Goal: Task Accomplishment & Management: Manage account settings

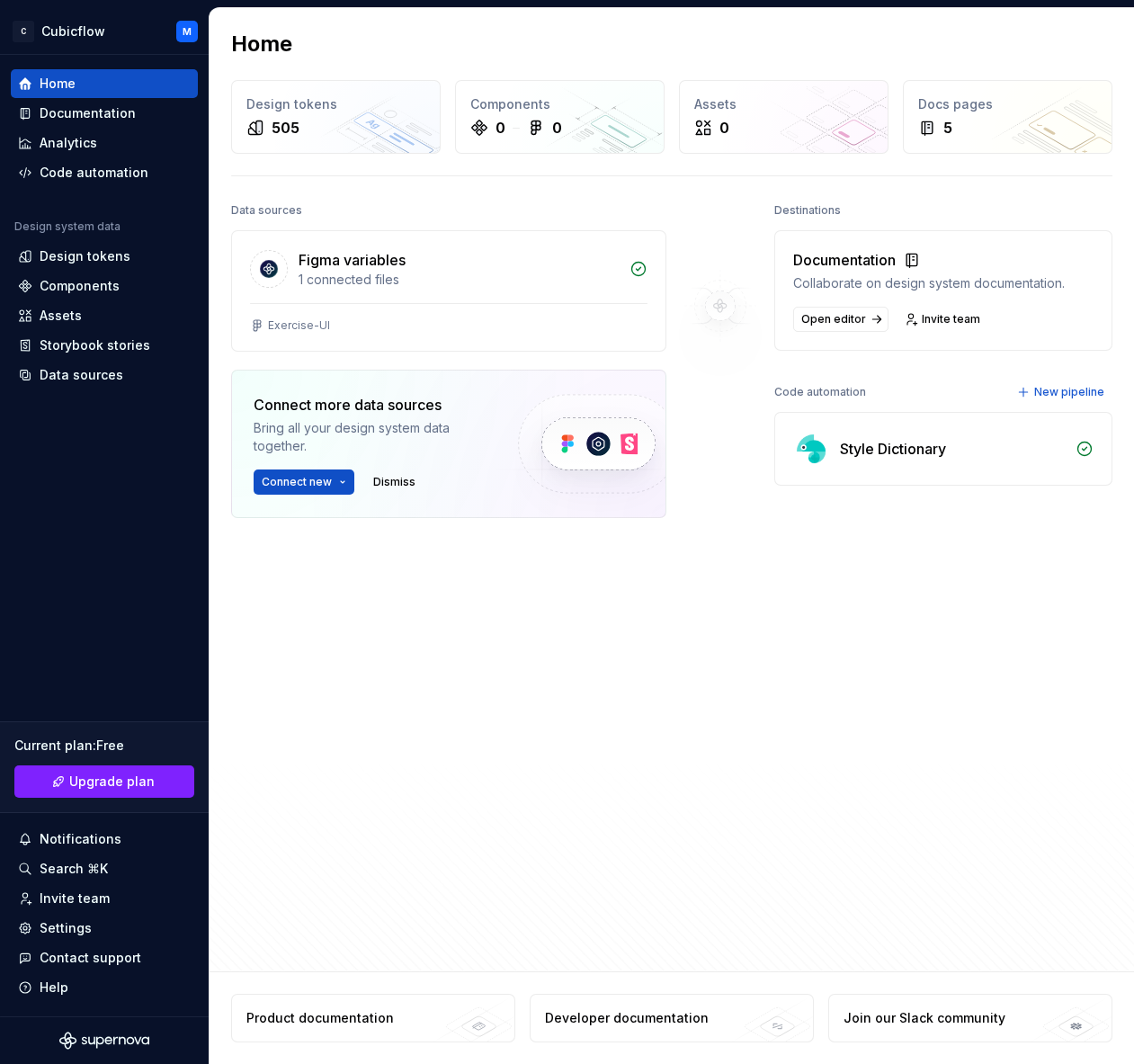
click at [720, 551] on div at bounding box center [720, 516] width 108 height 638
click at [602, 293] on div "Figma variables 1 connected files" at bounding box center [448, 266] width 433 height 72
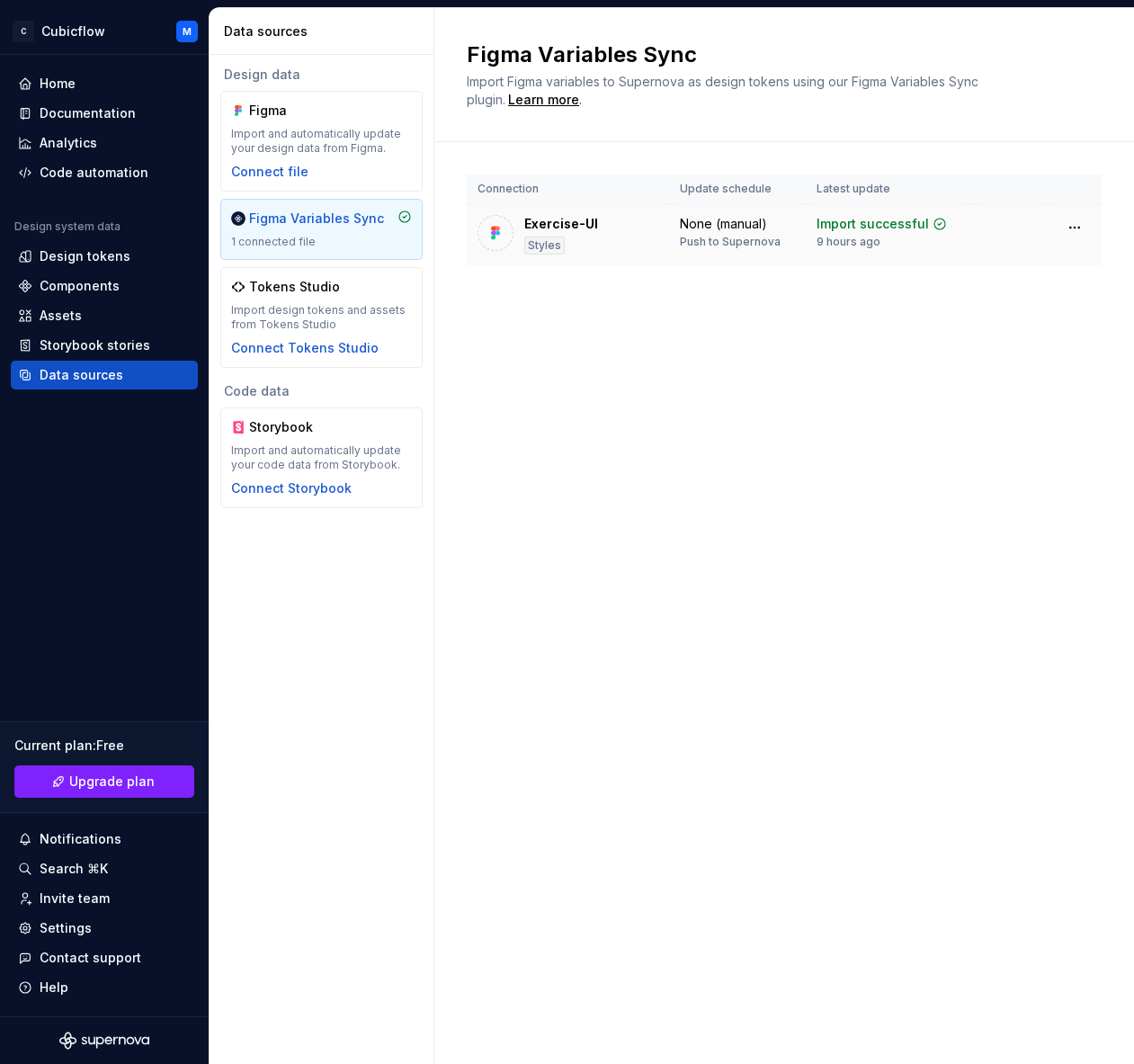
click at [795, 240] on div "None (manual) Push to Supernova" at bounding box center [738, 232] width 116 height 34
click at [116, 108] on div "Documentation" at bounding box center [87, 113] width 96 height 18
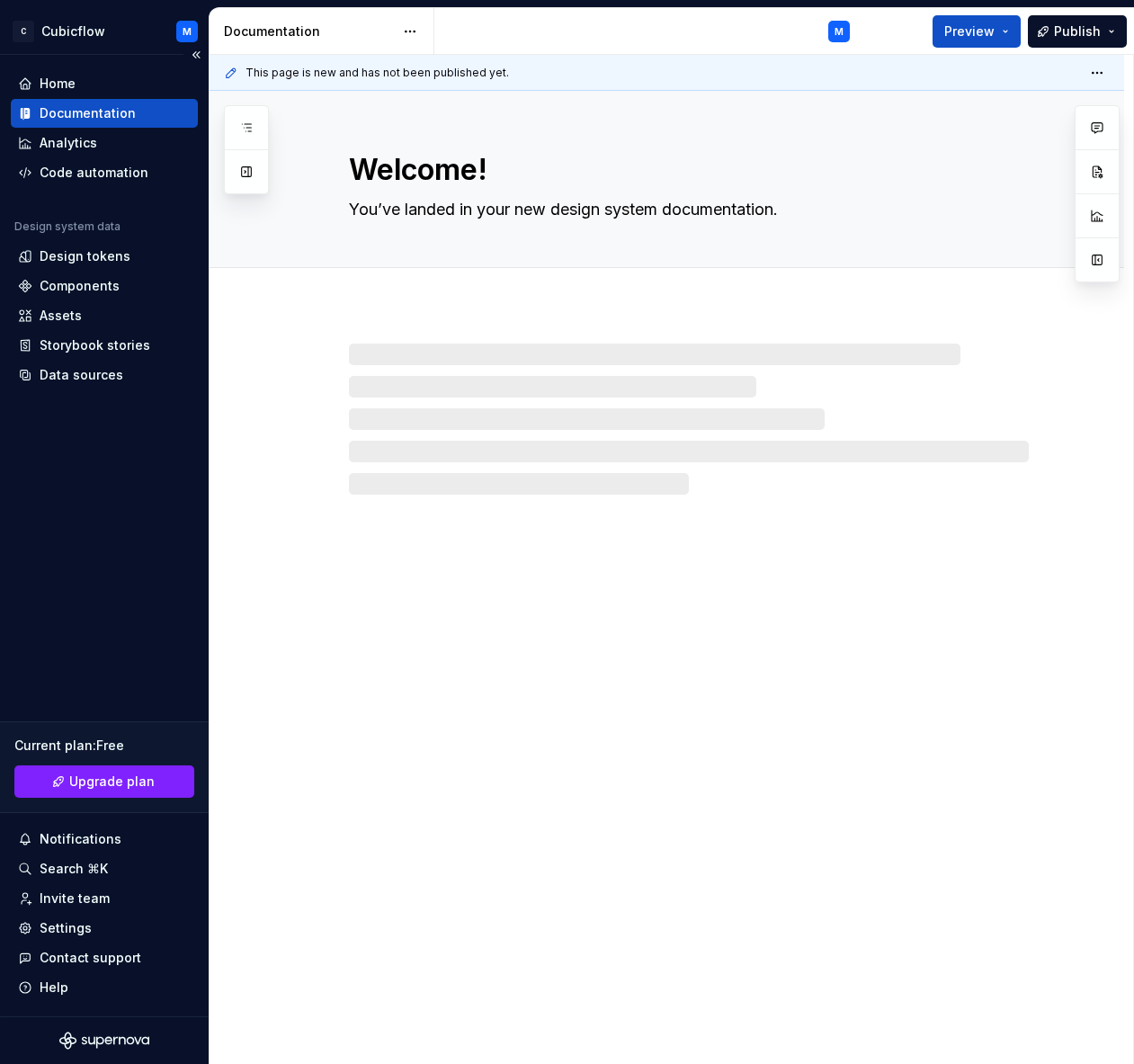
click at [134, 64] on div "Home Documentation Analytics Code automation Design system data Design tokens C…" at bounding box center [104, 536] width 209 height 962
click at [125, 76] on div "Home" at bounding box center [103, 83] width 172 height 18
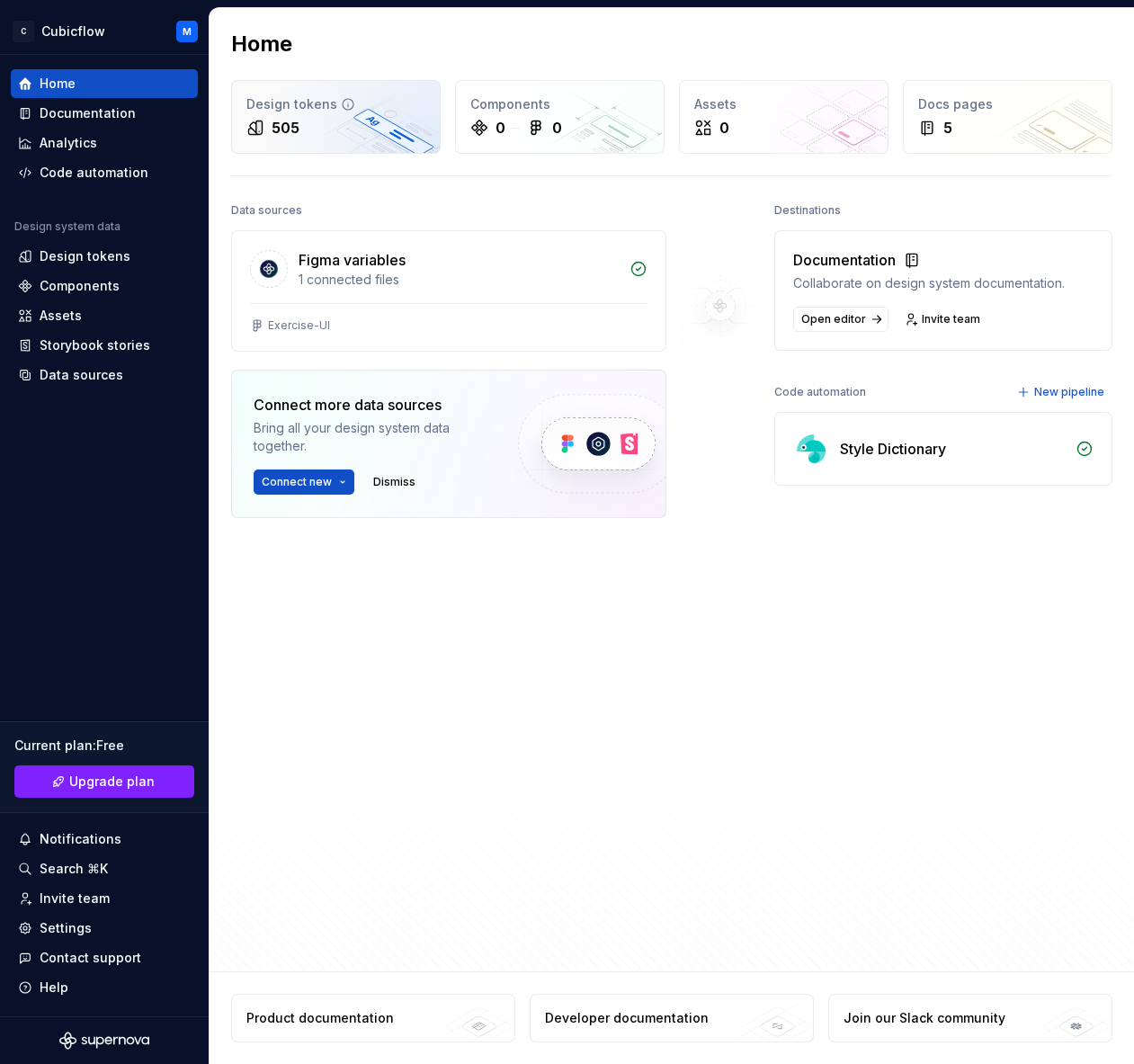
click at [335, 120] on div "505" at bounding box center [335, 127] width 179 height 21
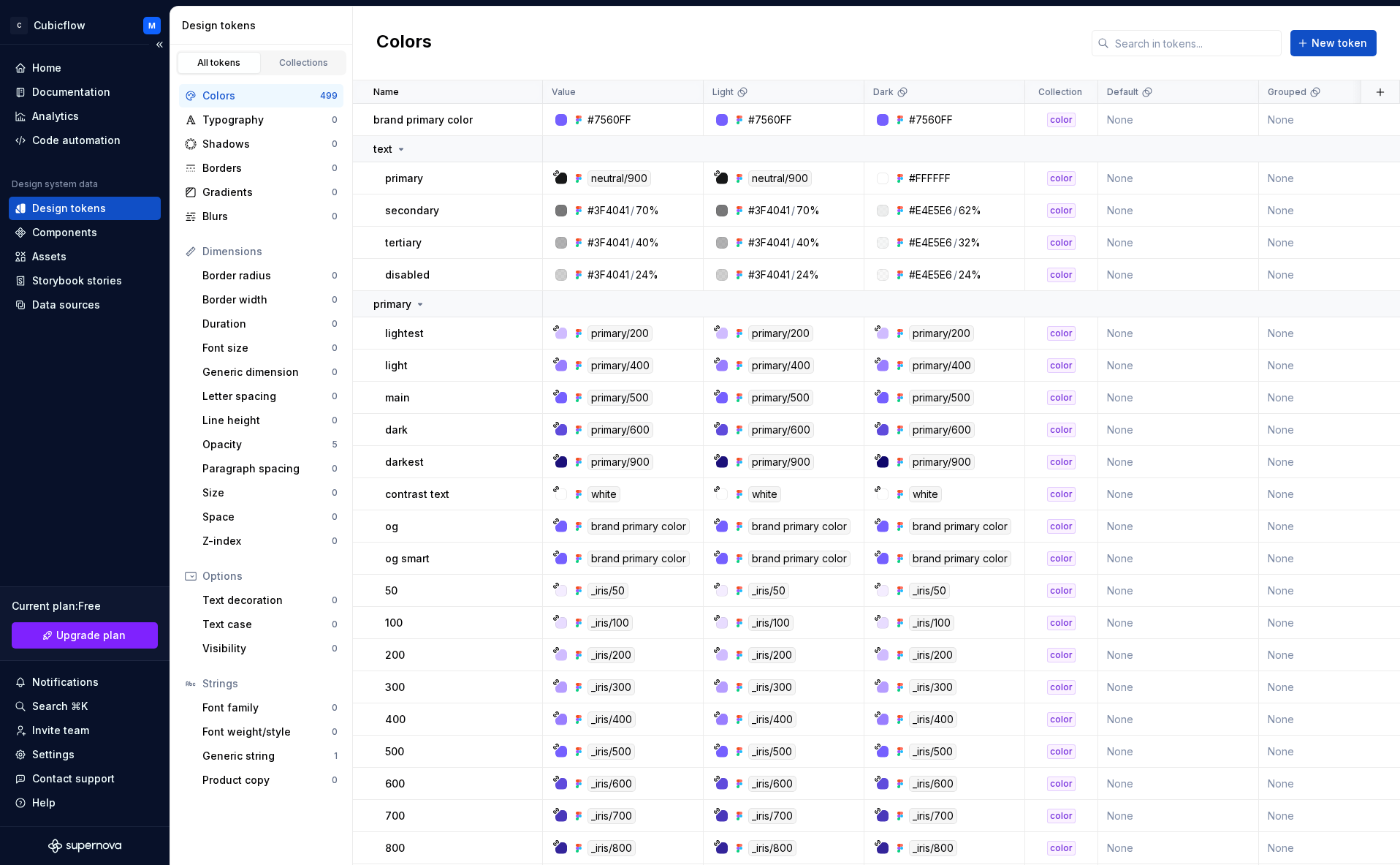
click at [73, 210] on div "Design tokens" at bounding box center [68, 208] width 73 height 14
click at [61, 65] on div "Home" at bounding box center [46, 67] width 30 height 14
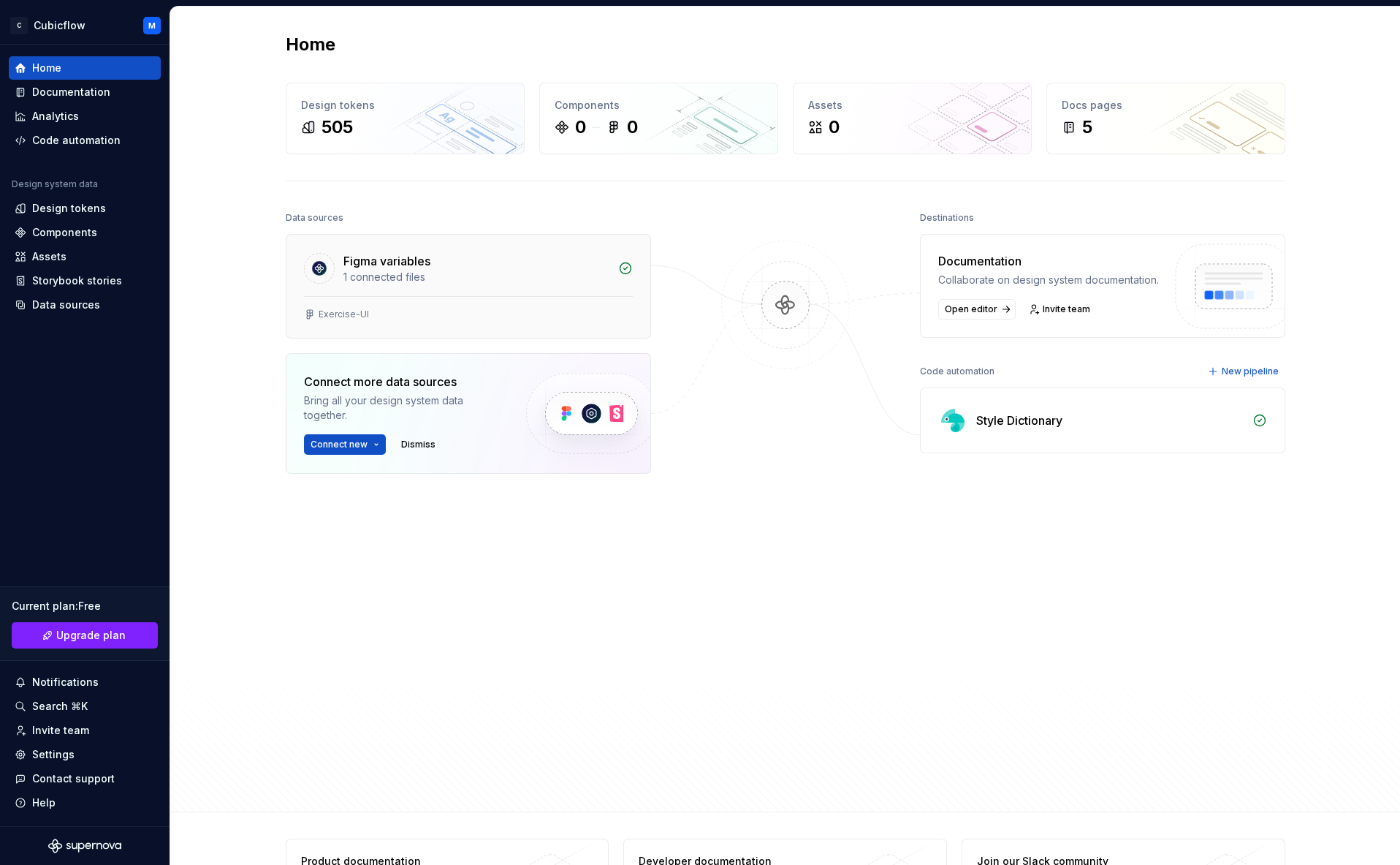
click at [594, 305] on div "Exercise-UI" at bounding box center [468, 317] width 364 height 42
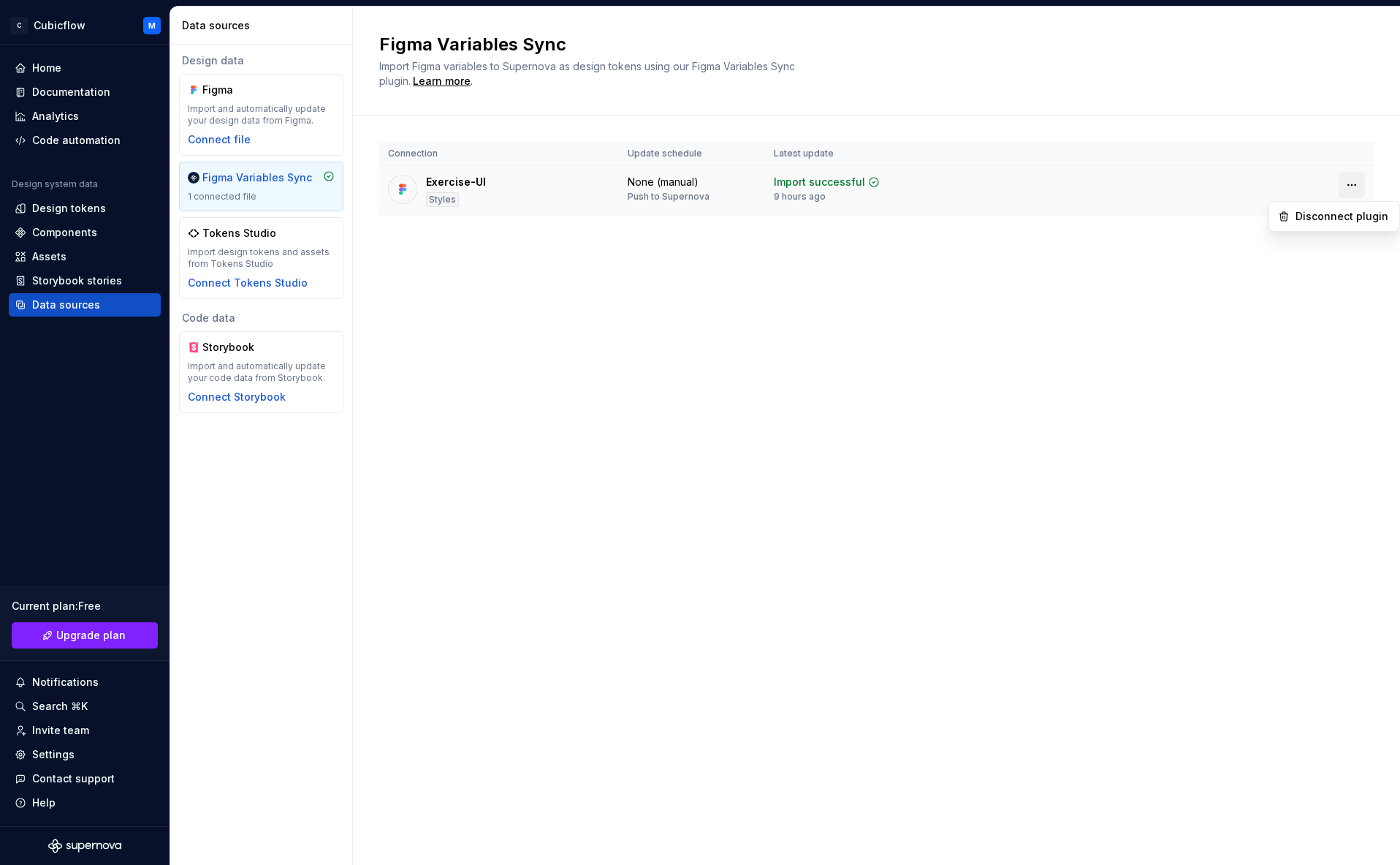
click at [921, 184] on html "C Cubicflow M Home Documentation Analytics Code automation Design system data D…" at bounding box center [700, 433] width 1400 height 865
click at [921, 210] on div "Disconnect plugin" at bounding box center [1342, 216] width 95 height 14
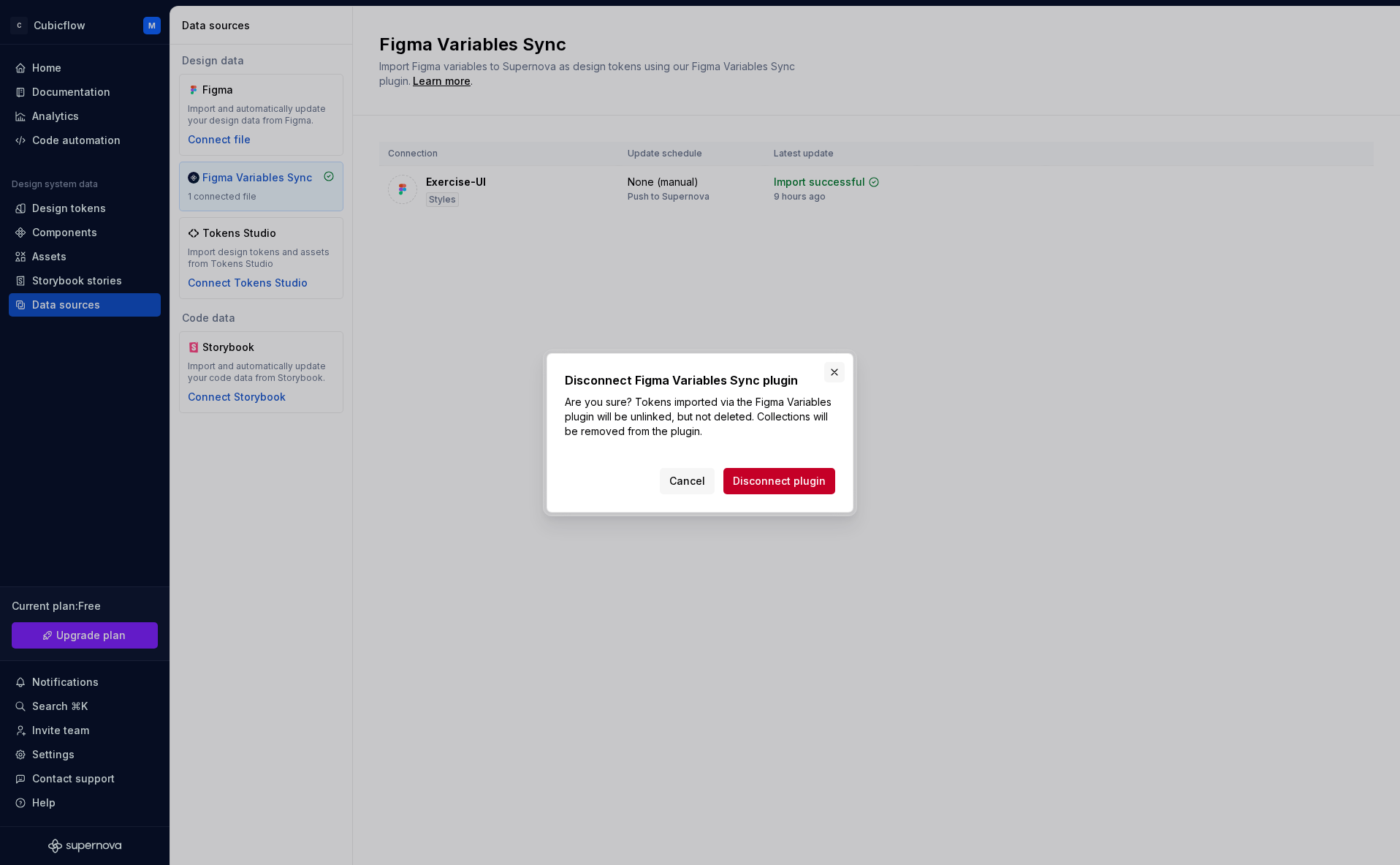
click at [837, 372] on button "button" at bounding box center [834, 372] width 20 height 20
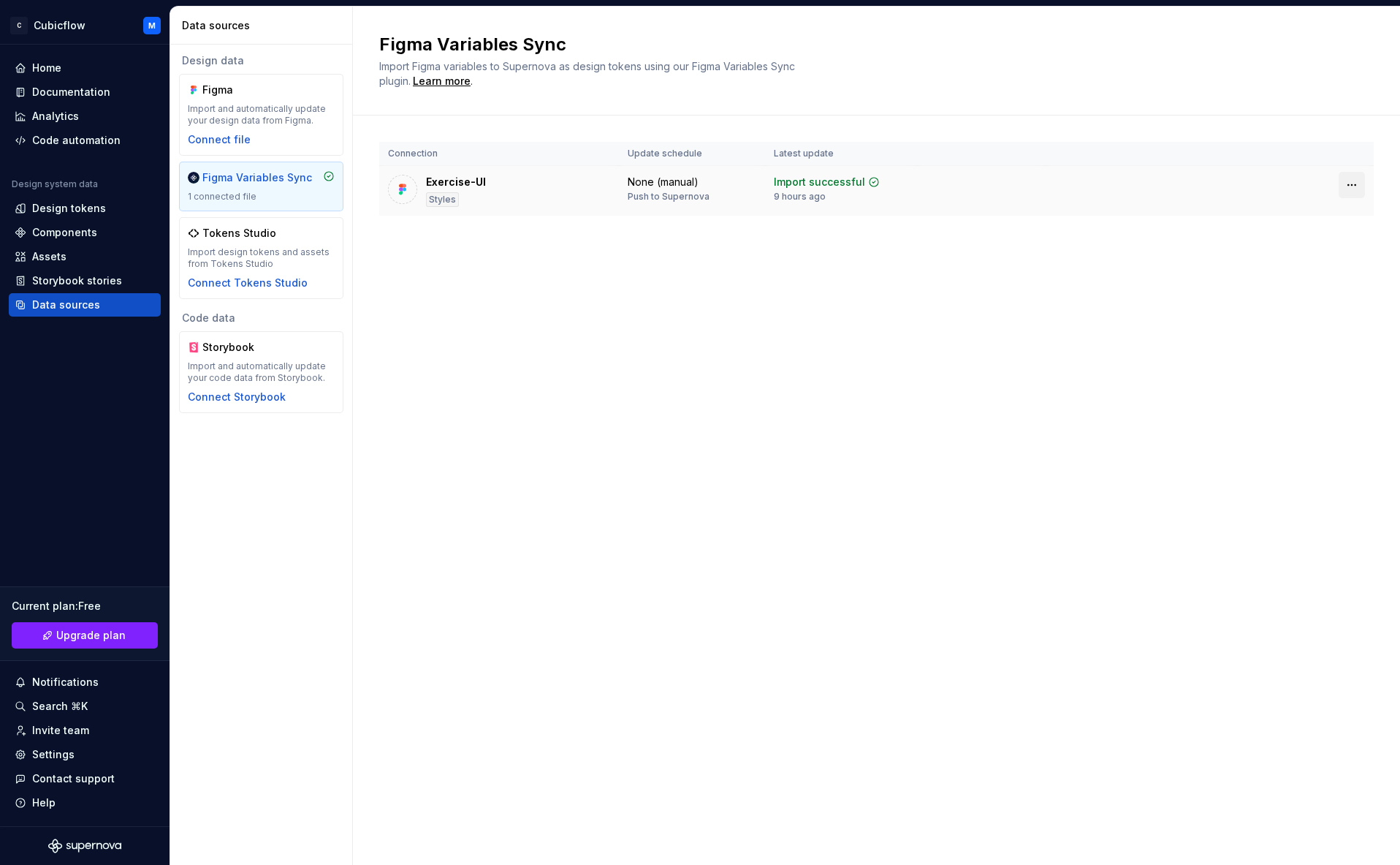
click at [921, 183] on html "C Cubicflow M Home Documentation Analytics Code automation Design system data D…" at bounding box center [700, 433] width 1400 height 865
click at [921, 219] on div "Disconnect plugin" at bounding box center [1342, 216] width 95 height 14
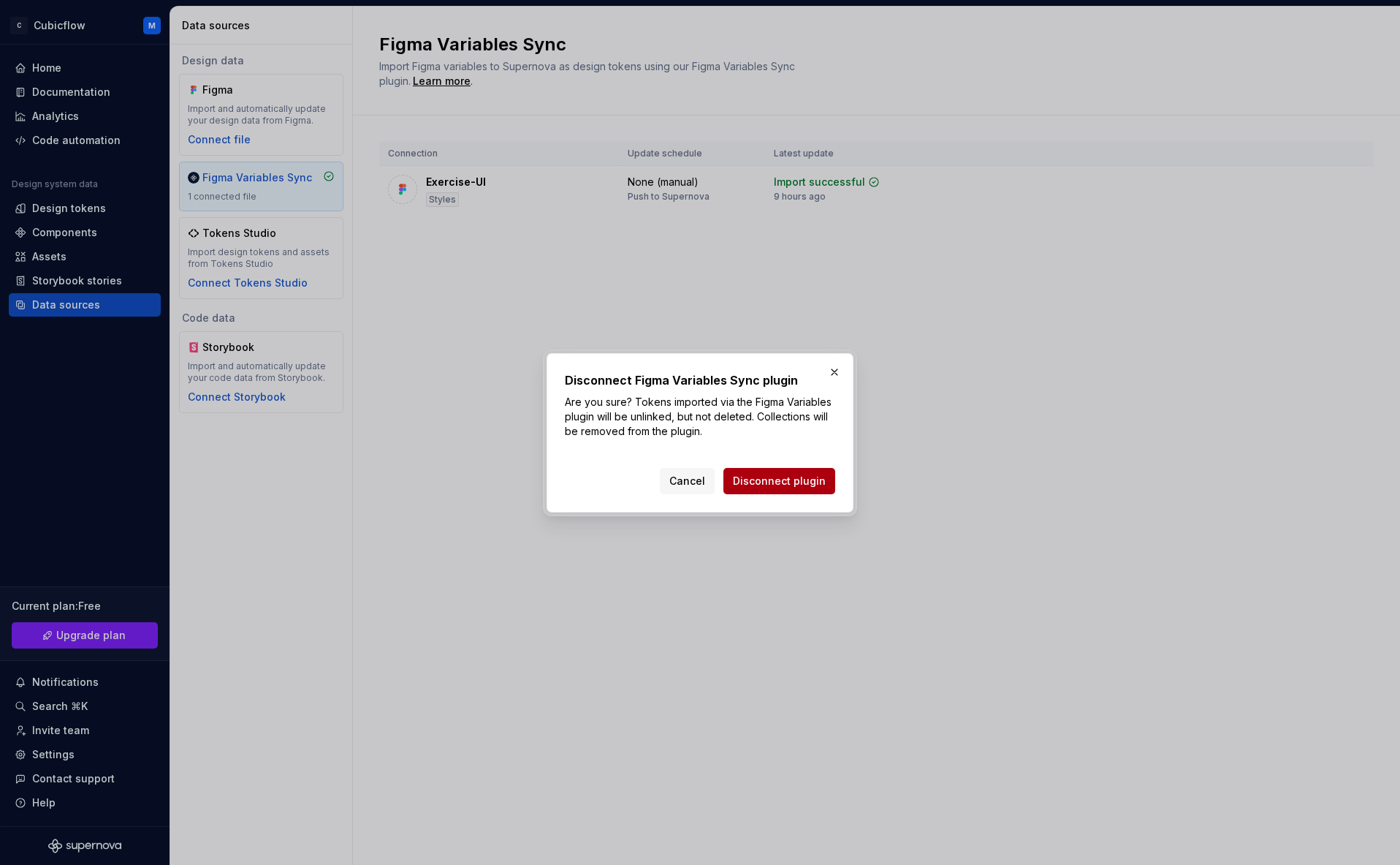
drag, startPoint x: 810, startPoint y: 467, endPoint x: 806, endPoint y: 473, distance: 7.2
click at [811, 468] on div "Cancel Disconnect plugin" at bounding box center [748, 481] width 176 height 27
click at [805, 476] on span "Disconnect plugin" at bounding box center [779, 480] width 93 height 14
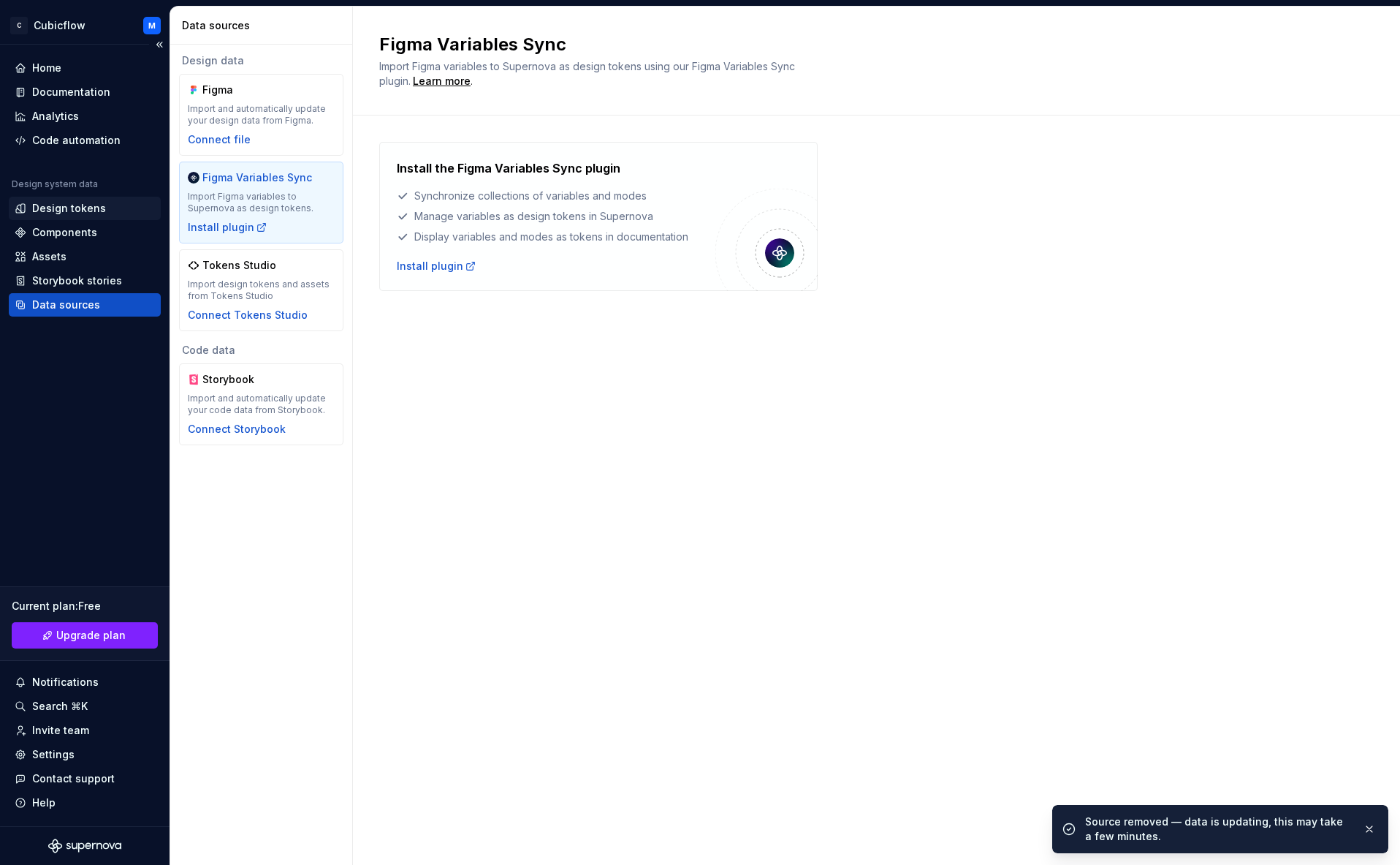
click at [92, 215] on div "Design tokens" at bounding box center [68, 208] width 73 height 14
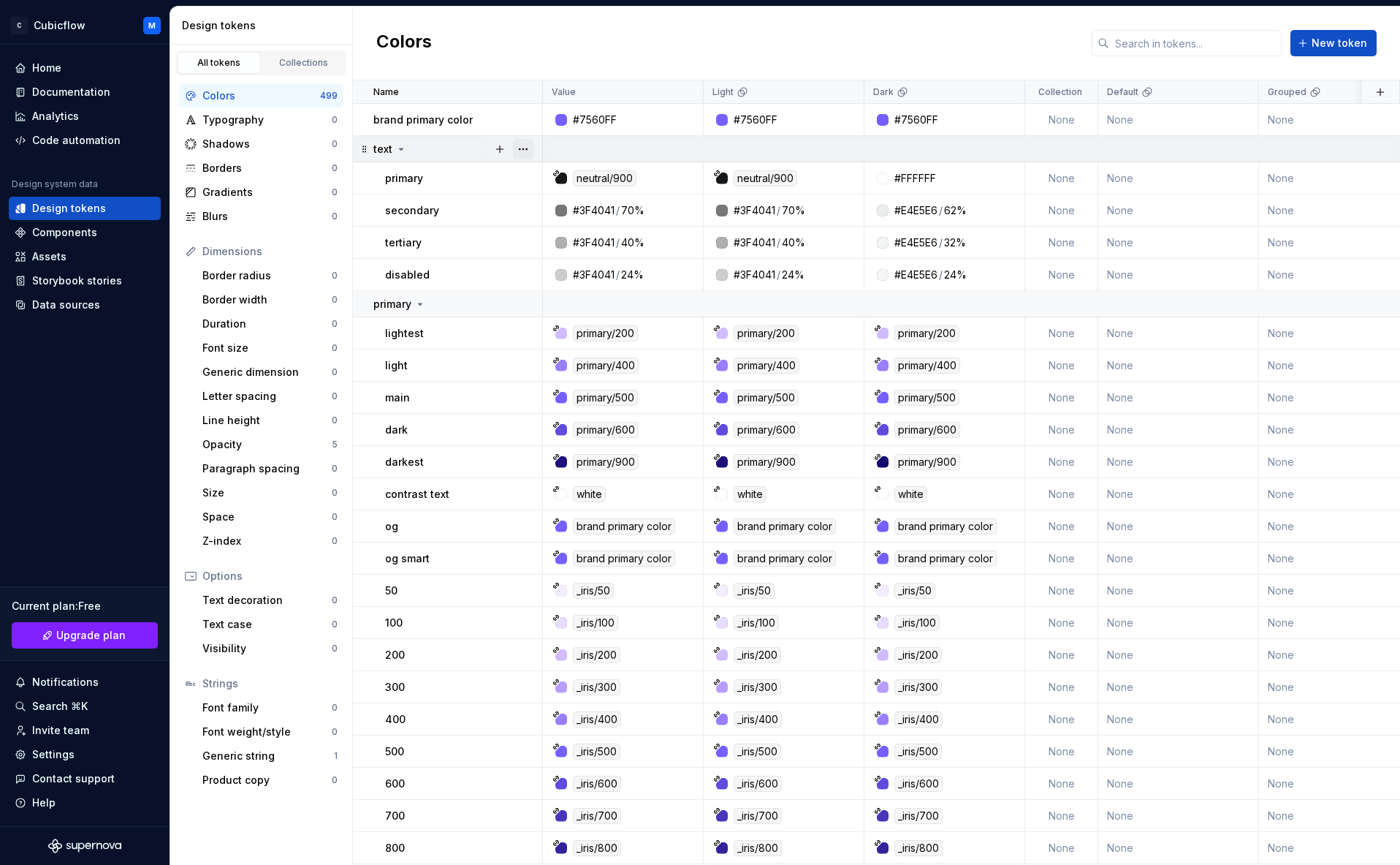
click at [520, 155] on button "button" at bounding box center [523, 148] width 20 height 20
click at [467, 149] on html "C Cubicflow M Home Documentation Analytics Code automation Design system data D…" at bounding box center [700, 433] width 1400 height 865
click at [463, 127] on td "brand primary color" at bounding box center [447, 120] width 190 height 32
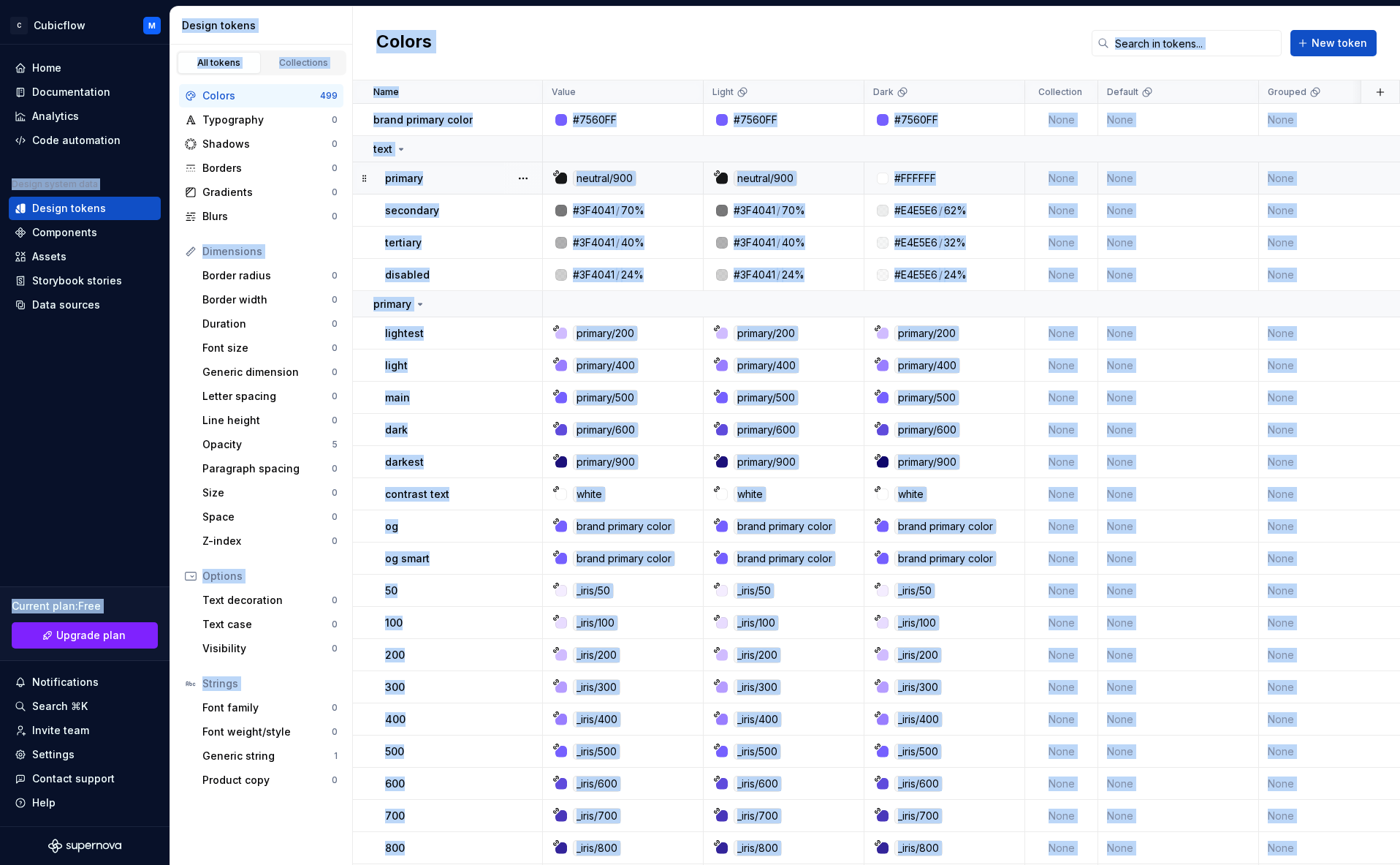
click at [482, 183] on div "primary" at bounding box center [463, 178] width 157 height 14
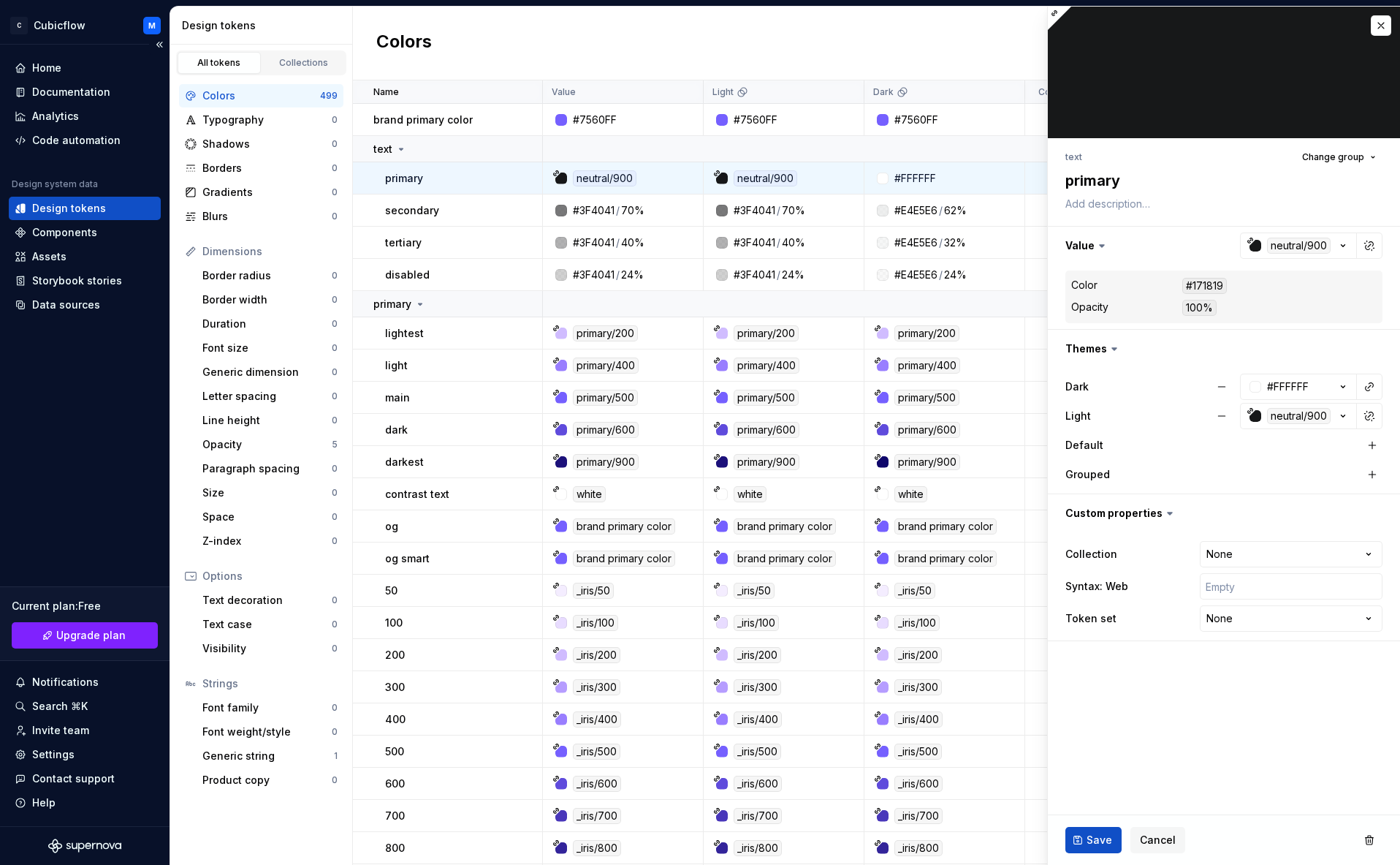
click at [96, 205] on div "Design tokens" at bounding box center [68, 208] width 73 height 14
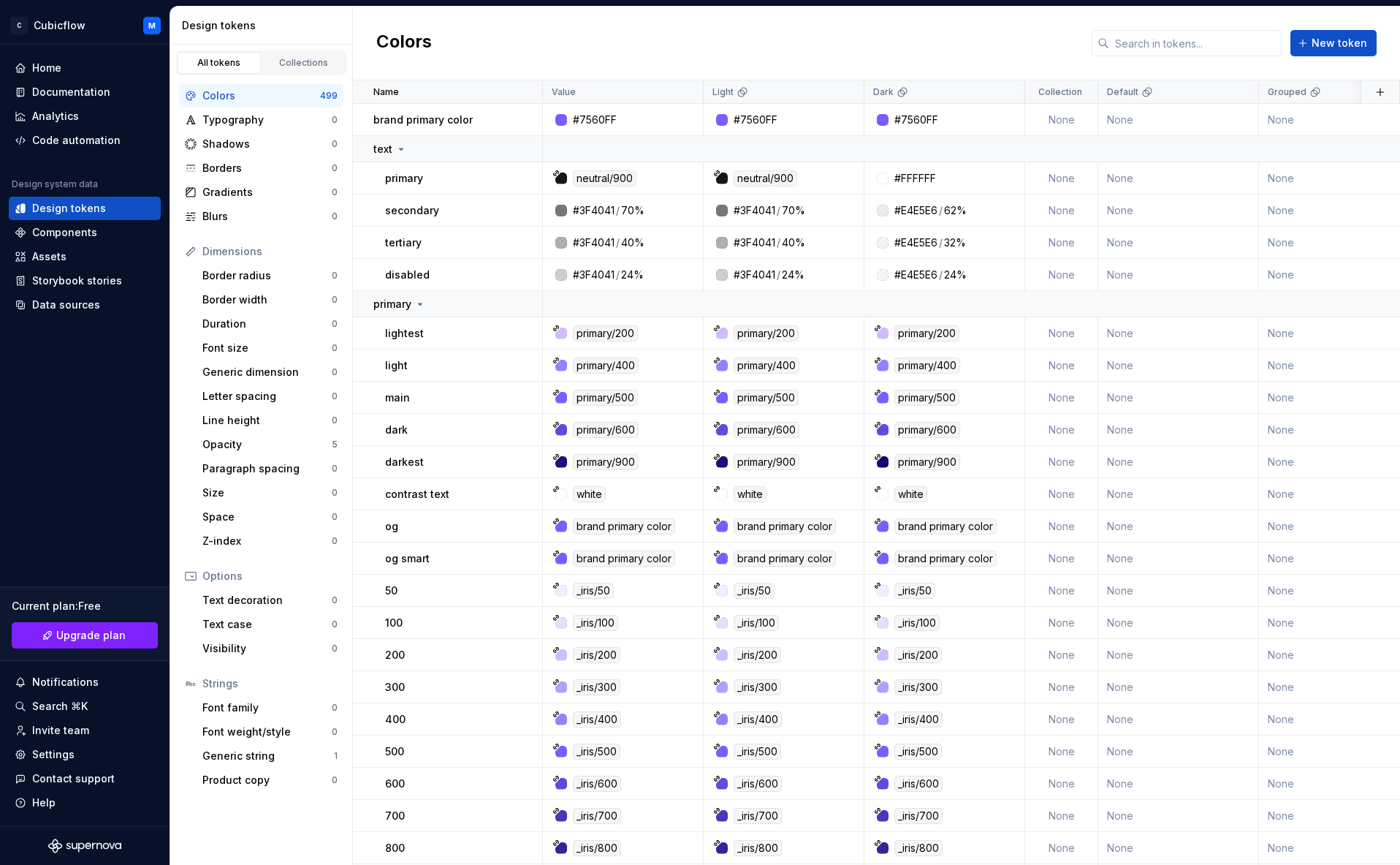
click at [308, 40] on div "Design tokens" at bounding box center [261, 26] width 182 height 38
click at [307, 59] on div "Collections" at bounding box center [304, 62] width 73 height 11
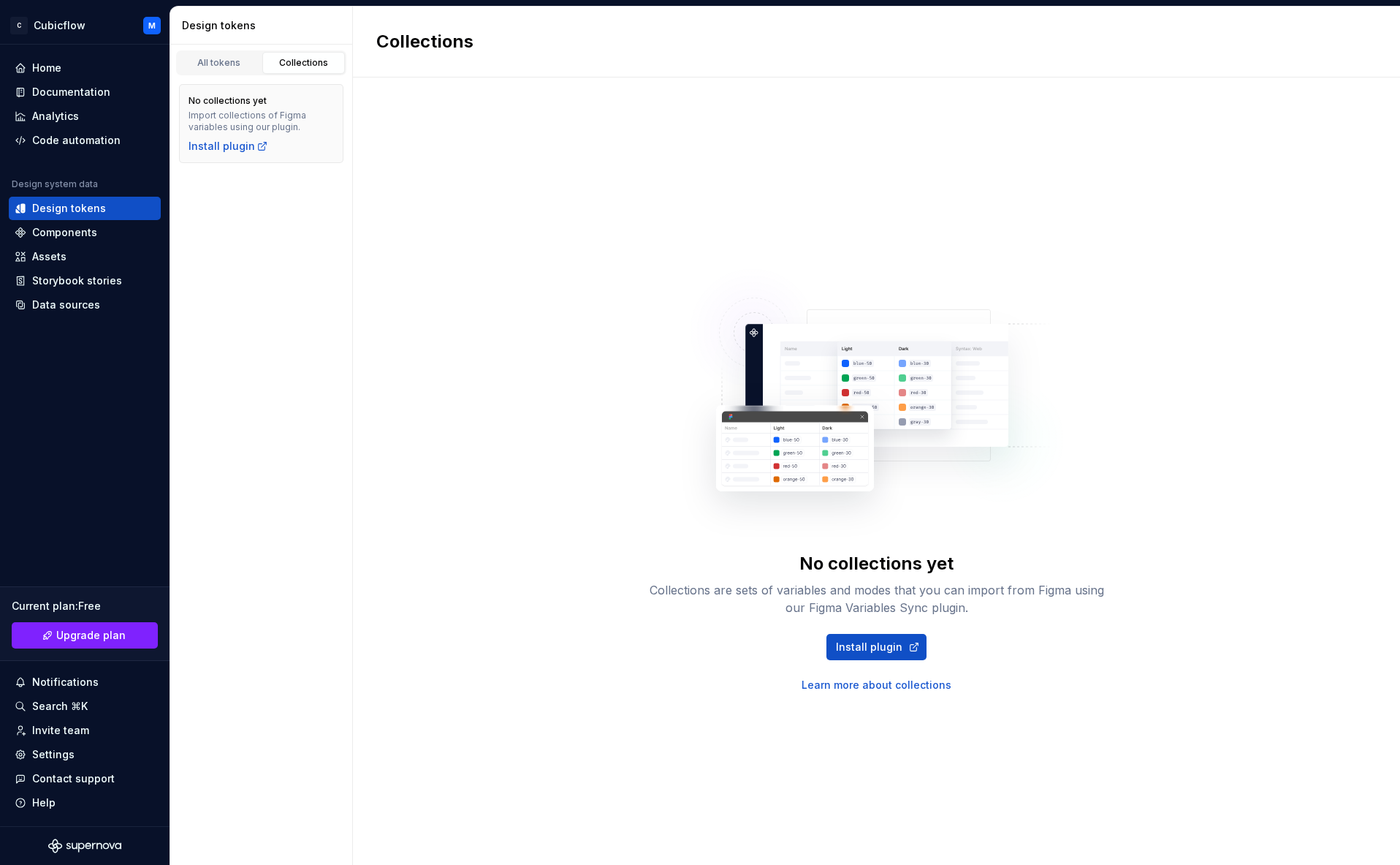
click at [277, 101] on div "No collections yet Import collections of Figma variables using our plugin." at bounding box center [261, 114] width 145 height 38
click at [229, 63] on div "All tokens" at bounding box center [219, 62] width 73 height 11
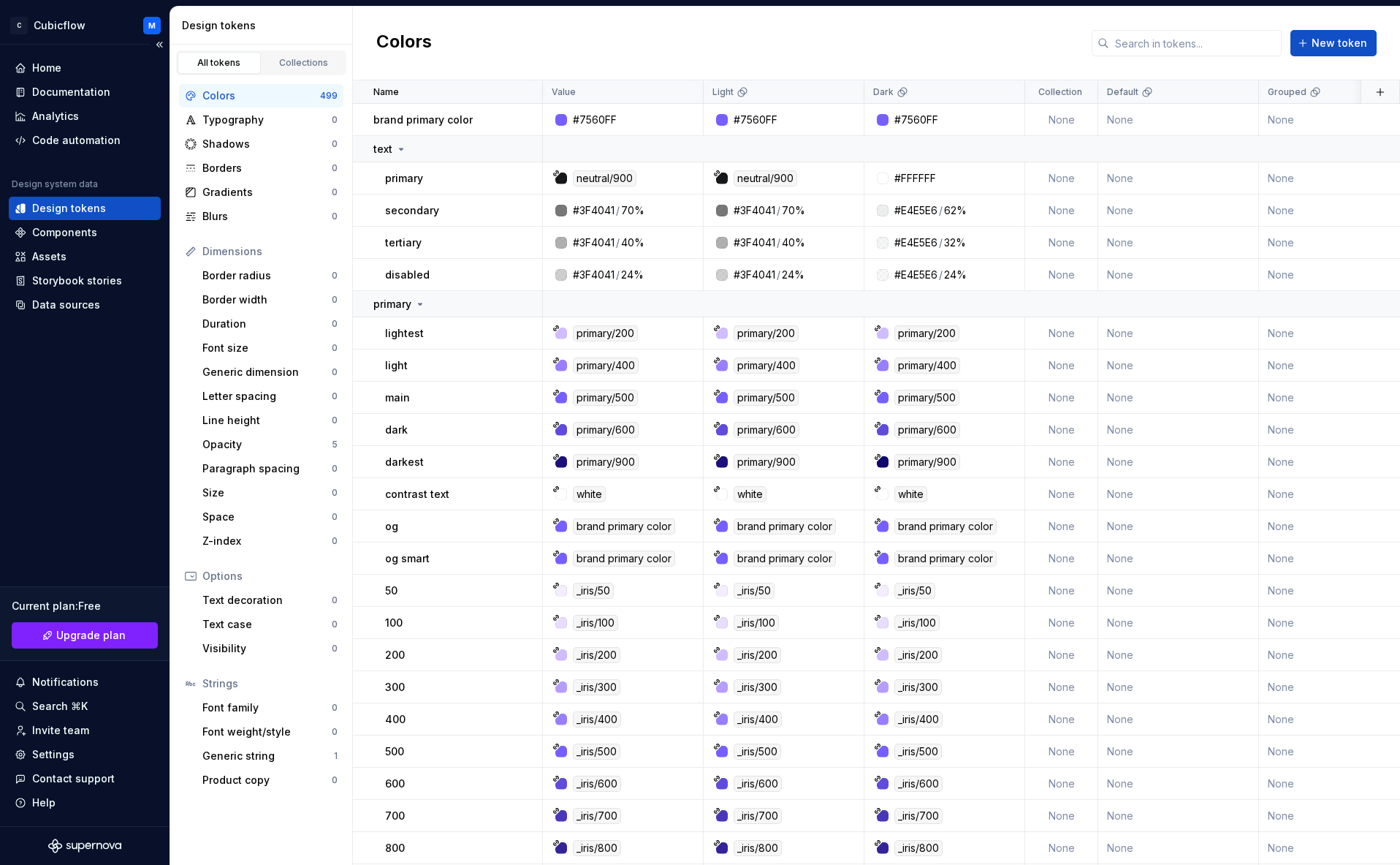
click at [86, 203] on div "Design tokens" at bounding box center [68, 208] width 73 height 14
click at [51, 59] on div "Home" at bounding box center [85, 67] width 152 height 23
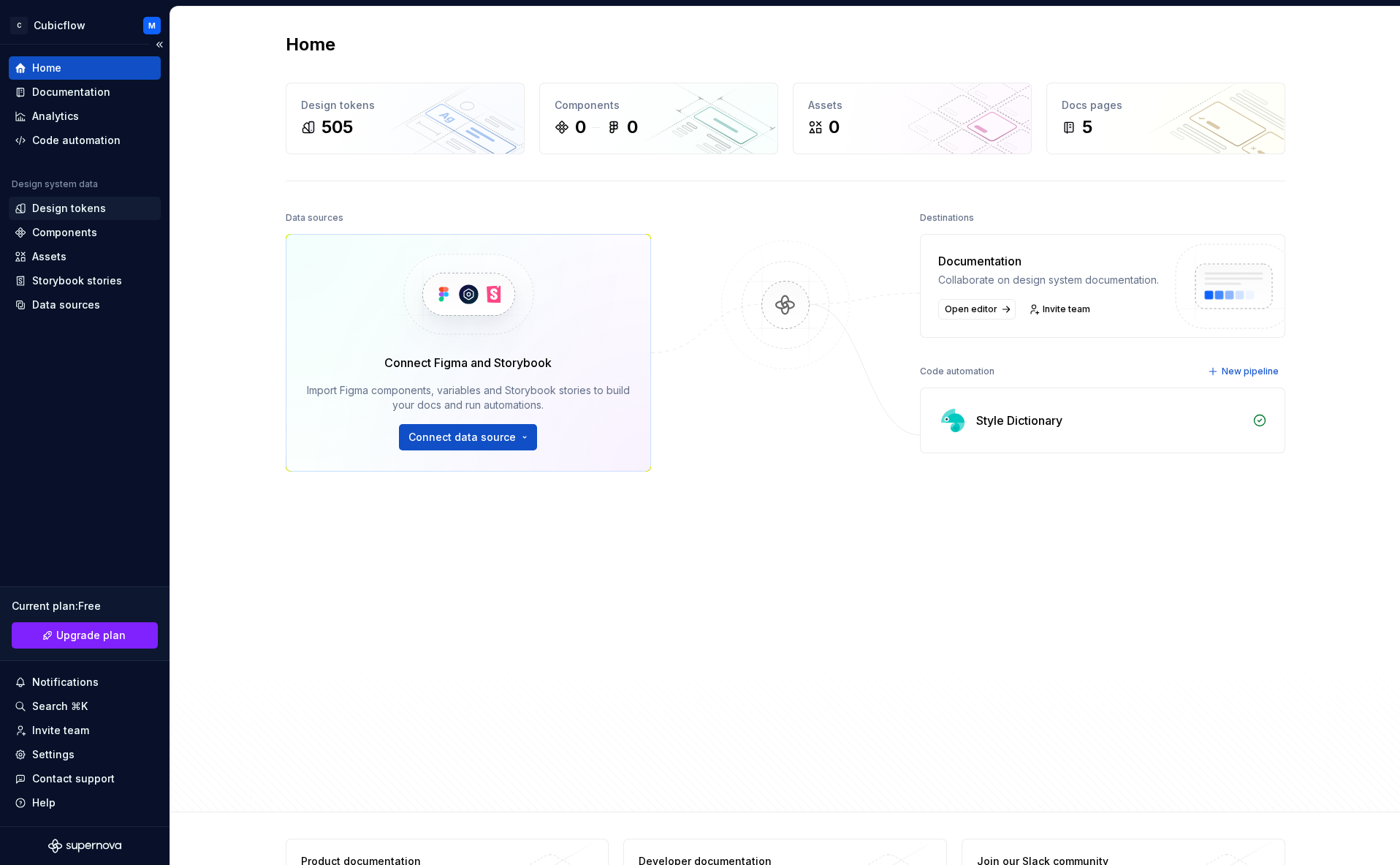
click at [55, 220] on div "Design tokens" at bounding box center [85, 208] width 152 height 23
click at [70, 213] on div "Design tokens" at bounding box center [68, 208] width 73 height 14
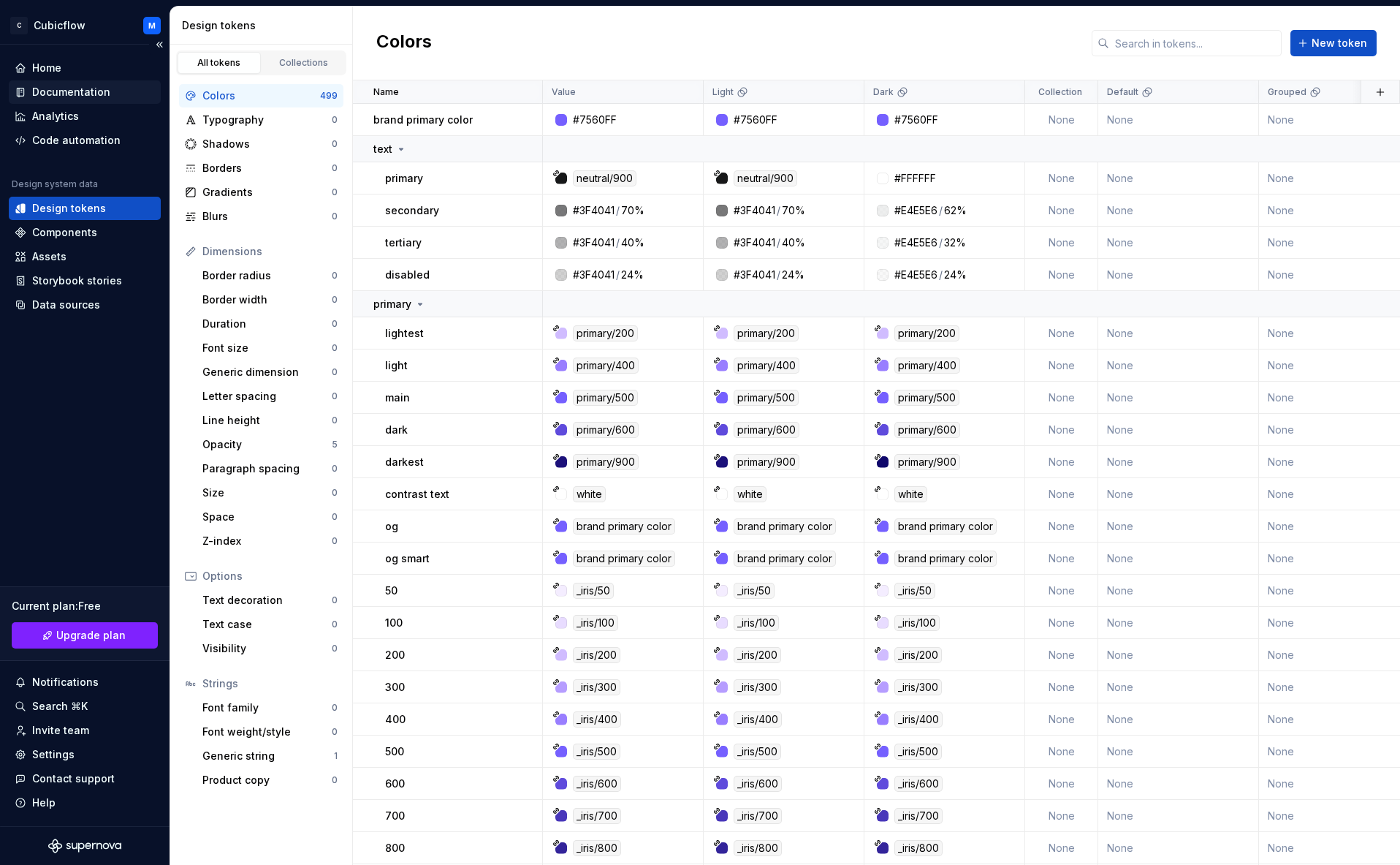
click at [63, 92] on div "Documentation" at bounding box center [70, 92] width 78 height 14
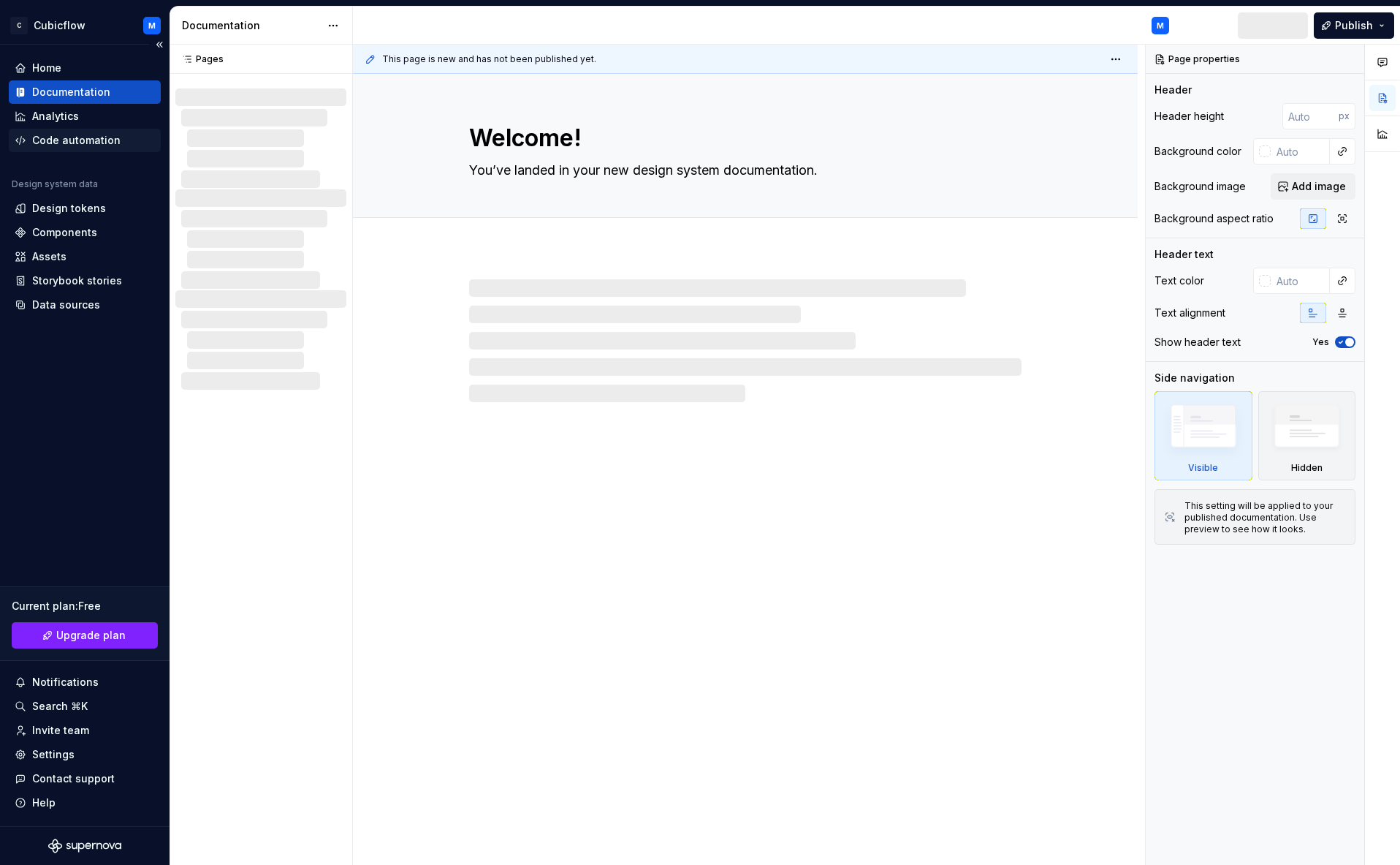
click at [67, 146] on div "Code automation" at bounding box center [76, 140] width 89 height 14
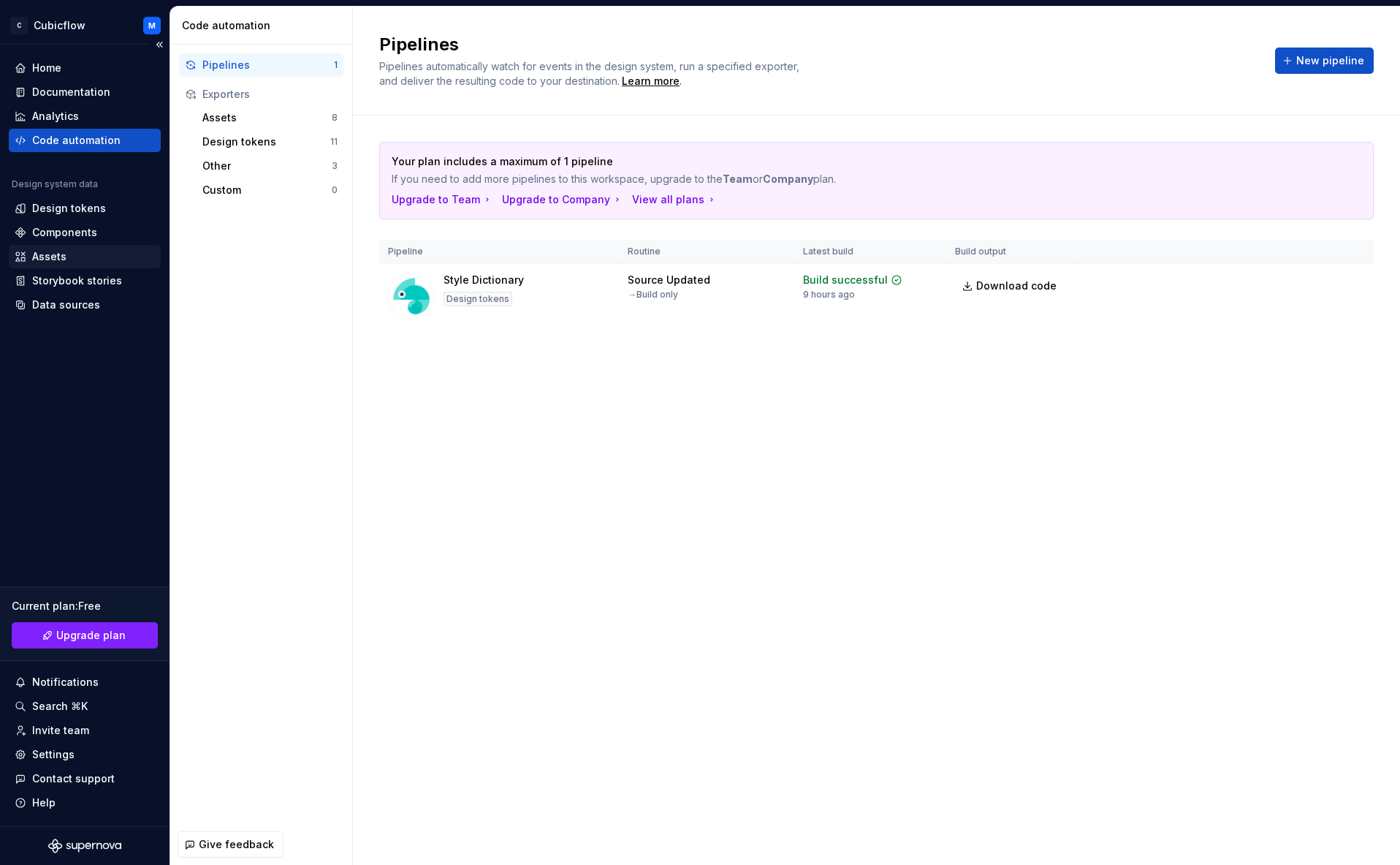
click at [77, 263] on div "Assets" at bounding box center [84, 256] width 140 height 14
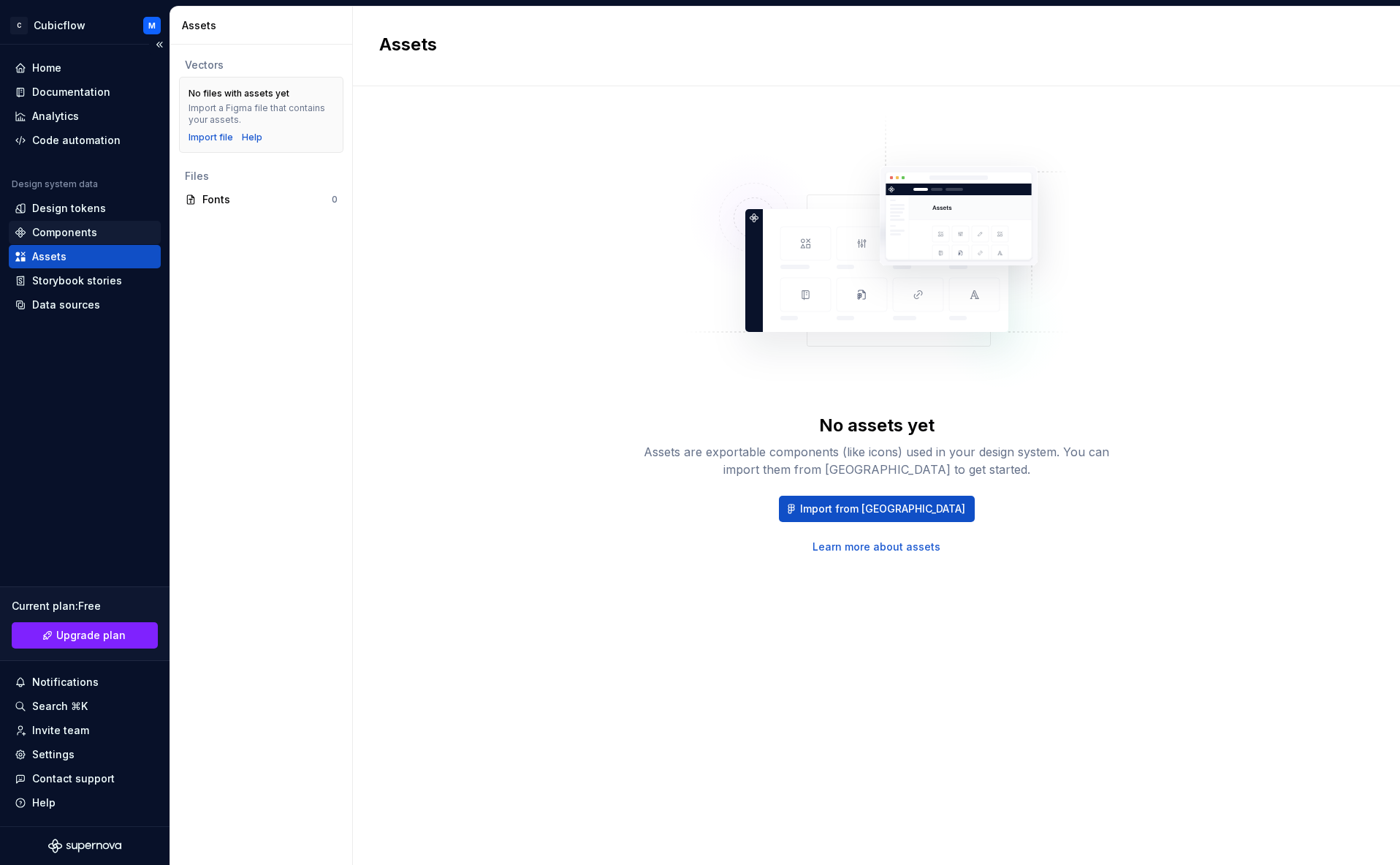
click at [99, 229] on div "Components" at bounding box center [84, 232] width 140 height 14
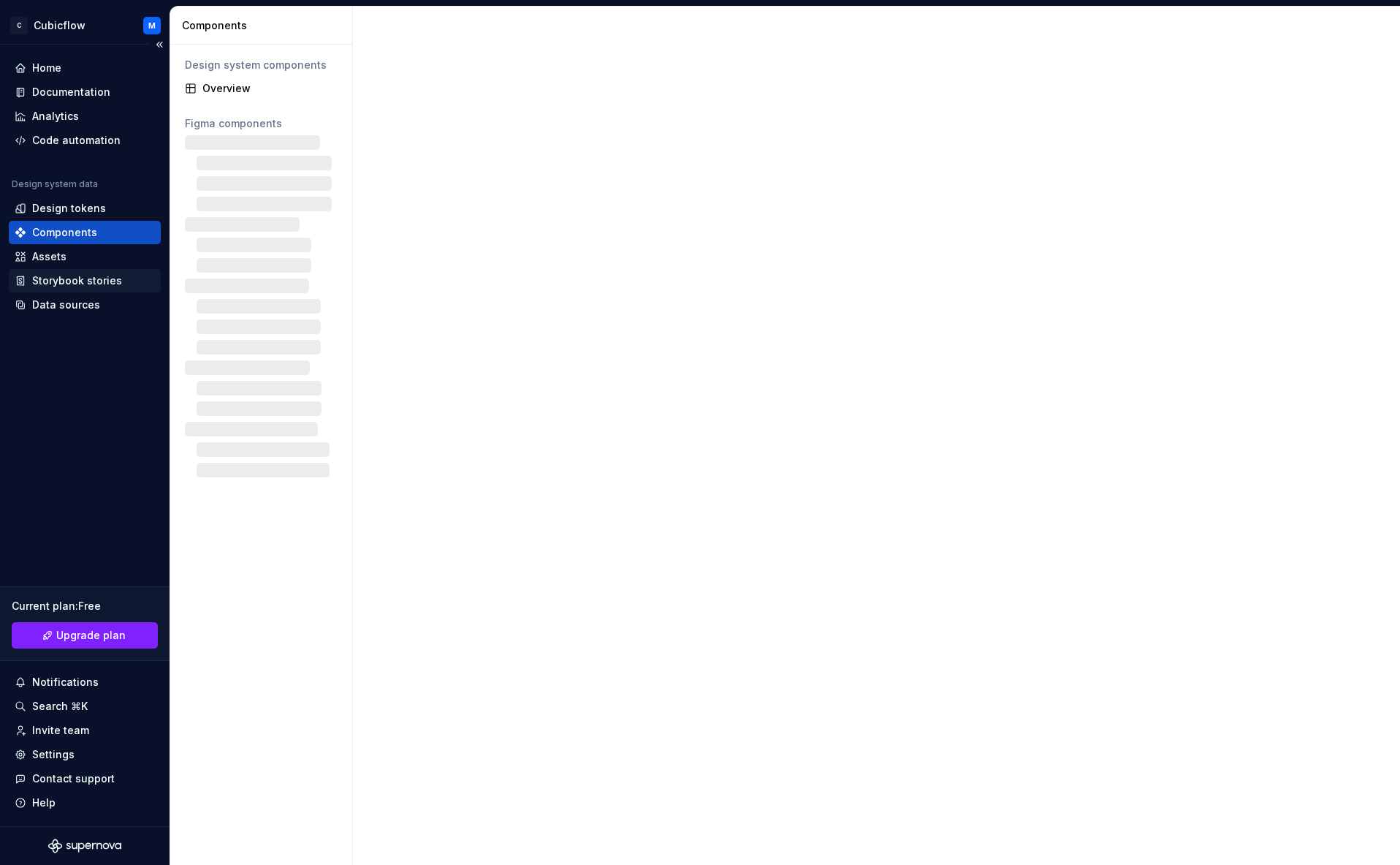
click at [83, 283] on div "Storybook stories" at bounding box center [76, 280] width 90 height 14
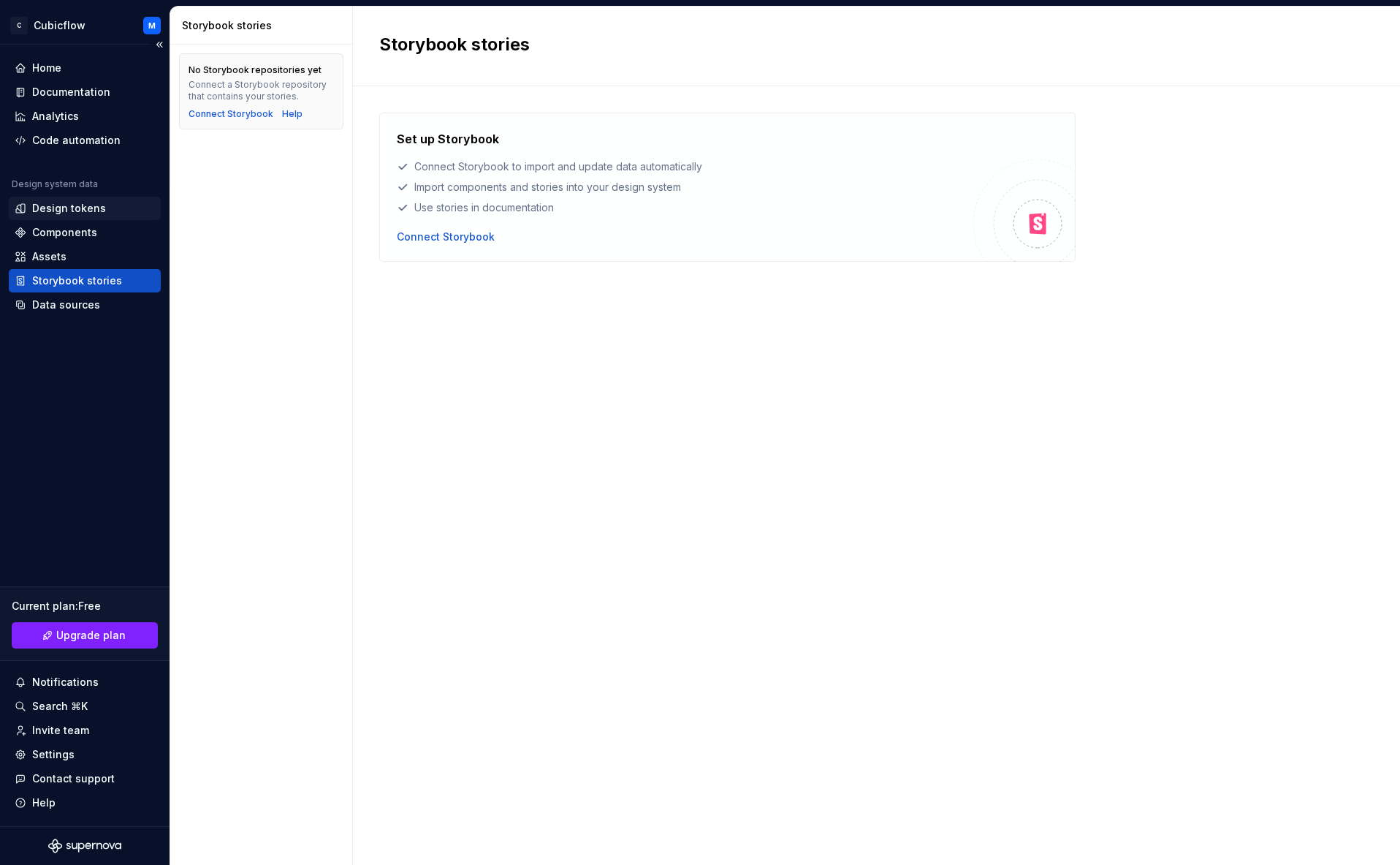
click at [93, 201] on div "Design tokens" at bounding box center [68, 208] width 73 height 14
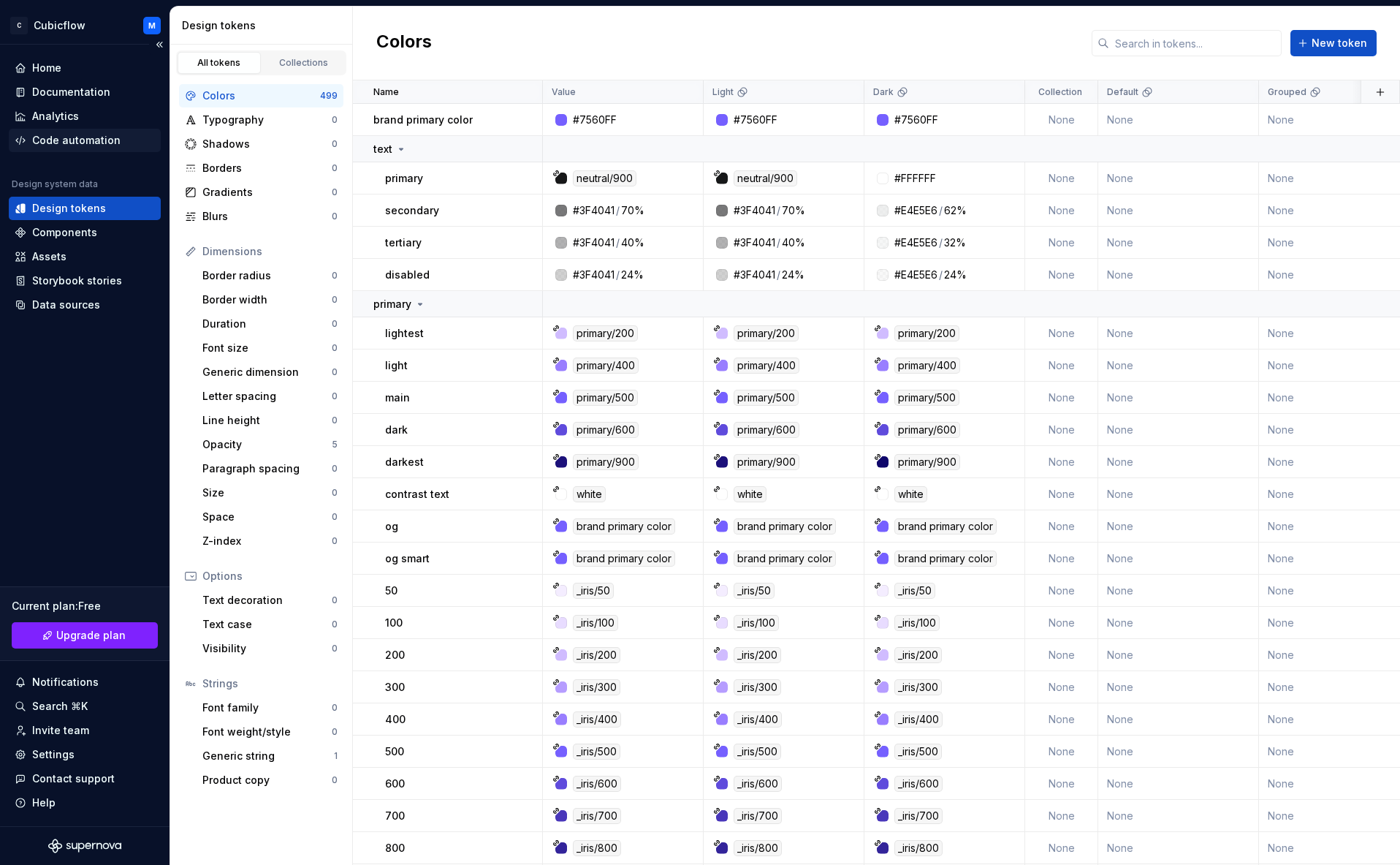
click at [89, 140] on div "Code automation" at bounding box center [76, 140] width 89 height 14
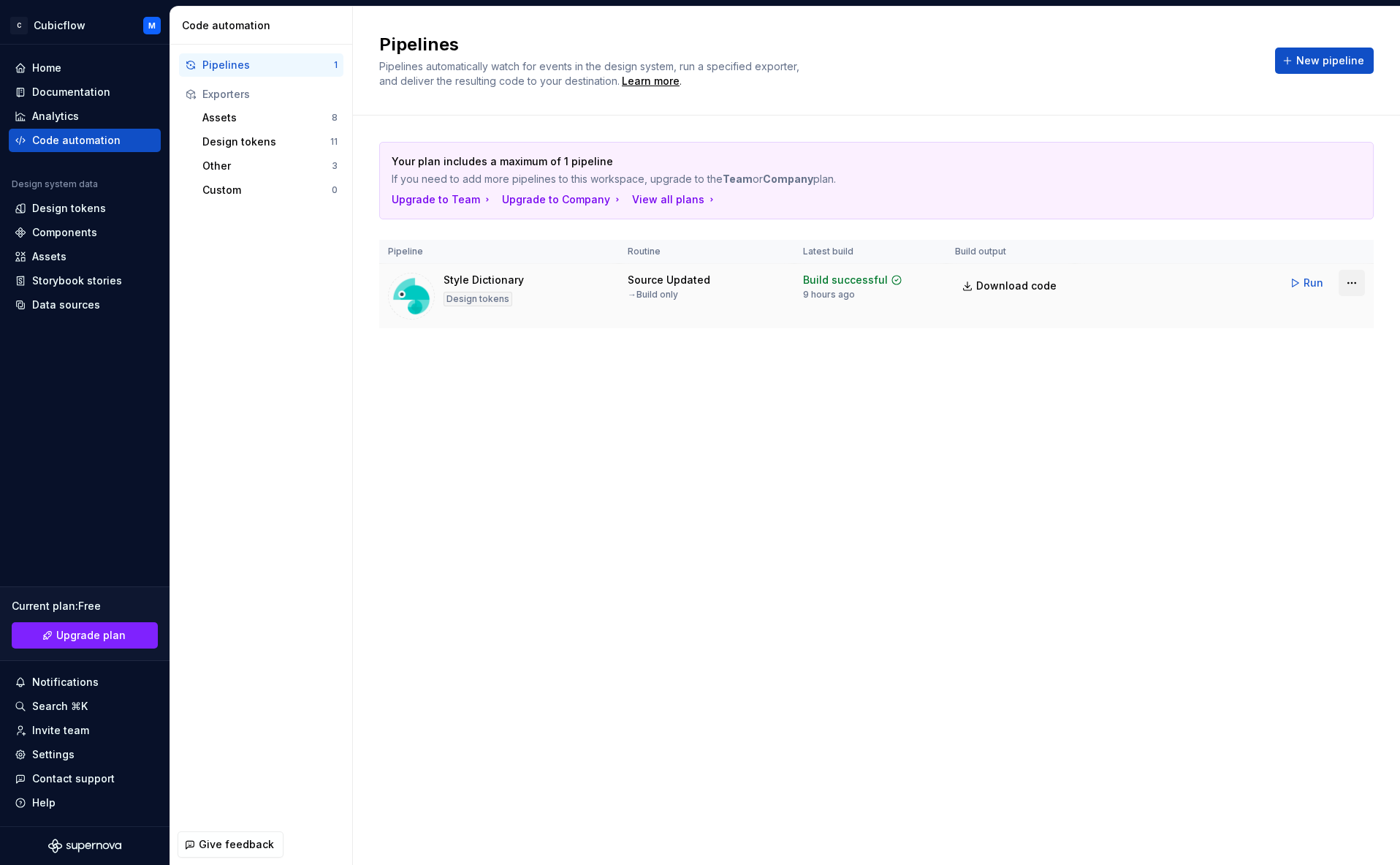
click at [921, 281] on html "C Cubicflow M Home Documentation Analytics Code automation Design system data D…" at bounding box center [700, 433] width 1400 height 865
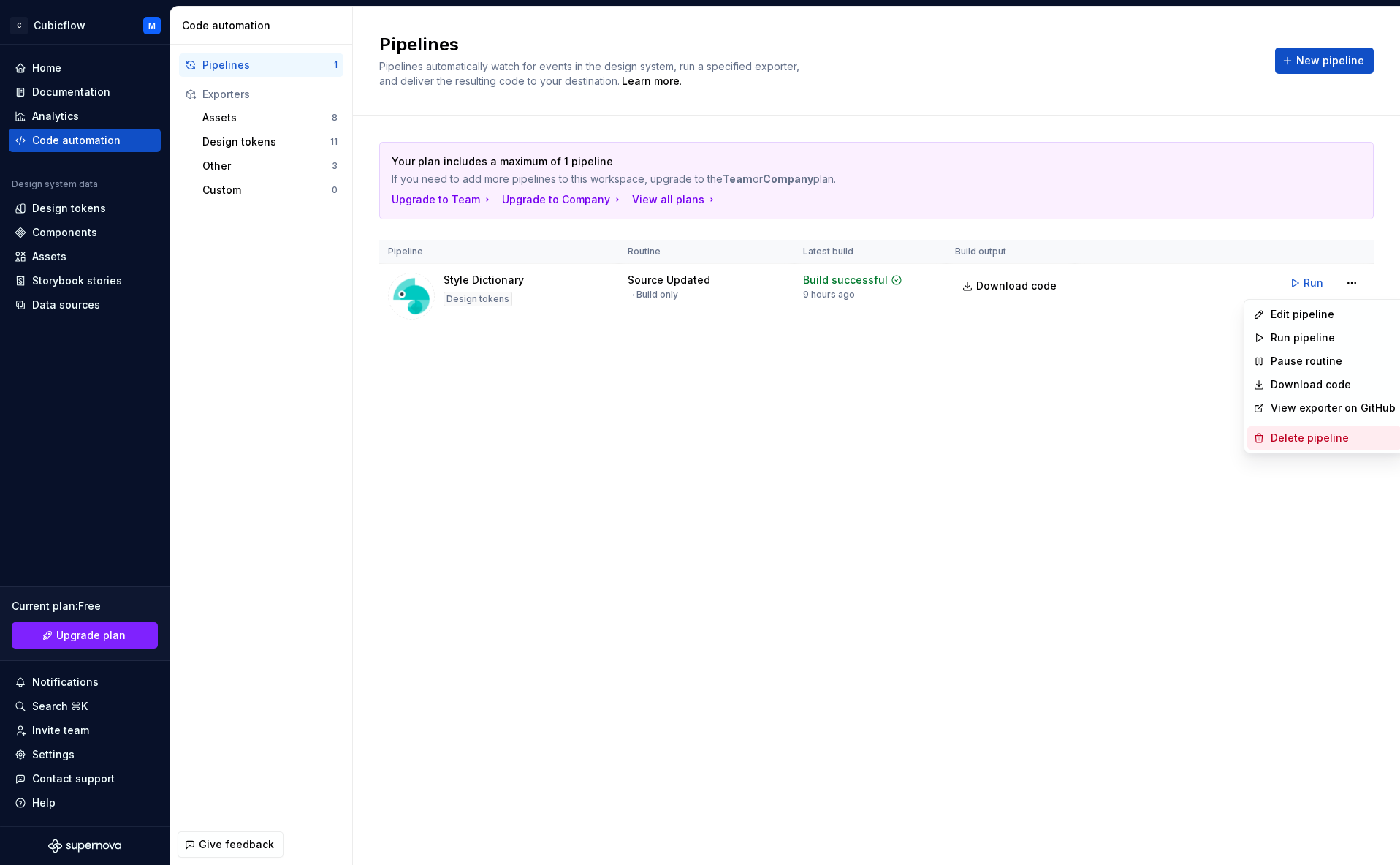
click at [921, 439] on div "Delete pipeline" at bounding box center [1333, 438] width 125 height 14
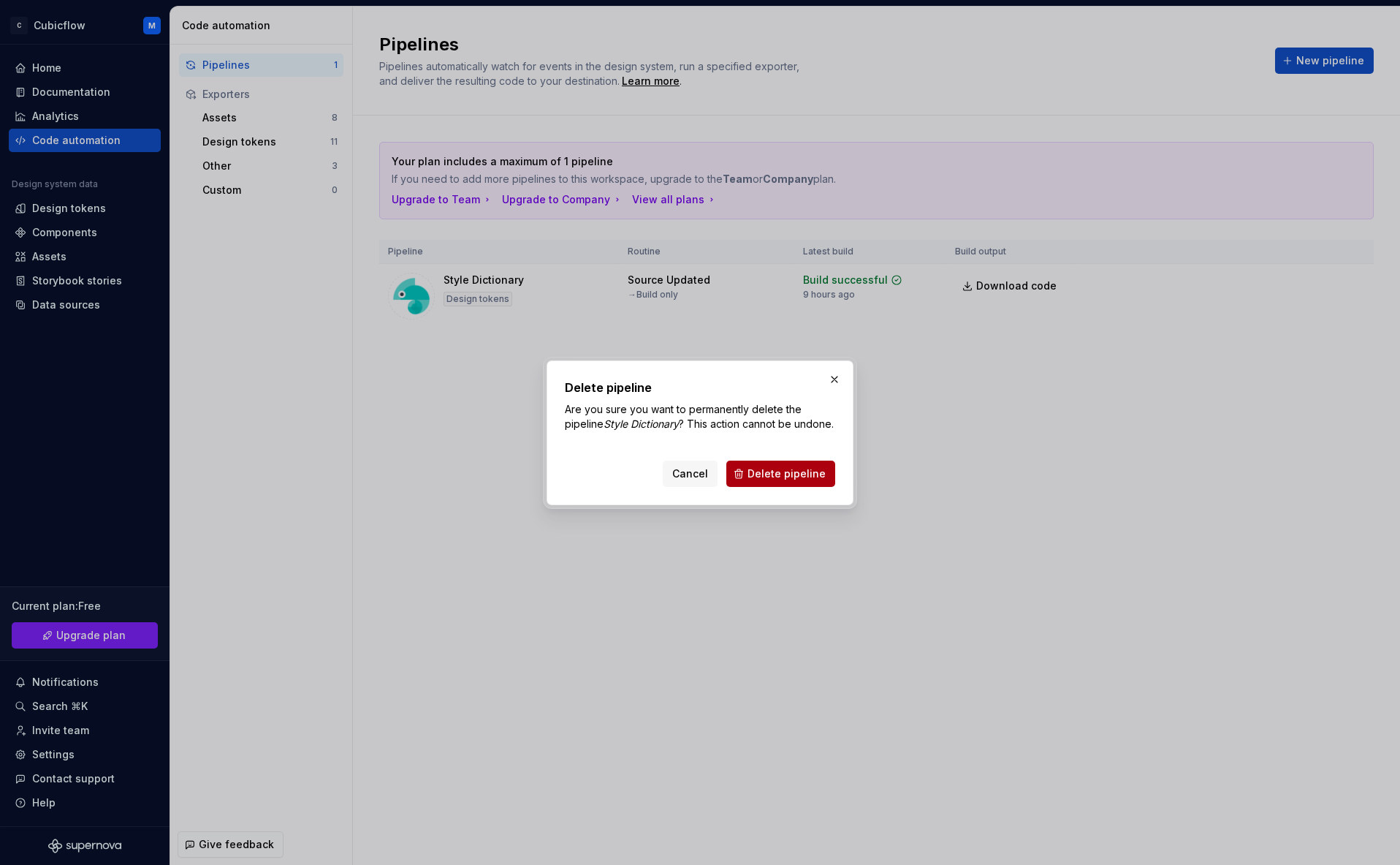
click at [788, 481] on span "Delete pipeline" at bounding box center [786, 473] width 78 height 14
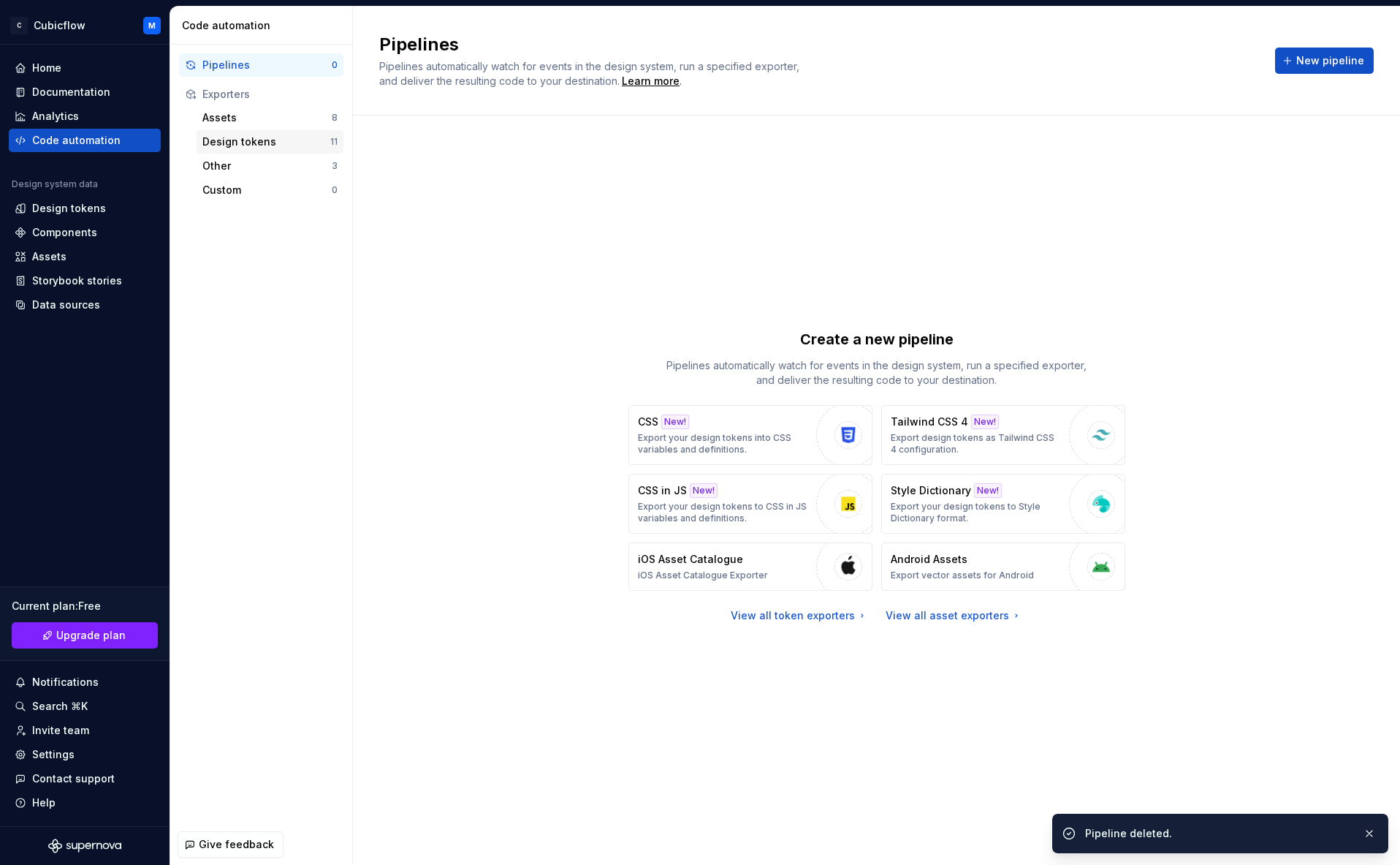
click at [275, 142] on div "Design tokens" at bounding box center [266, 142] width 128 height 14
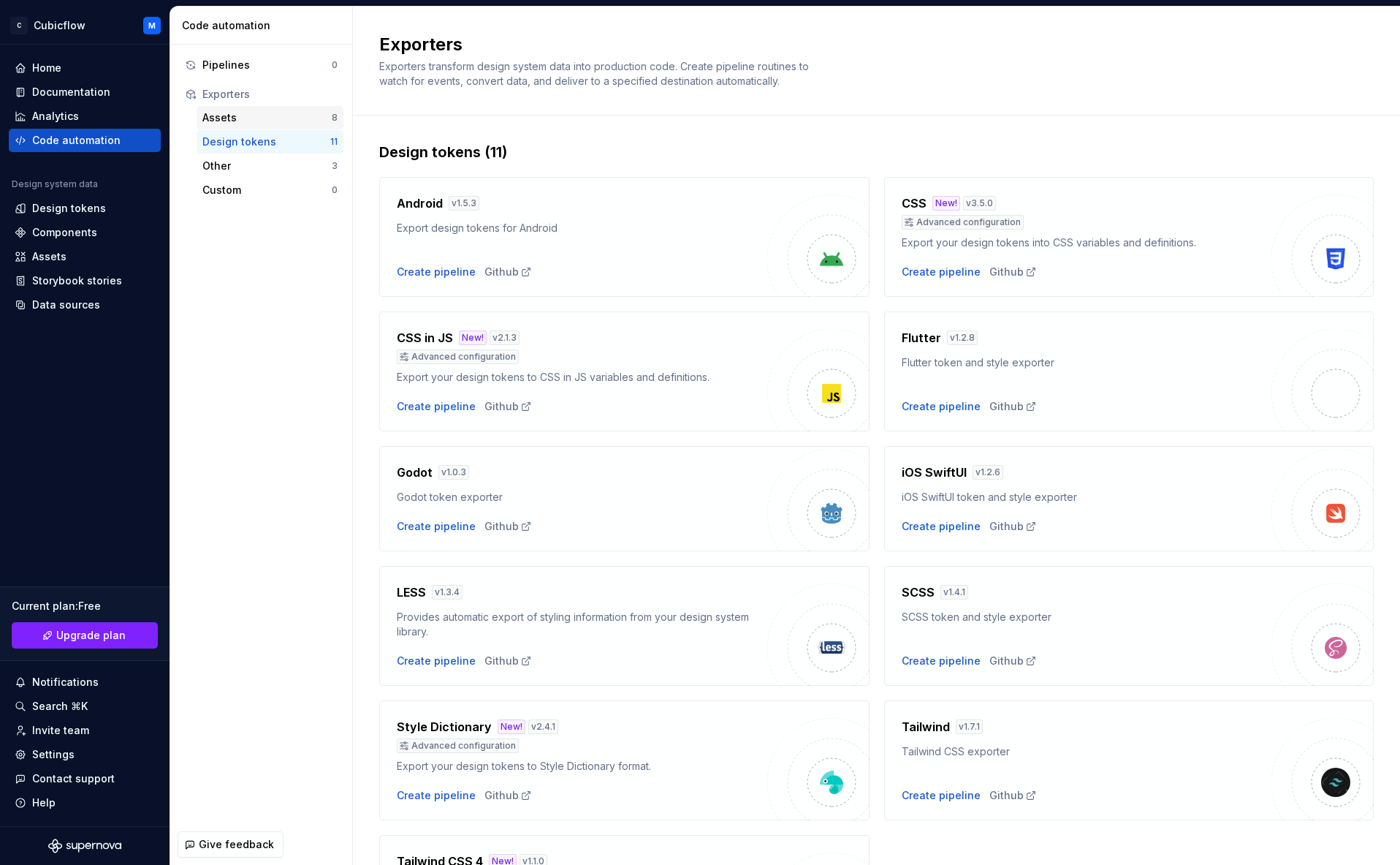
click at [290, 125] on div "Assets 8" at bounding box center [270, 117] width 147 height 23
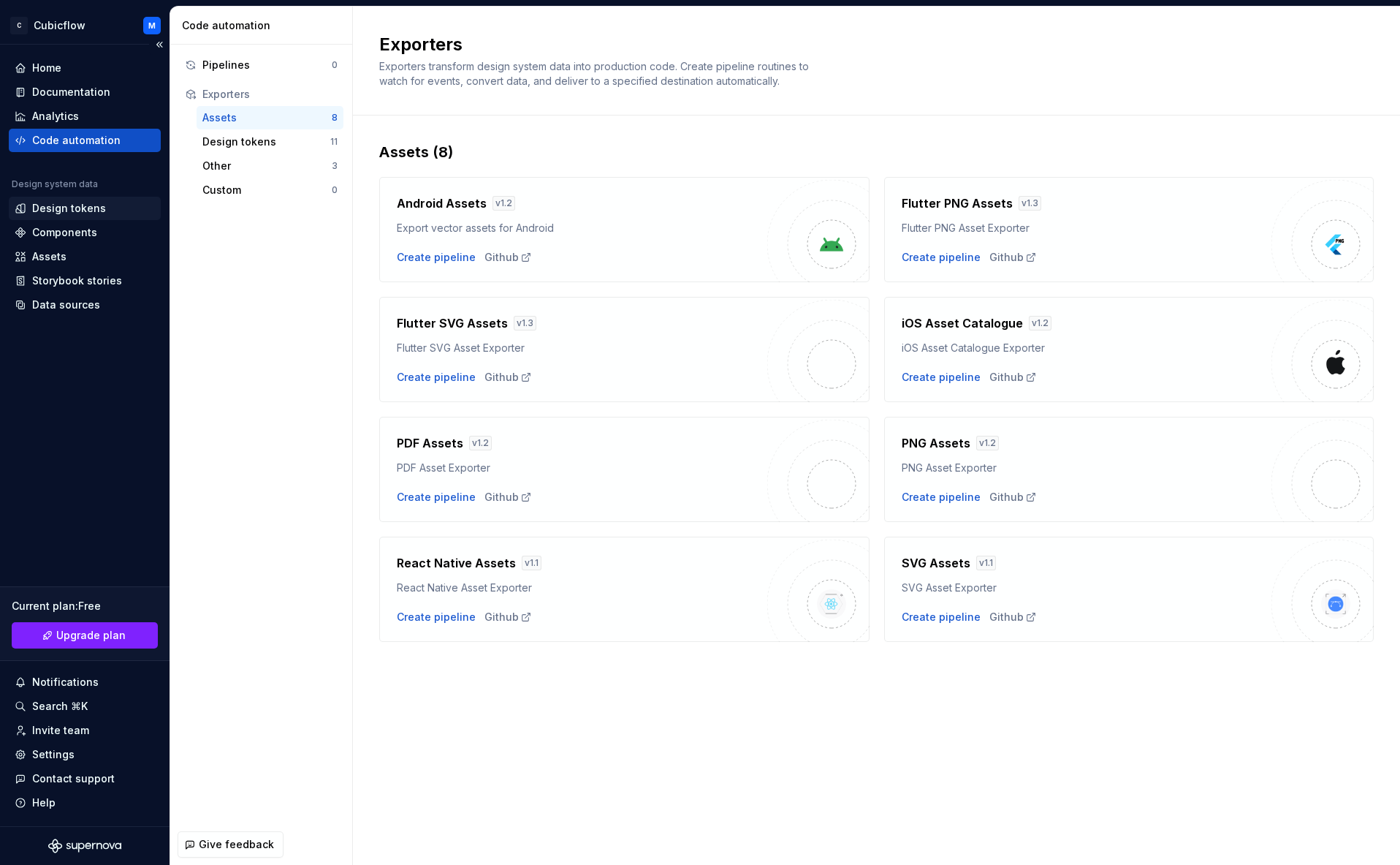
click at [101, 203] on div "Design tokens" at bounding box center [84, 208] width 140 height 14
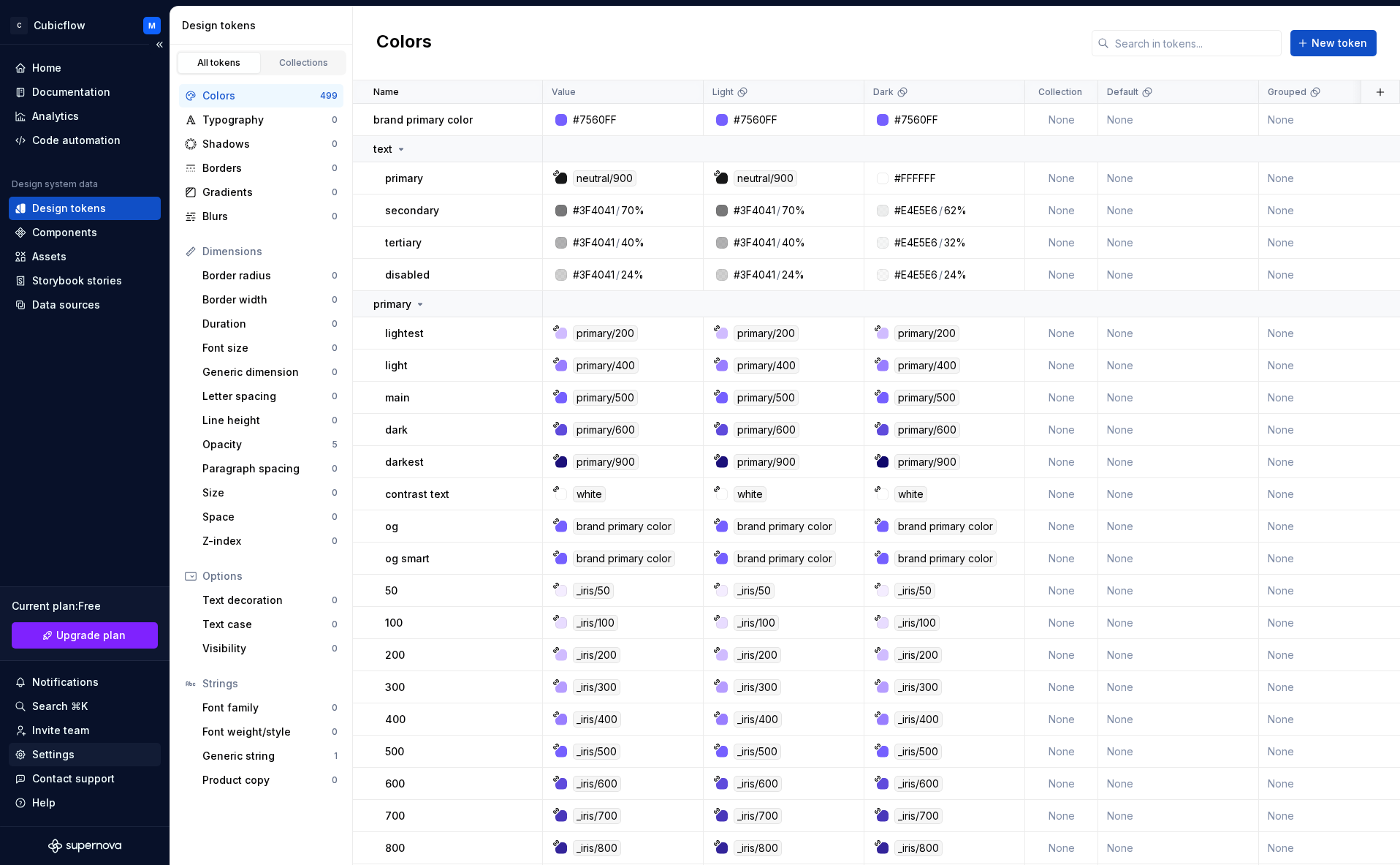
click at [52, 750] on div "Settings" at bounding box center [53, 754] width 42 height 14
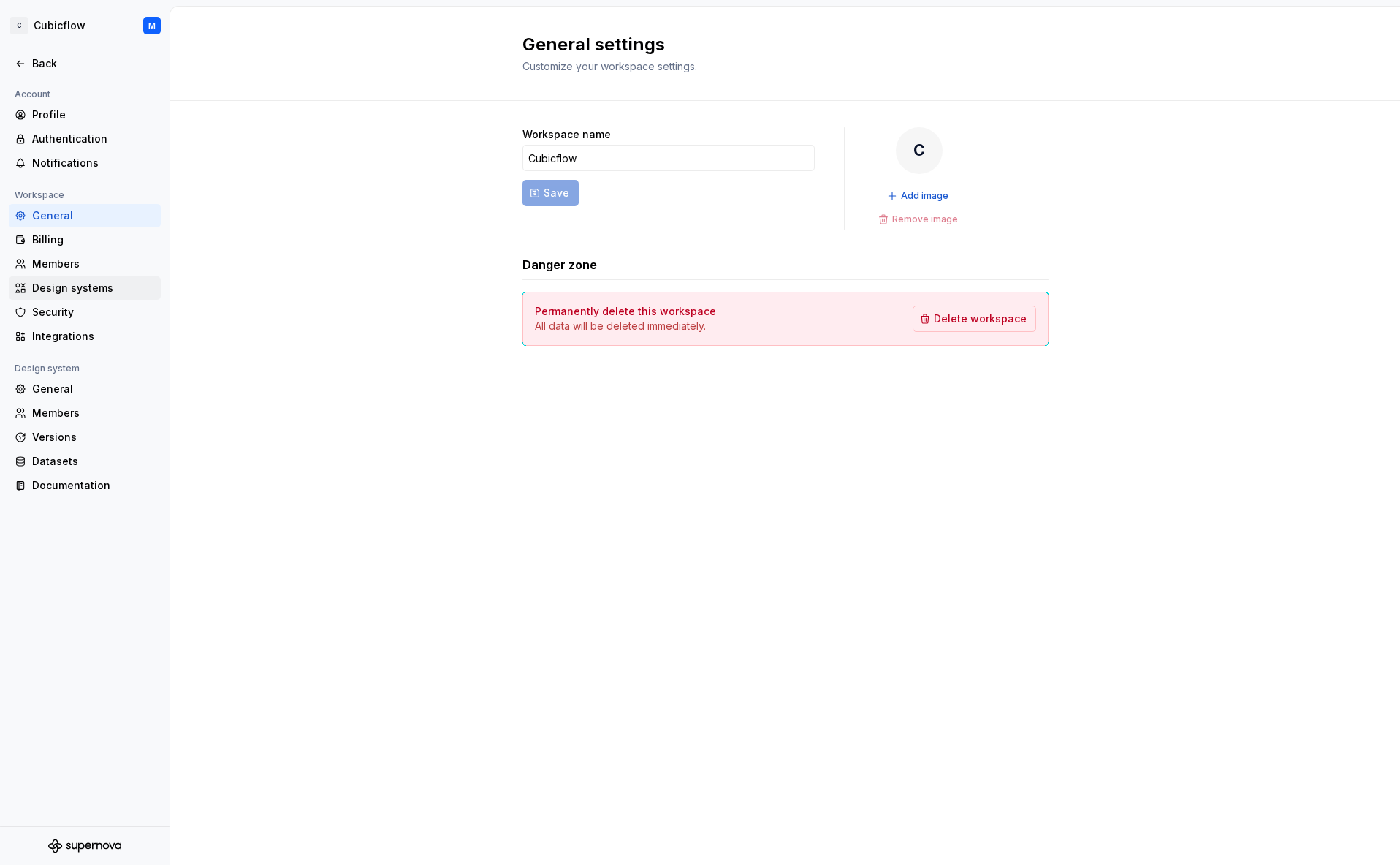
click at [106, 286] on div "Design systems" at bounding box center [93, 288] width 123 height 14
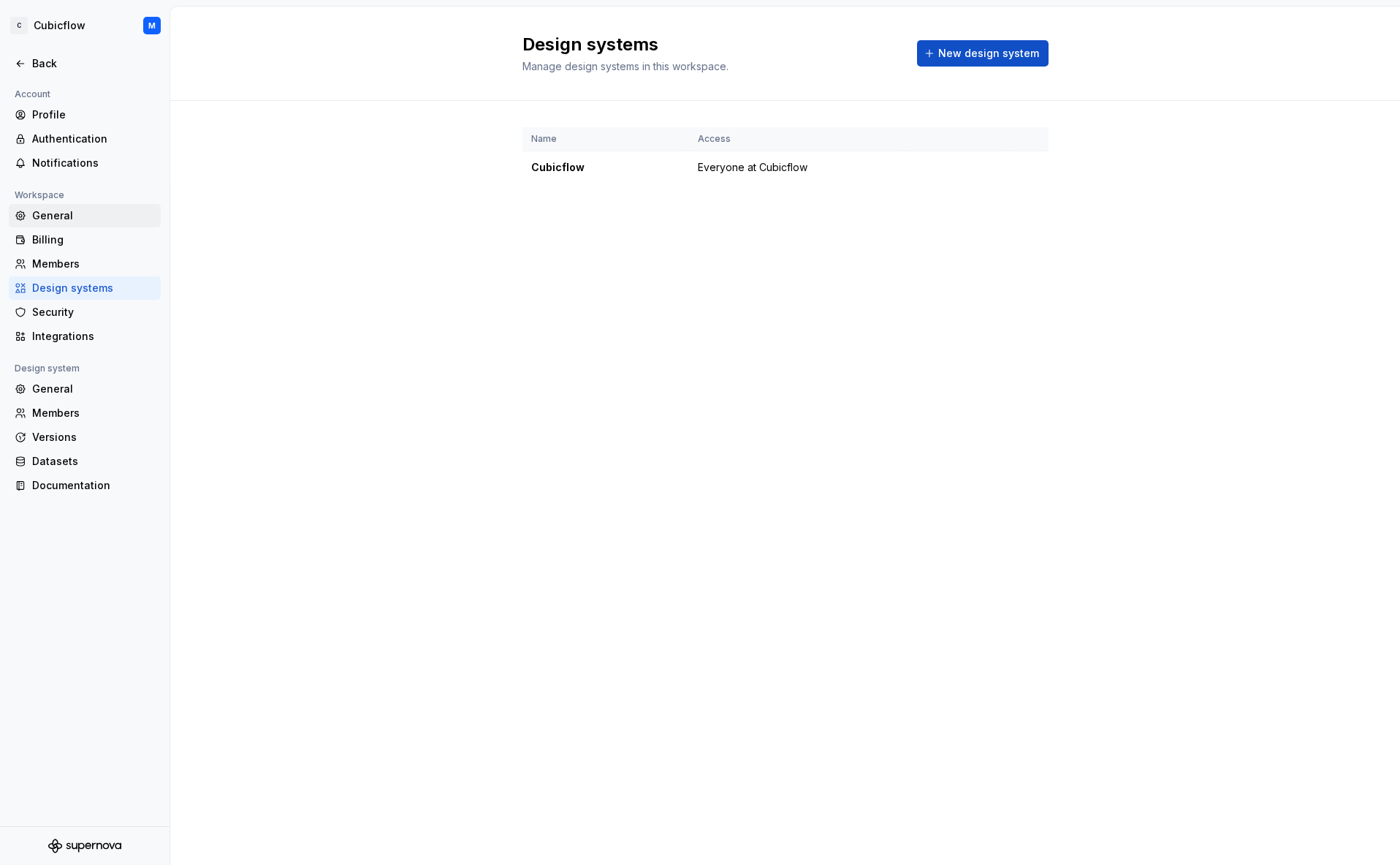
click at [74, 221] on div "General" at bounding box center [93, 215] width 123 height 14
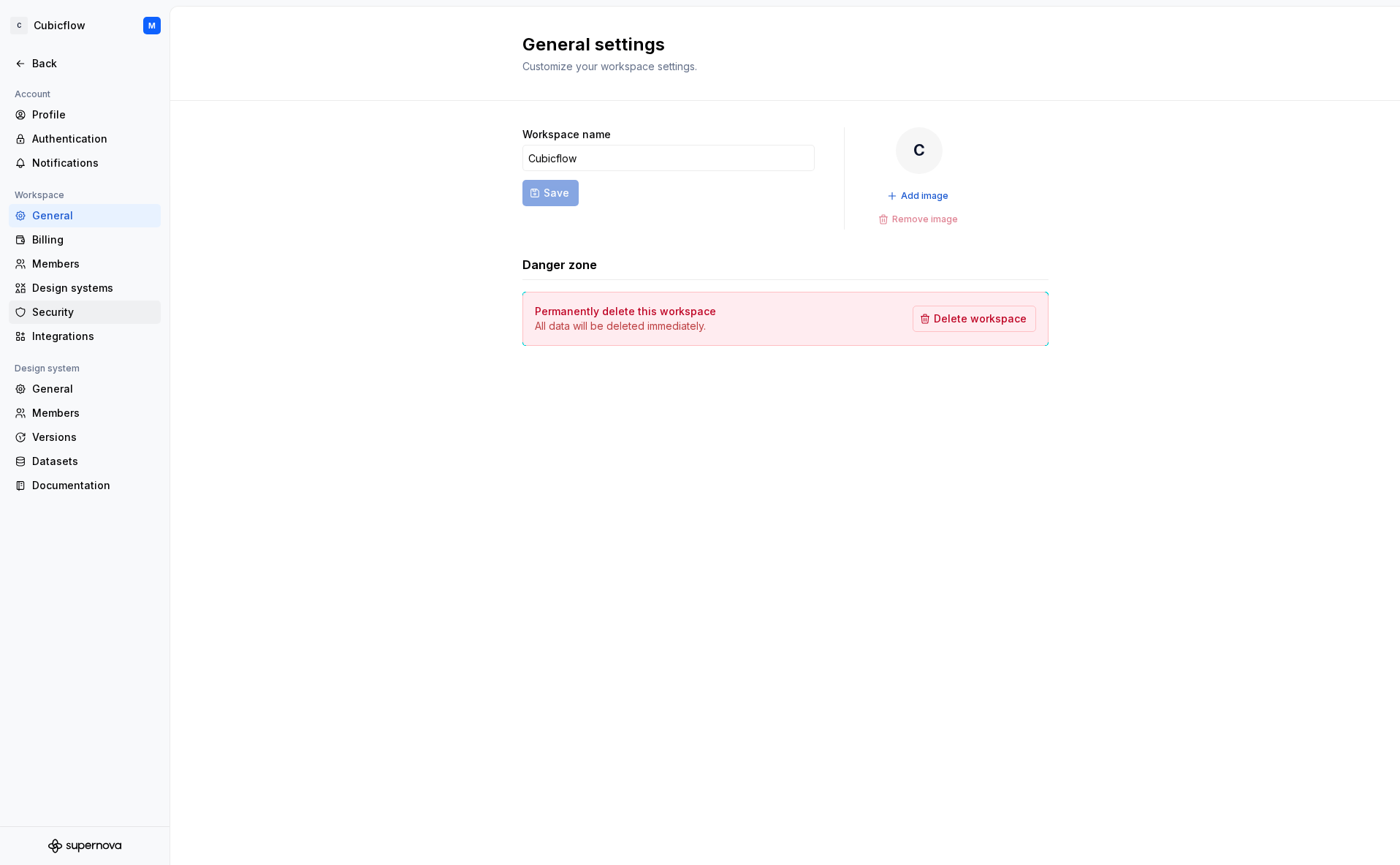
click at [71, 306] on div "Security" at bounding box center [93, 312] width 123 height 14
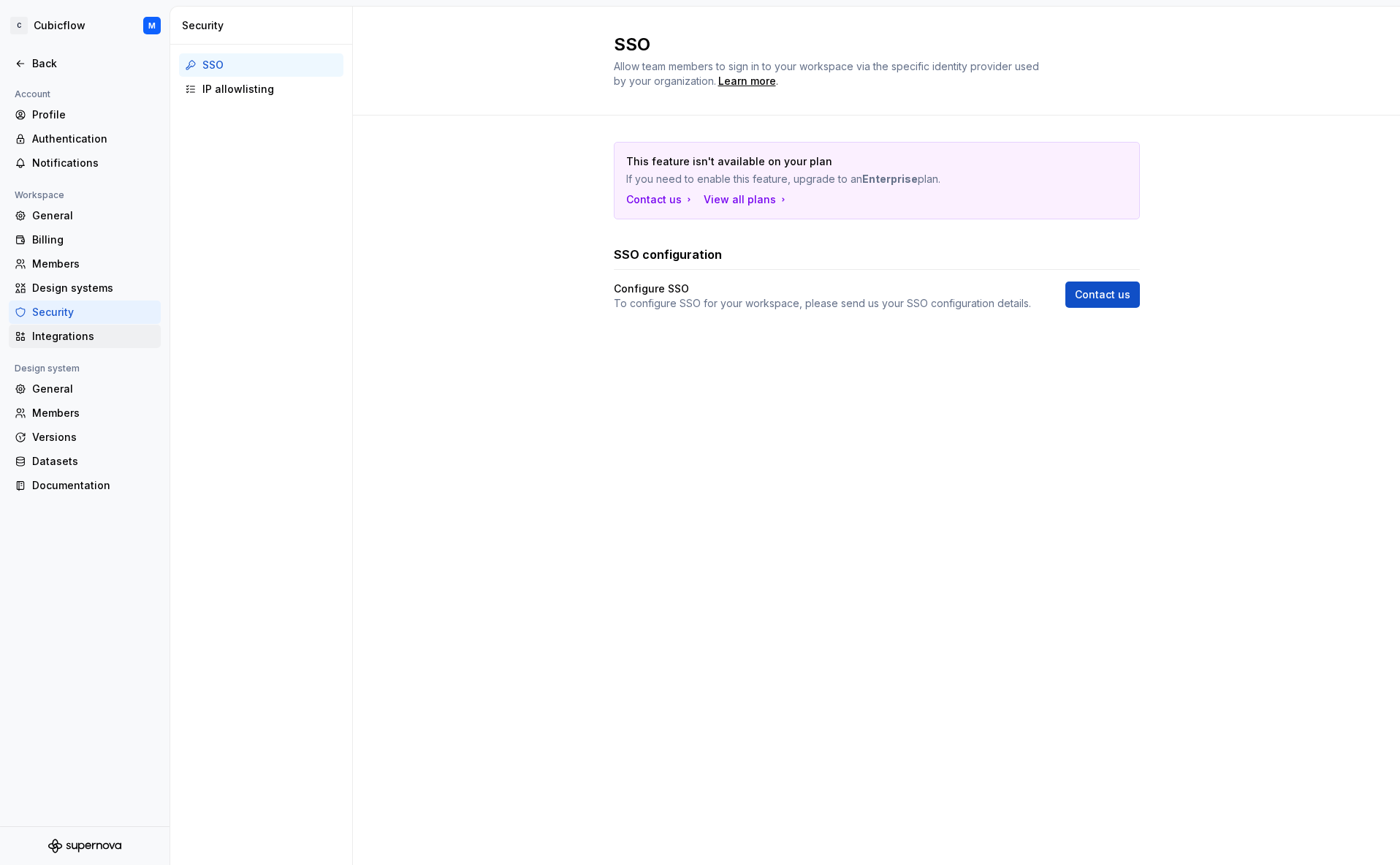
click at [92, 341] on div "Integrations" at bounding box center [93, 336] width 123 height 14
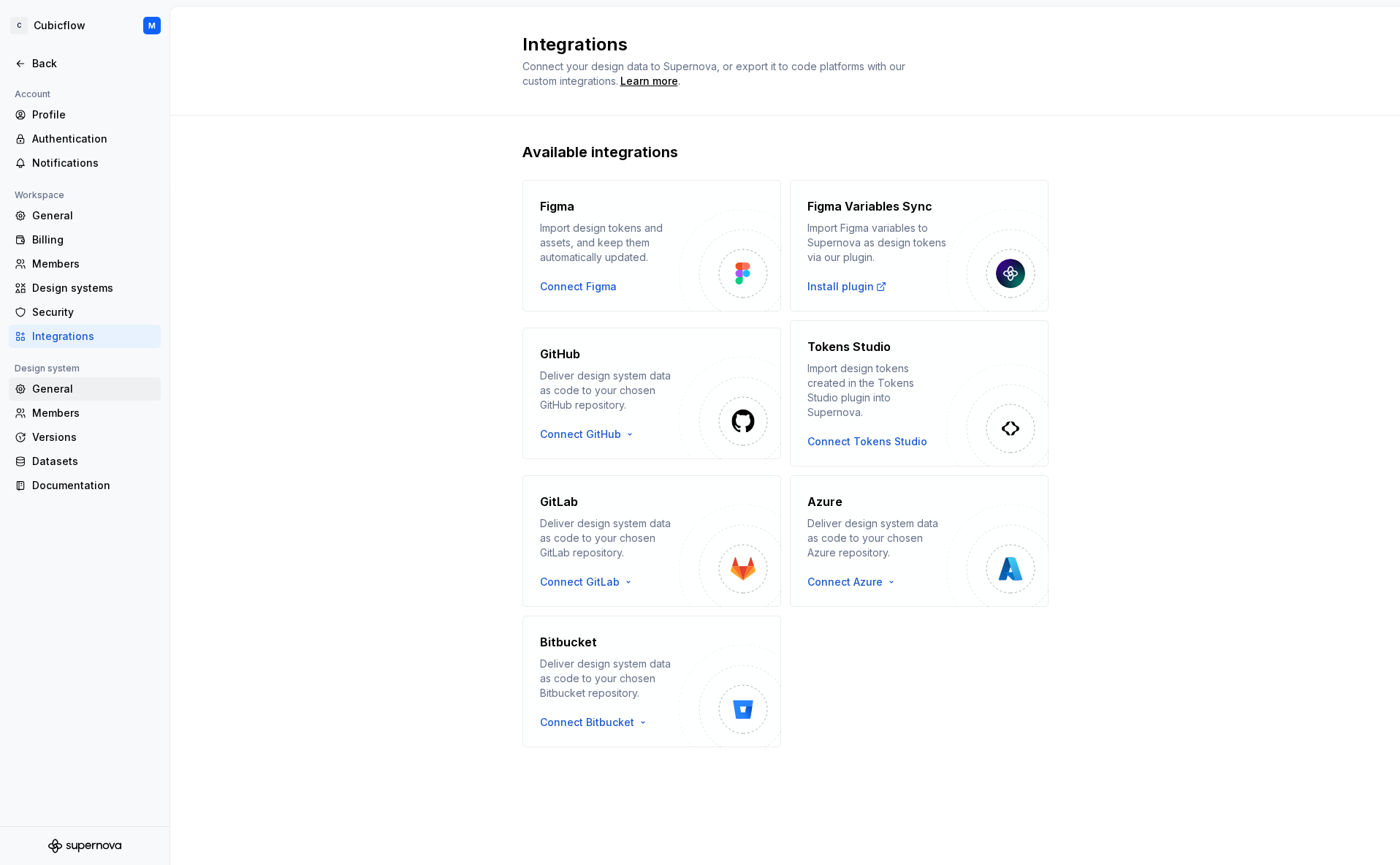
click at [83, 398] on div "General" at bounding box center [85, 389] width 152 height 23
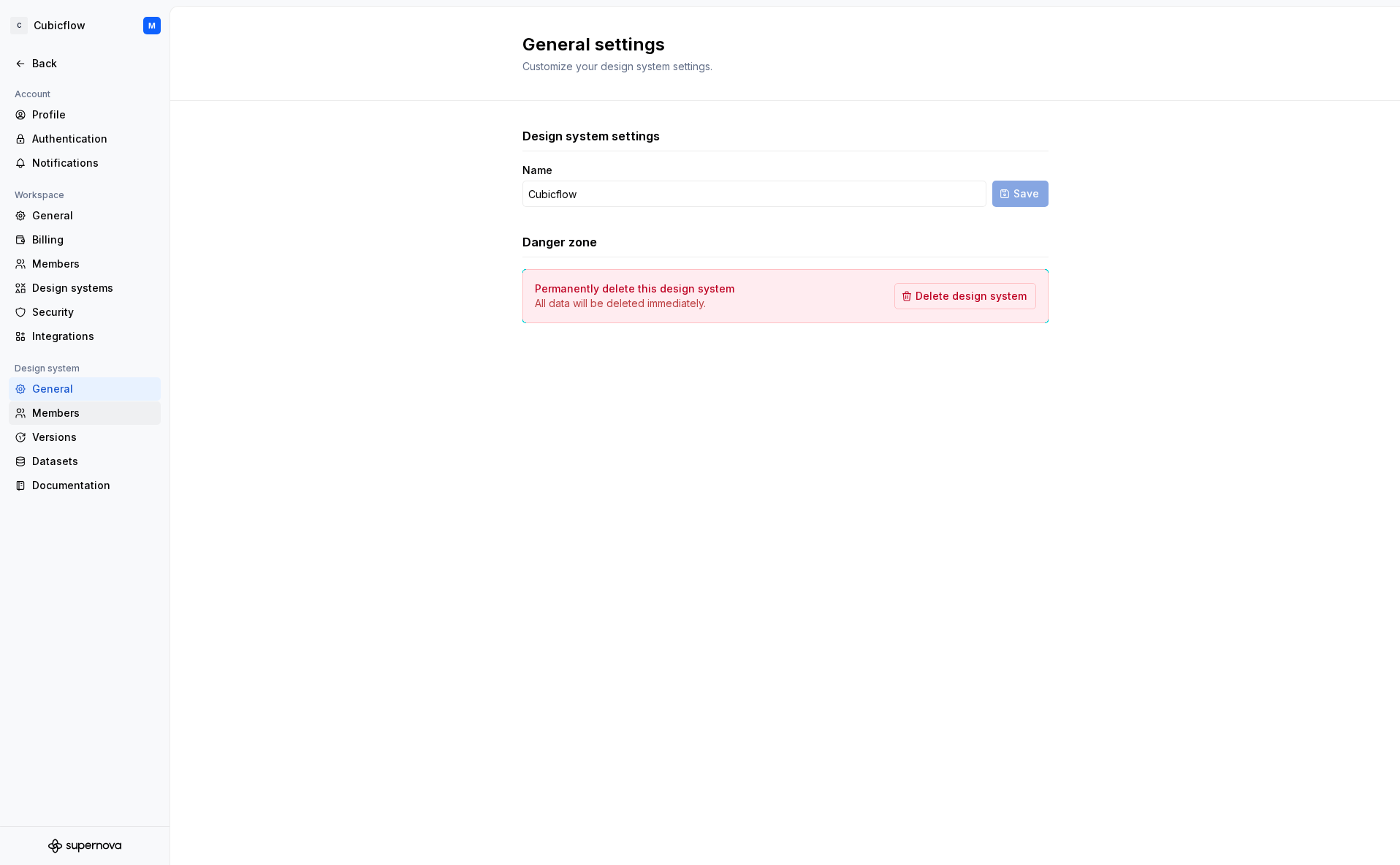
click at [84, 408] on div "Members" at bounding box center [93, 413] width 123 height 14
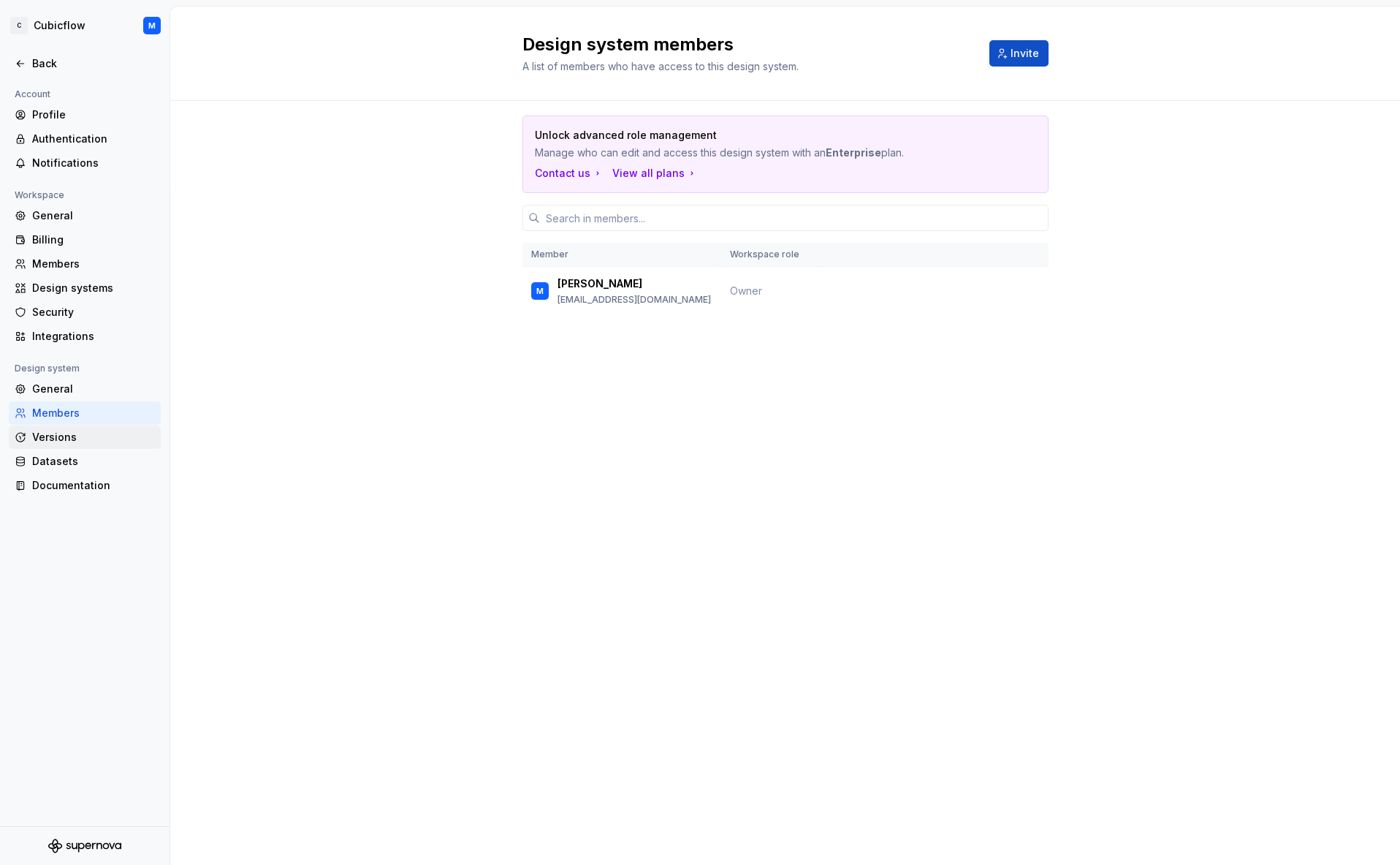
click at [74, 433] on div "Versions" at bounding box center [93, 437] width 123 height 14
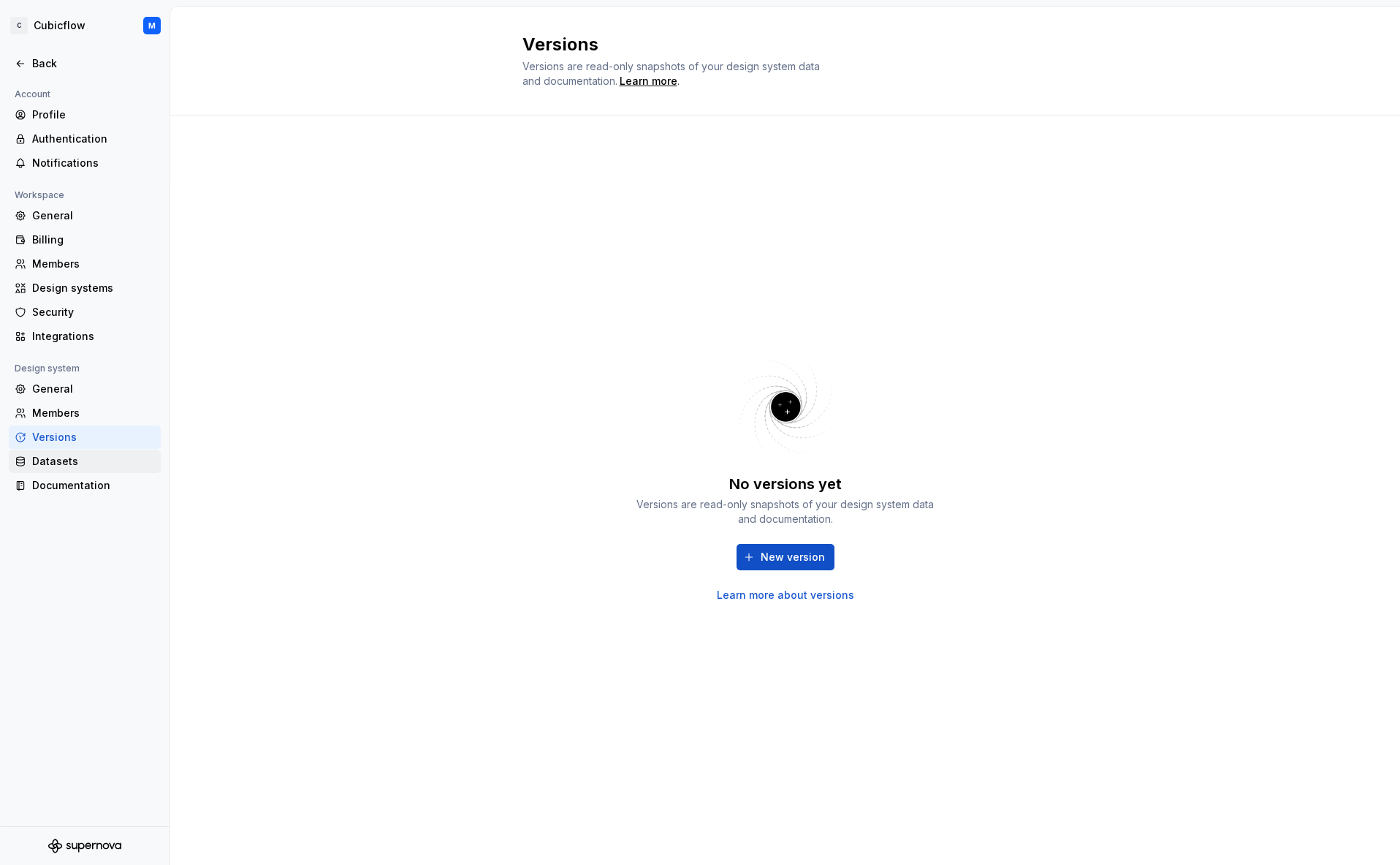
click at [77, 456] on div "Datasets" at bounding box center [93, 461] width 123 height 14
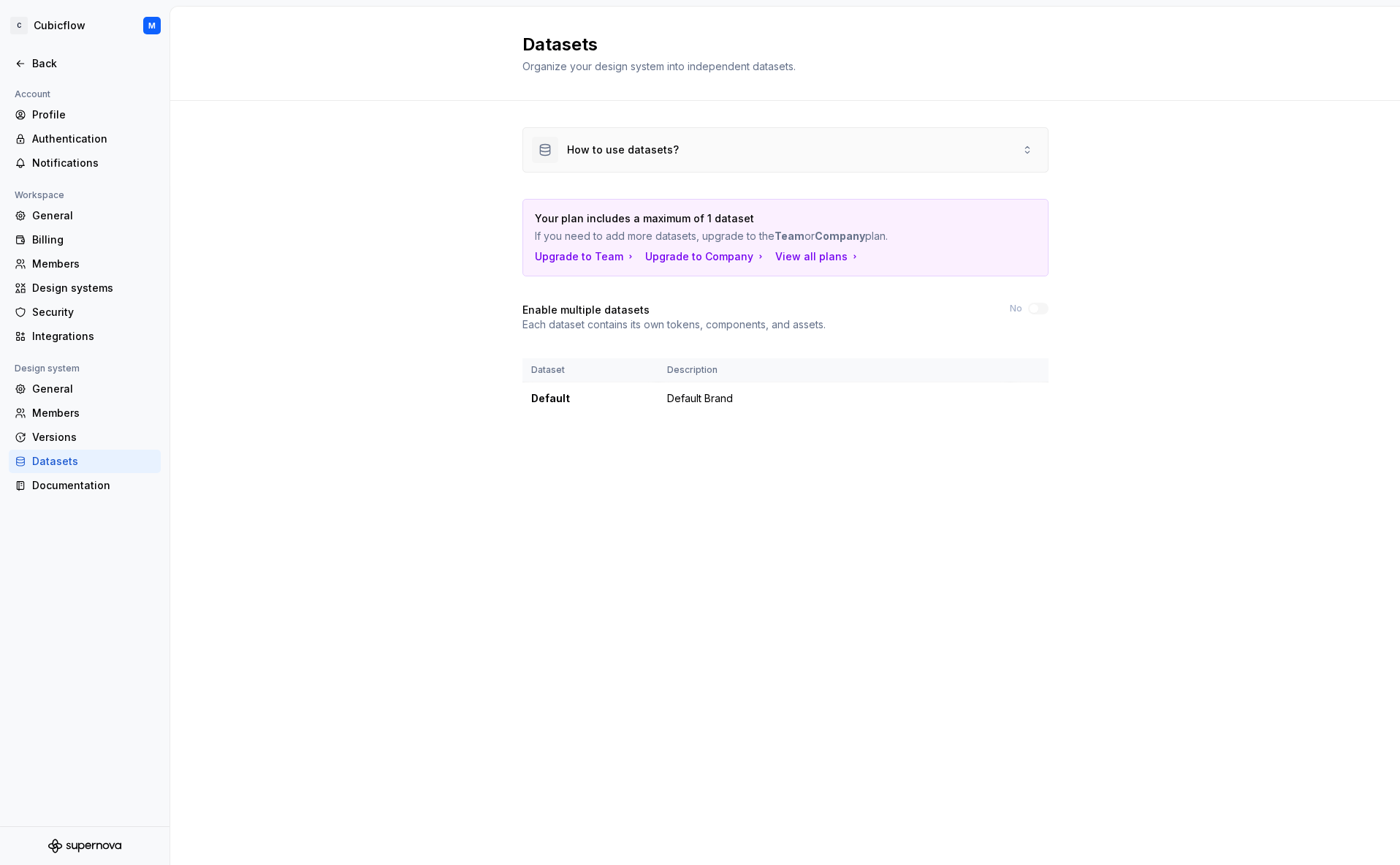
click at [921, 141] on div "How to use datasets?" at bounding box center [785, 150] width 525 height 44
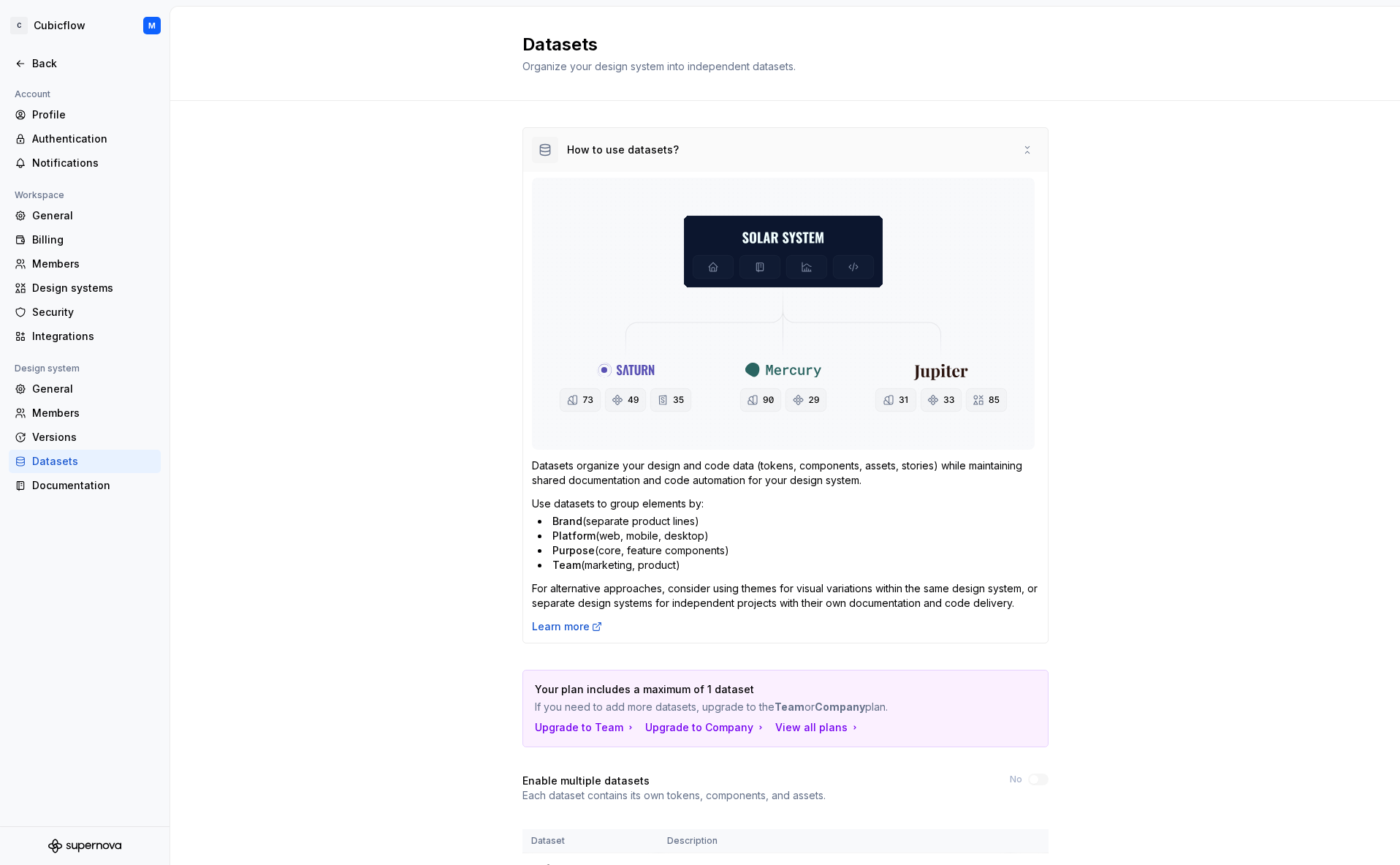
click at [921, 141] on div "How to use datasets?" at bounding box center [785, 150] width 525 height 44
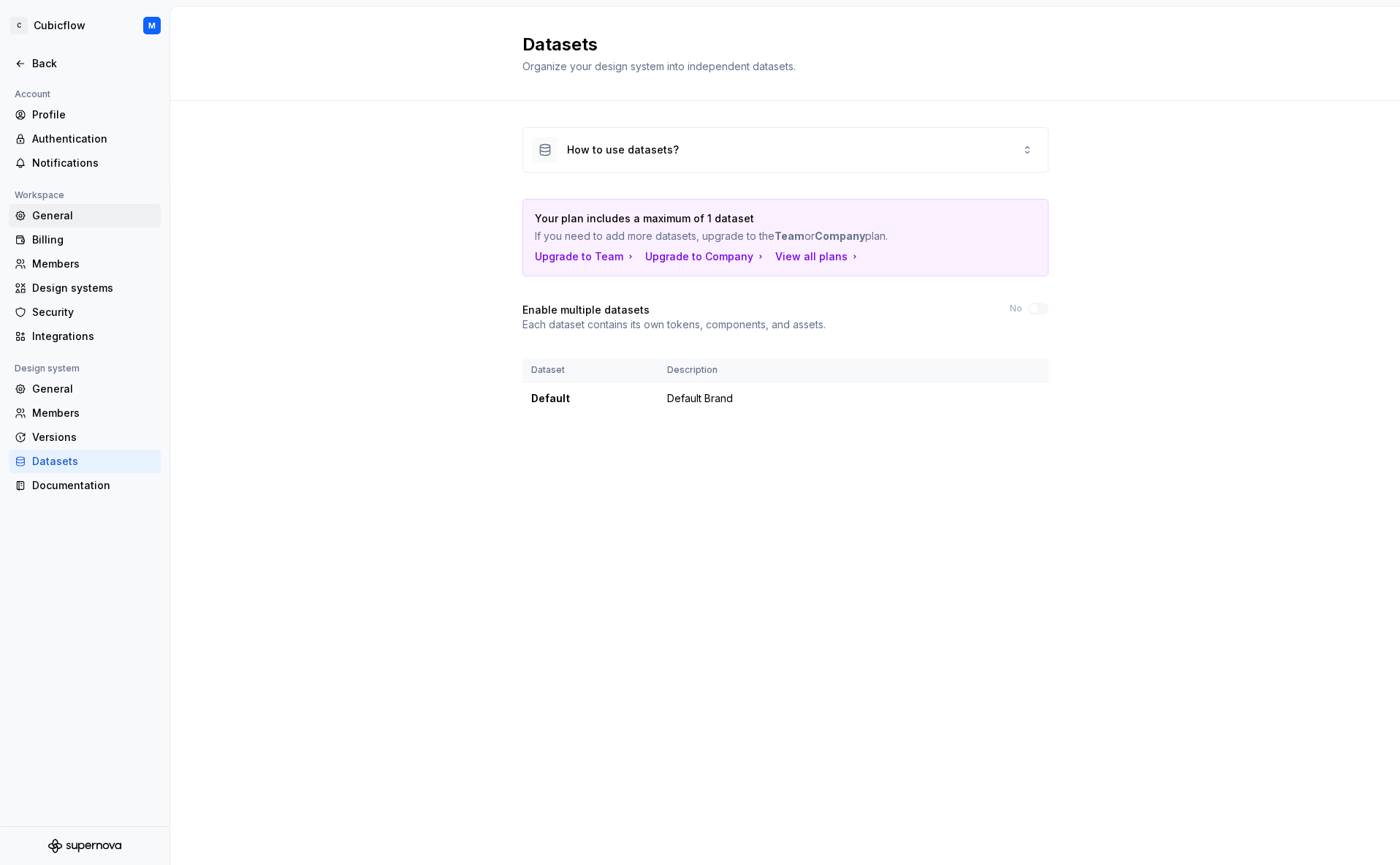
click at [100, 221] on div "General" at bounding box center [93, 215] width 123 height 14
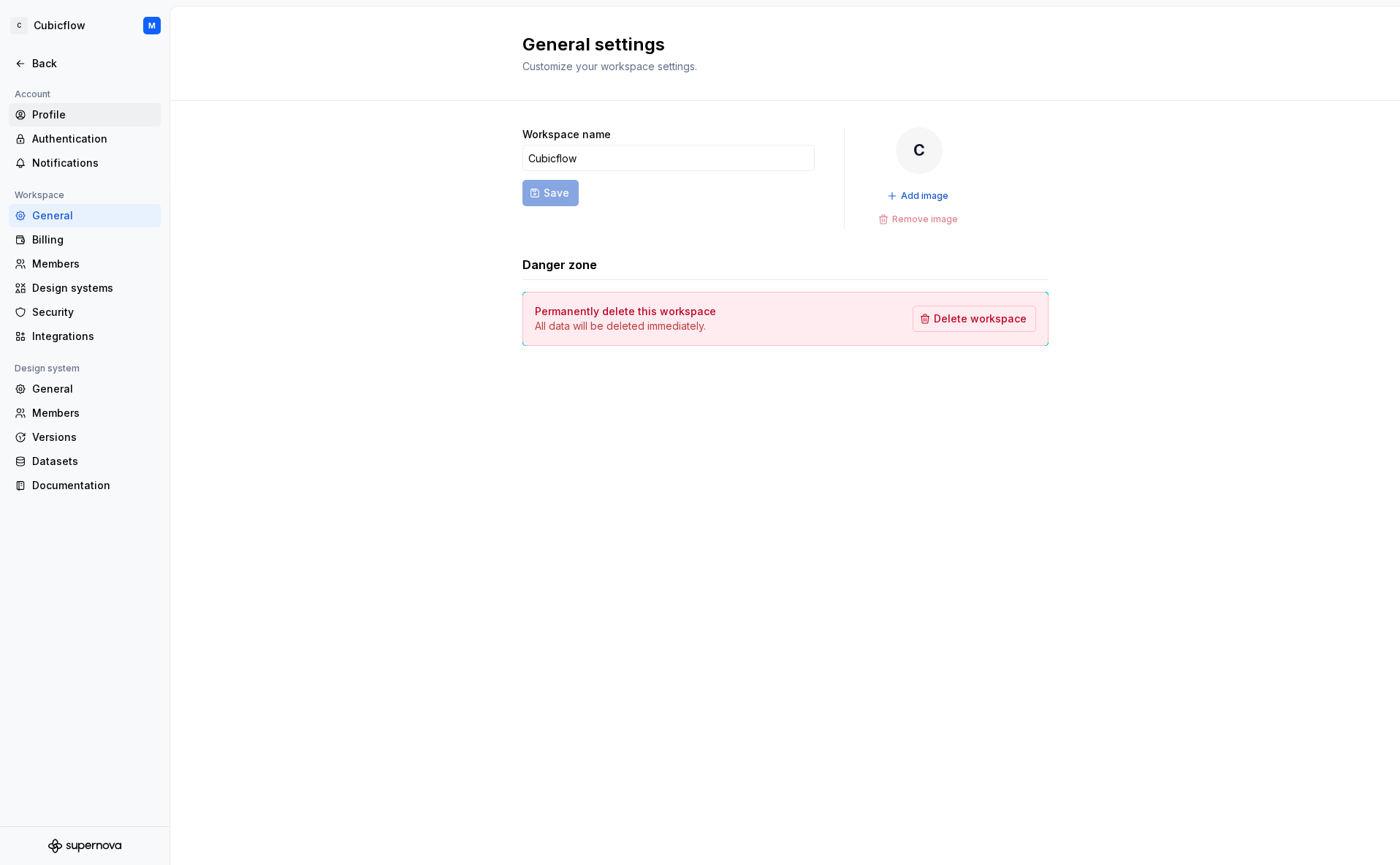
click at [60, 103] on div "Profile" at bounding box center [85, 114] width 152 height 23
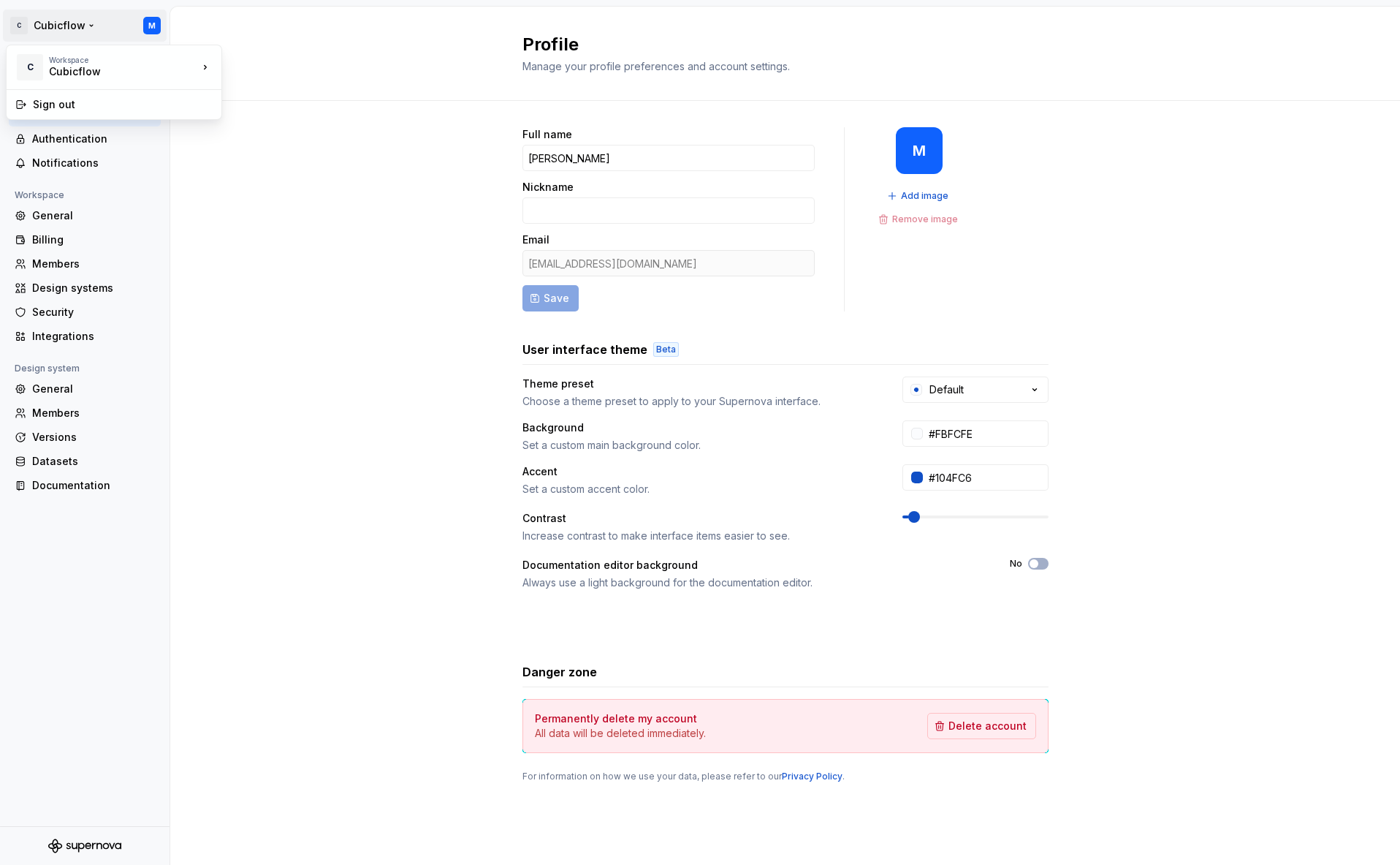
click at [33, 21] on html "C Cubicflow M Back Account Profile Authentication Notifications Workspace Gener…" at bounding box center [700, 433] width 1400 height 865
click at [68, 29] on html "C Cubicflow M Back Account Profile Authentication Notifications Workspace Gener…" at bounding box center [700, 433] width 1400 height 865
click at [60, 67] on div "Back" at bounding box center [93, 63] width 123 height 14
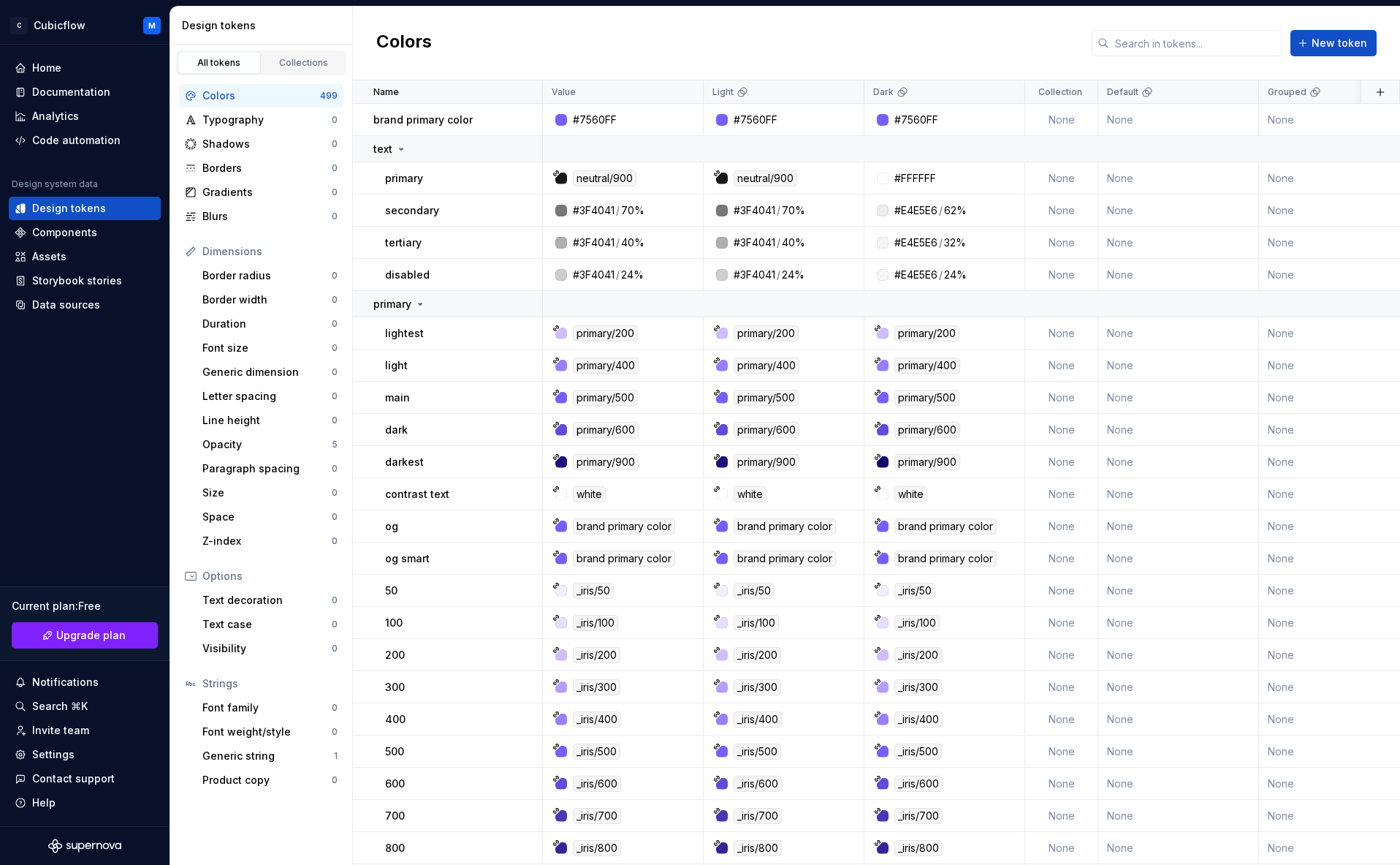
click at [251, 246] on div "Dimensions" at bounding box center [270, 251] width 136 height 14
click at [528, 145] on button "button" at bounding box center [523, 148] width 20 height 20
click at [560, 309] on div "Delete group" at bounding box center [587, 314] width 95 height 14
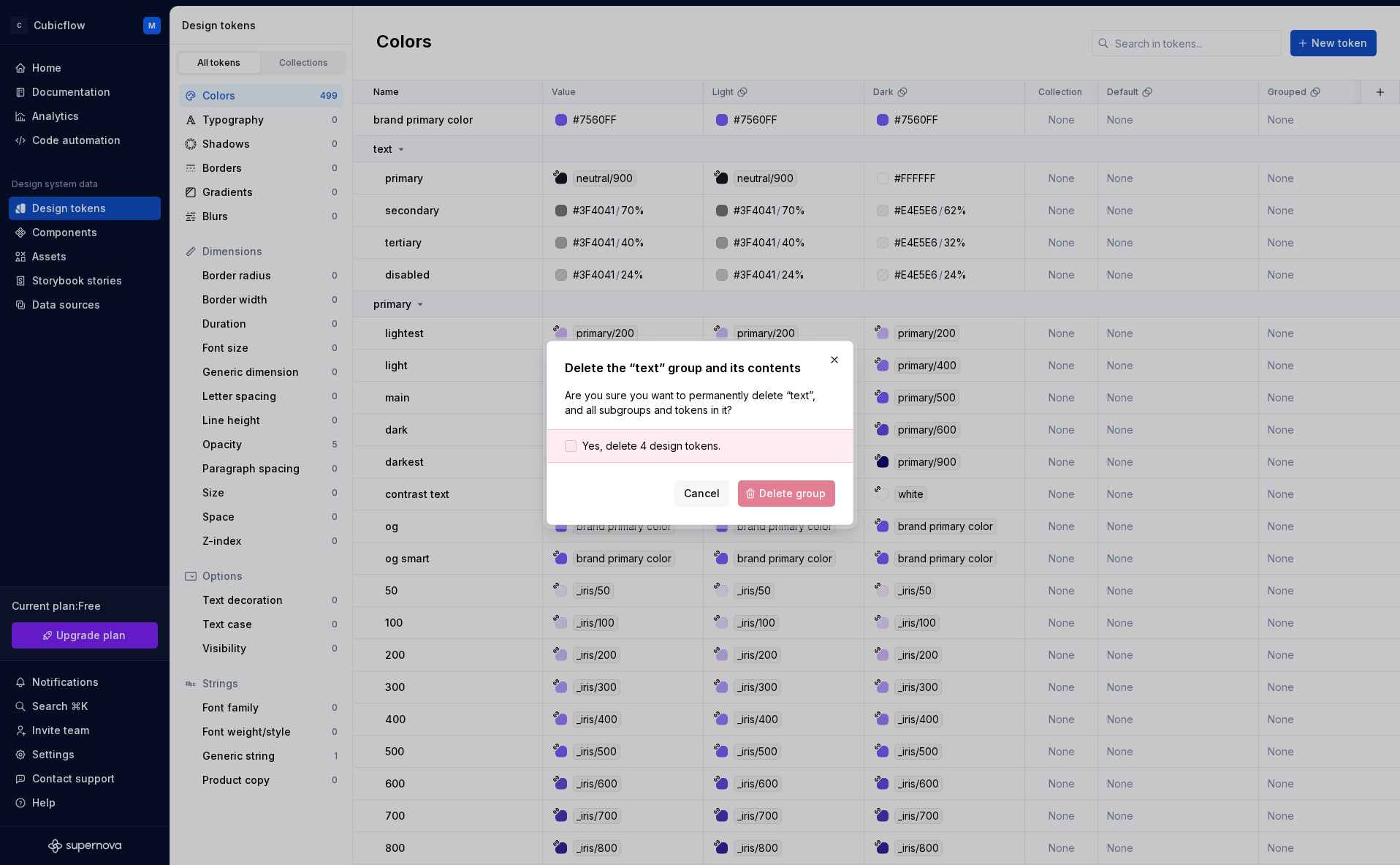
click at [608, 439] on span "Yes, delete 4 design tokens." at bounding box center [651, 445] width 138 height 14
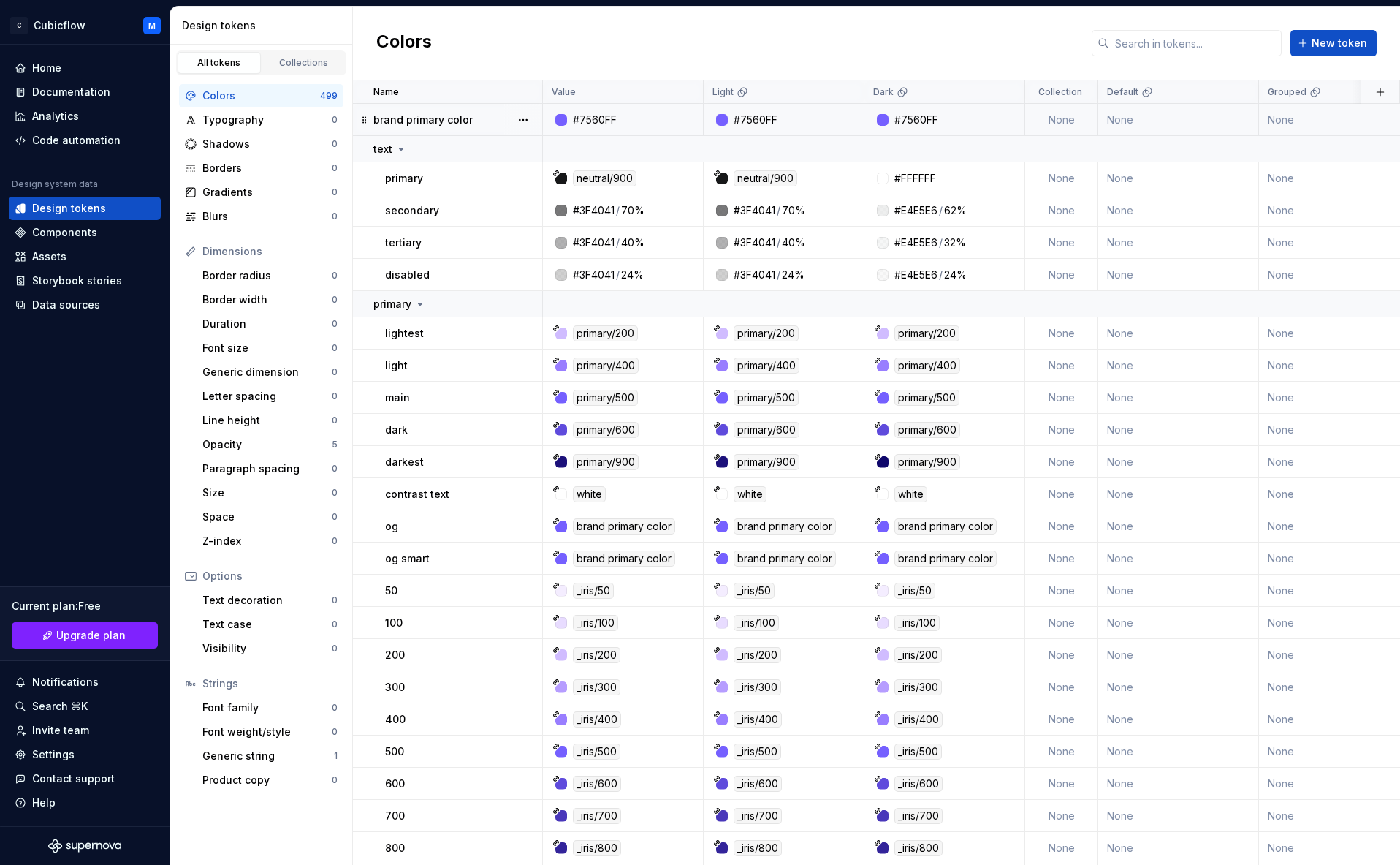
click at [444, 117] on p "brand primary color" at bounding box center [422, 120] width 99 height 14
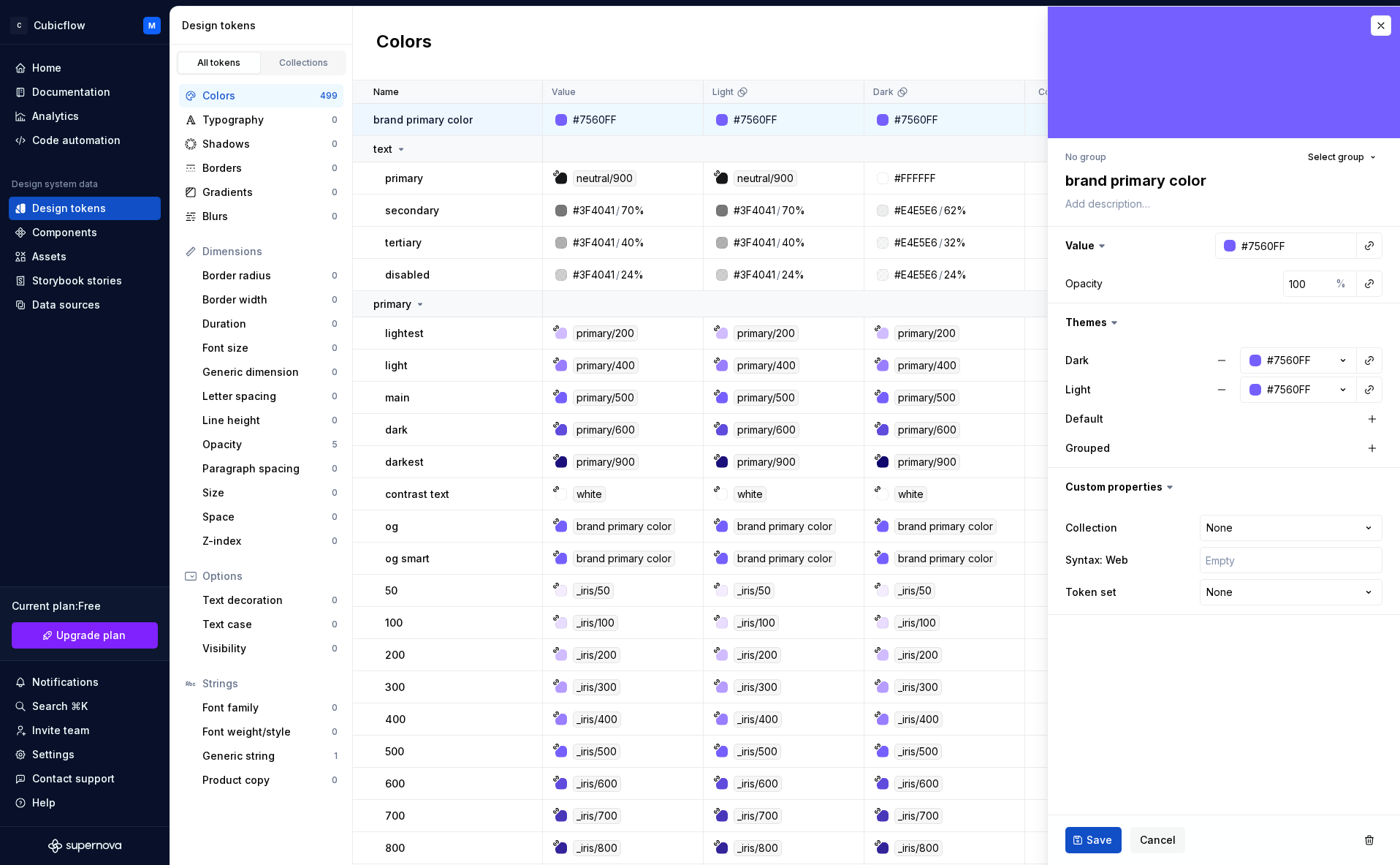
click at [303, 73] on div "All tokens Collections" at bounding box center [261, 63] width 170 height 25
click at [305, 66] on div "Collections" at bounding box center [304, 62] width 73 height 11
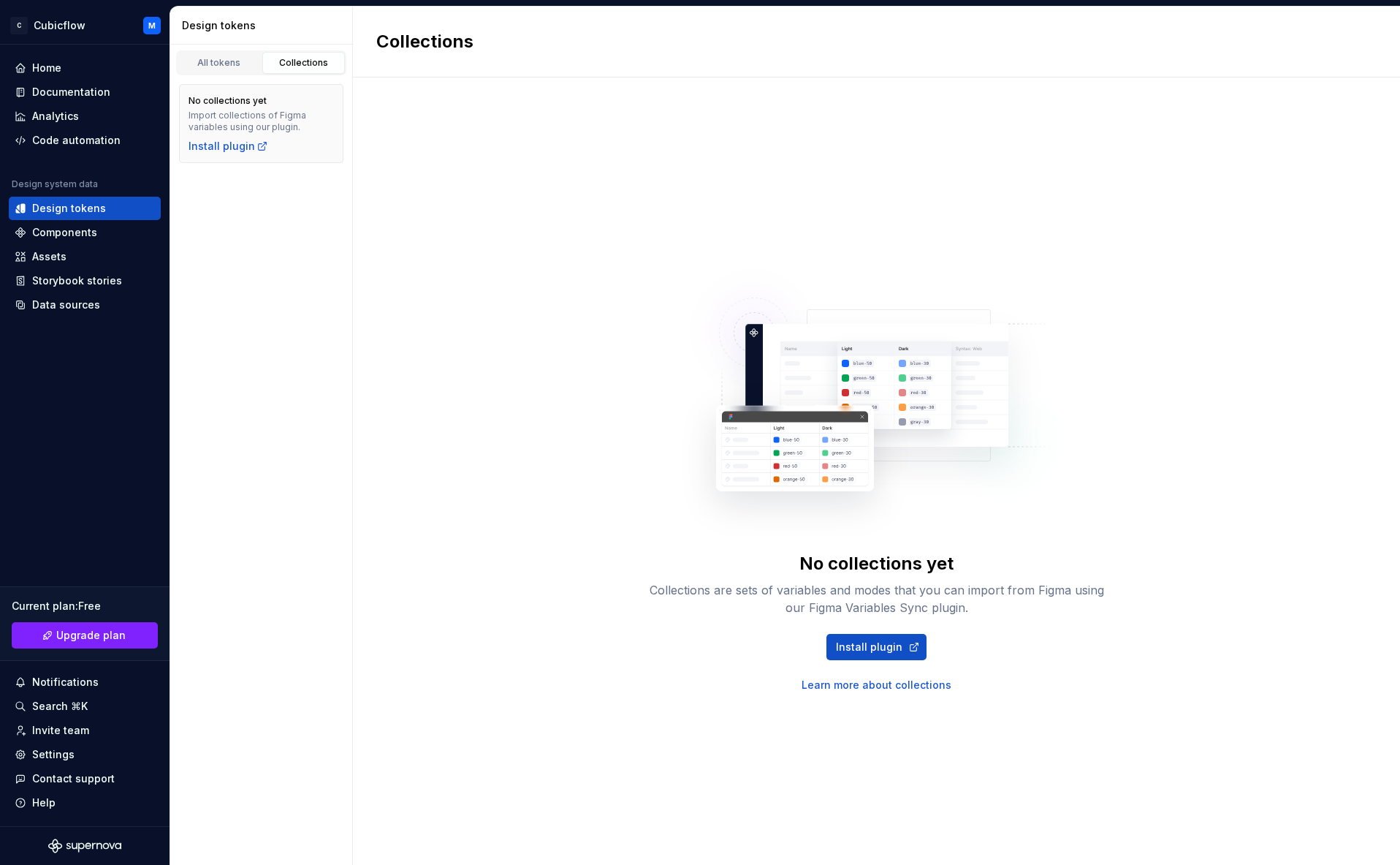
click at [309, 62] on div "Collections" at bounding box center [304, 62] width 73 height 11
click at [220, 61] on div "All tokens" at bounding box center [219, 62] width 73 height 11
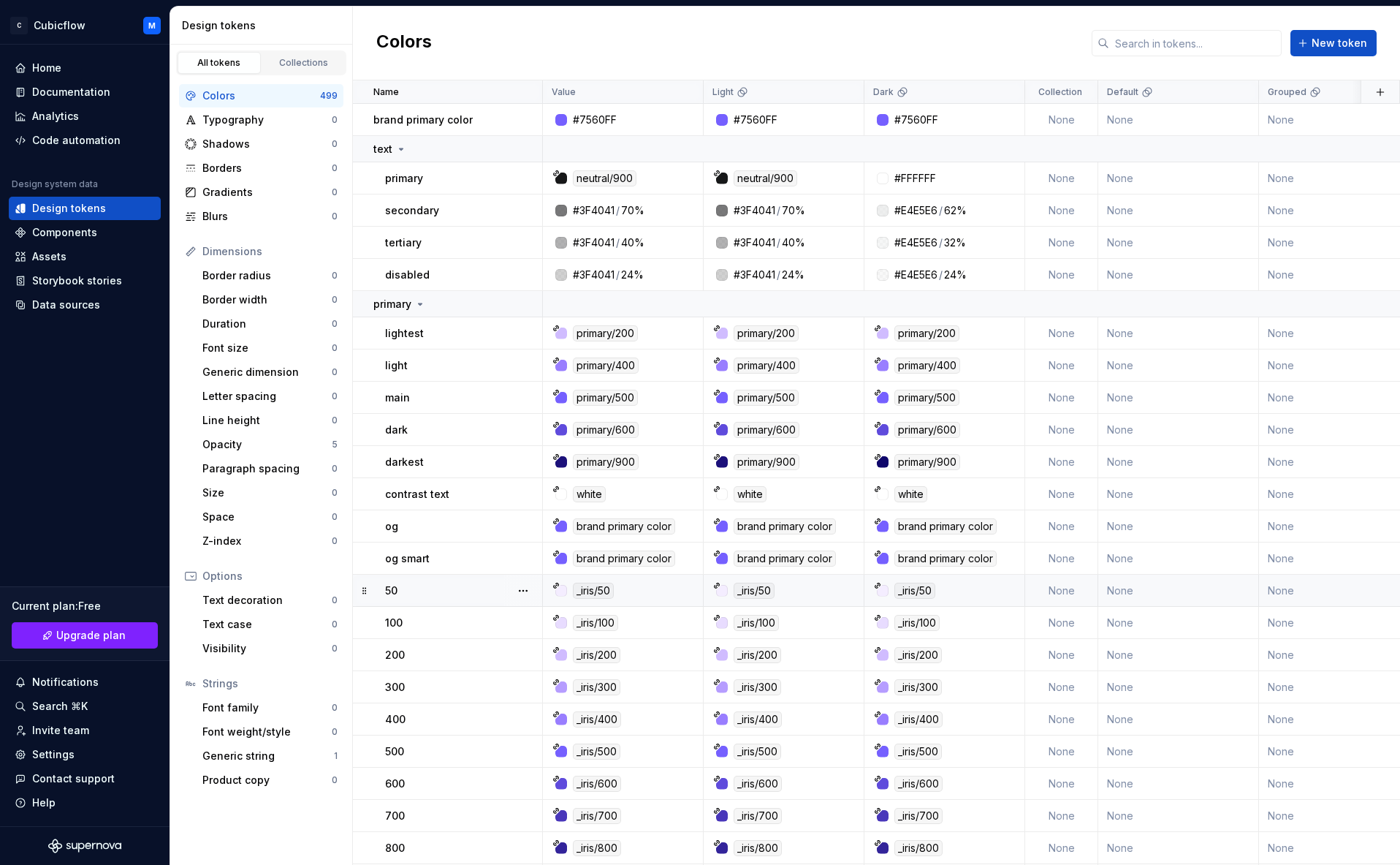
click at [484, 596] on div "50" at bounding box center [463, 590] width 157 height 14
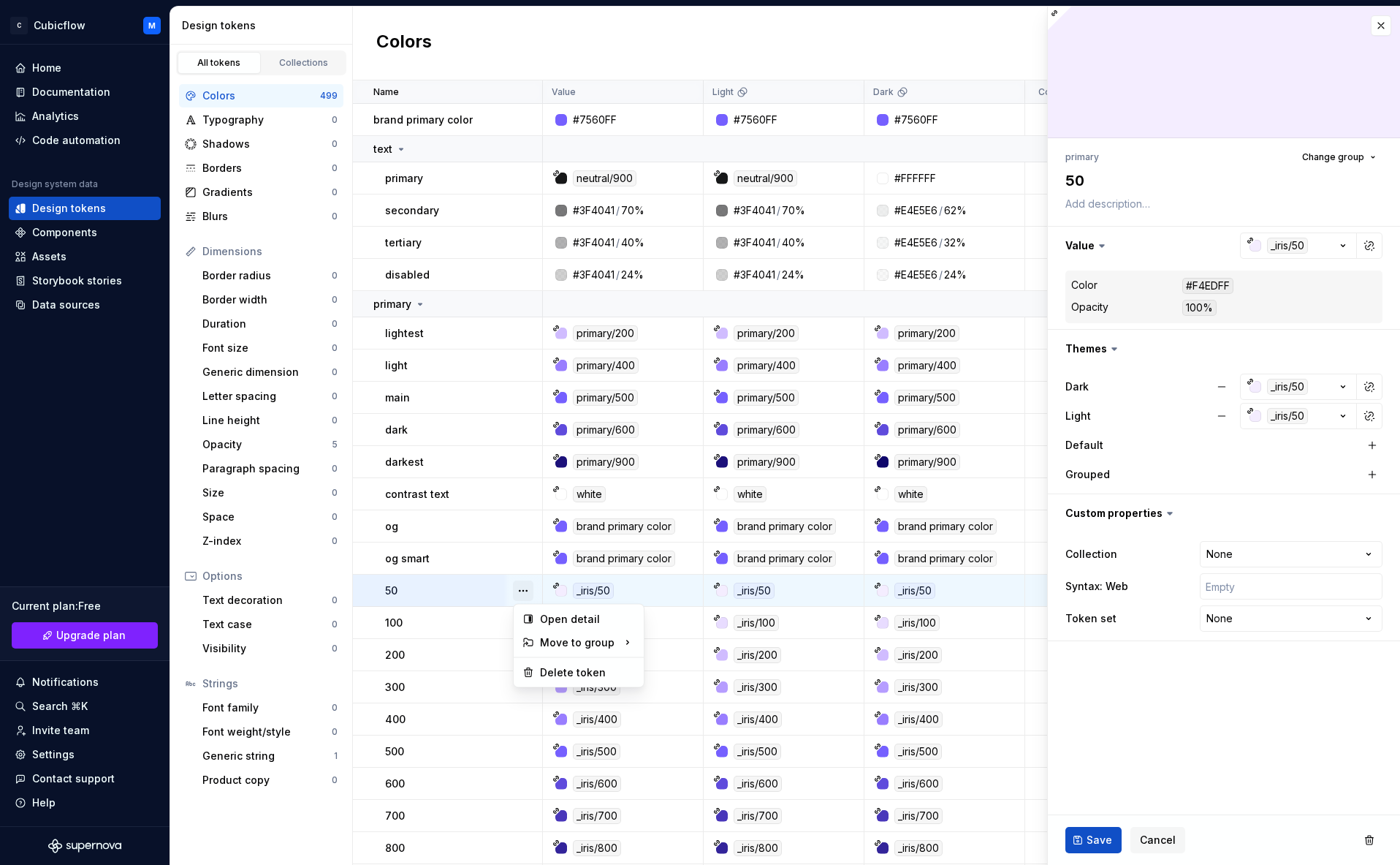
click at [528, 594] on button "button" at bounding box center [523, 590] width 20 height 20
click at [525, 592] on button "button" at bounding box center [523, 590] width 20 height 20
click at [921, 846] on span "Cancel" at bounding box center [1158, 839] width 36 height 14
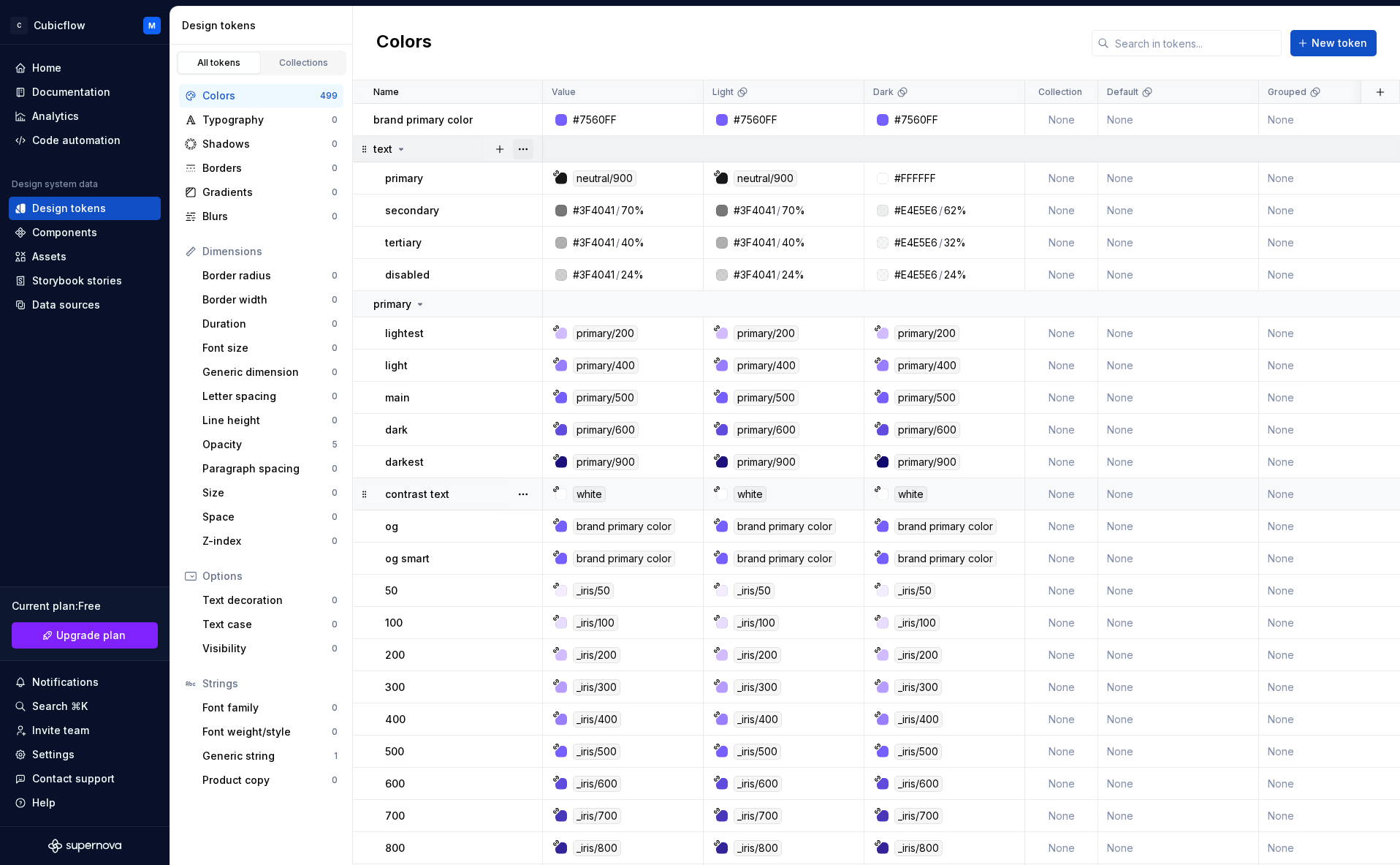
click at [516, 142] on button "button" at bounding box center [523, 148] width 20 height 20
click at [559, 320] on div "Delete group" at bounding box center [587, 314] width 95 height 14
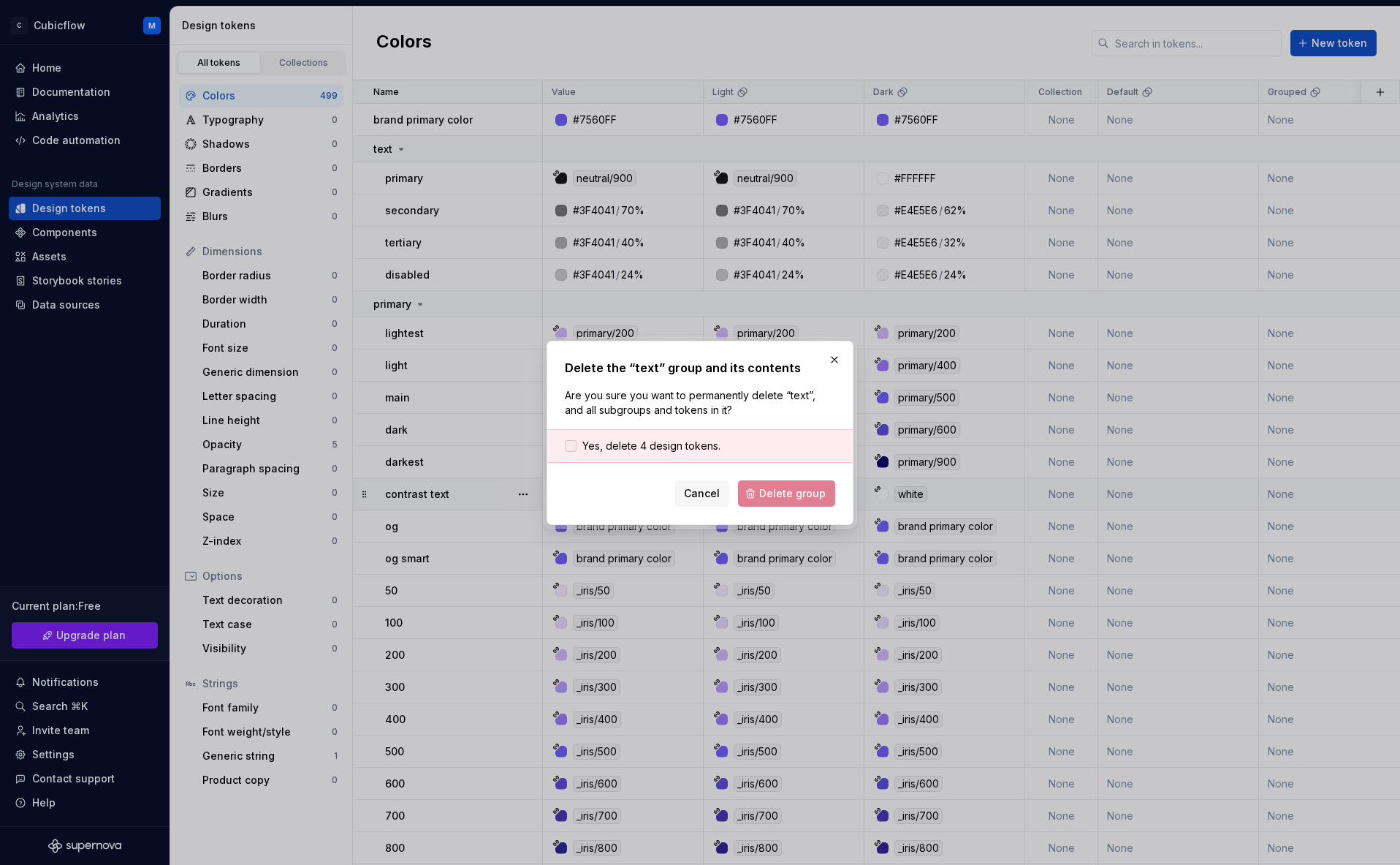
click at [565, 445] on div at bounding box center [570, 445] width 11 height 11
click at [799, 491] on span "Delete group" at bounding box center [793, 493] width 67 height 14
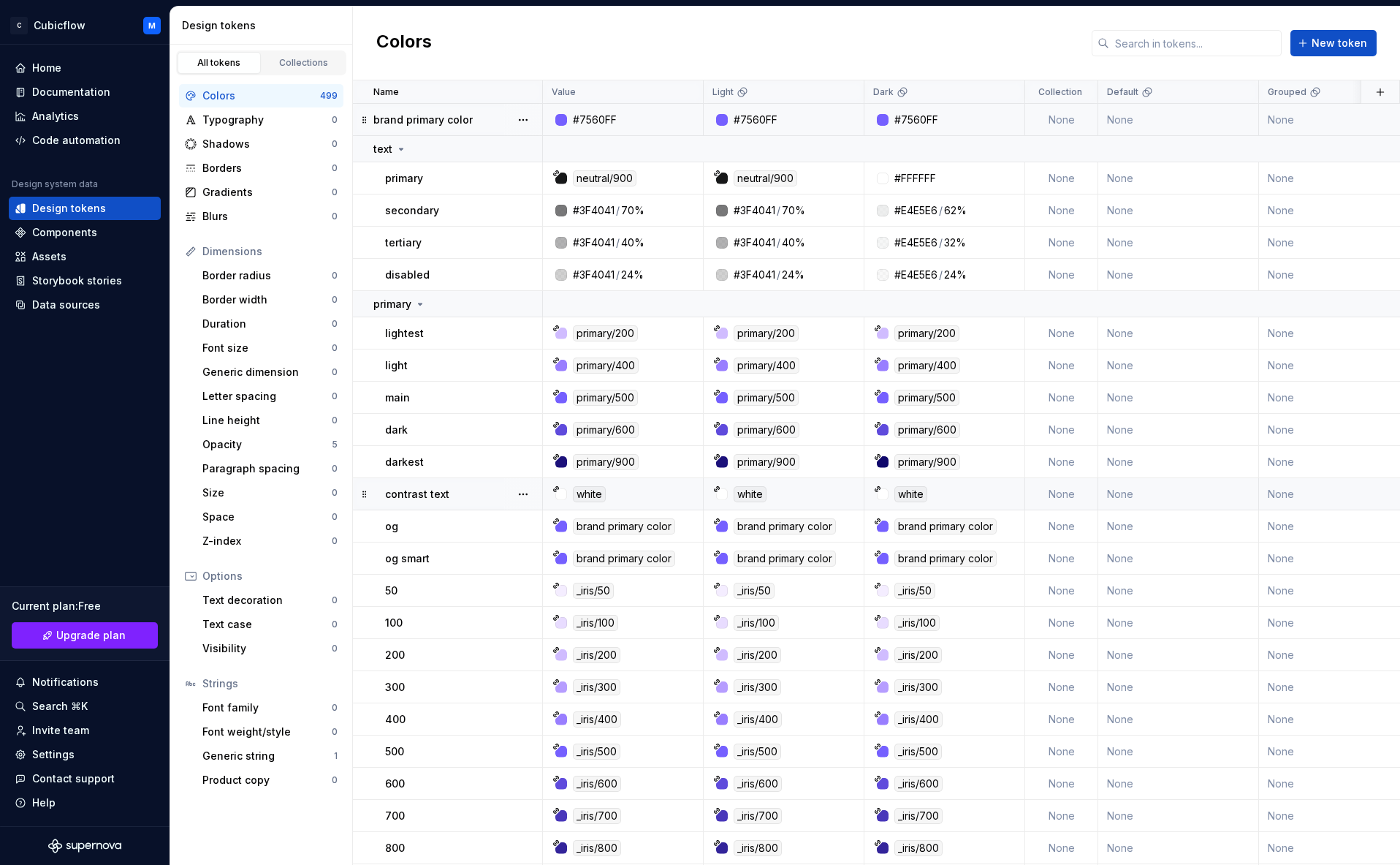
click at [473, 118] on div "brand primary color" at bounding box center [457, 120] width 168 height 14
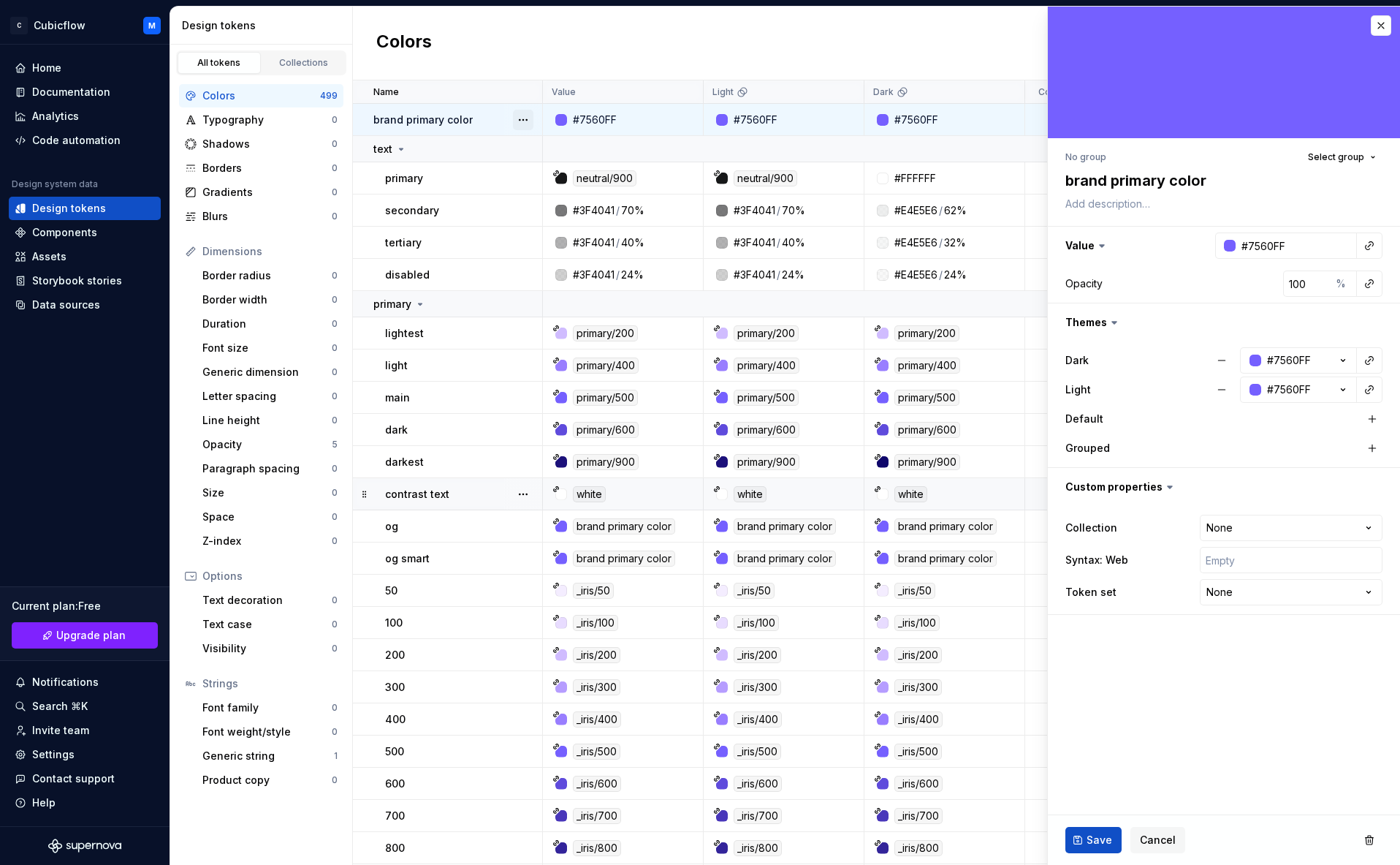
click at [525, 117] on button "button" at bounding box center [523, 120] width 20 height 20
click at [566, 201] on div "Delete token" at bounding box center [587, 201] width 95 height 14
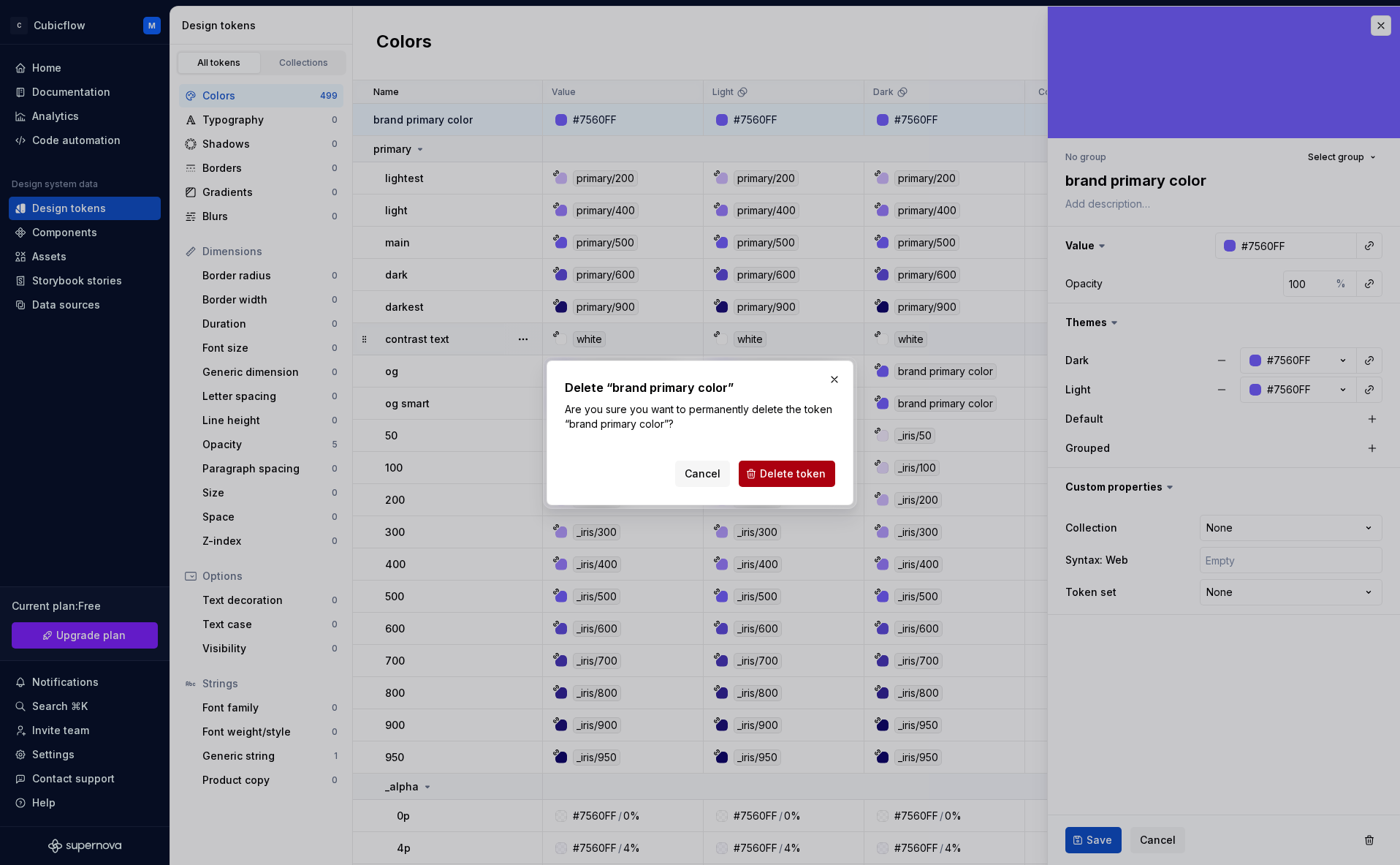
click at [812, 470] on span "Delete token" at bounding box center [793, 473] width 66 height 14
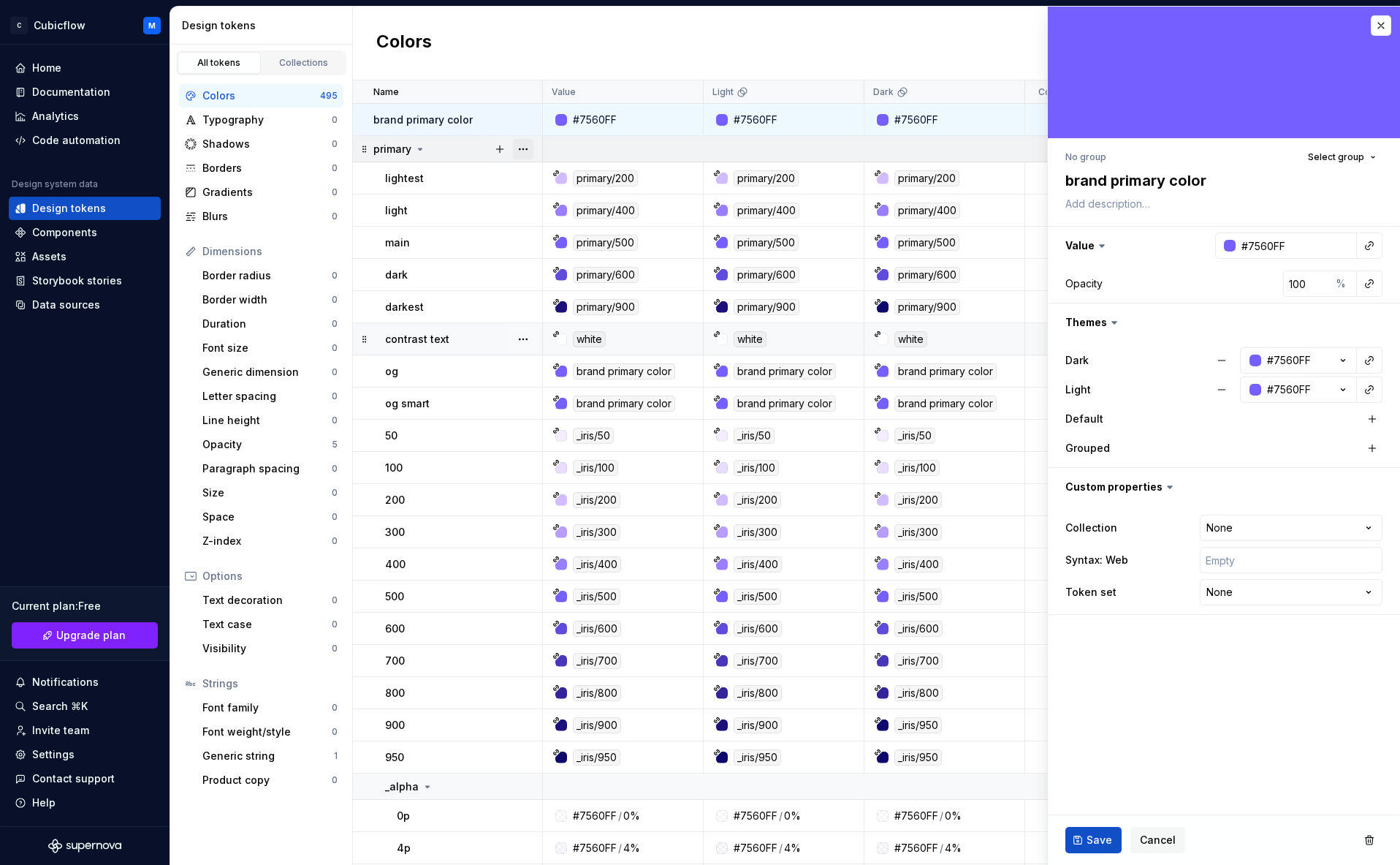
click at [532, 145] on button "button" at bounding box center [523, 148] width 20 height 20
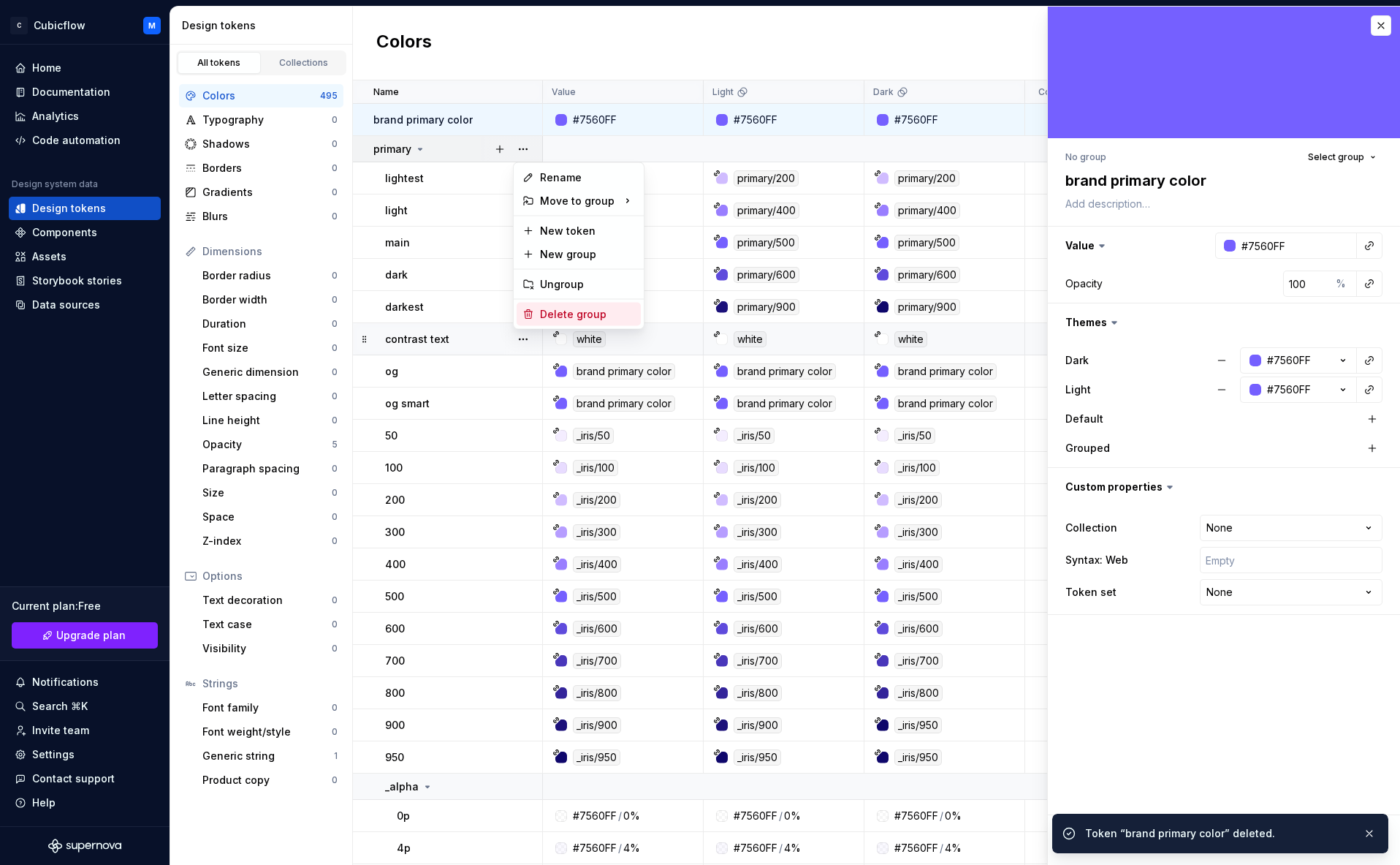
click at [564, 305] on div "Delete group" at bounding box center [578, 314] width 124 height 23
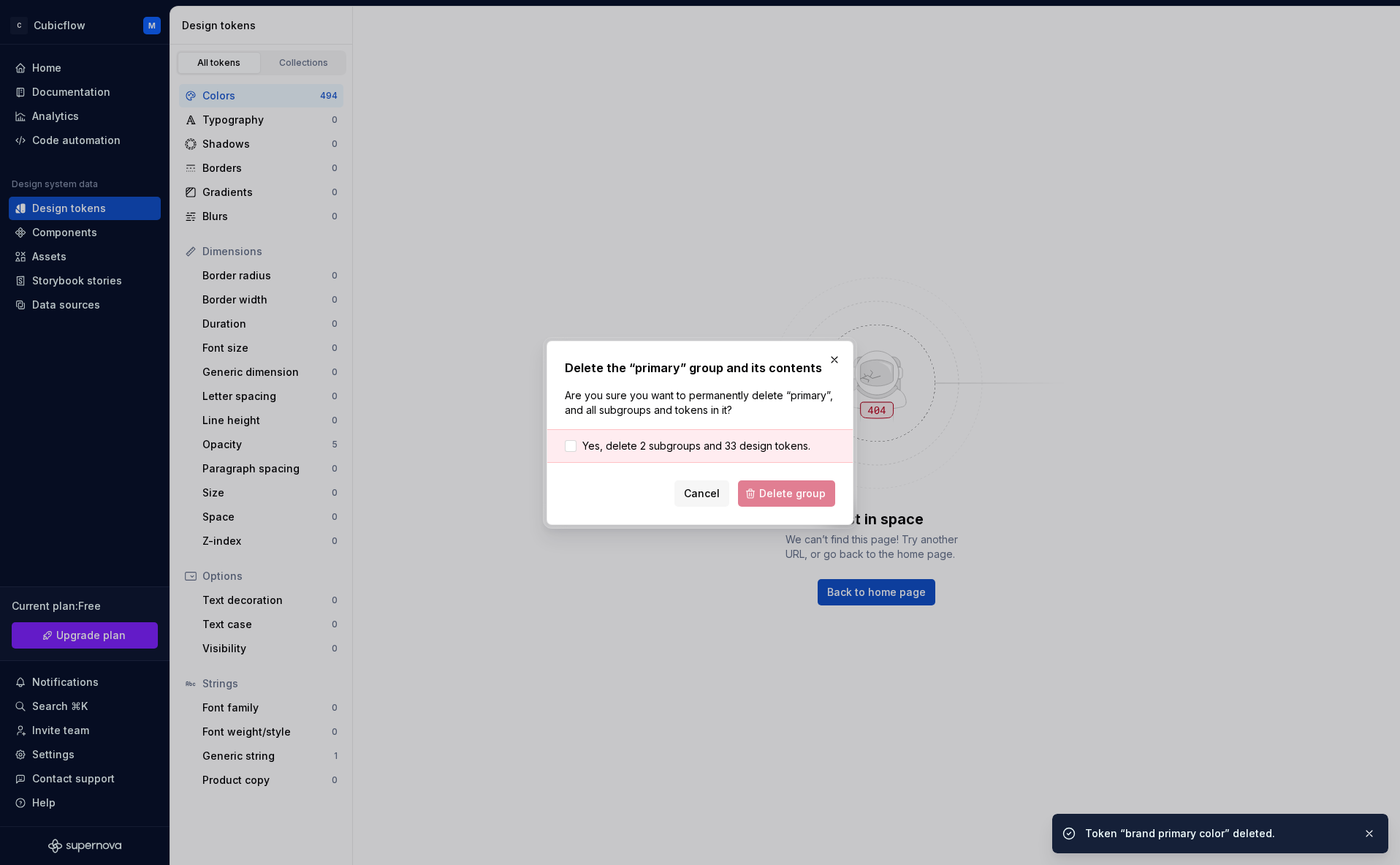
click at [781, 493] on div "Cancel Delete group" at bounding box center [700, 493] width 270 height 27
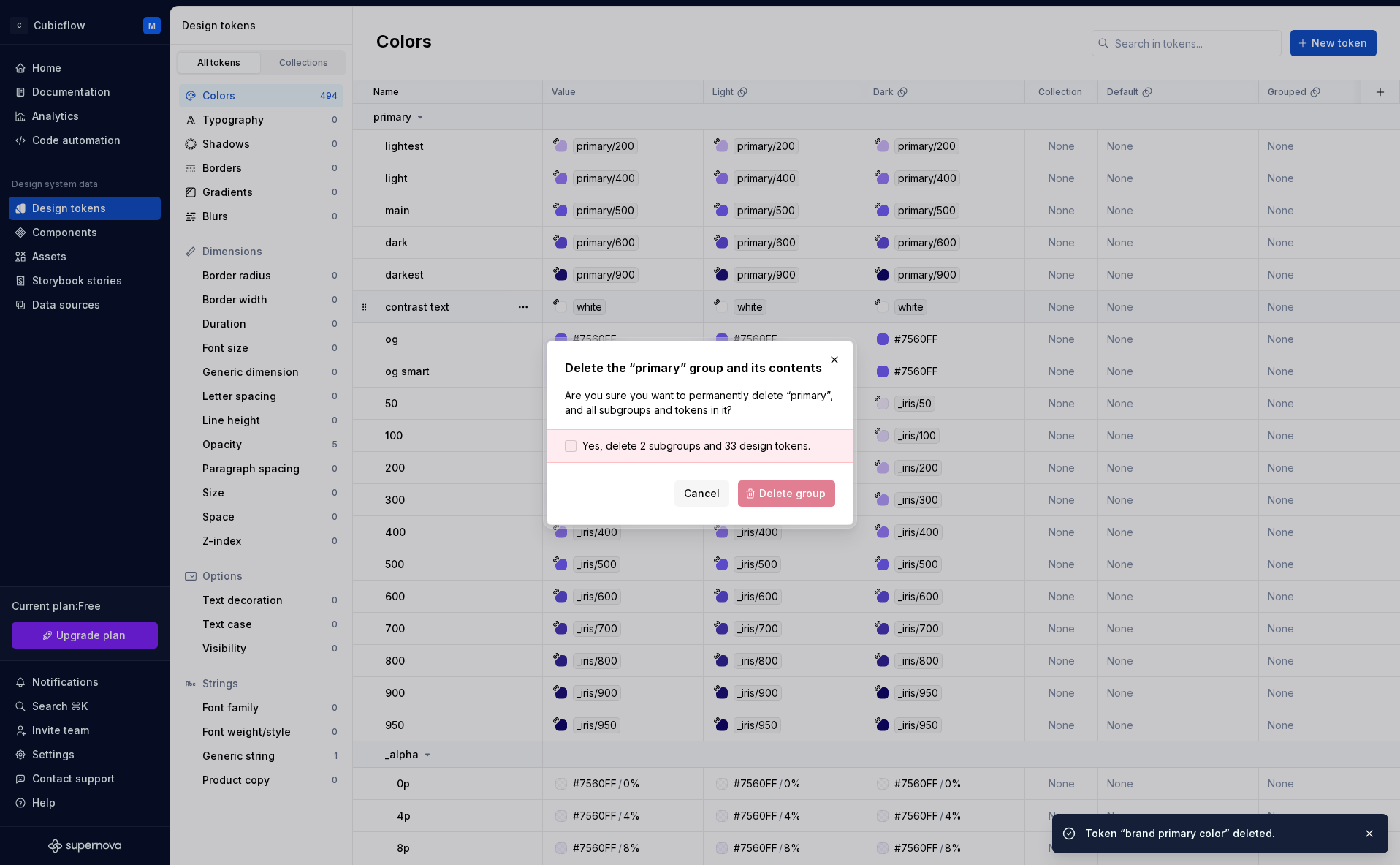
click at [601, 439] on span "Yes, delete 2 subgroups and 33 design tokens." at bounding box center [696, 445] width 228 height 14
click at [827, 489] on button "Delete group" at bounding box center [787, 493] width 97 height 27
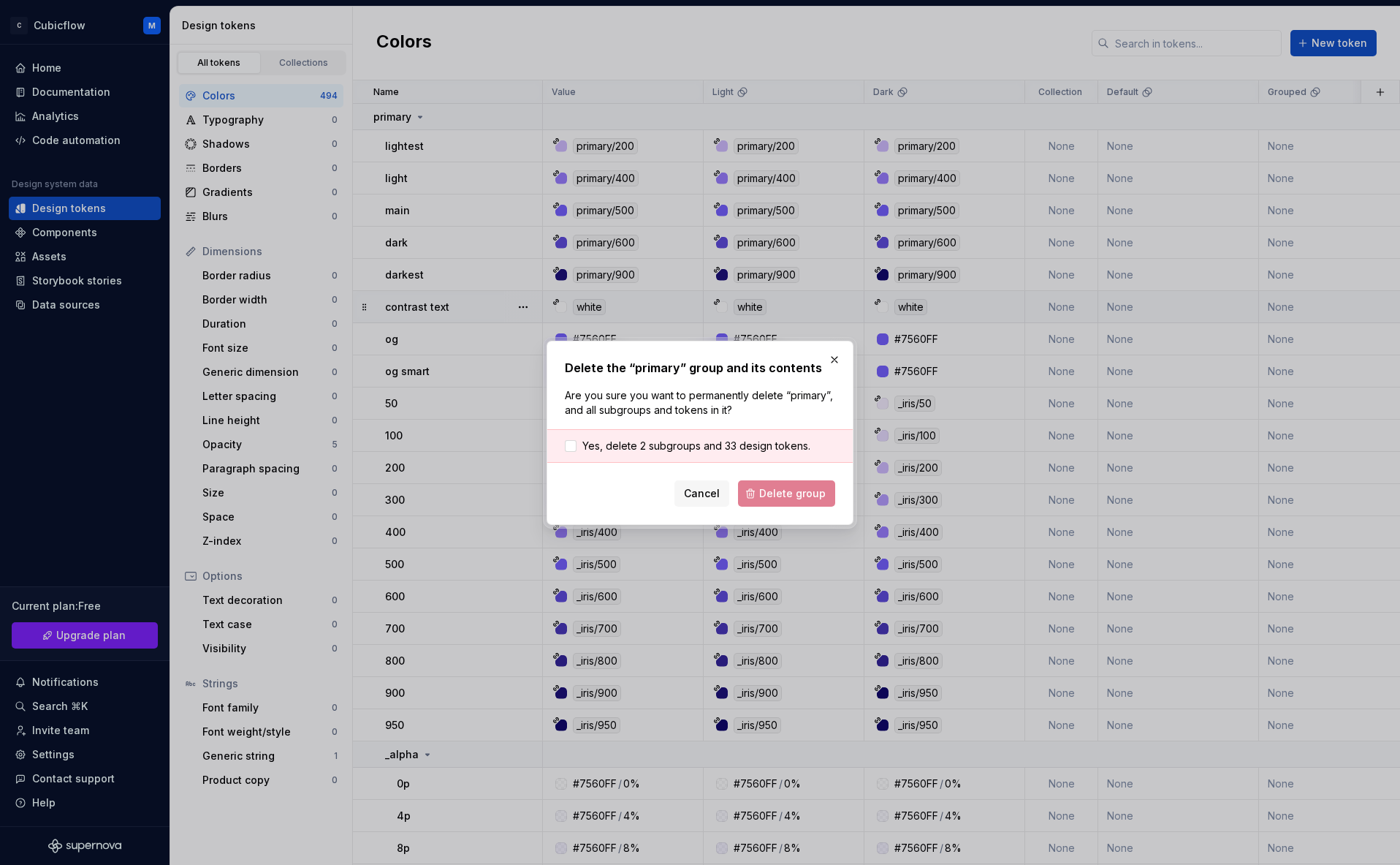
click at [788, 489] on div "Cancel Delete group" at bounding box center [700, 493] width 270 height 27
click at [831, 360] on button "button" at bounding box center [834, 359] width 20 height 20
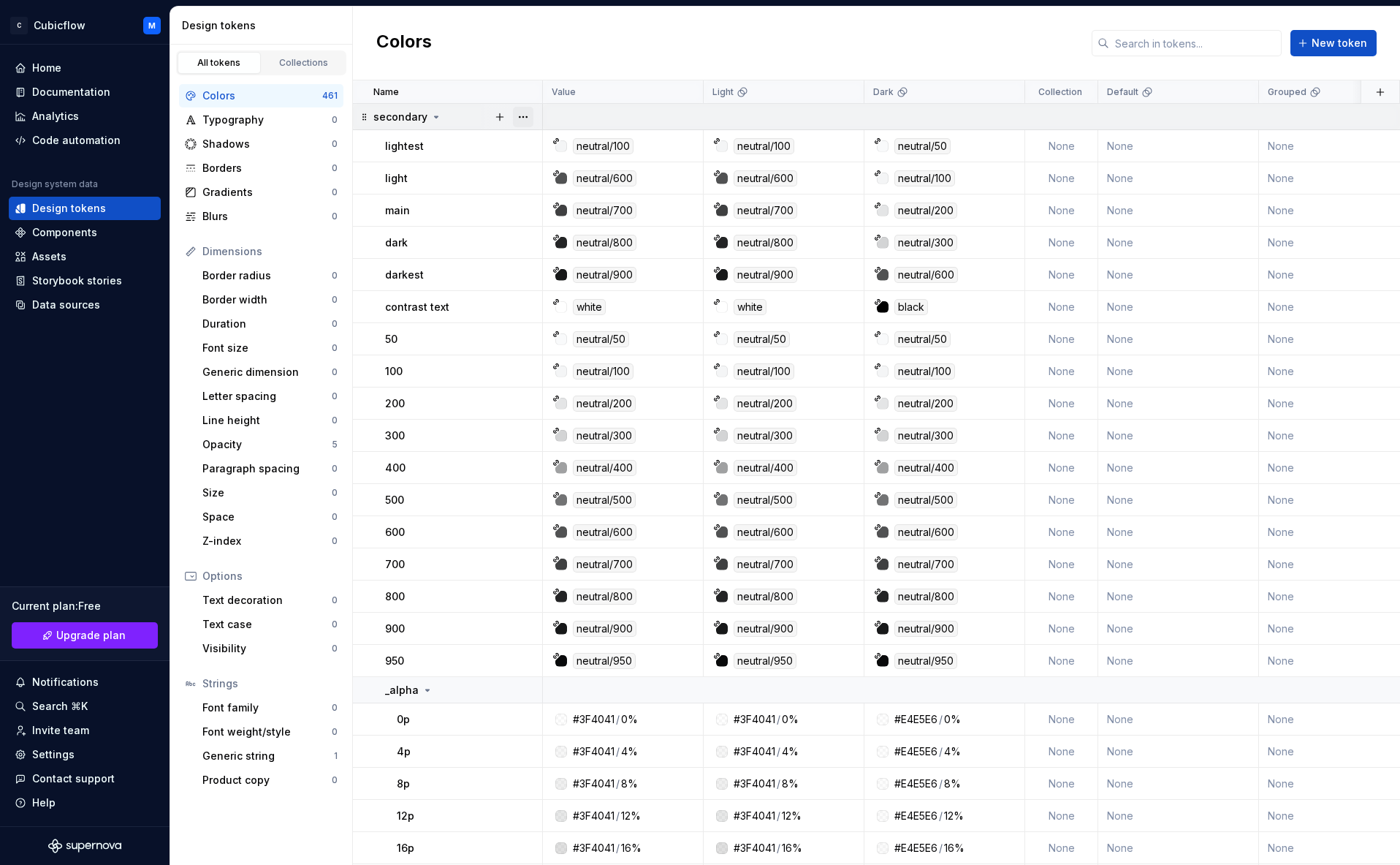
click at [528, 120] on button "button" at bounding box center [523, 117] width 20 height 20
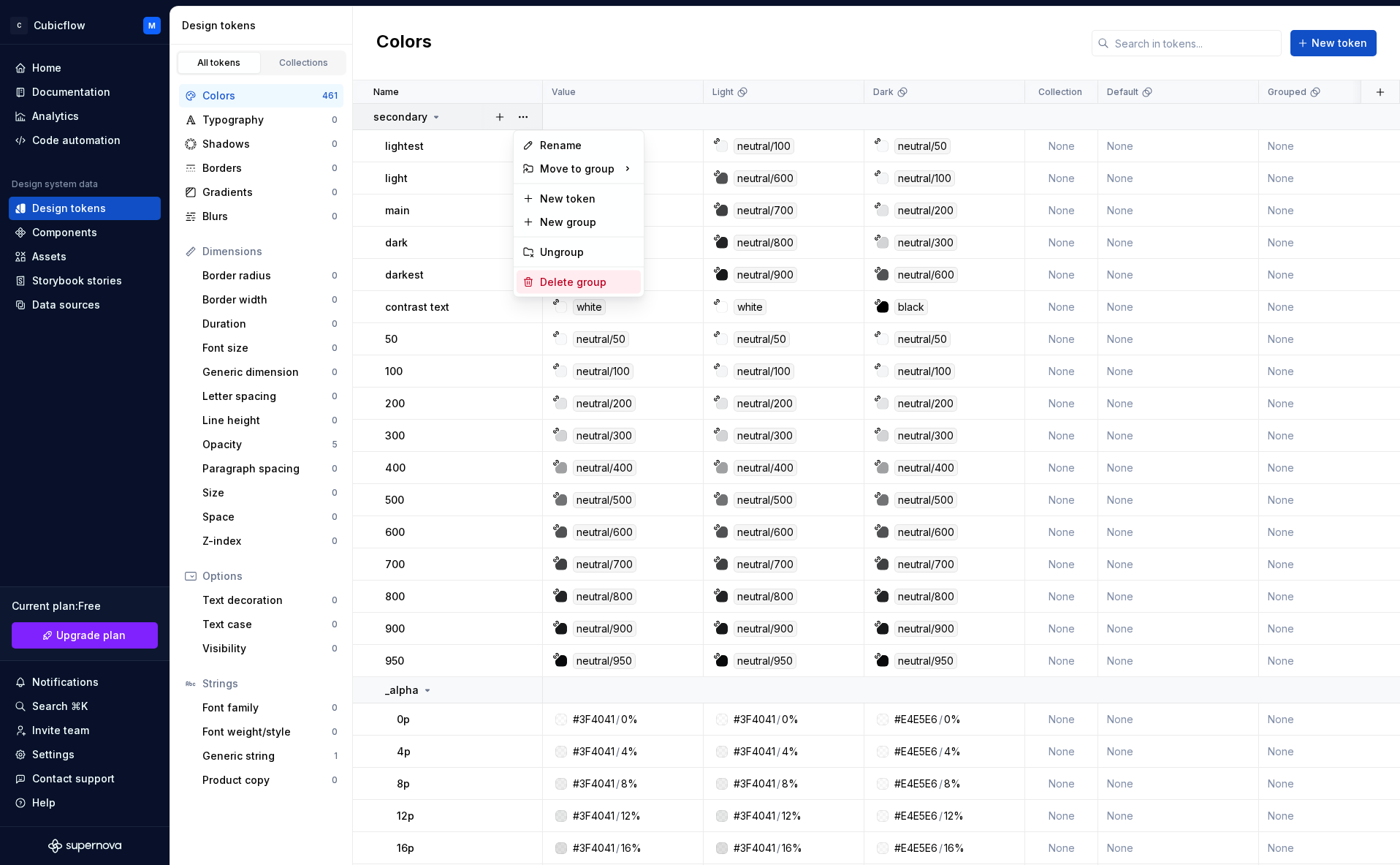
click at [599, 277] on div "Delete group" at bounding box center [587, 282] width 95 height 14
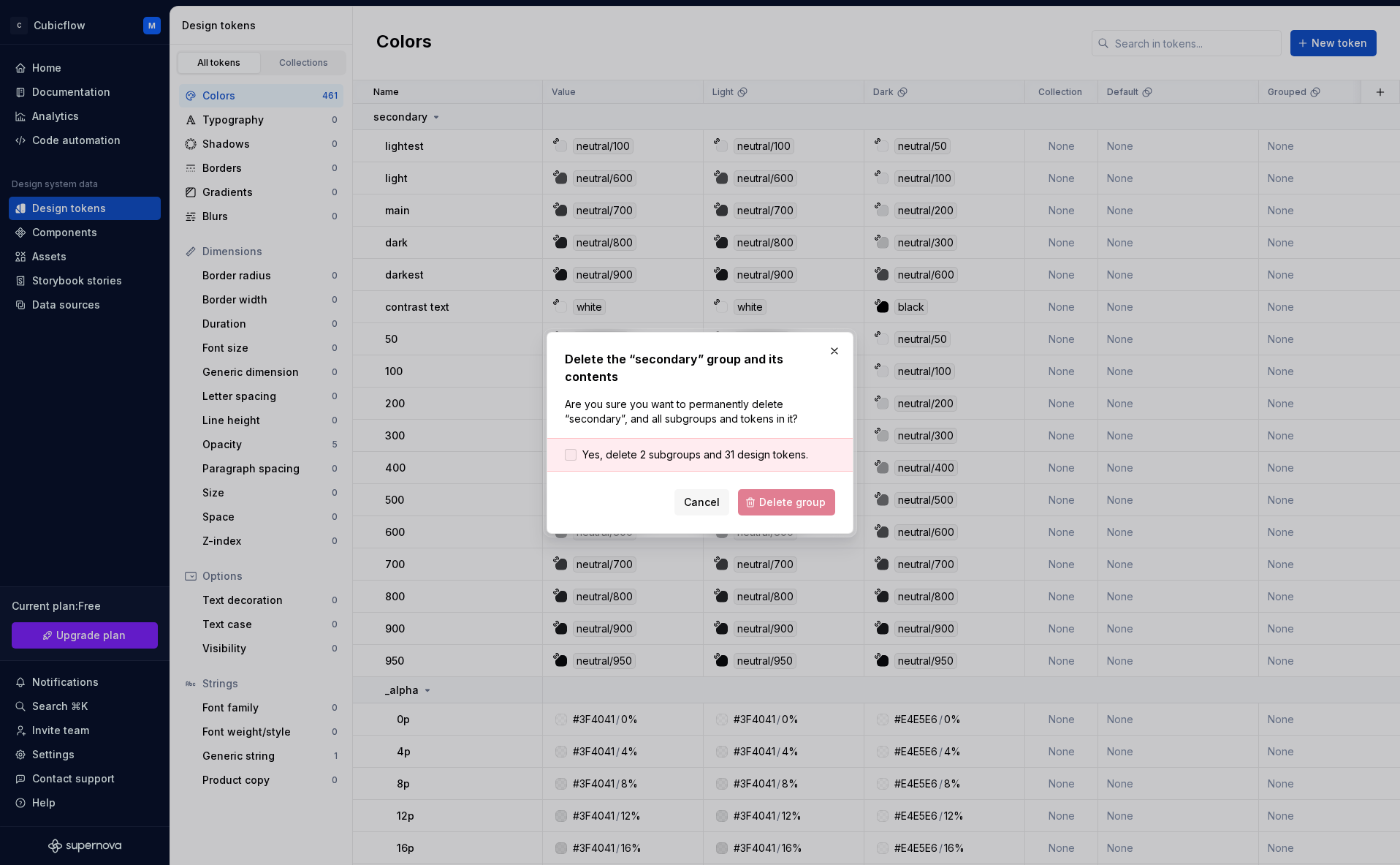
click at [674, 448] on span "Yes, delete 2 subgroups and 31 design tokens." at bounding box center [695, 454] width 226 height 14
click at [788, 489] on button "Delete group" at bounding box center [787, 502] width 97 height 27
click at [836, 358] on button "button" at bounding box center [834, 351] width 20 height 20
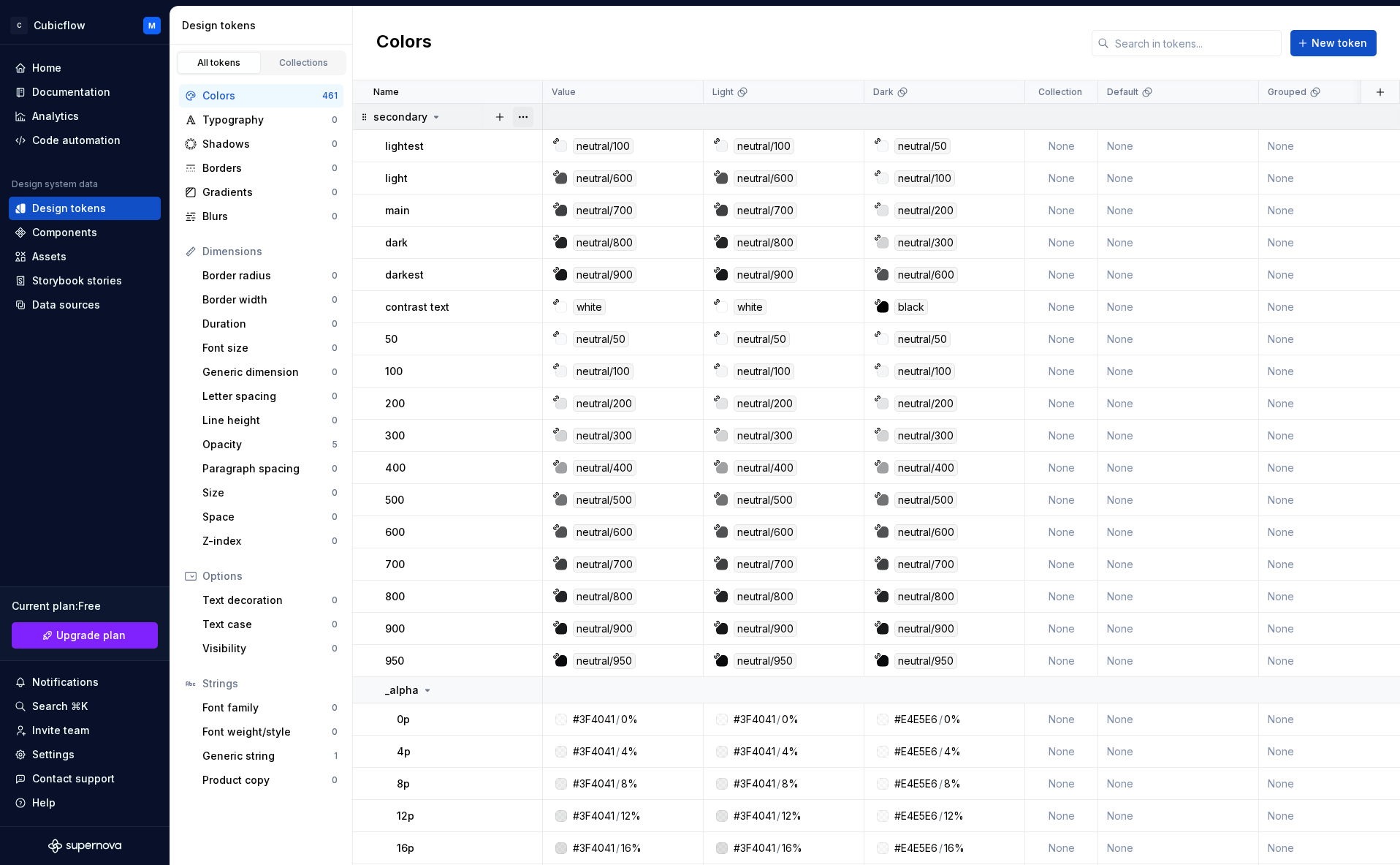
click at [517, 118] on button "button" at bounding box center [523, 117] width 20 height 20
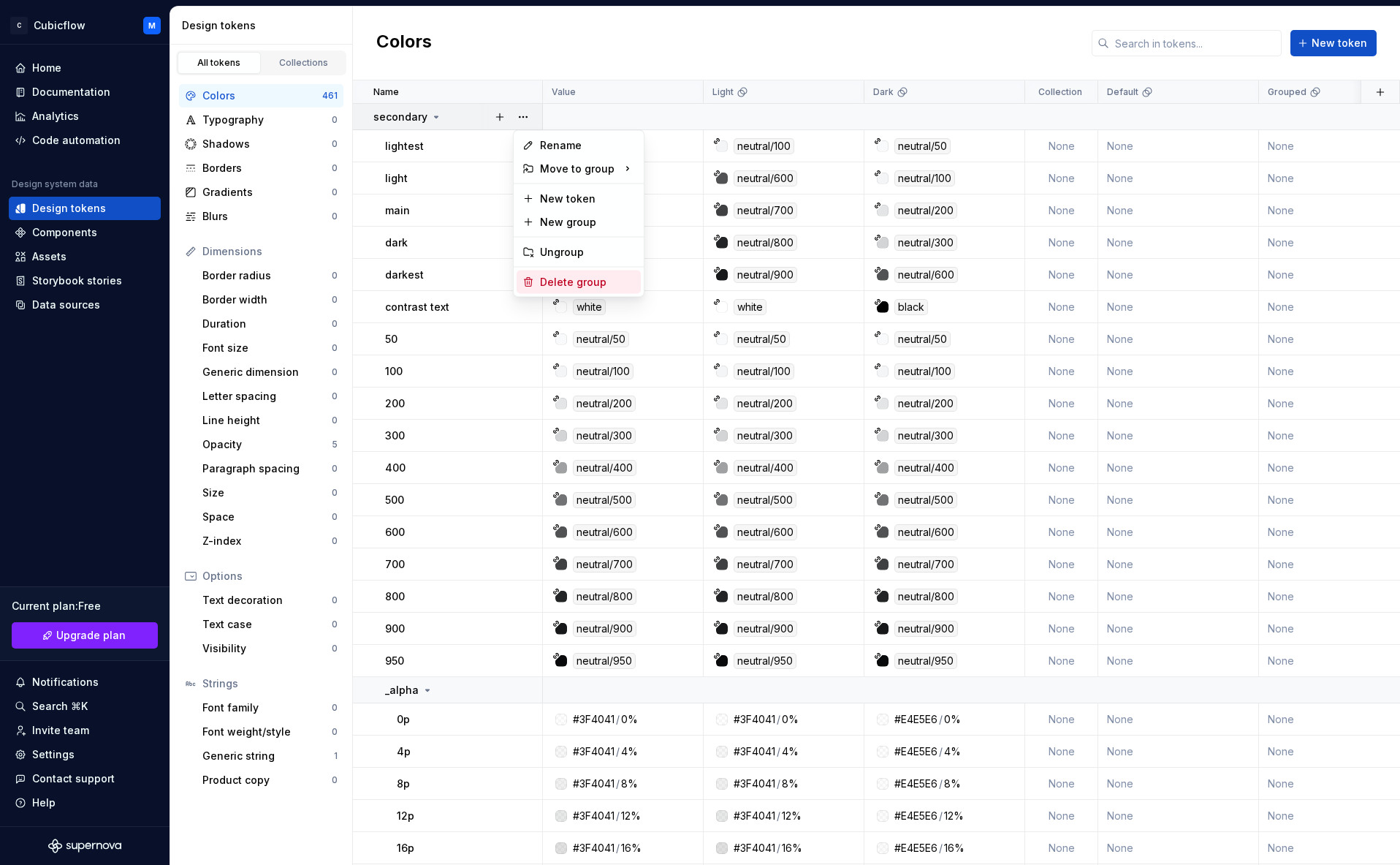
click at [564, 279] on div "Delete group" at bounding box center [587, 282] width 95 height 14
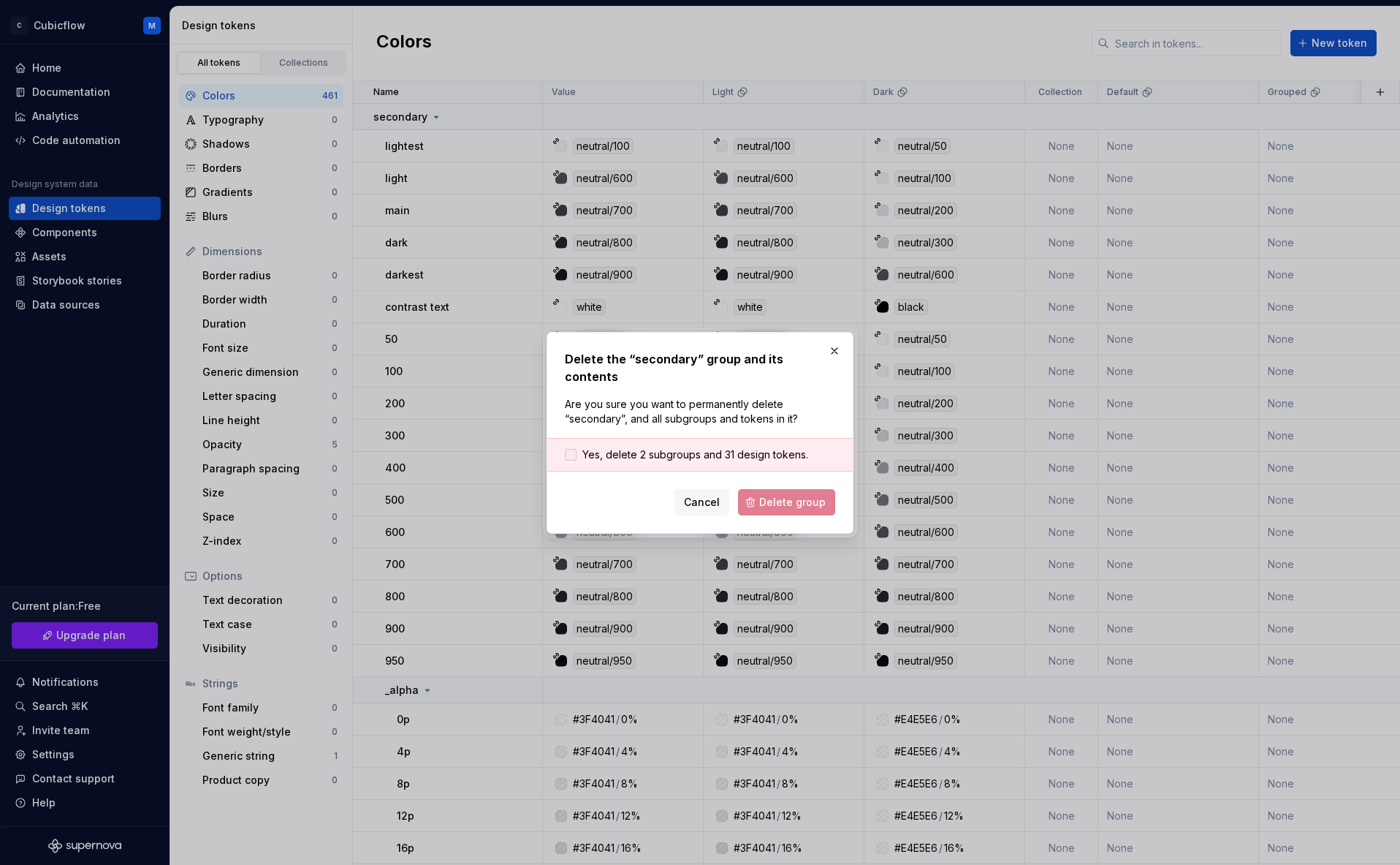
click at [574, 449] on div at bounding box center [570, 454] width 11 height 11
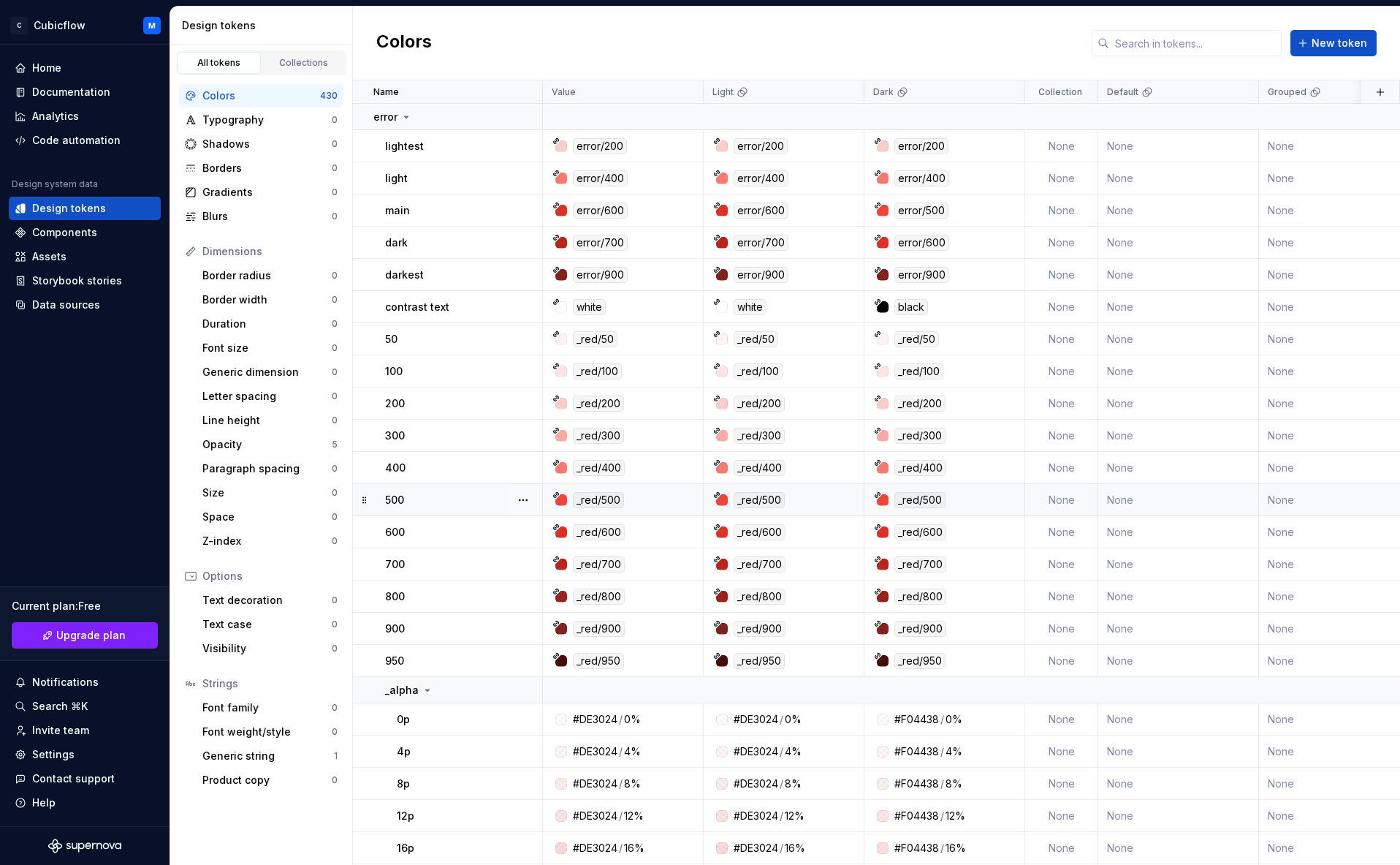
click at [790, 504] on div "_red/500" at bounding box center [788, 500] width 150 height 16
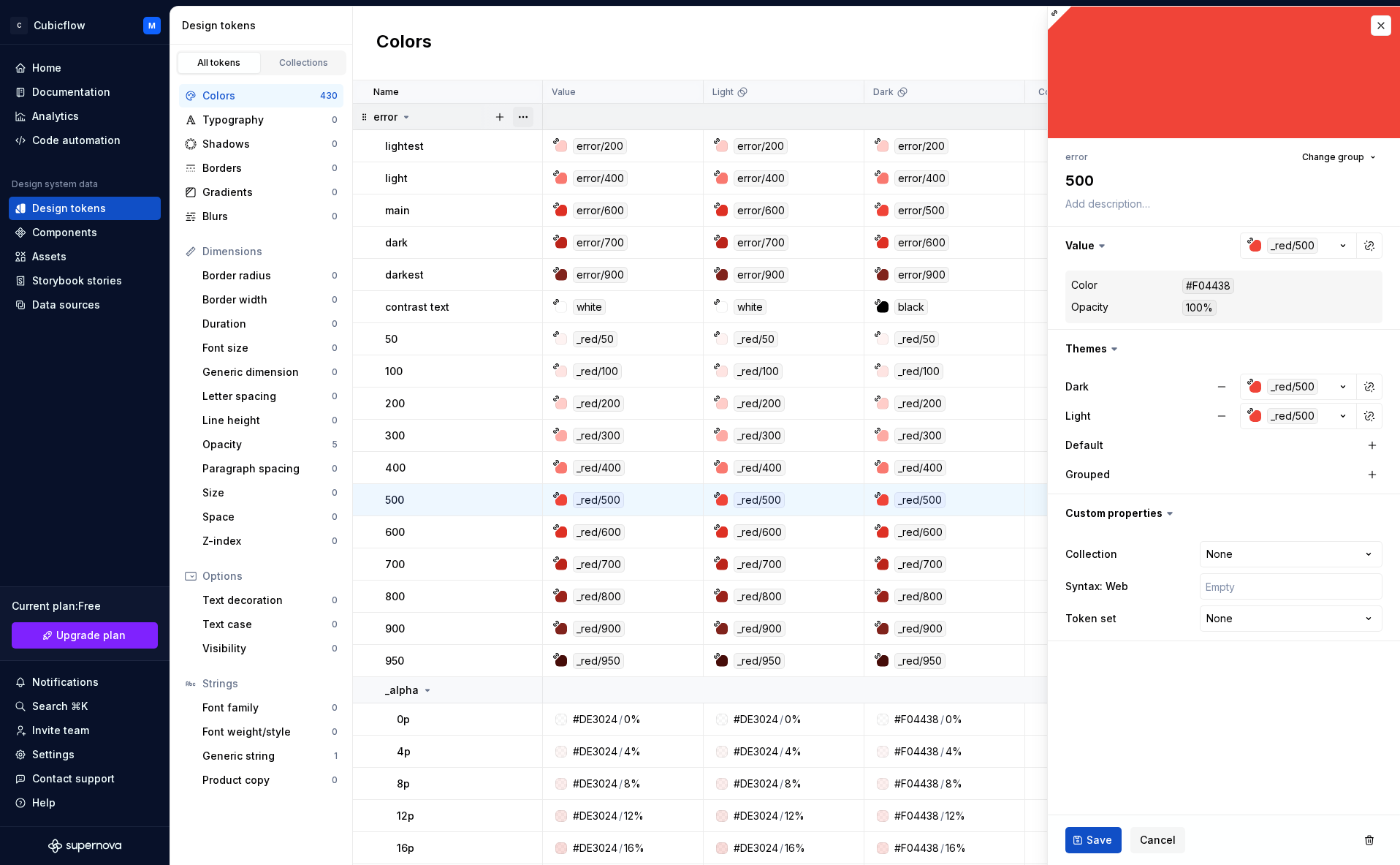
click at [529, 120] on button "button" at bounding box center [523, 117] width 20 height 20
click at [559, 276] on div "Delete group" at bounding box center [587, 282] width 95 height 14
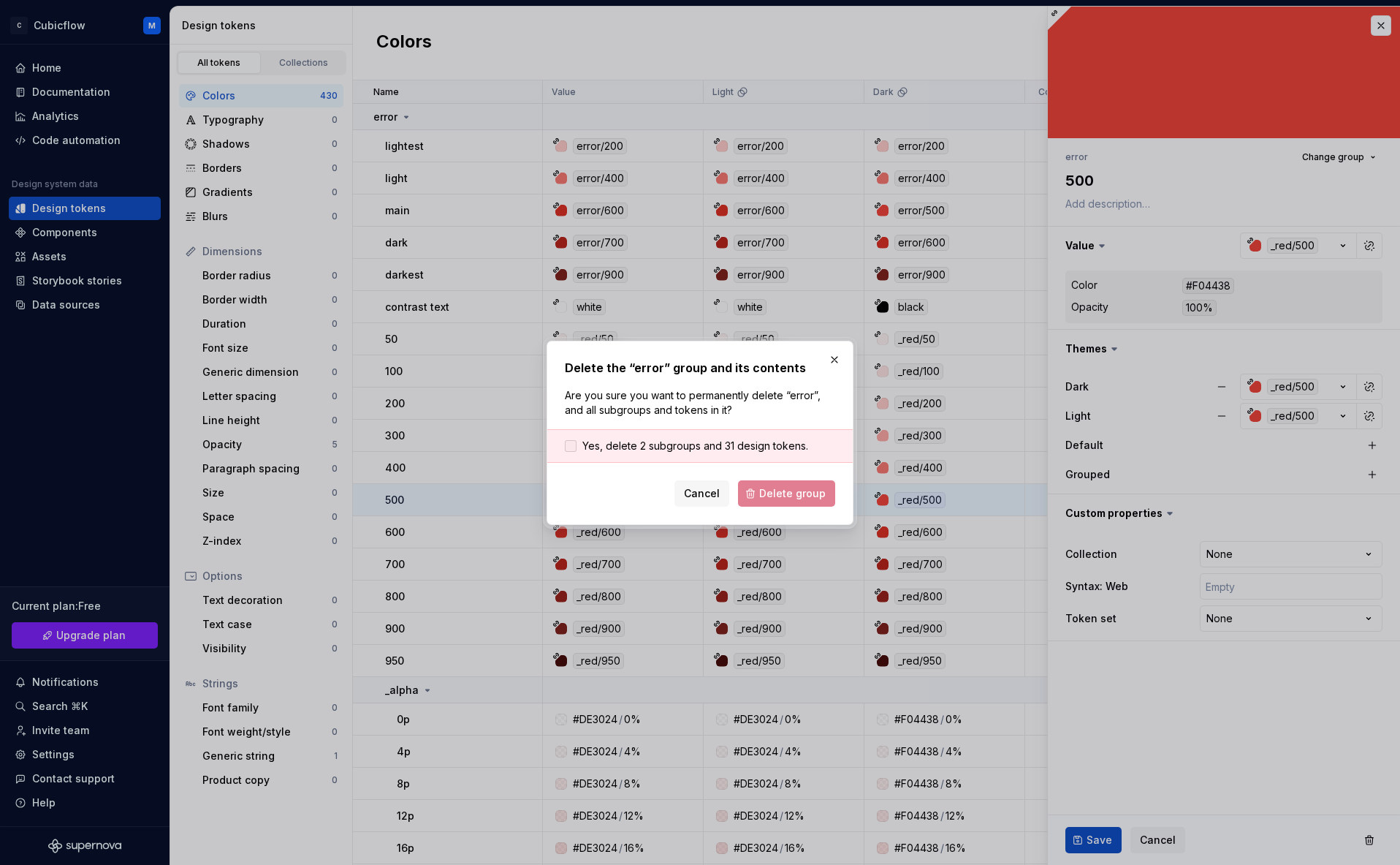
click at [592, 451] on span "Yes, delete 2 subgroups and 31 design tokens." at bounding box center [695, 445] width 226 height 14
click at [781, 486] on span "Delete group" at bounding box center [793, 493] width 67 height 14
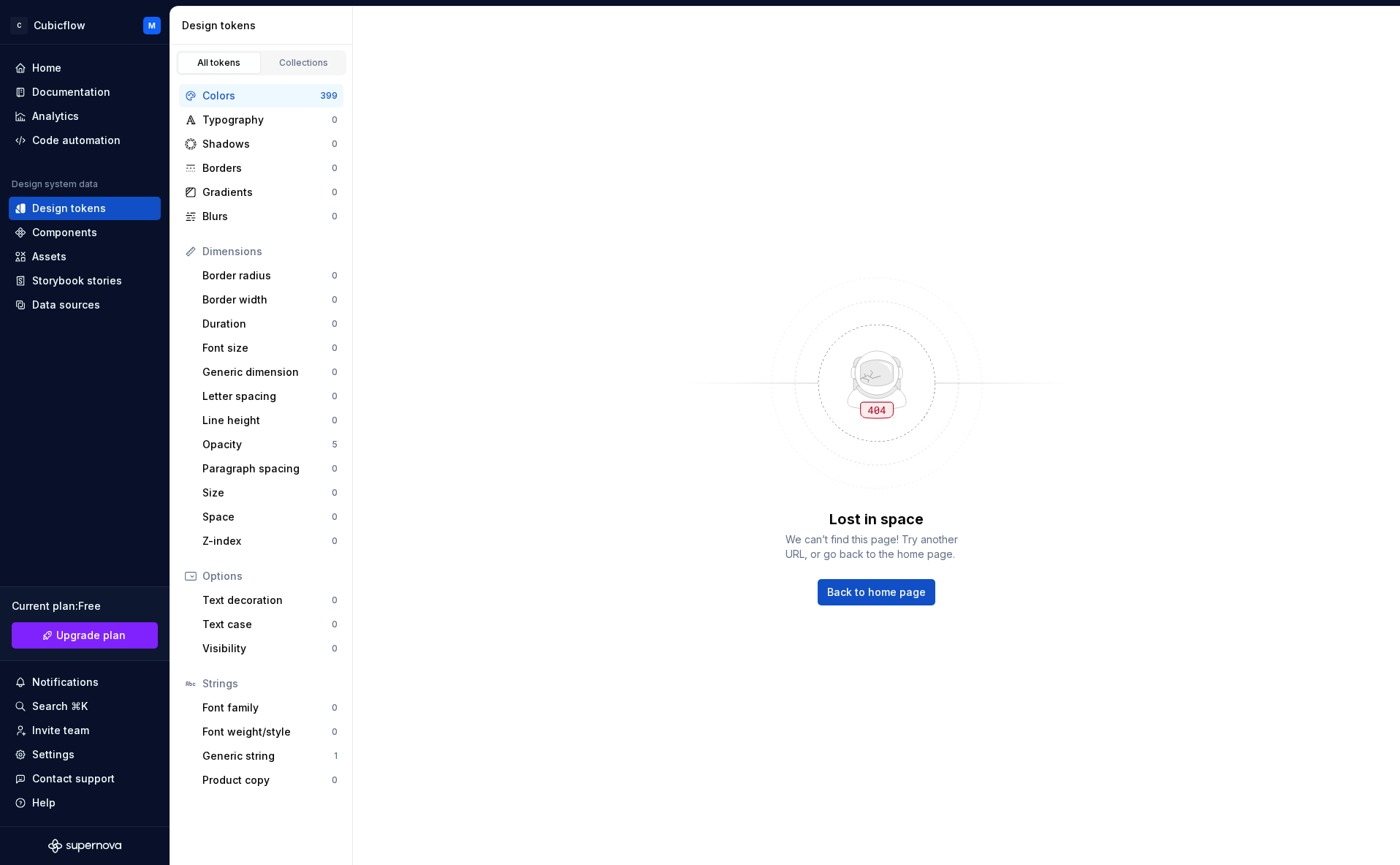
click at [296, 95] on div "Colors" at bounding box center [260, 95] width 117 height 14
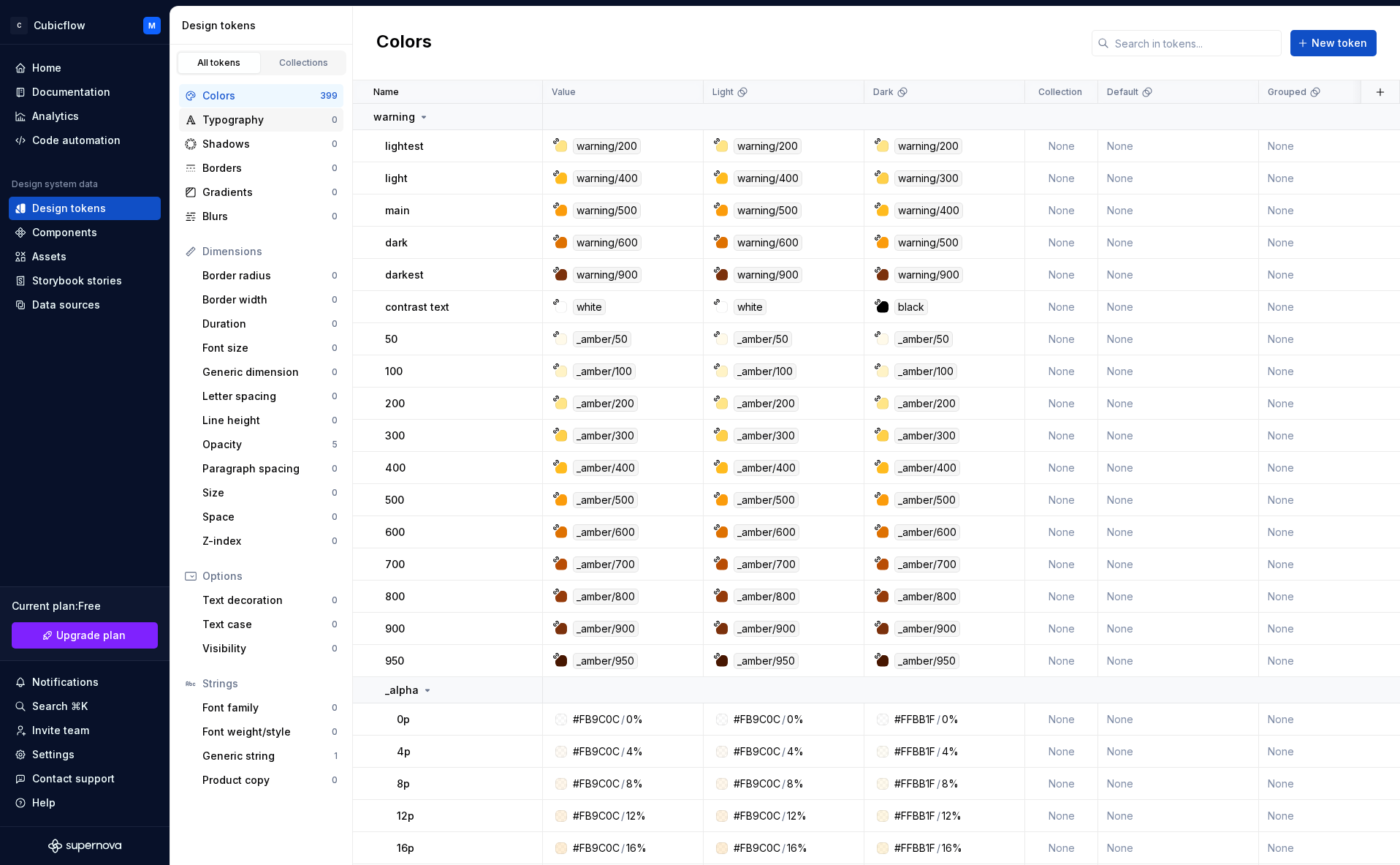
click at [269, 124] on div "Typography" at bounding box center [267, 120] width 129 height 14
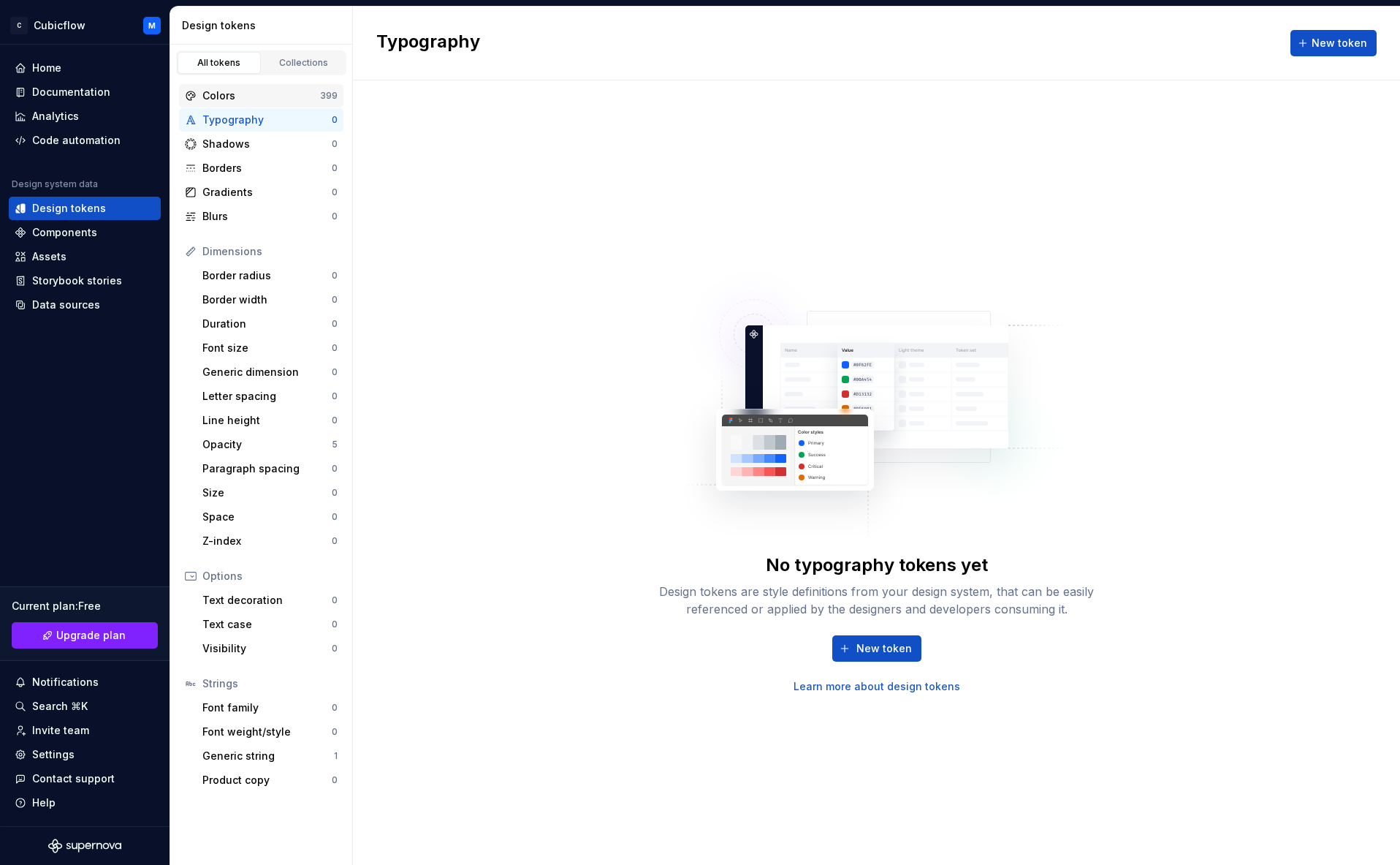
click at [277, 105] on div "Colors 399" at bounding box center [260, 95] width 164 height 23
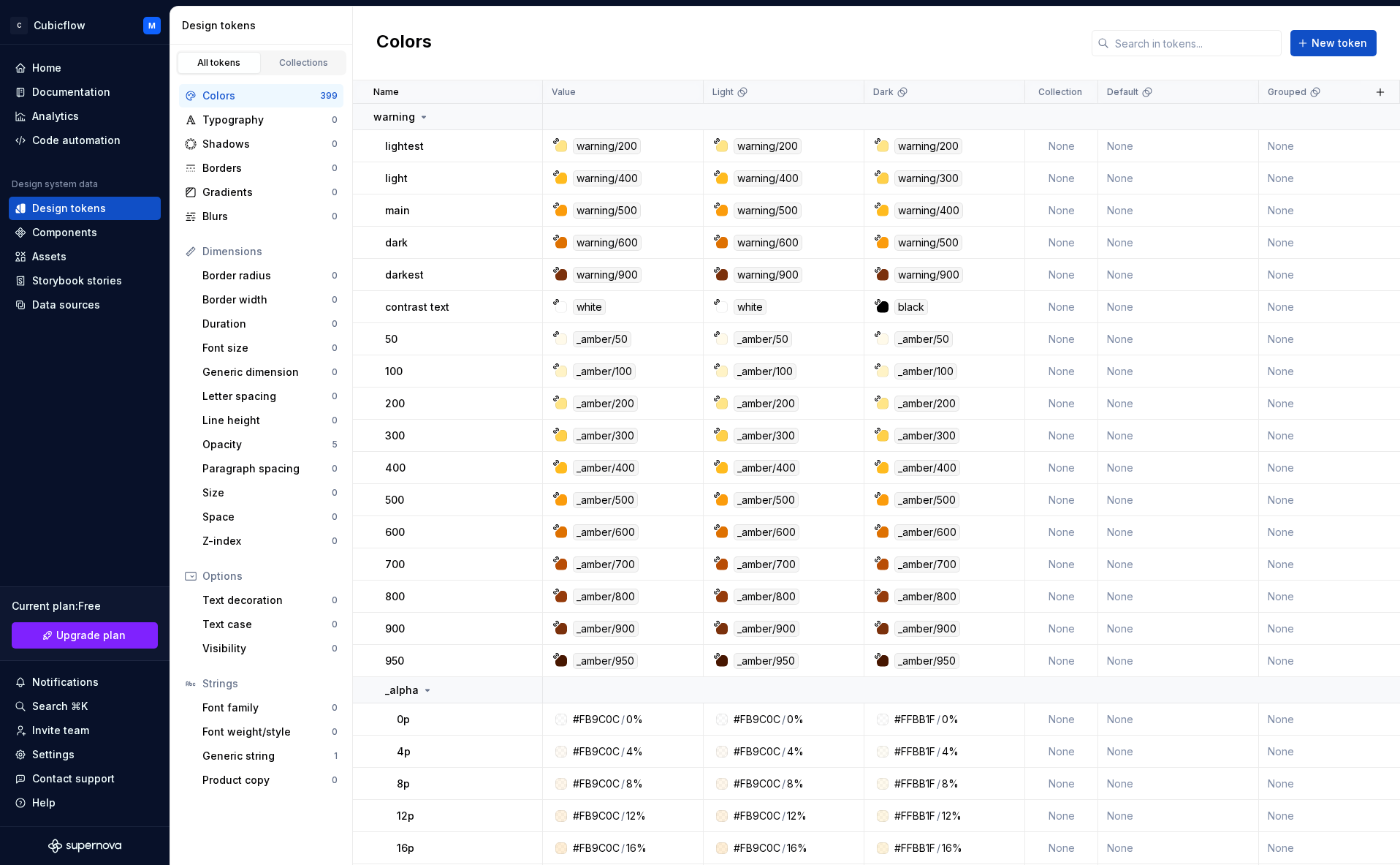
click at [285, 99] on div "Colors" at bounding box center [260, 95] width 117 height 14
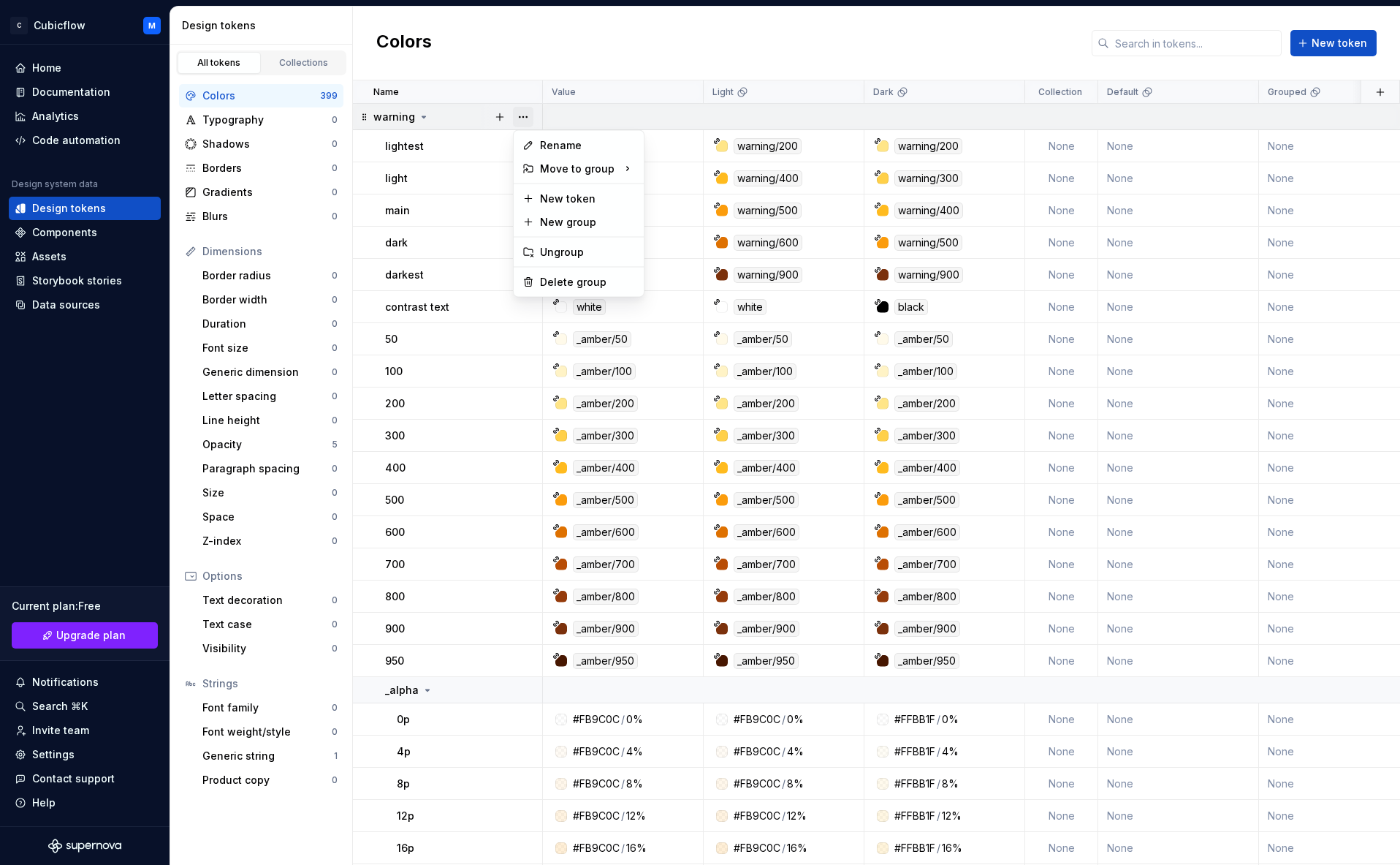
click at [519, 120] on button "button" at bounding box center [523, 117] width 20 height 20
click at [520, 118] on button "button" at bounding box center [523, 117] width 20 height 20
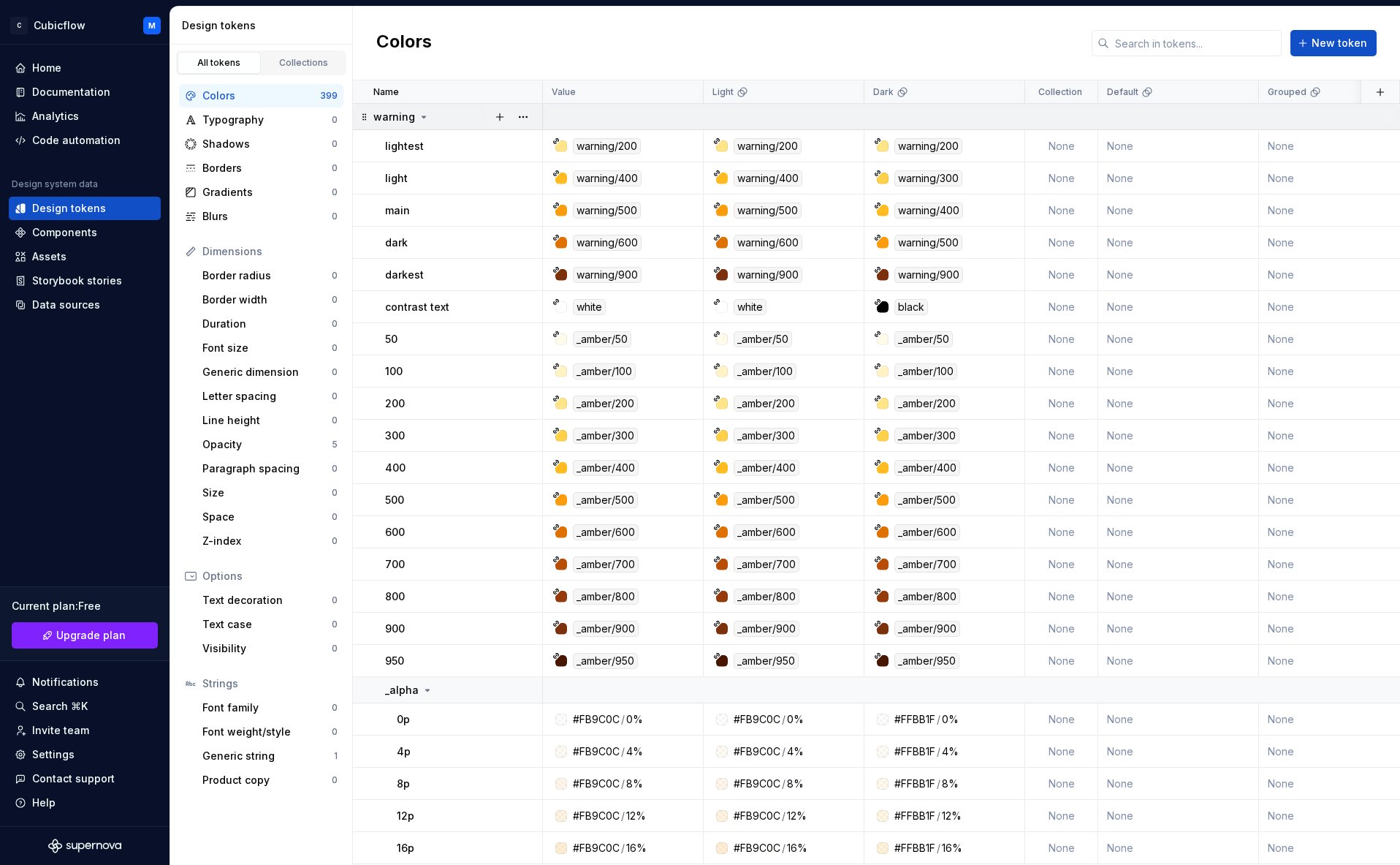
click at [362, 116] on icon at bounding box center [364, 117] width 11 height 11
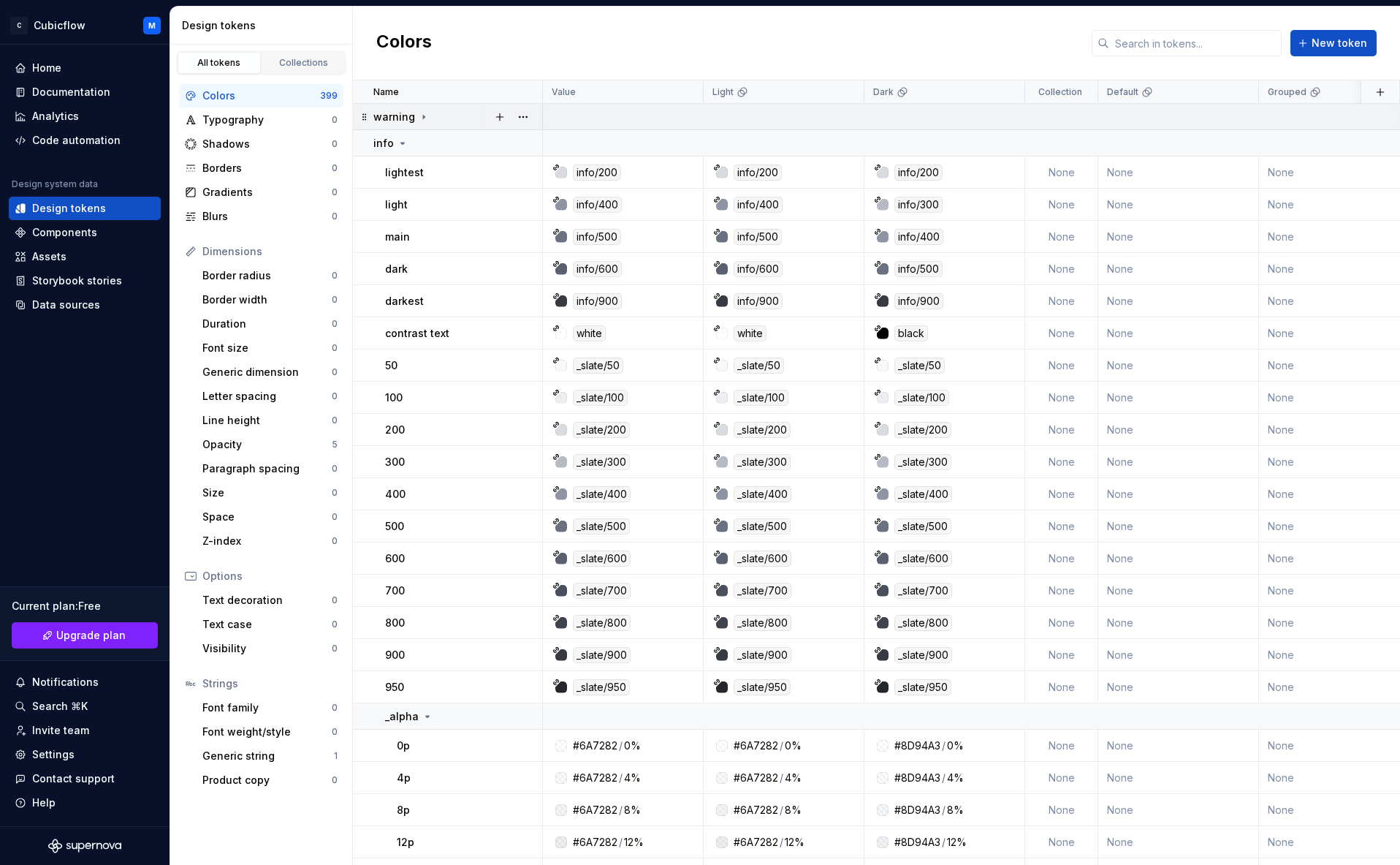
click at [419, 114] on icon at bounding box center [423, 117] width 11 height 11
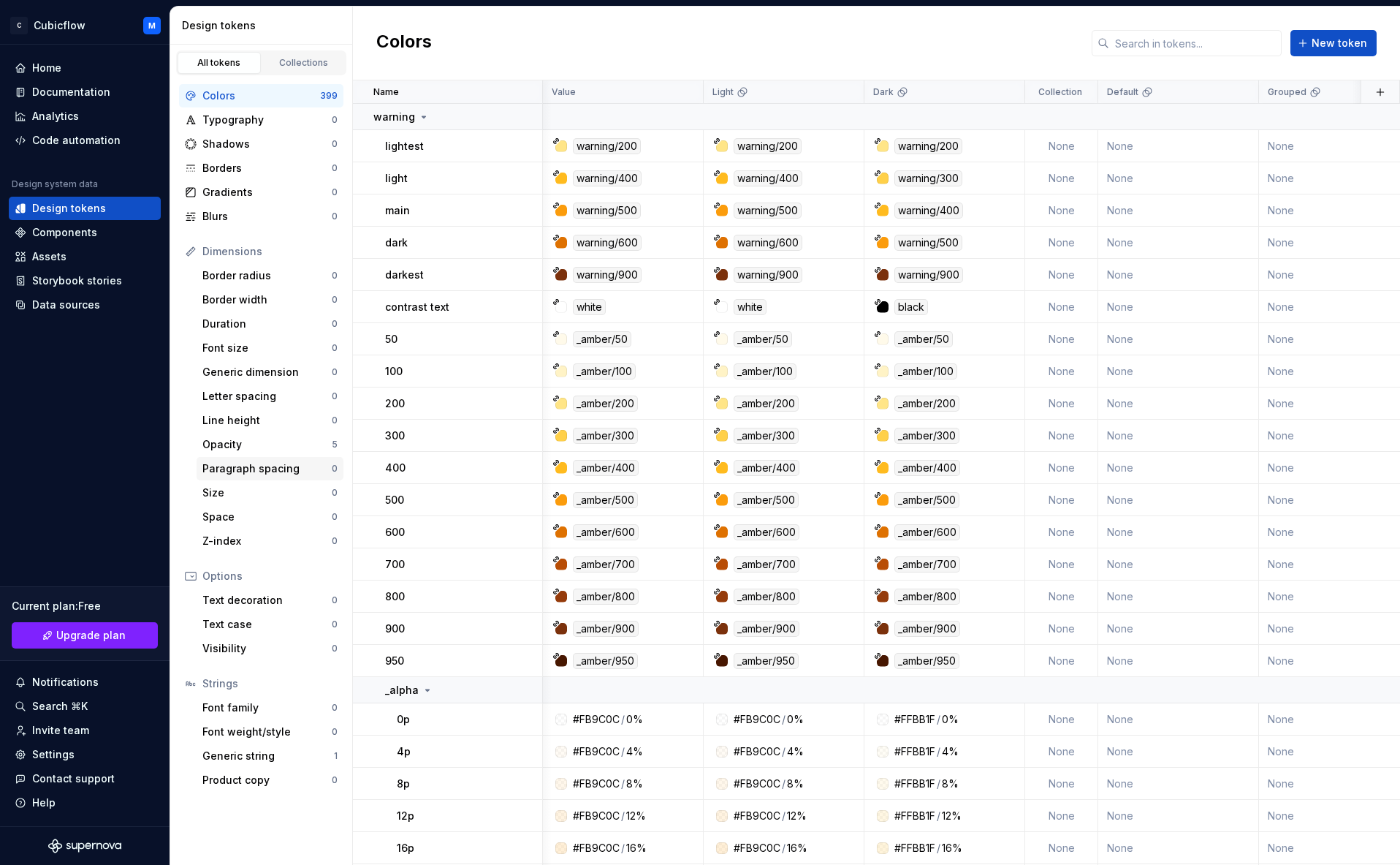
scroll to position [0, 5]
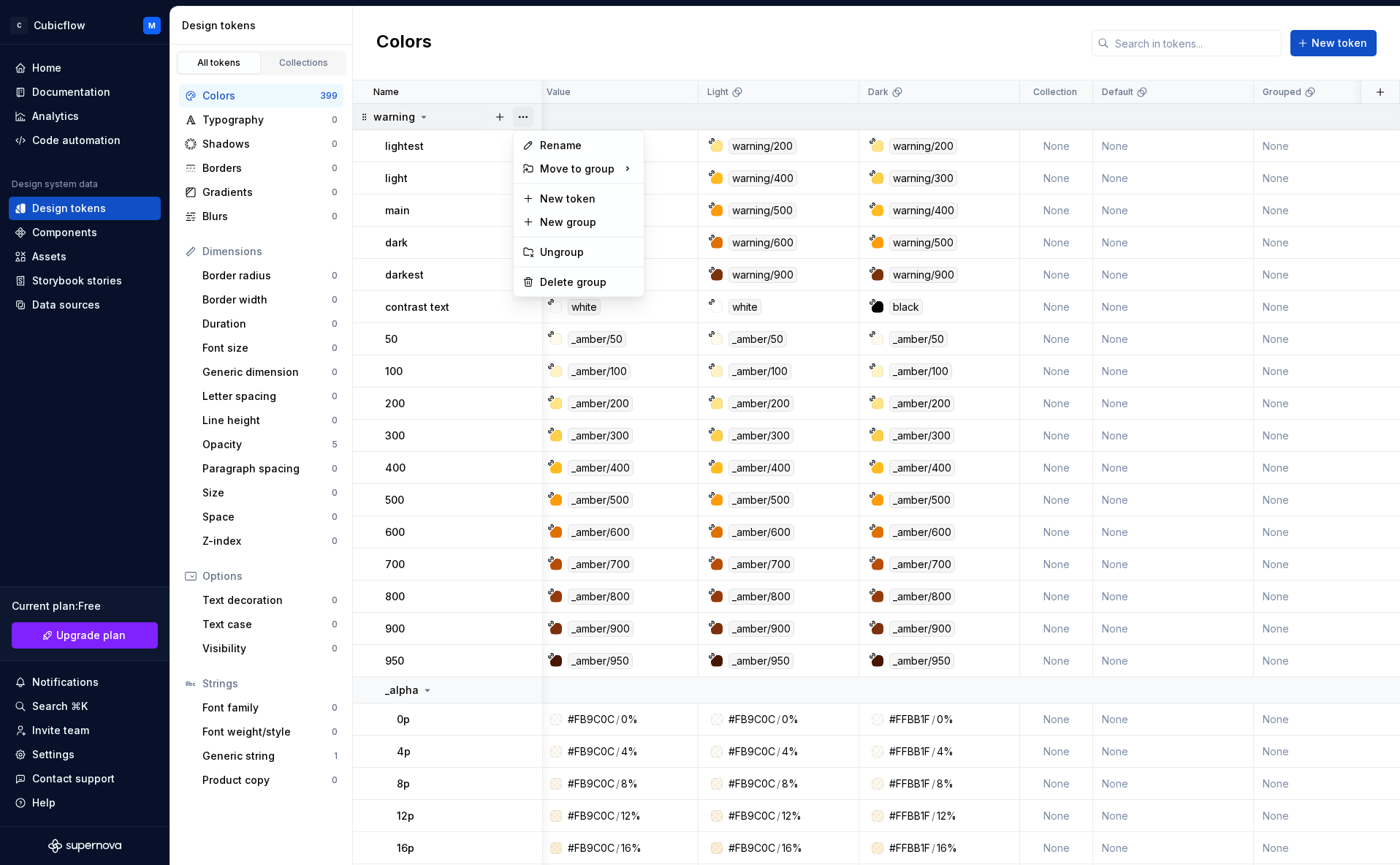
click at [521, 119] on button "button" at bounding box center [523, 117] width 20 height 20
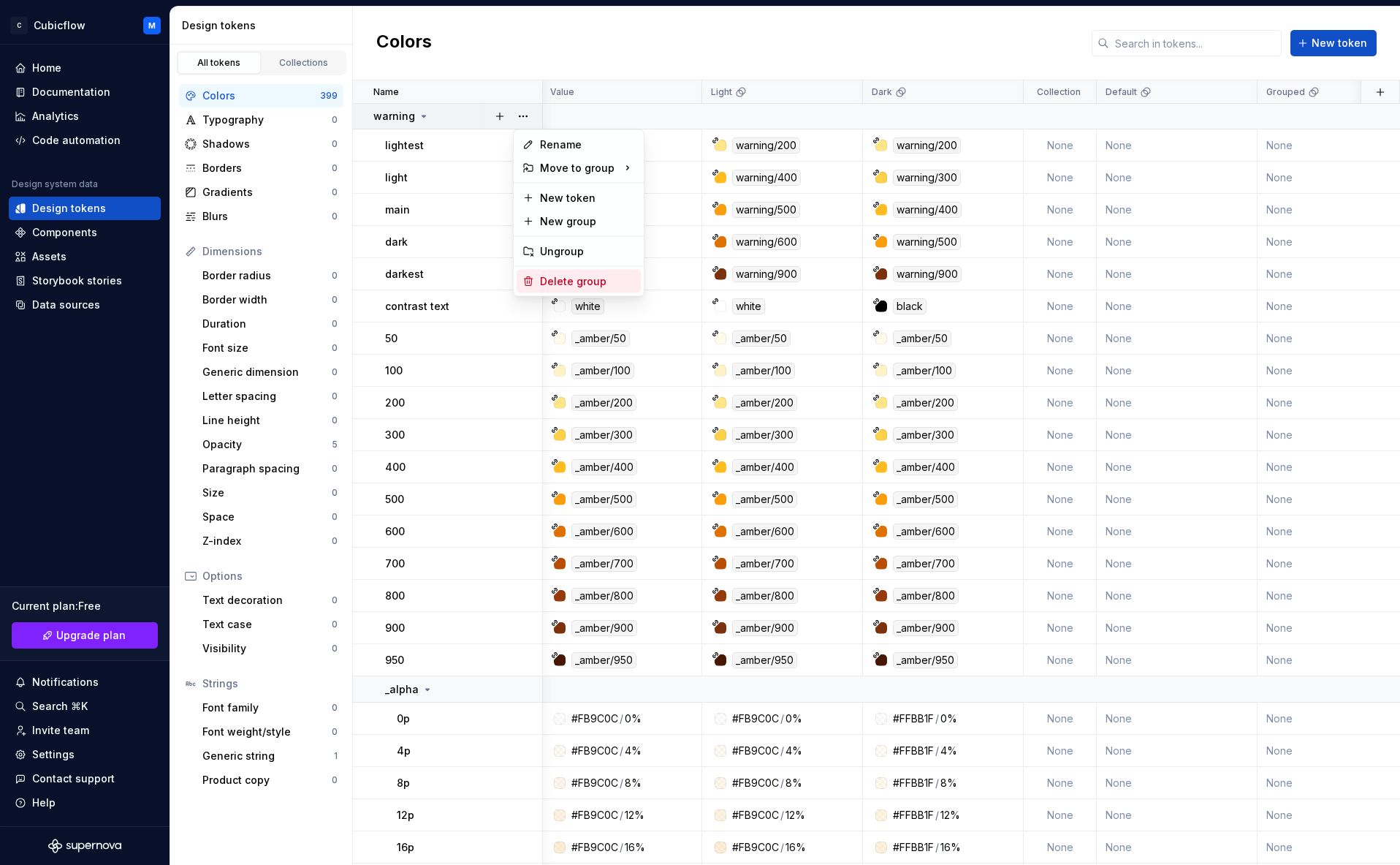
click at [560, 280] on div "Delete group" at bounding box center [587, 281] width 95 height 14
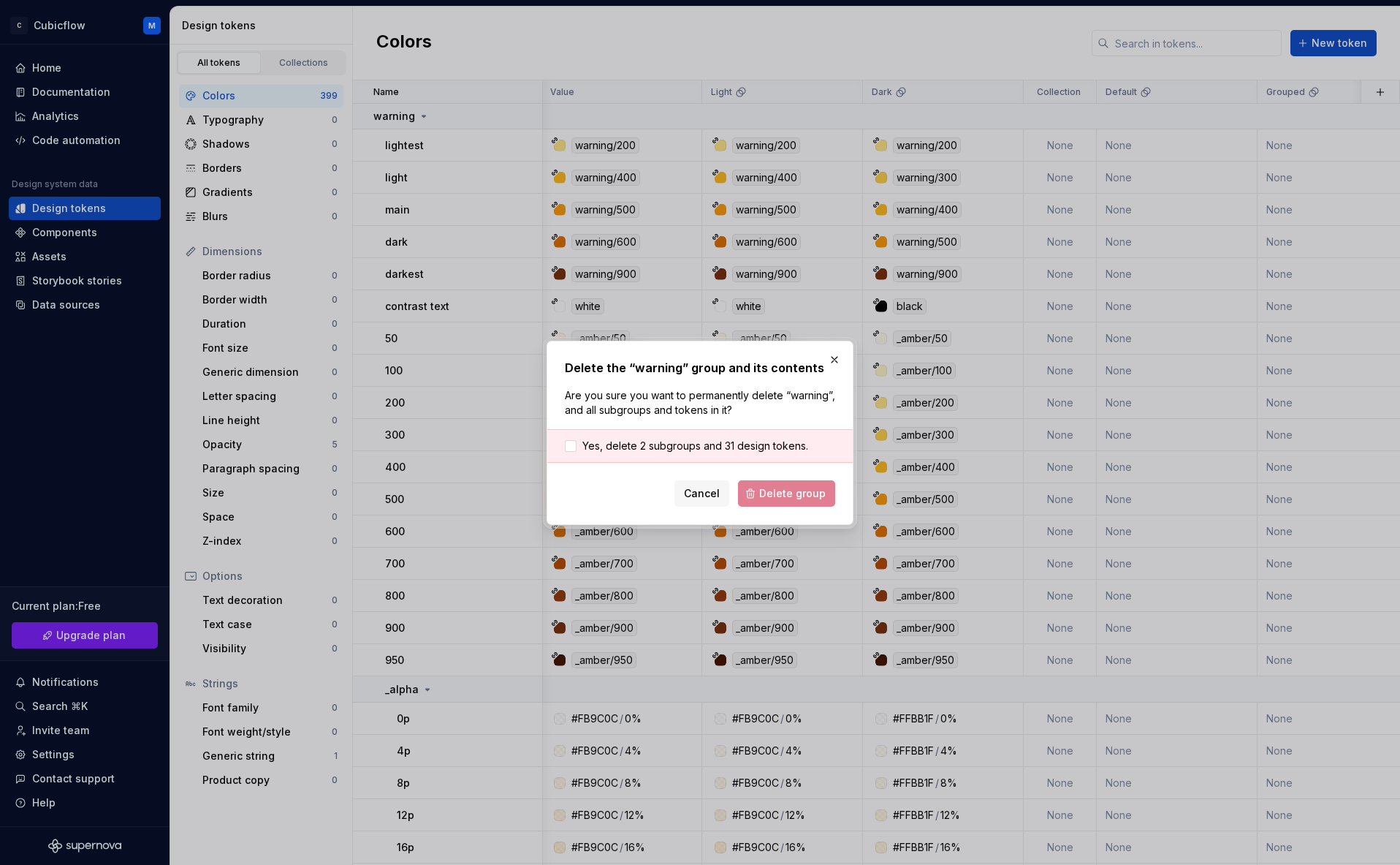
click at [575, 431] on div "Yes, delete 2 subgroups and 31 design tokens." at bounding box center [700, 446] width 305 height 33
click at [573, 441] on div at bounding box center [570, 445] width 11 height 11
click at [781, 489] on span "Delete group" at bounding box center [793, 493] width 67 height 14
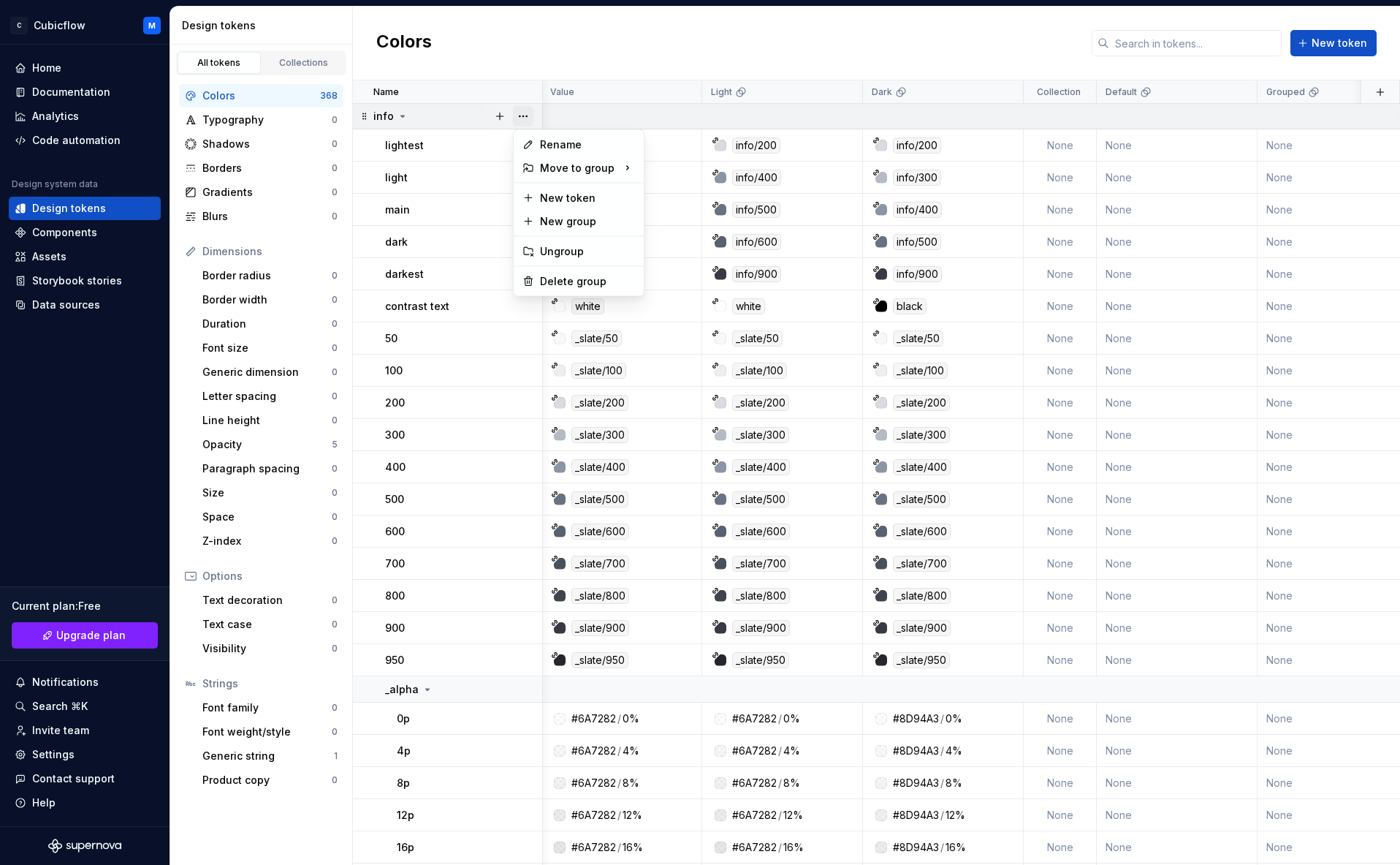
click at [521, 112] on button "button" at bounding box center [523, 116] width 20 height 20
click at [569, 284] on div "Delete group" at bounding box center [587, 281] width 95 height 14
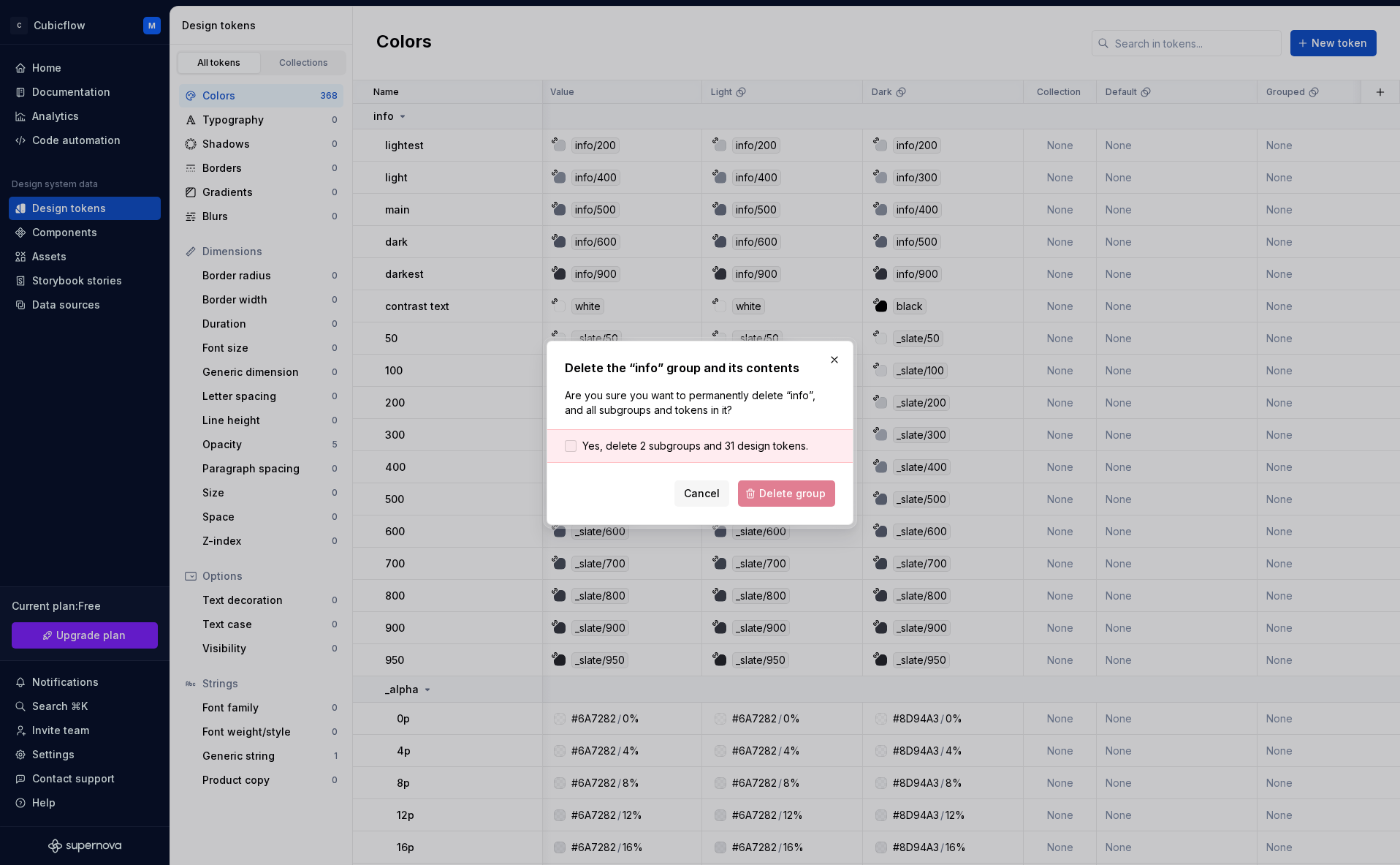
click at [627, 448] on span "Yes, delete 2 subgroups and 31 design tokens." at bounding box center [695, 445] width 226 height 14
click at [782, 493] on span "Delete group" at bounding box center [793, 493] width 67 height 14
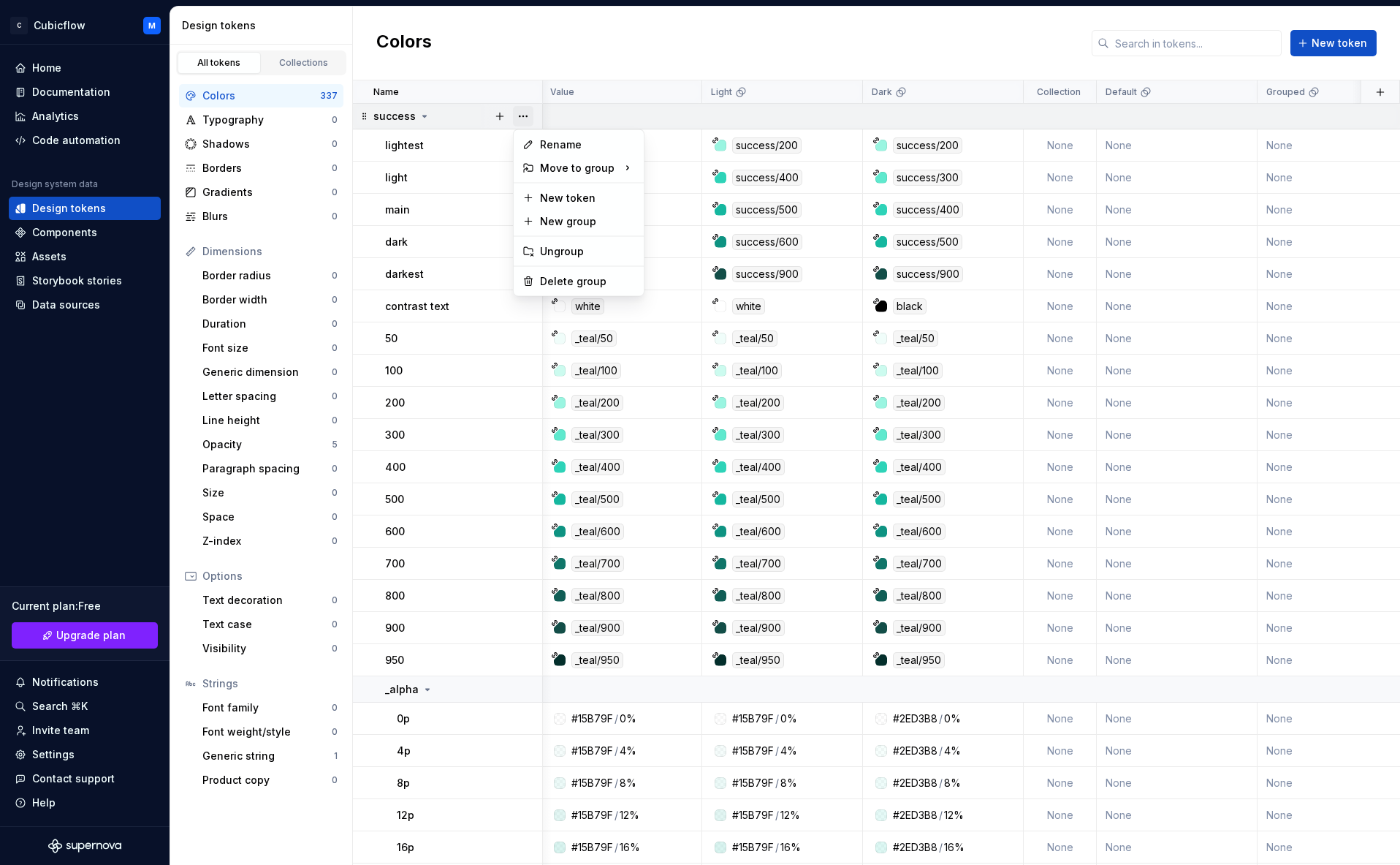
click at [526, 114] on button "button" at bounding box center [523, 116] width 20 height 20
click at [582, 281] on div "Delete group" at bounding box center [587, 281] width 95 height 14
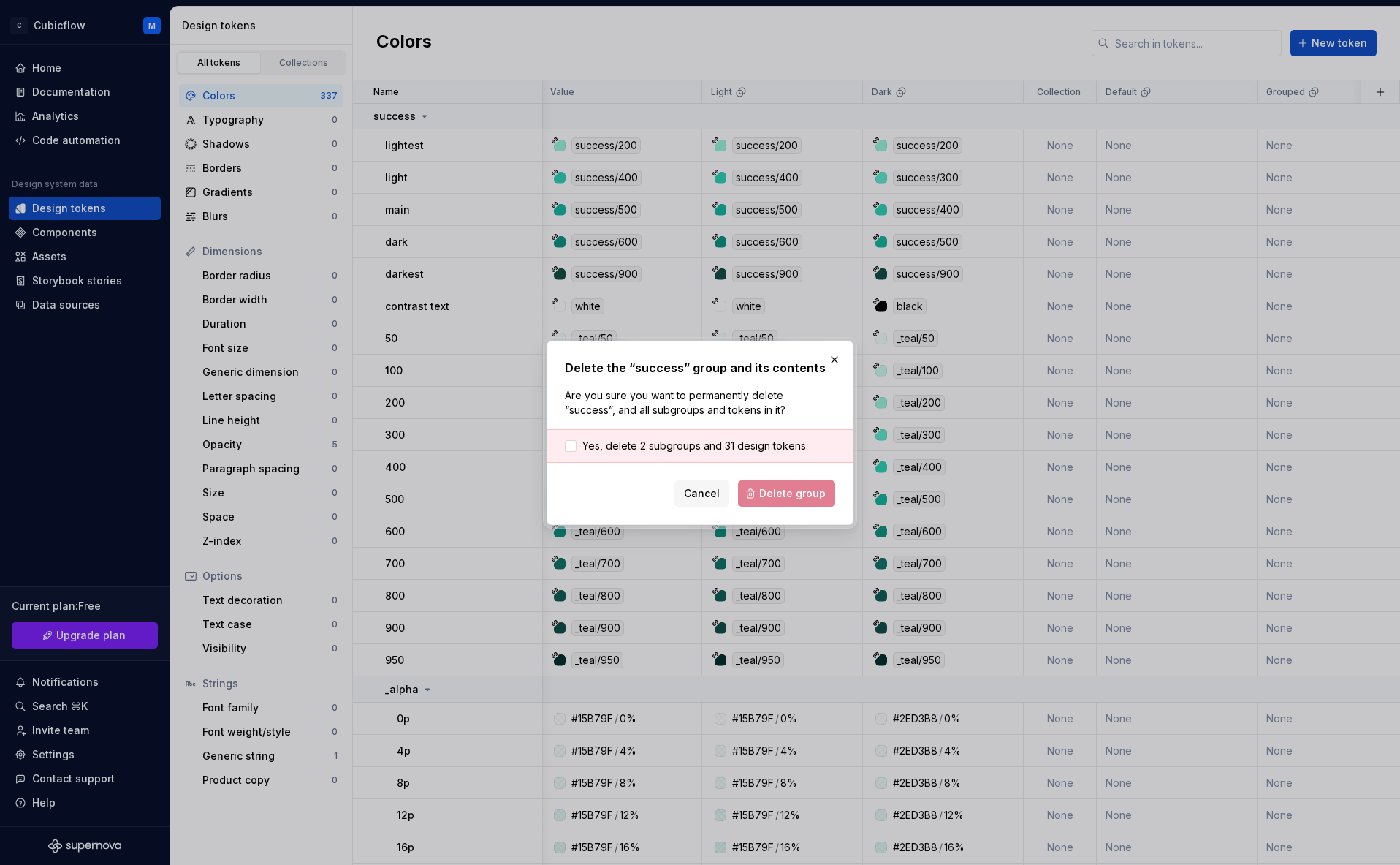
drag, startPoint x: 653, startPoint y: 442, endPoint x: 681, endPoint y: 459, distance: 32.8
click at [653, 442] on span "Yes, delete 2 subgroups and 31 design tokens." at bounding box center [695, 445] width 226 height 14
drag, startPoint x: 749, startPoint y: 476, endPoint x: 756, endPoint y: 483, distance: 9.9
click at [751, 477] on form "Yes, delete 2 subgroups and 31 design tokens. Cancel Delete group" at bounding box center [700, 468] width 270 height 77
click at [758, 486] on button "Delete group" at bounding box center [787, 493] width 97 height 27
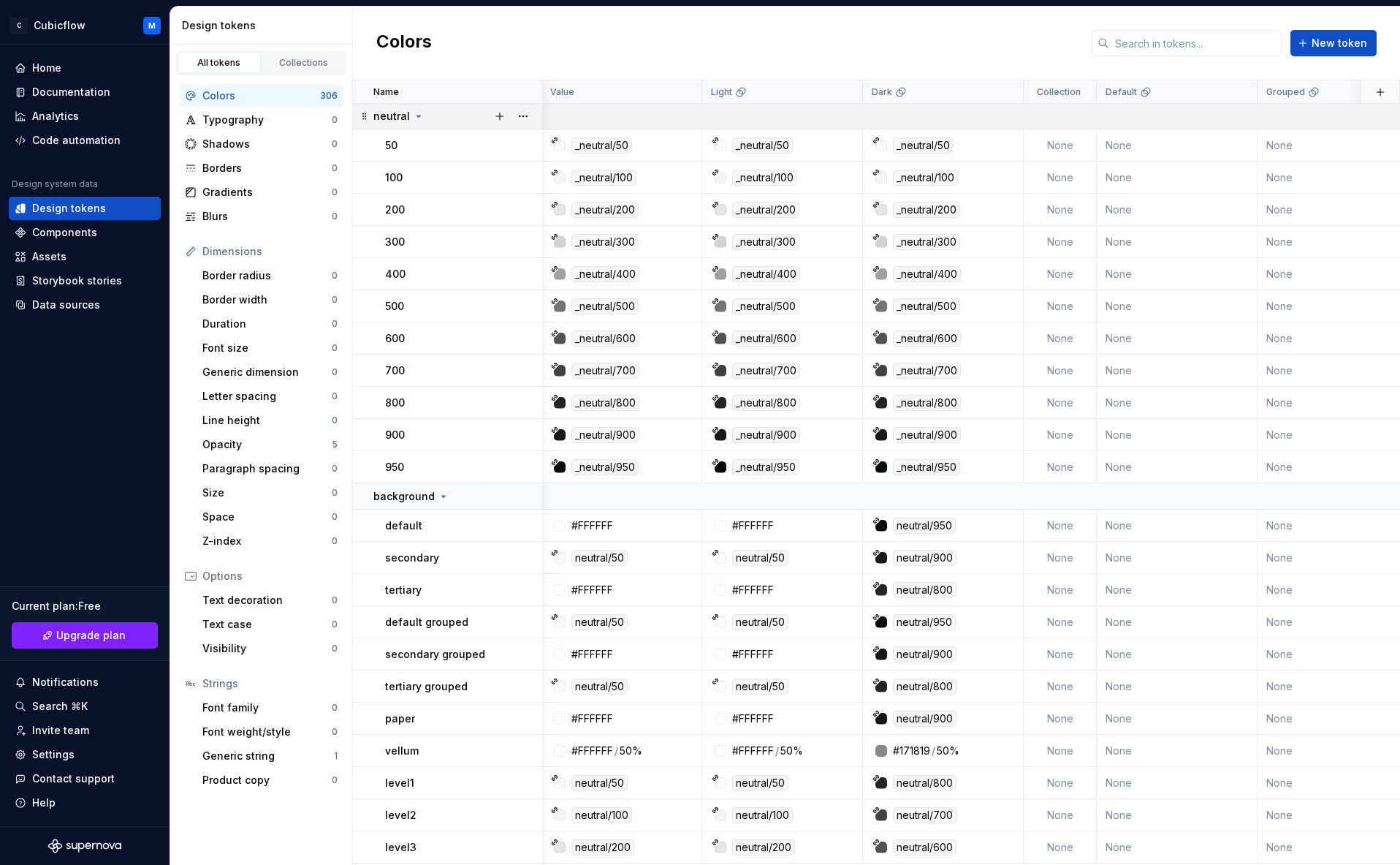
click at [536, 114] on div at bounding box center [511, 116] width 61 height 26
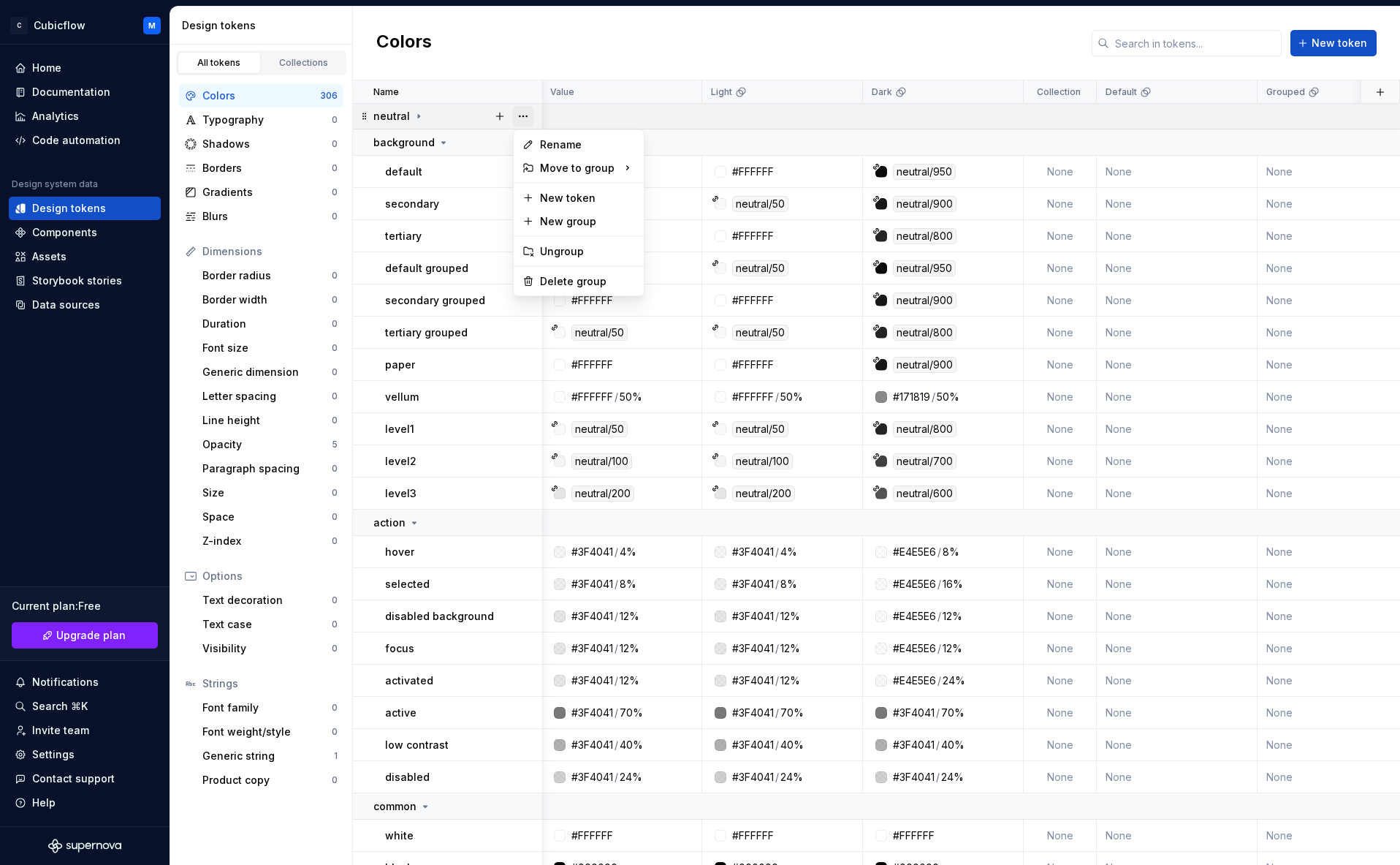
click at [531, 114] on button "button" at bounding box center [523, 116] width 20 height 20
click at [584, 273] on div "Delete group" at bounding box center [578, 281] width 124 height 23
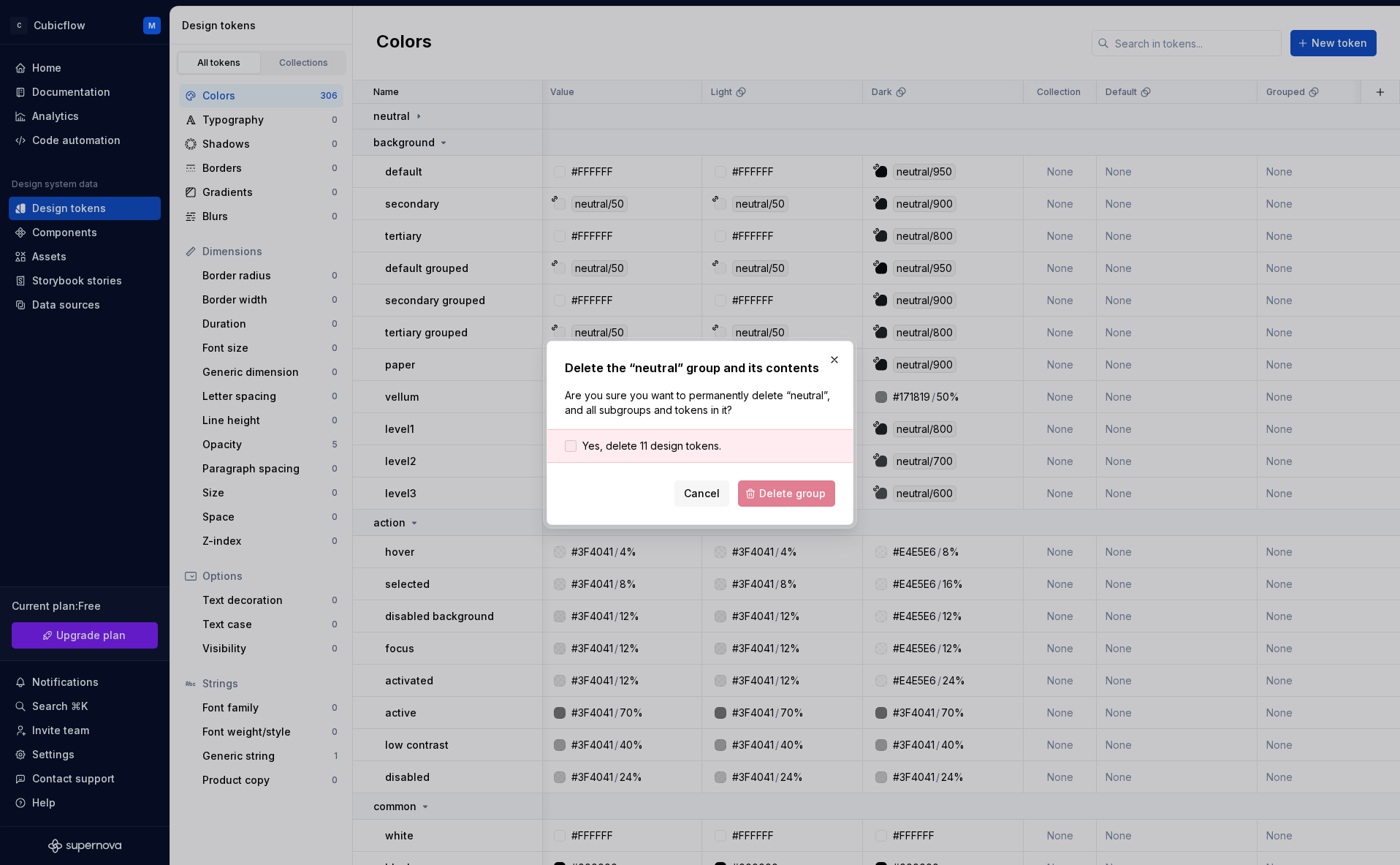
click at [635, 439] on span "Yes, delete 11 design tokens." at bounding box center [651, 445] width 139 height 14
click at [775, 482] on button "Delete group" at bounding box center [787, 493] width 97 height 27
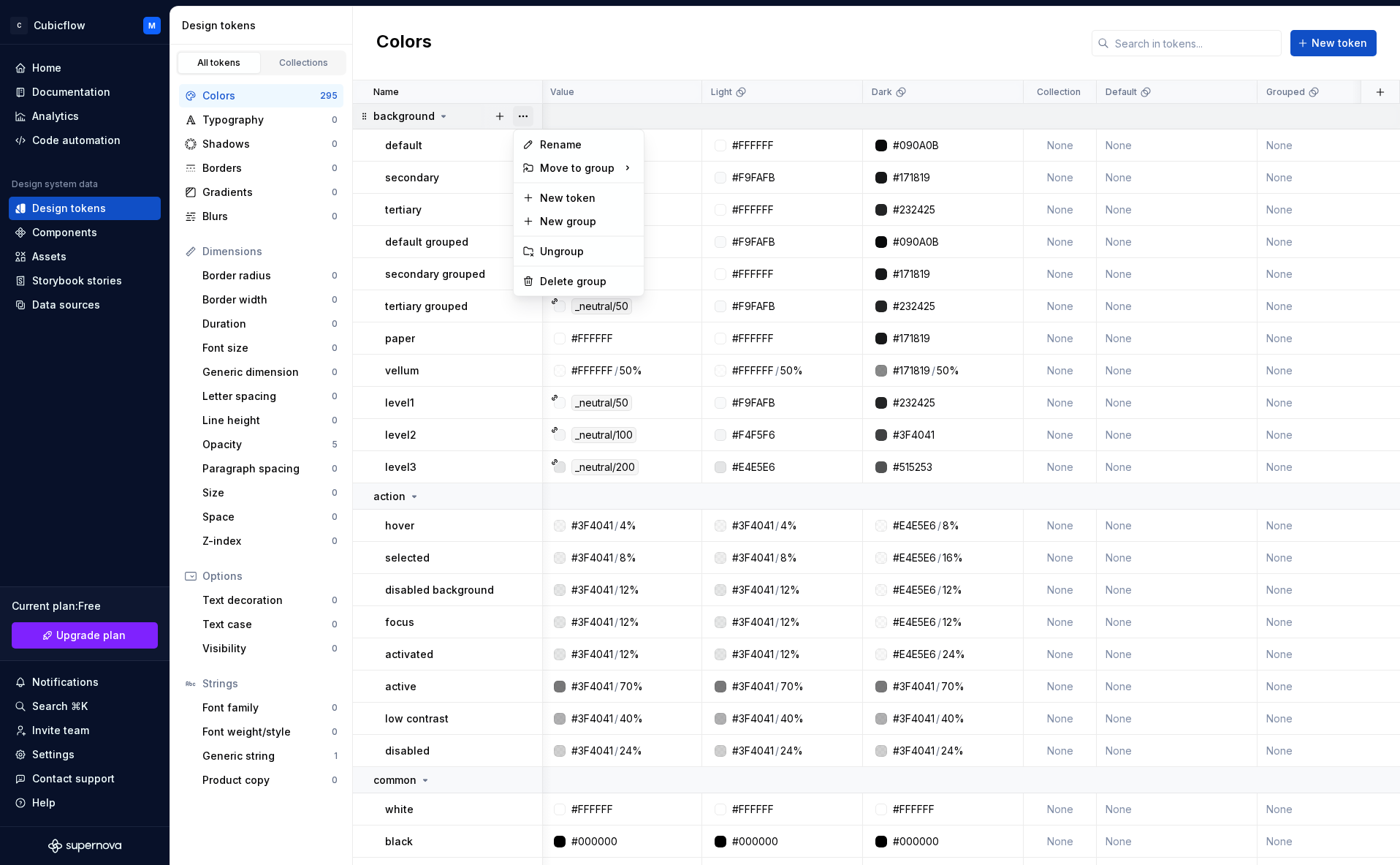
click at [518, 116] on button "button" at bounding box center [523, 116] width 20 height 20
click at [580, 287] on div "Delete group" at bounding box center [587, 281] width 95 height 14
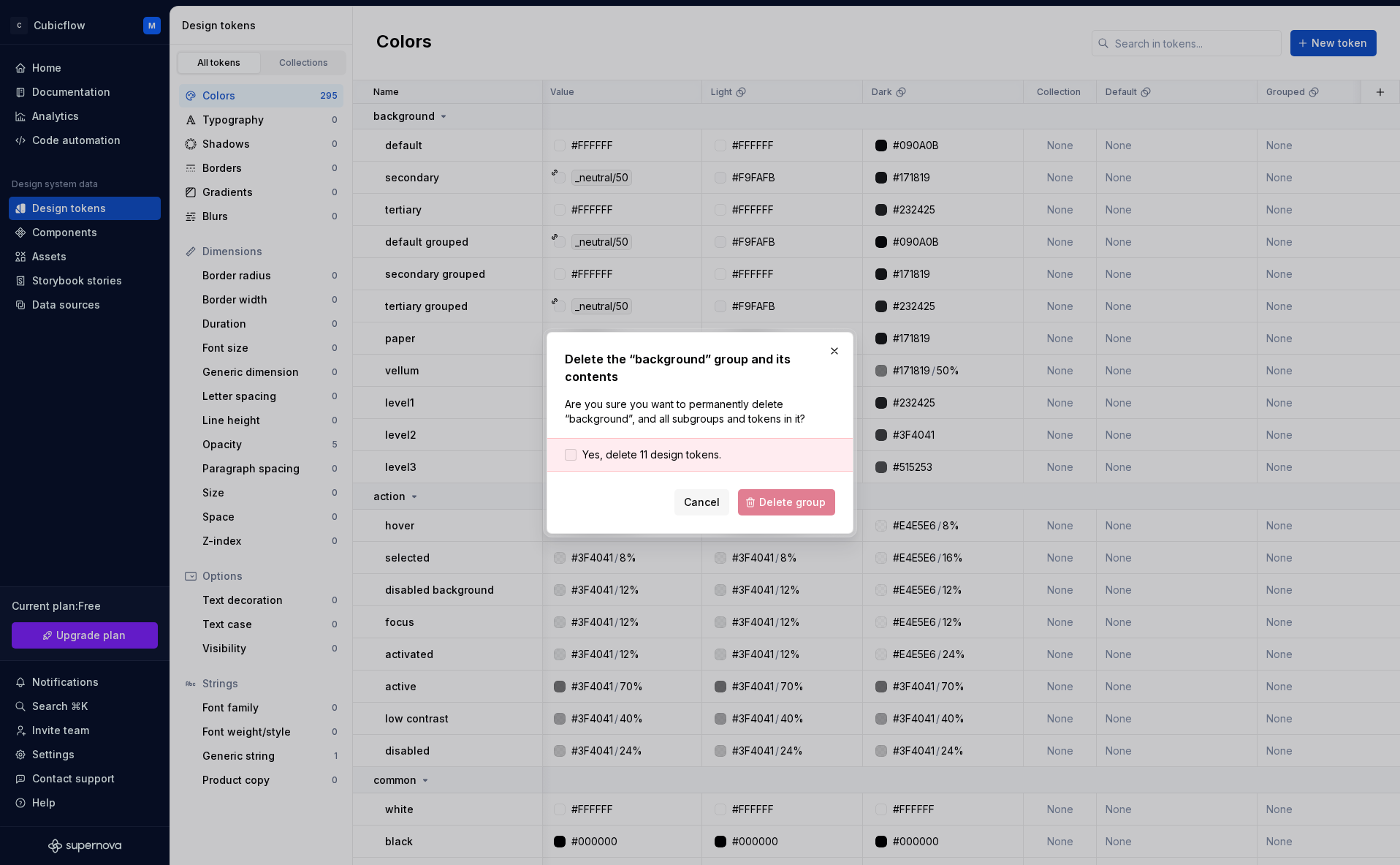
click at [617, 454] on span "Yes, delete 11 design tokens." at bounding box center [651, 454] width 139 height 14
click at [755, 486] on form "Yes, delete 11 design tokens. Cancel Delete group" at bounding box center [700, 476] width 270 height 77
click at [752, 506] on button "Delete group" at bounding box center [787, 502] width 97 height 27
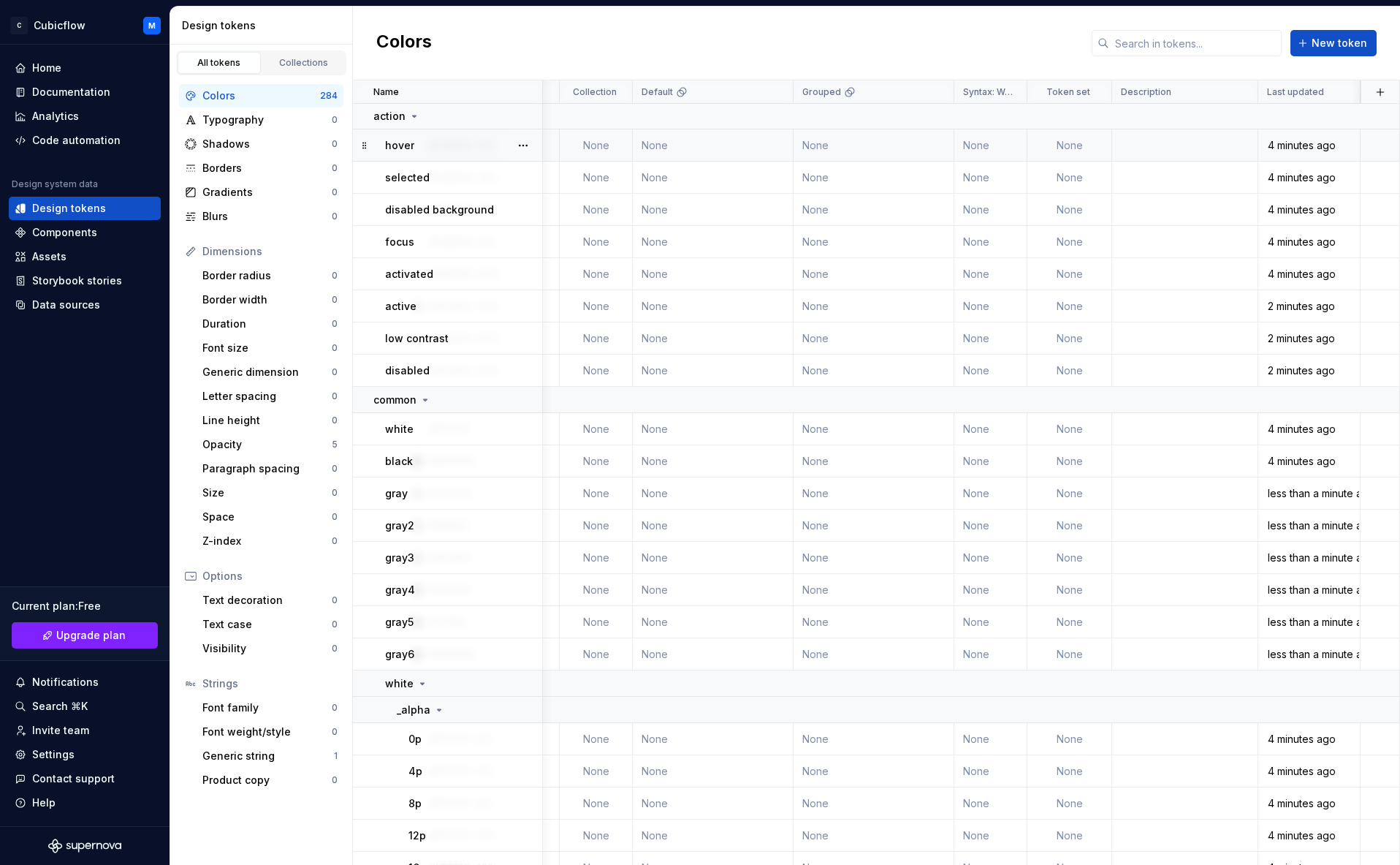
scroll to position [1, 465]
click at [921, 152] on td at bounding box center [1380, 145] width 39 height 32
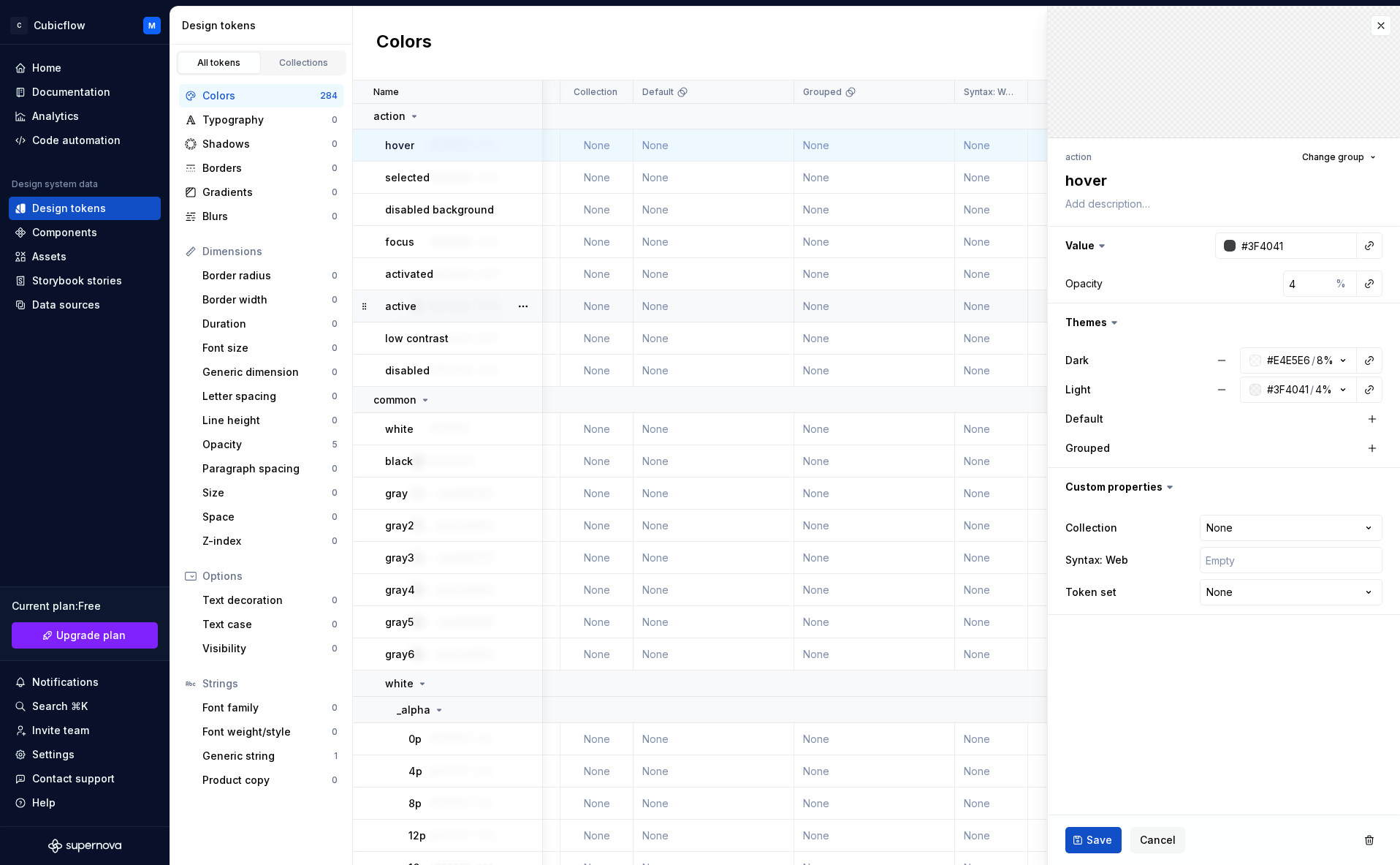
click at [921, 305] on td "None" at bounding box center [875, 306] width 161 height 32
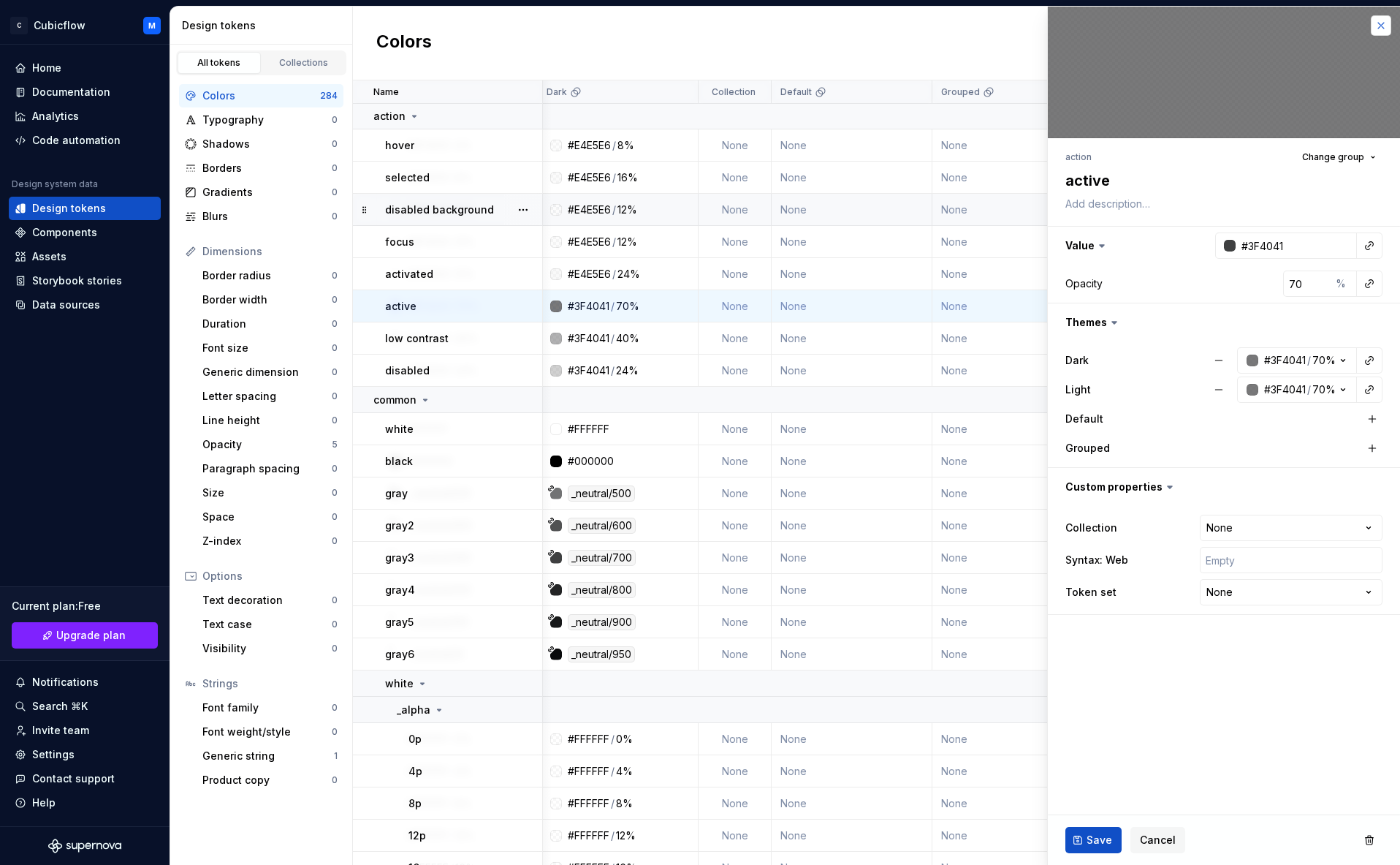
scroll to position [1, 98]
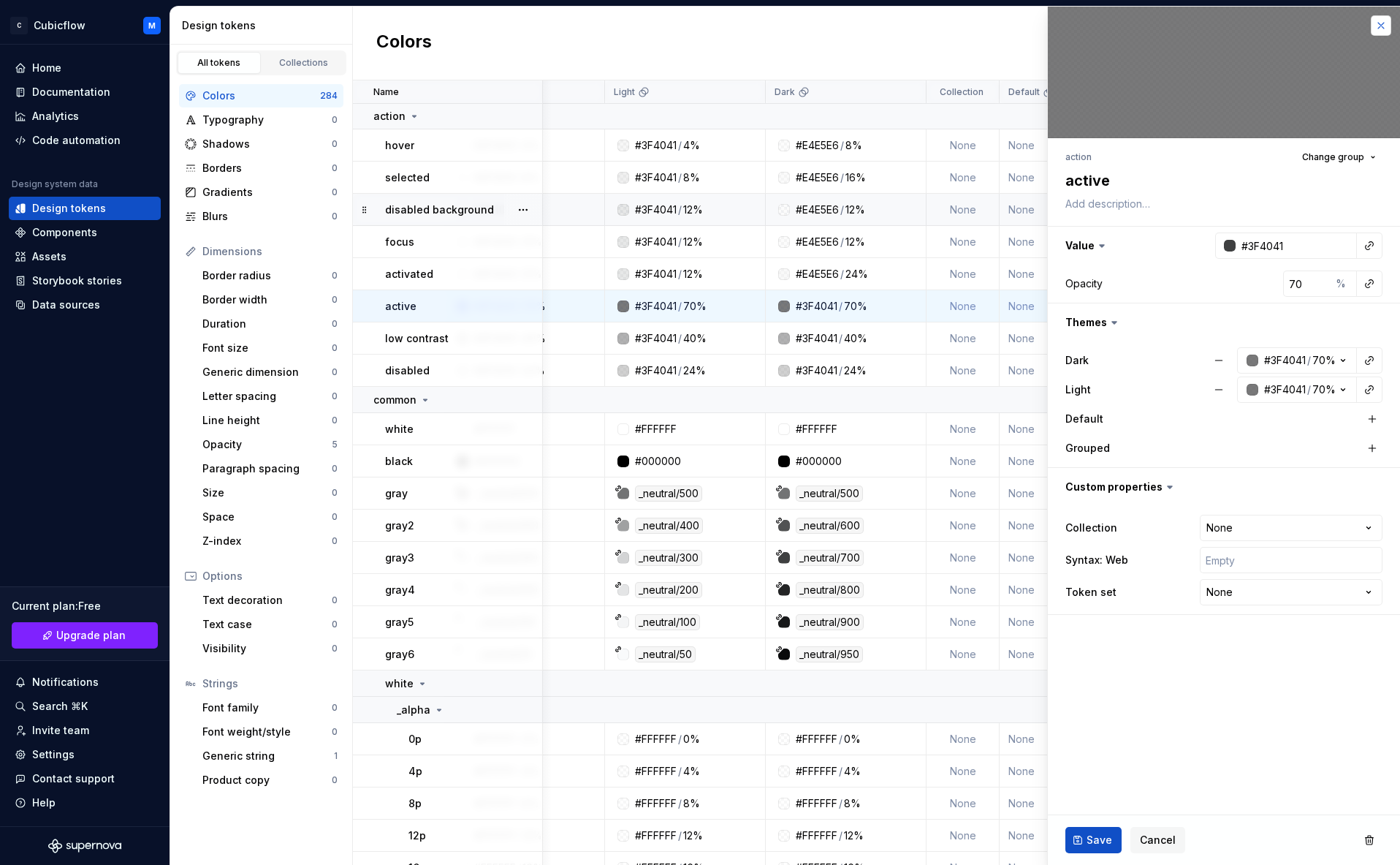
click at [921, 25] on button "button" at bounding box center [1381, 25] width 20 height 20
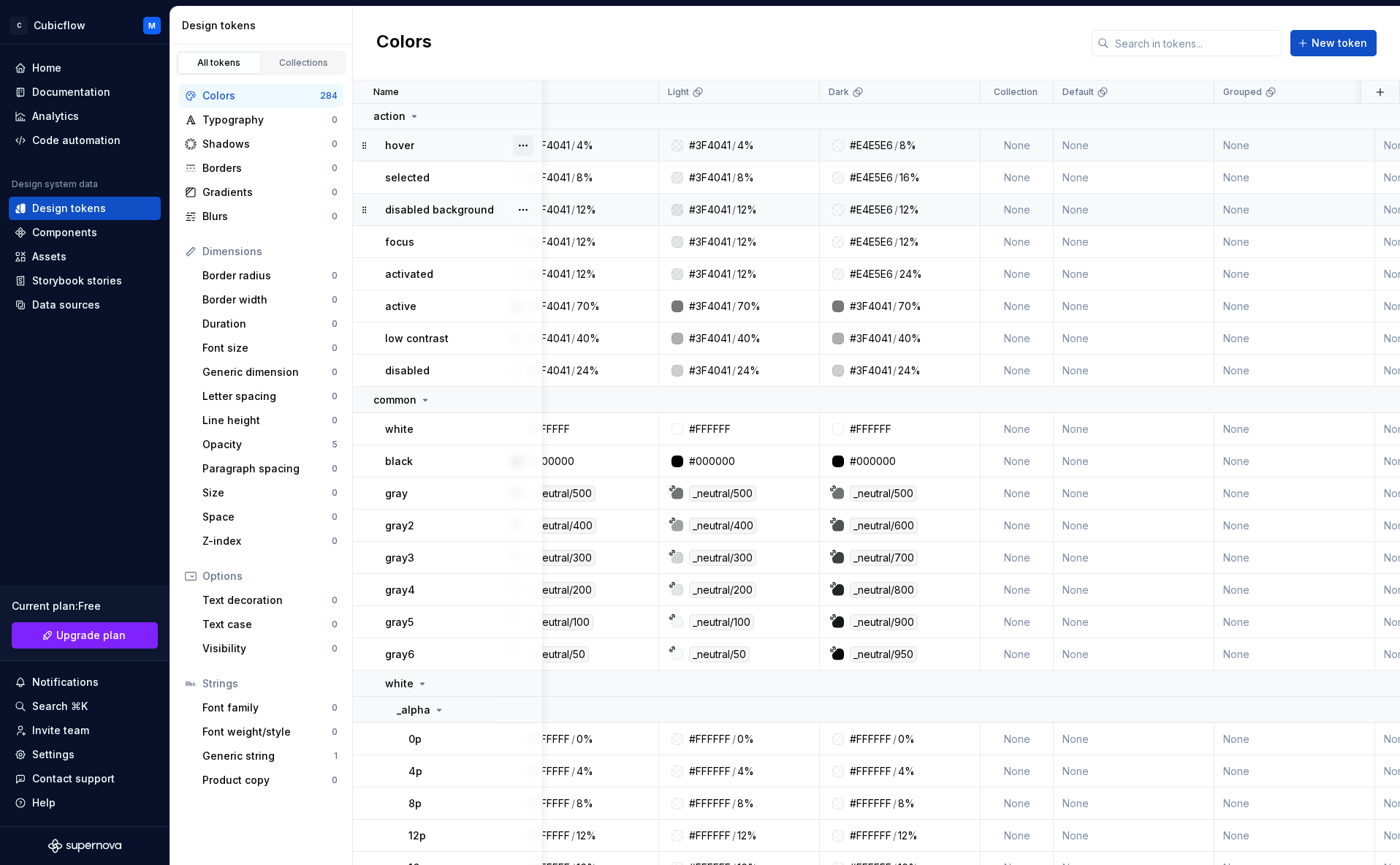
scroll to position [1, 4]
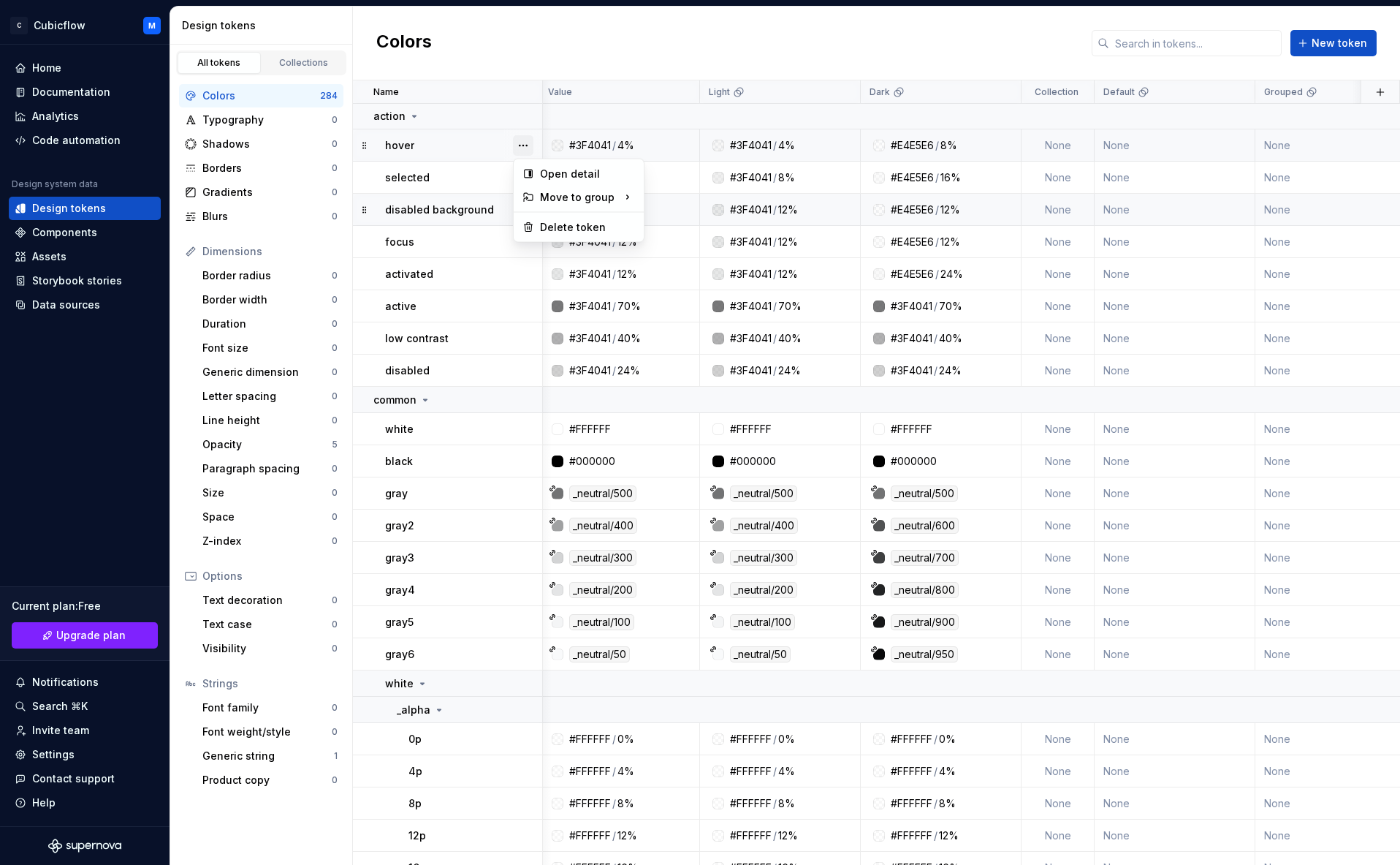
click at [516, 145] on button "button" at bounding box center [523, 145] width 20 height 20
click at [517, 145] on button "button" at bounding box center [523, 145] width 20 height 20
click at [373, 211] on td "disabled background" at bounding box center [447, 210] width 190 height 32
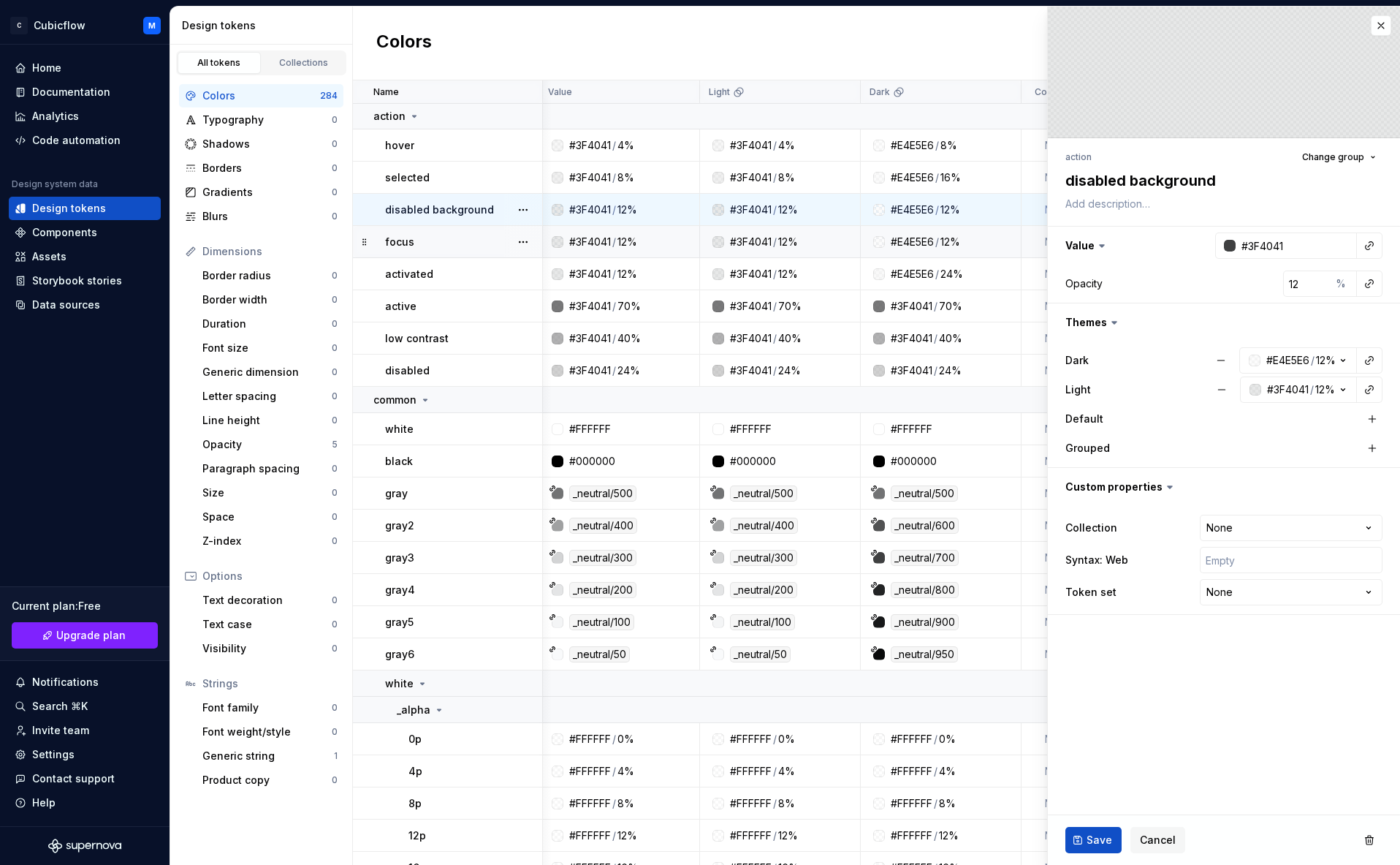
click at [455, 241] on div "focus" at bounding box center [463, 242] width 157 height 14
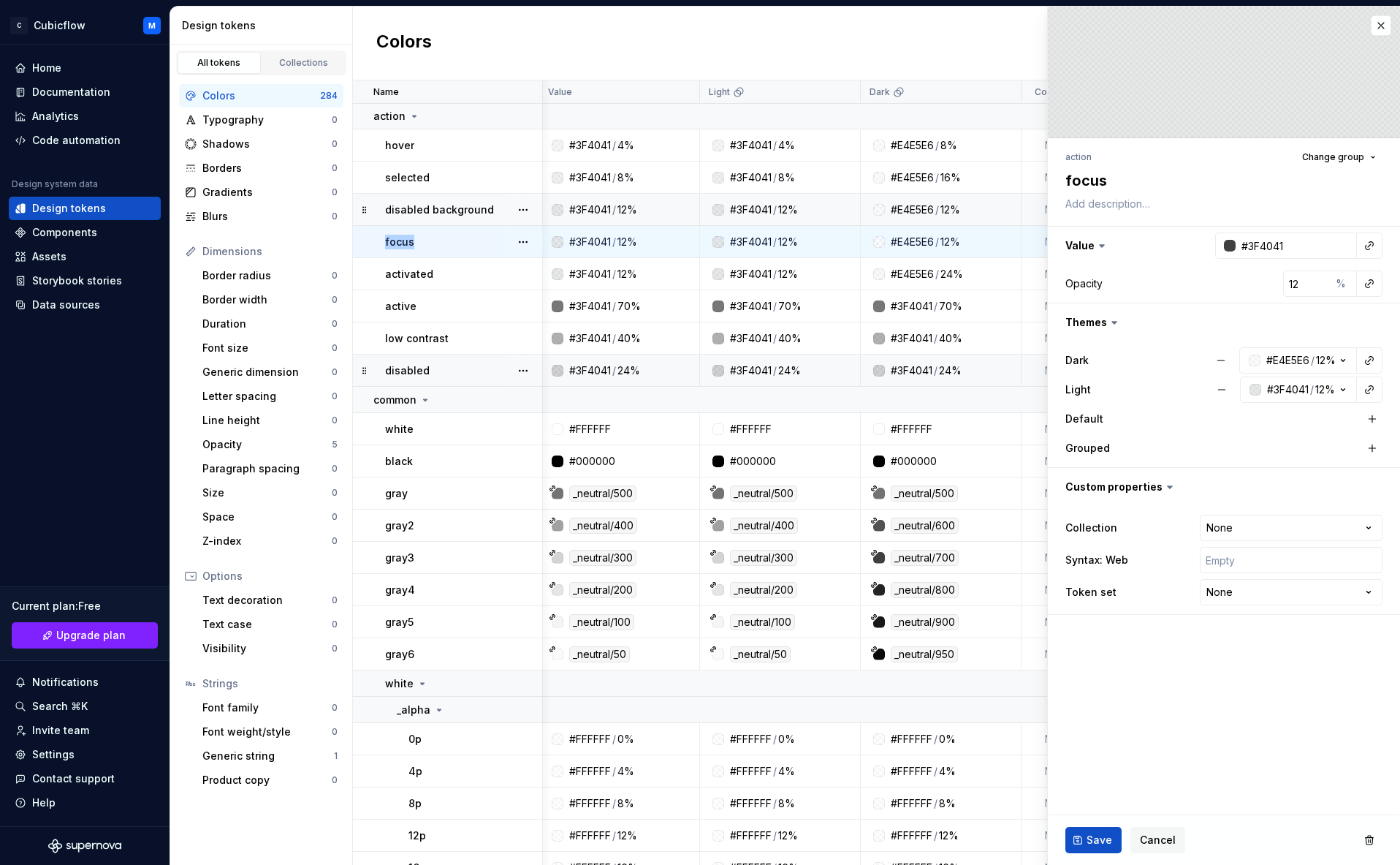
click at [463, 245] on div "focus" at bounding box center [463, 242] width 157 height 14
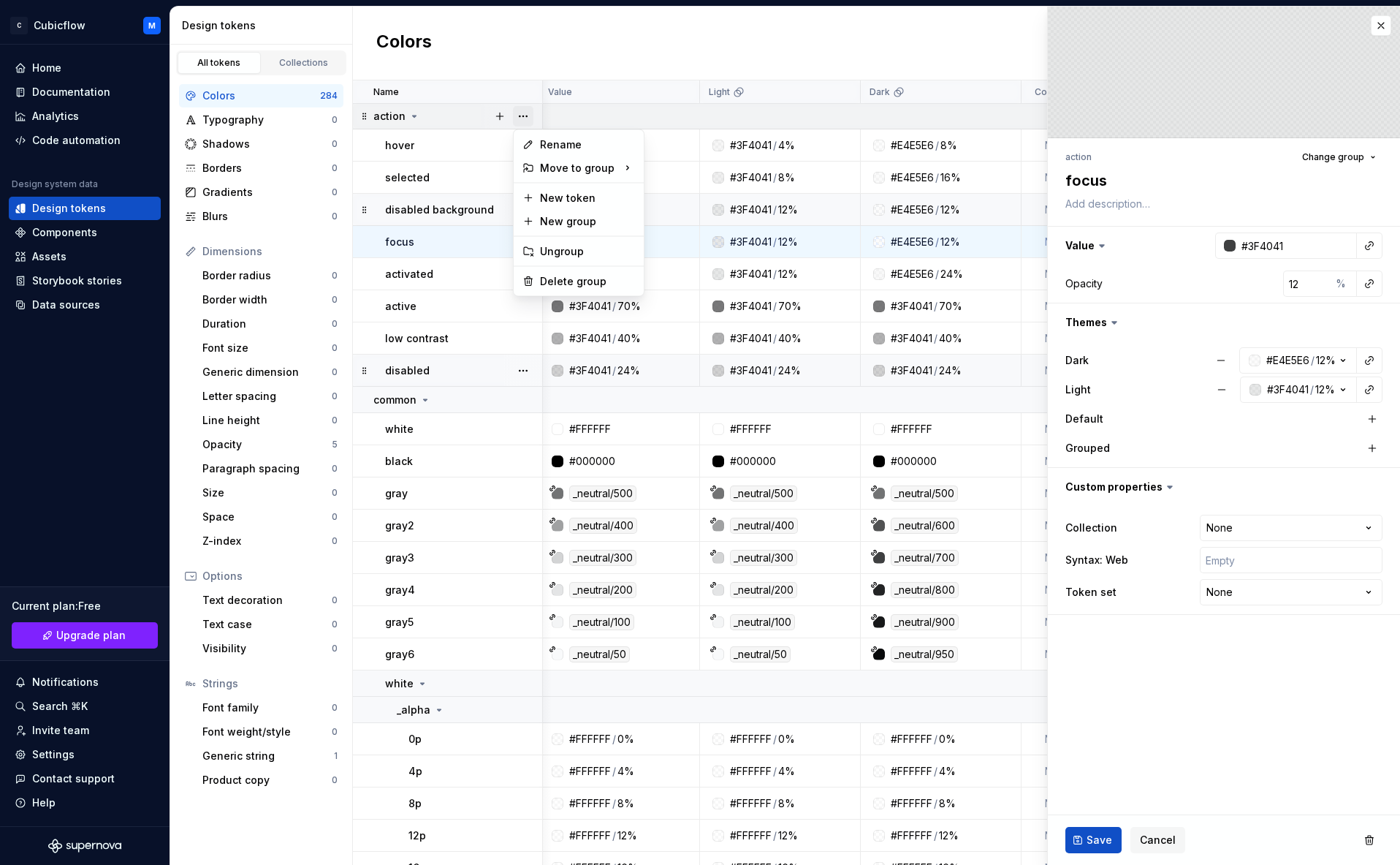
click at [519, 114] on button "button" at bounding box center [523, 116] width 20 height 20
click at [556, 279] on div "Delete group" at bounding box center [587, 281] width 95 height 14
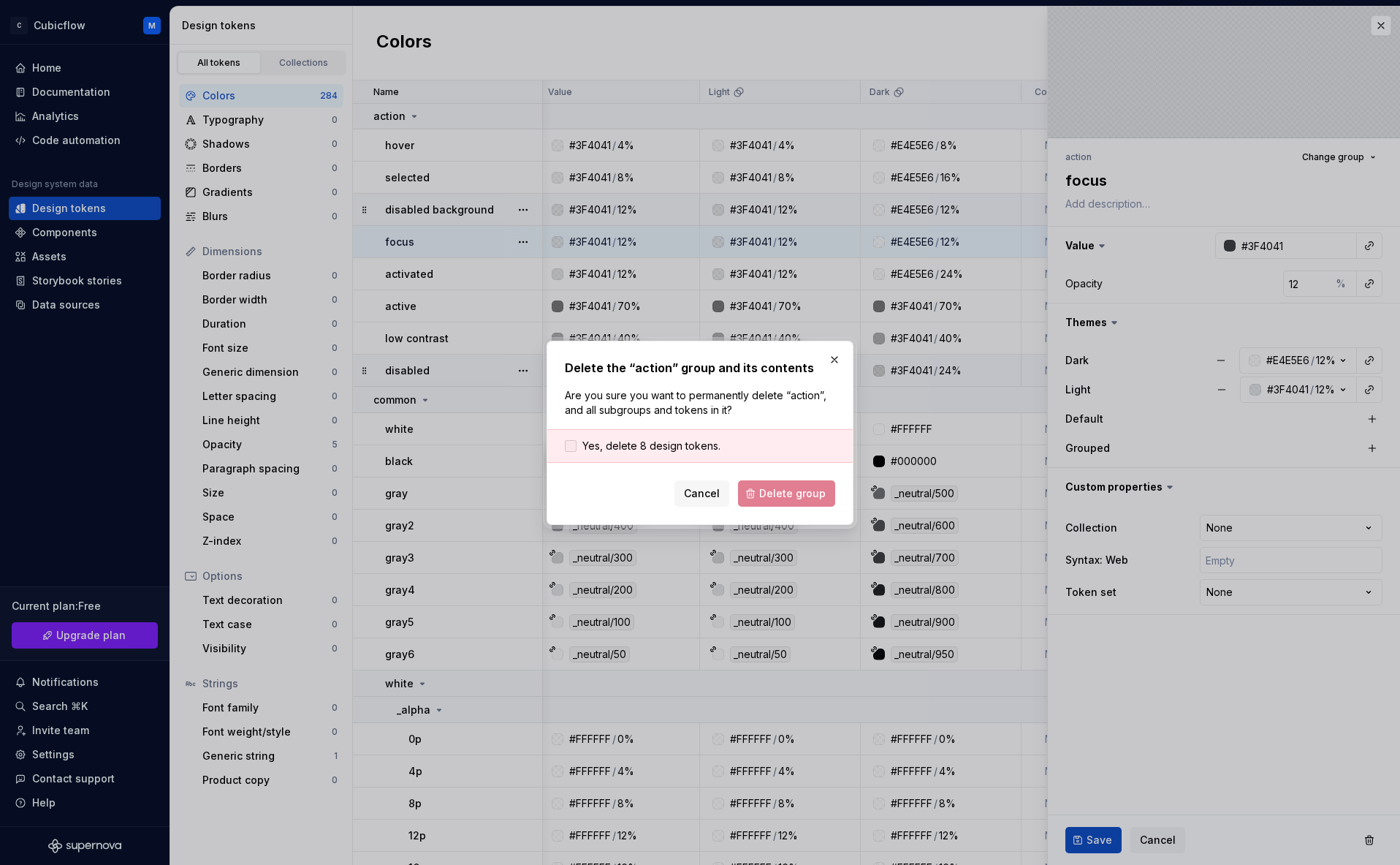
drag, startPoint x: 622, startPoint y: 445, endPoint x: 630, endPoint y: 451, distance: 10.0
click at [620, 448] on span "Yes, delete 8 design tokens." at bounding box center [651, 445] width 138 height 14
click at [794, 498] on span "Delete group" at bounding box center [793, 493] width 67 height 14
type textarea "*"
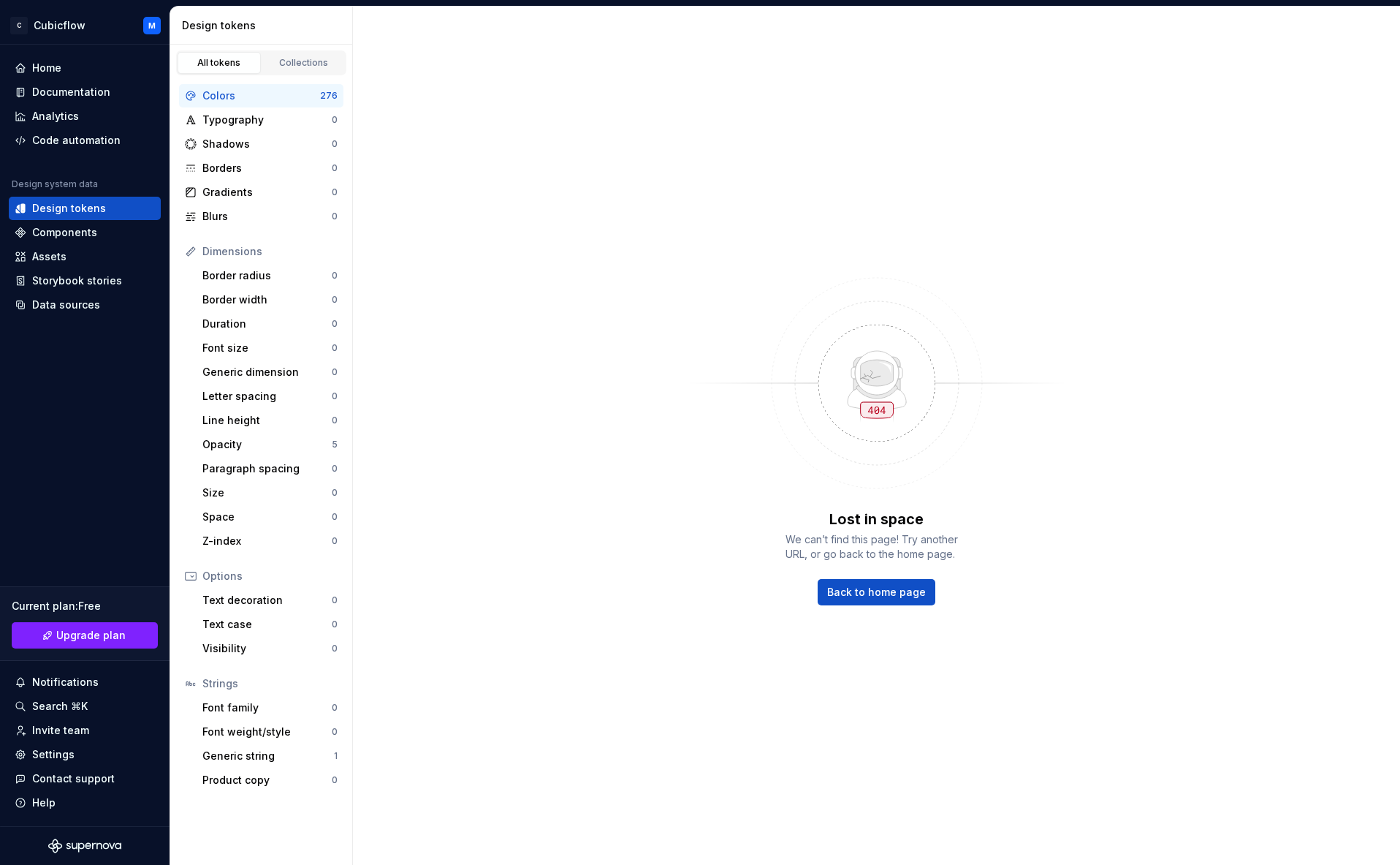
click at [265, 108] on div "Colors 276 Typography 0 Shadows 0 Borders 0 Gradients 0 Blurs 0" at bounding box center [260, 156] width 164 height 144
click at [270, 103] on div "Colors 276" at bounding box center [260, 95] width 164 height 23
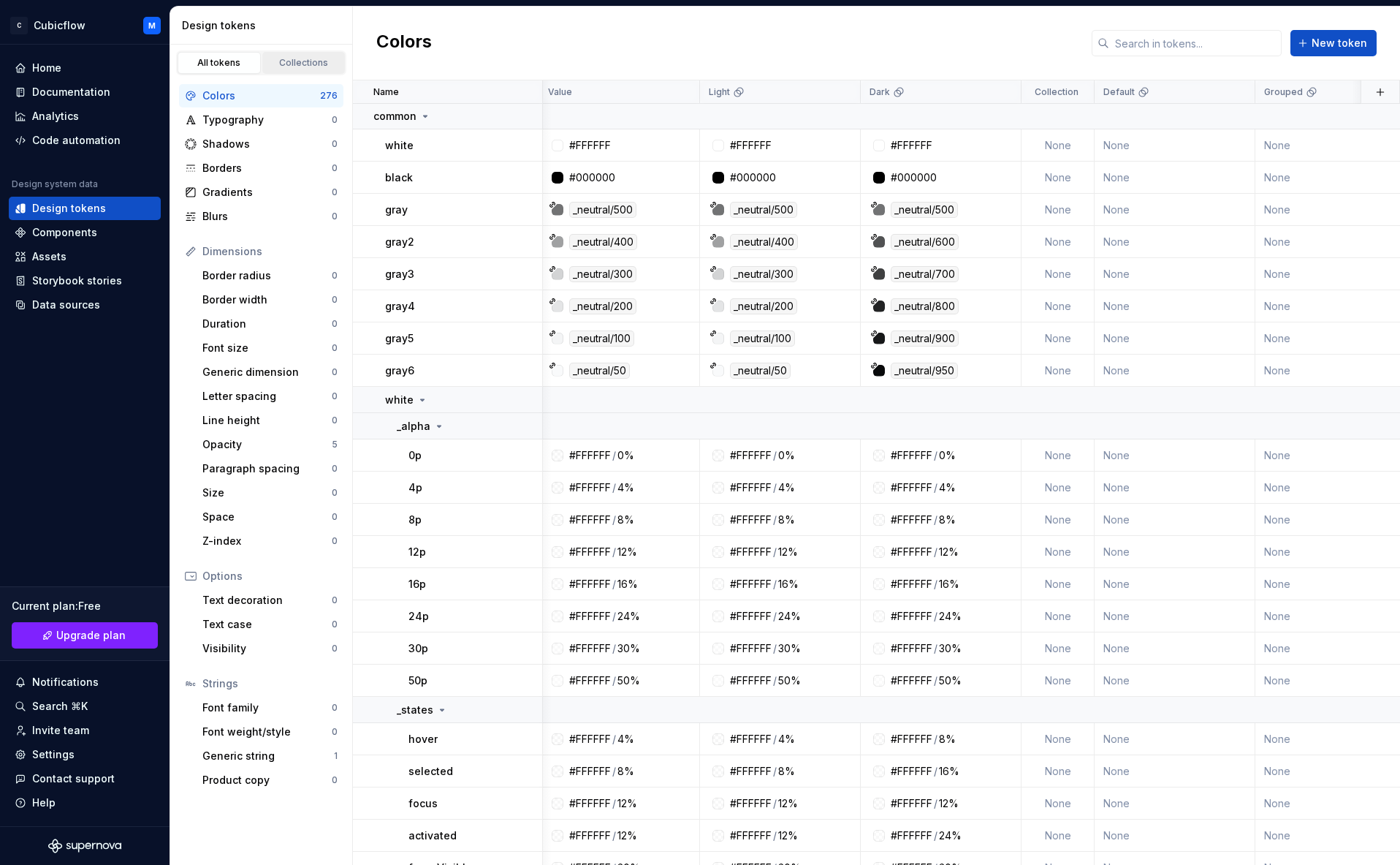
click at [312, 60] on div "Collections" at bounding box center [304, 62] width 73 height 11
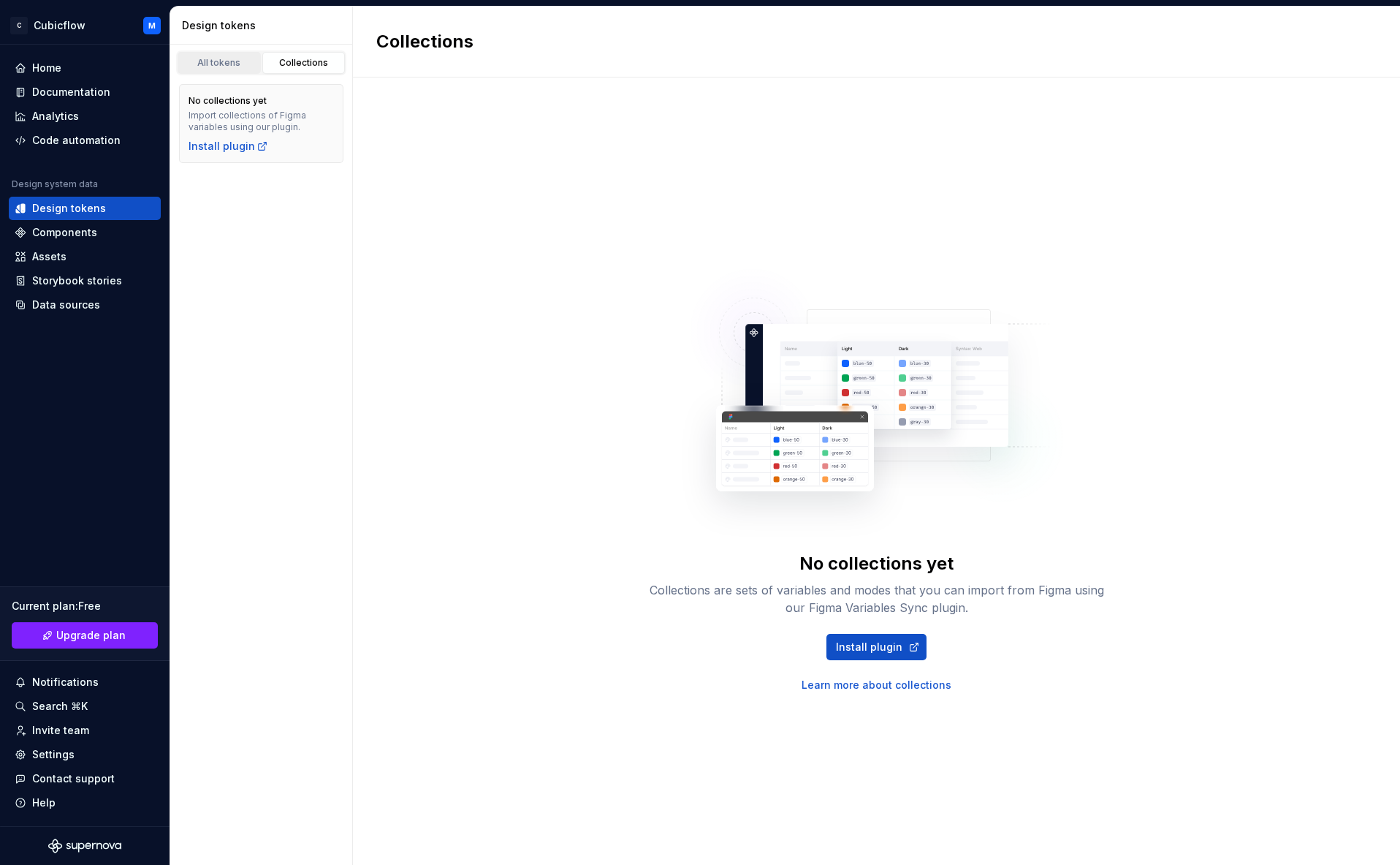
click at [239, 55] on link "All tokens" at bounding box center [220, 63] width 83 height 22
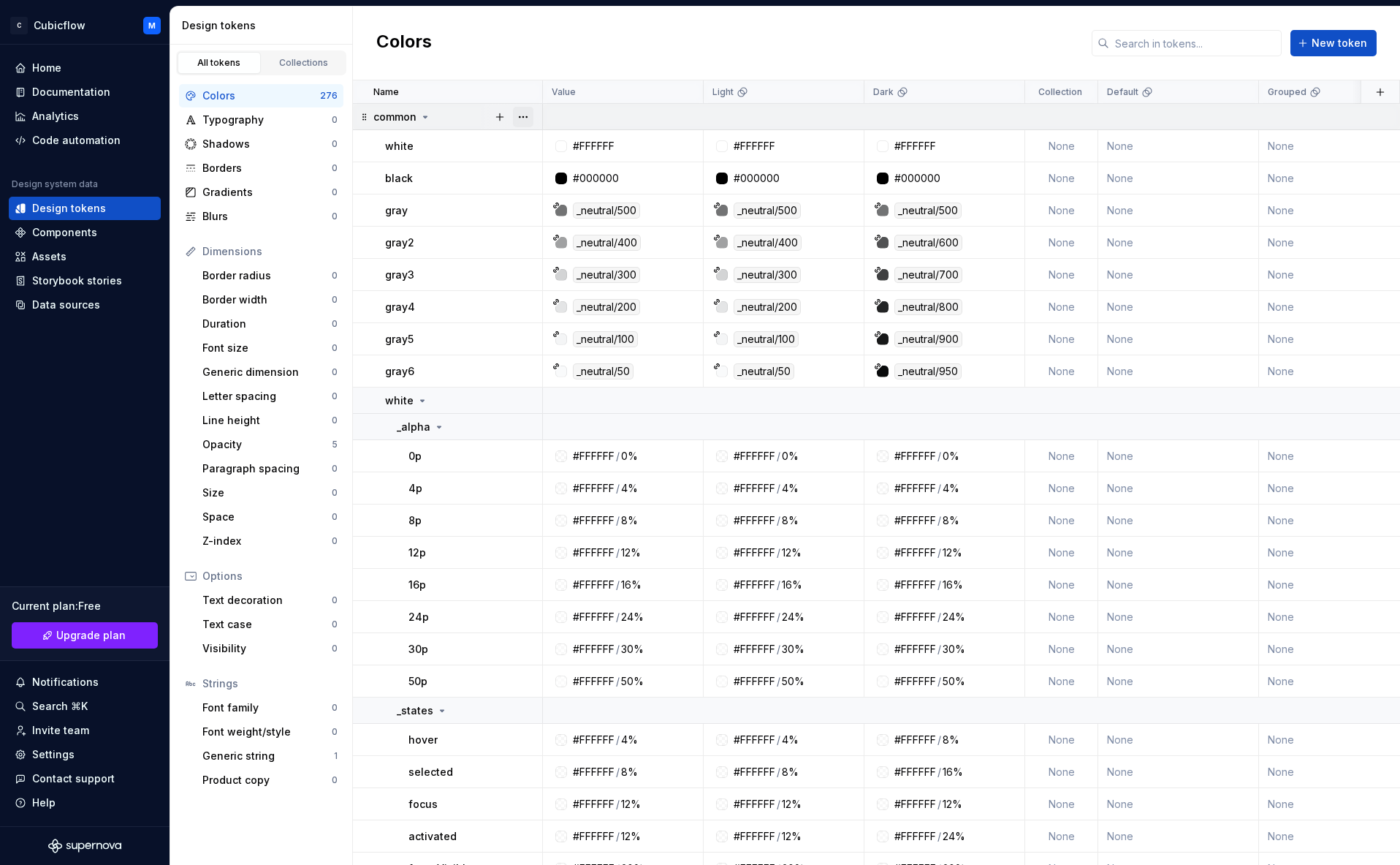
click at [529, 117] on button "button" at bounding box center [523, 117] width 20 height 20
click at [568, 277] on div "Delete group" at bounding box center [587, 282] width 95 height 14
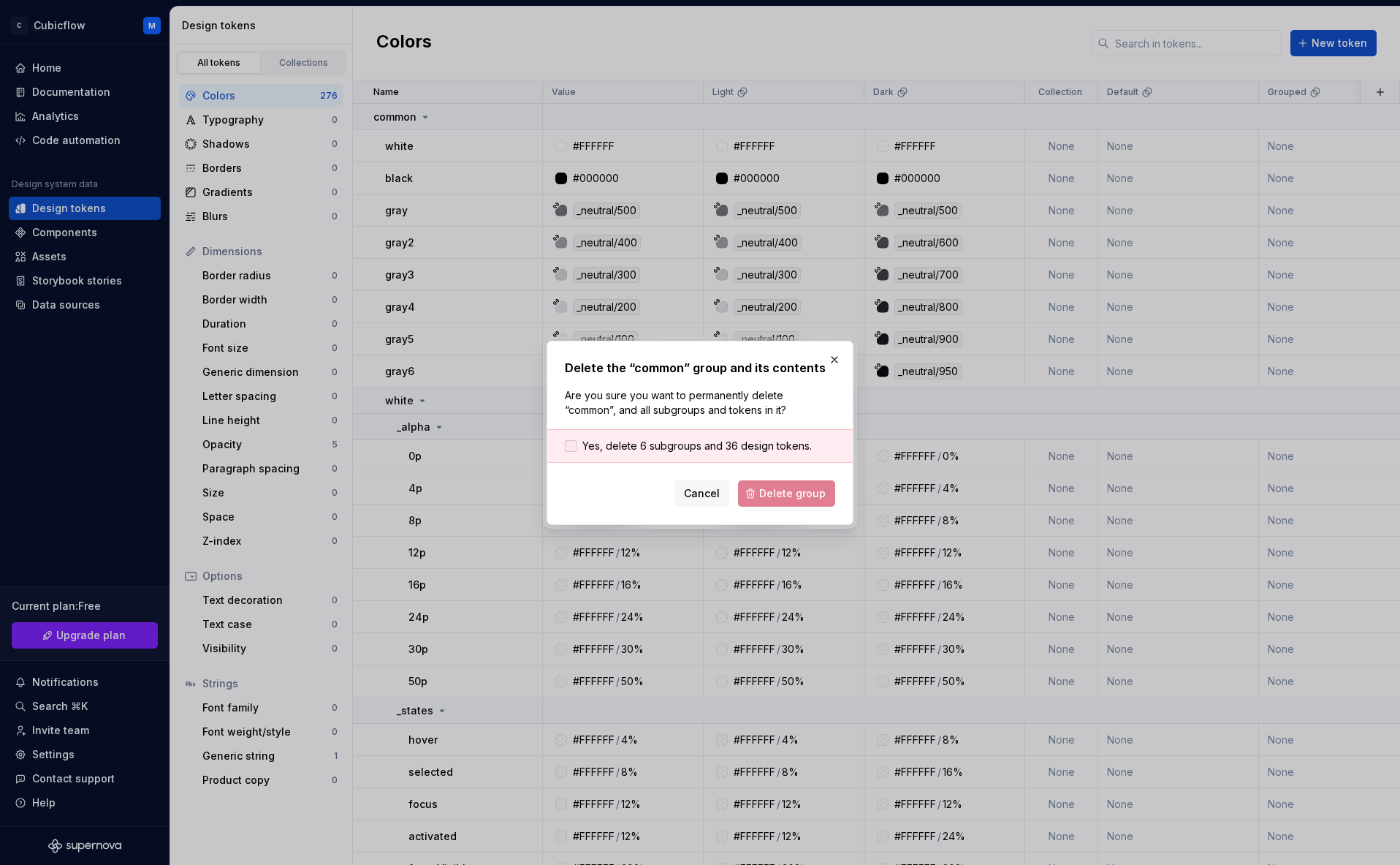
click at [588, 451] on span "Yes, delete 6 subgroups and 36 design tokens." at bounding box center [697, 445] width 229 height 14
click at [814, 499] on span "Delete group" at bounding box center [793, 493] width 67 height 14
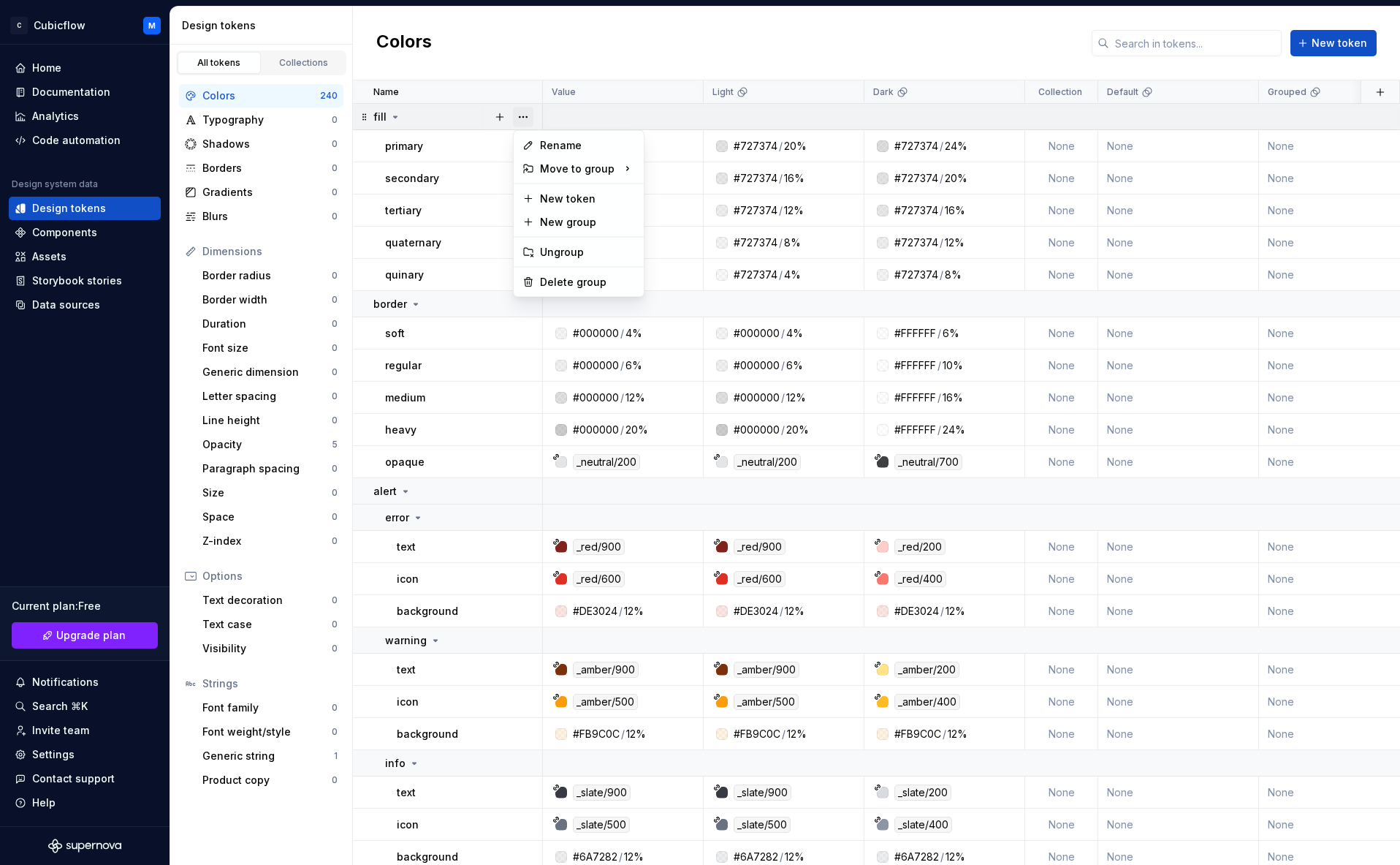
click at [519, 121] on button "button" at bounding box center [523, 117] width 20 height 20
click at [566, 279] on div "Delete group" at bounding box center [587, 282] width 95 height 14
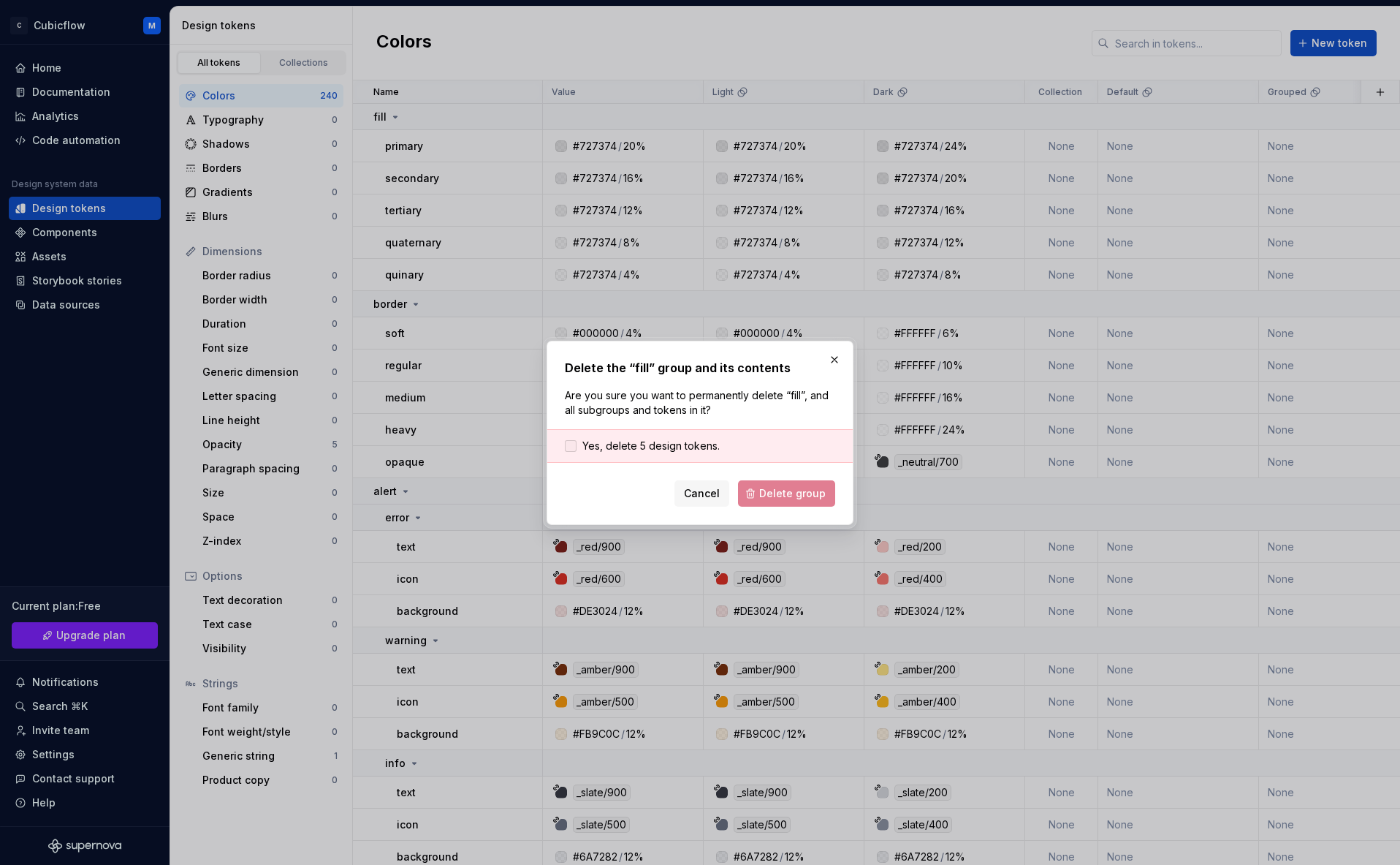
click at [701, 451] on span "Yes, delete 5 design tokens." at bounding box center [650, 445] width 137 height 14
click at [786, 501] on button "Delete group" at bounding box center [787, 493] width 97 height 27
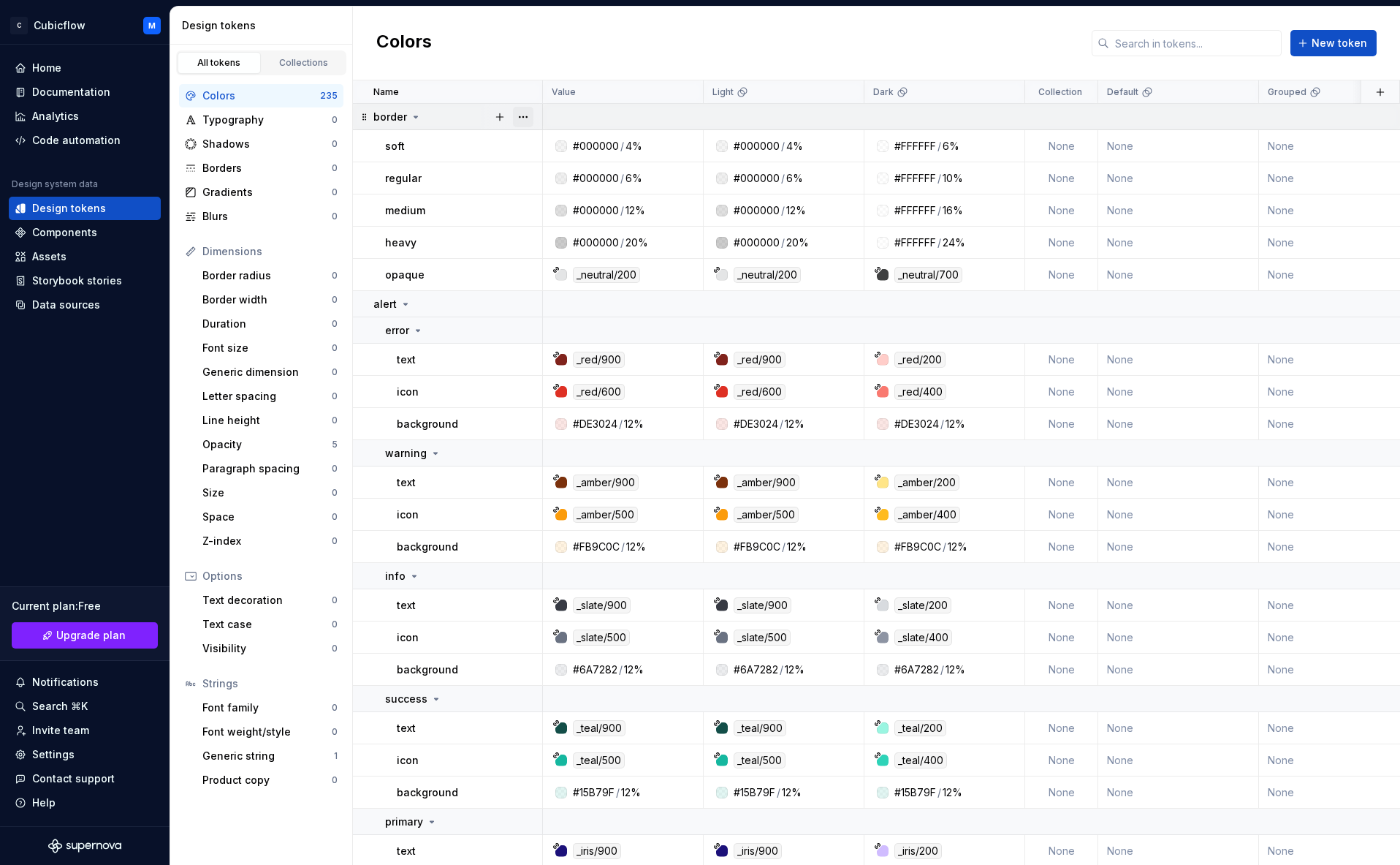
click at [519, 119] on button "button" at bounding box center [523, 117] width 20 height 20
click at [553, 273] on div "Delete group" at bounding box center [578, 282] width 124 height 23
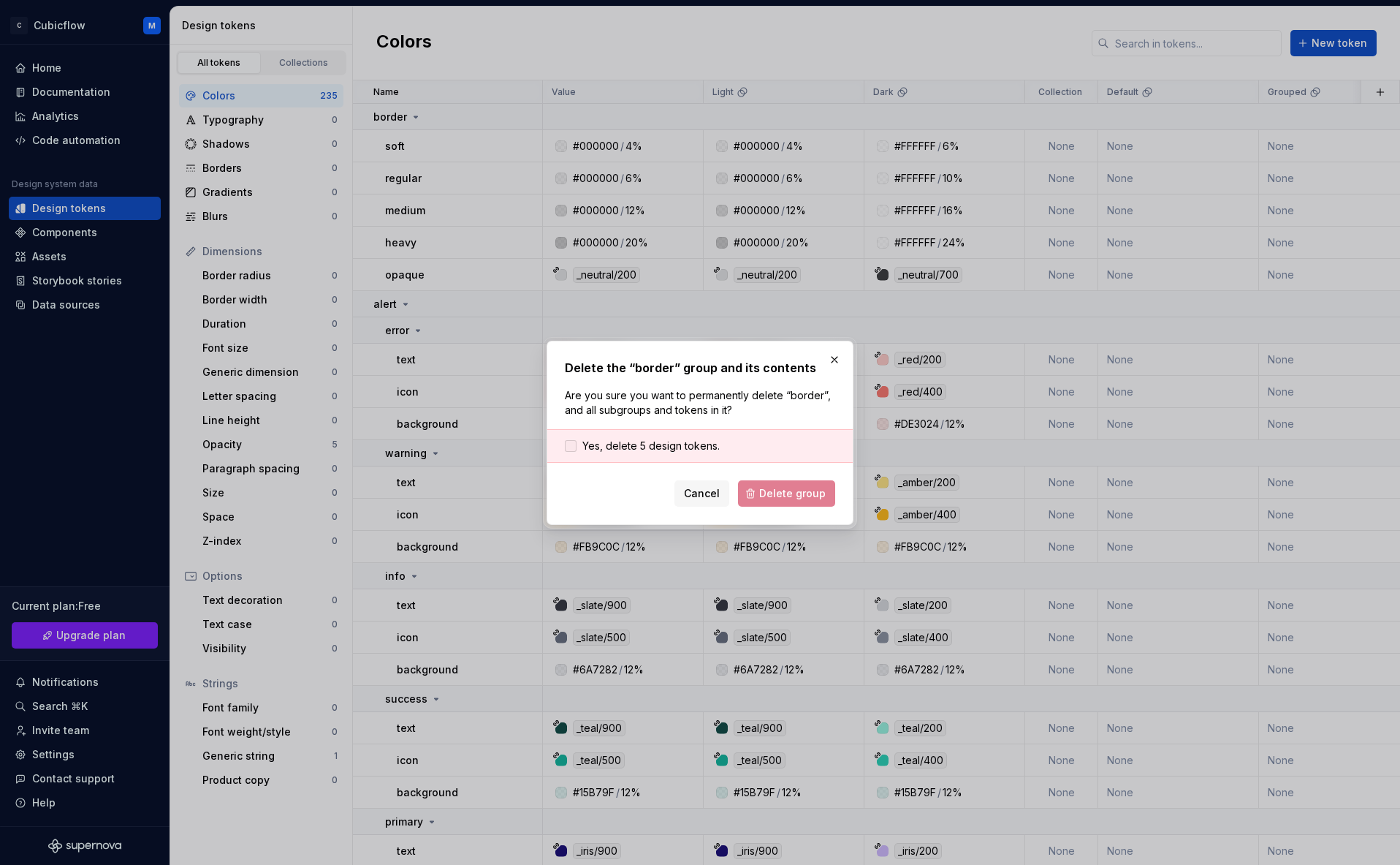
click at [662, 450] on span "Yes, delete 5 design tokens." at bounding box center [650, 445] width 137 height 14
click at [814, 497] on span "Delete group" at bounding box center [793, 493] width 67 height 14
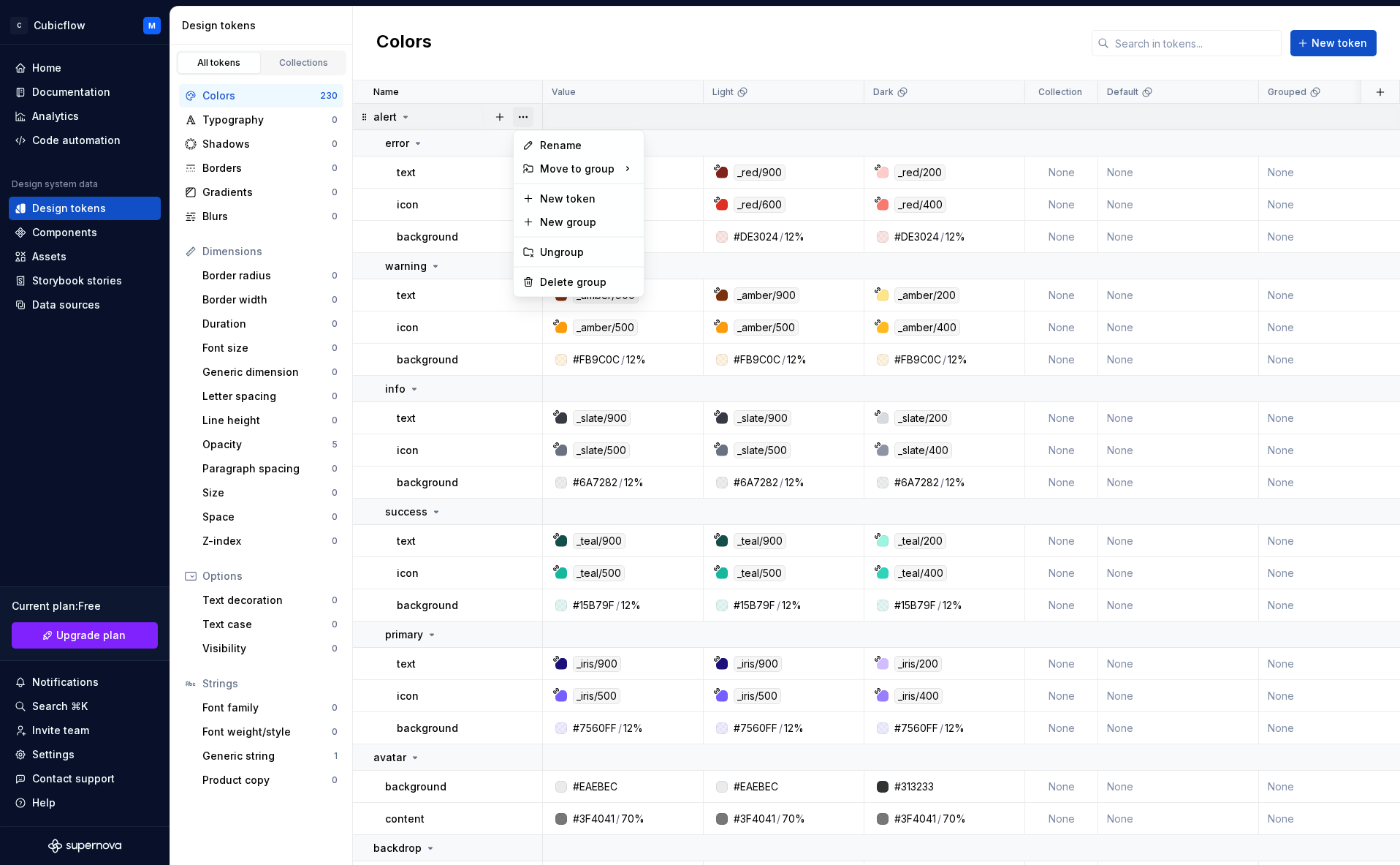
click at [522, 123] on button "button" at bounding box center [523, 117] width 20 height 20
click at [555, 279] on div "Delete group" at bounding box center [587, 282] width 95 height 14
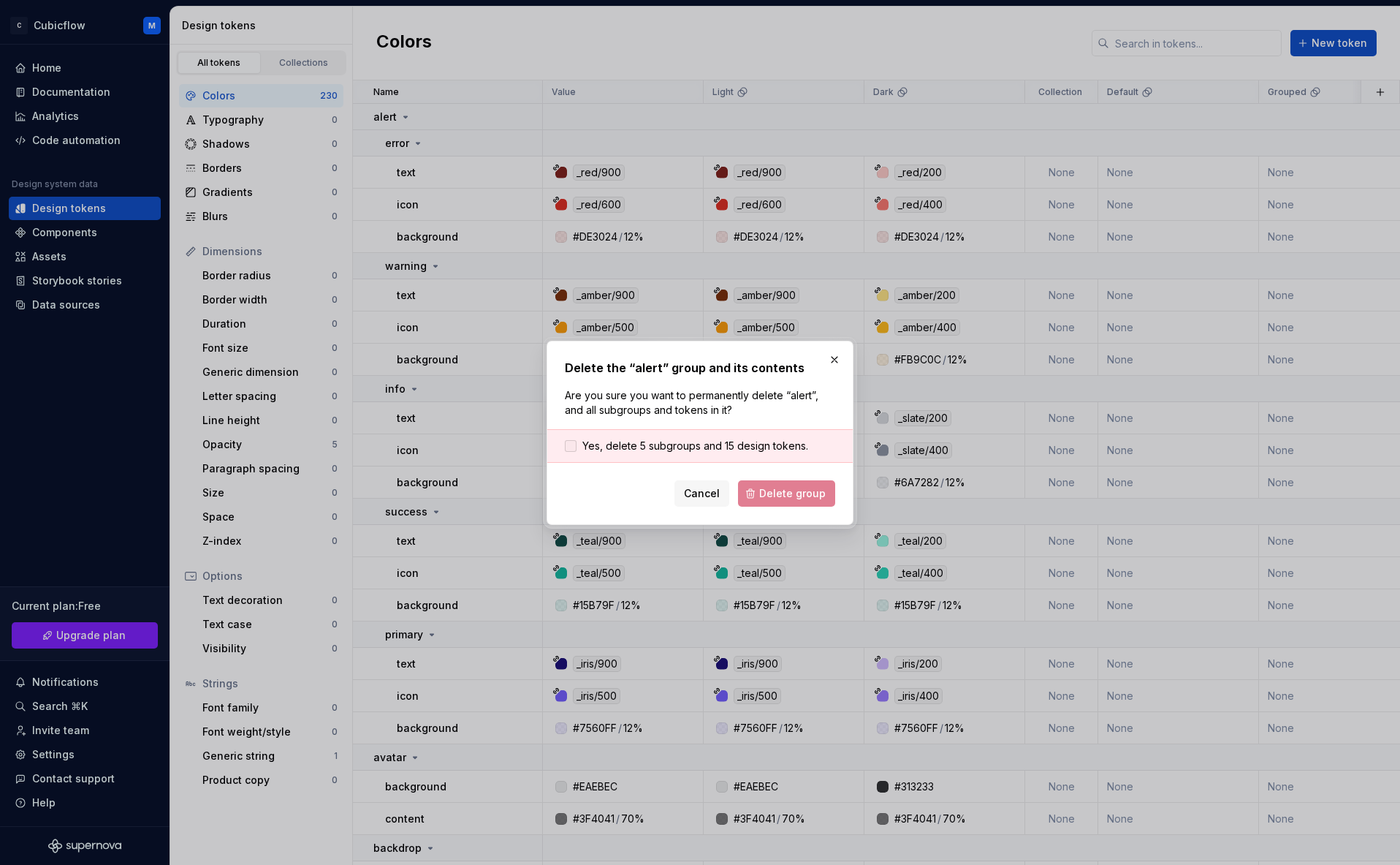
click at [641, 446] on span "Yes, delete 5 subgroups and 15 design tokens." at bounding box center [695, 445] width 226 height 14
click at [780, 494] on span "Delete group" at bounding box center [793, 493] width 67 height 14
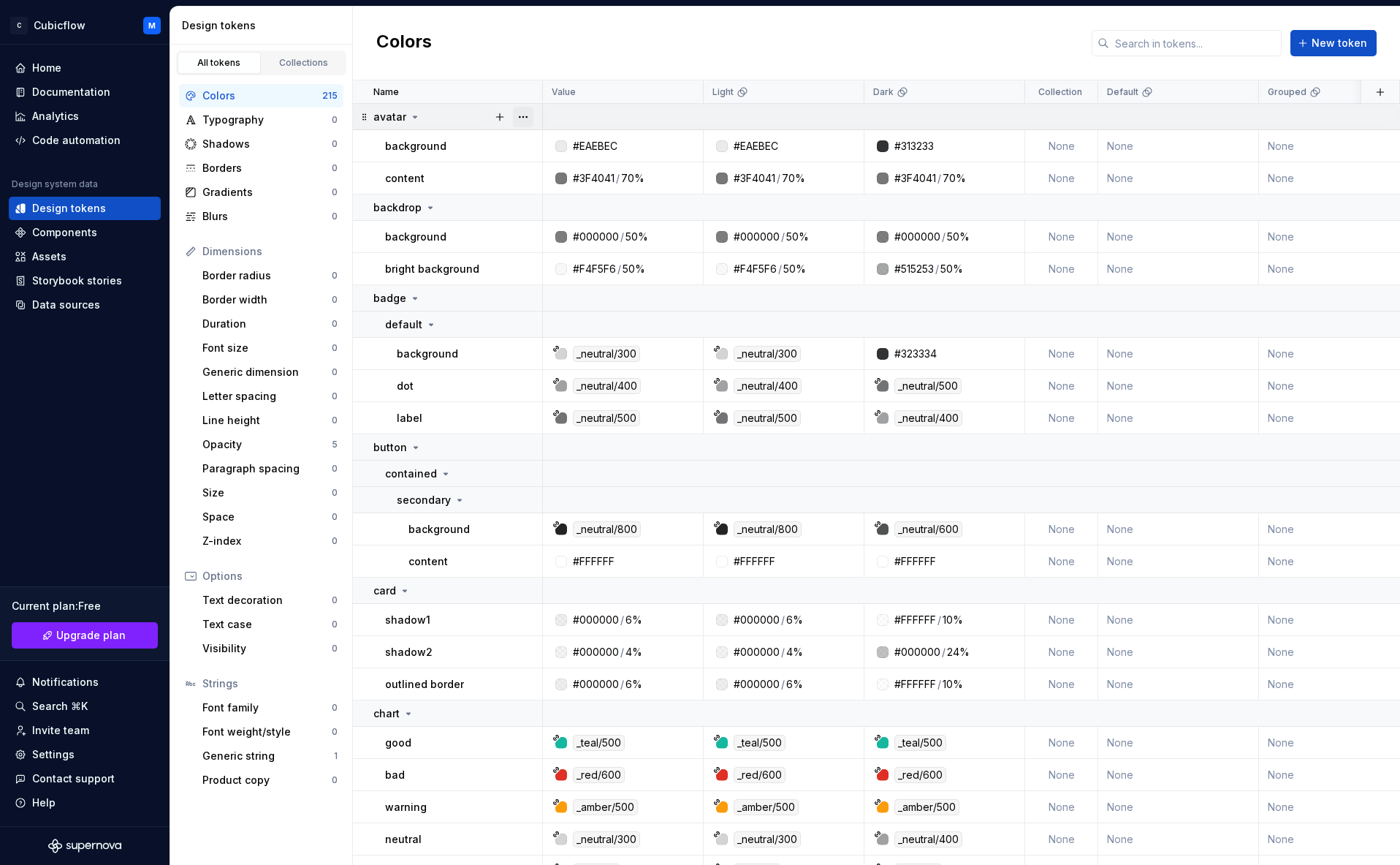
click at [529, 114] on button "button" at bounding box center [523, 117] width 20 height 20
click at [578, 279] on div "Delete group" at bounding box center [587, 282] width 95 height 14
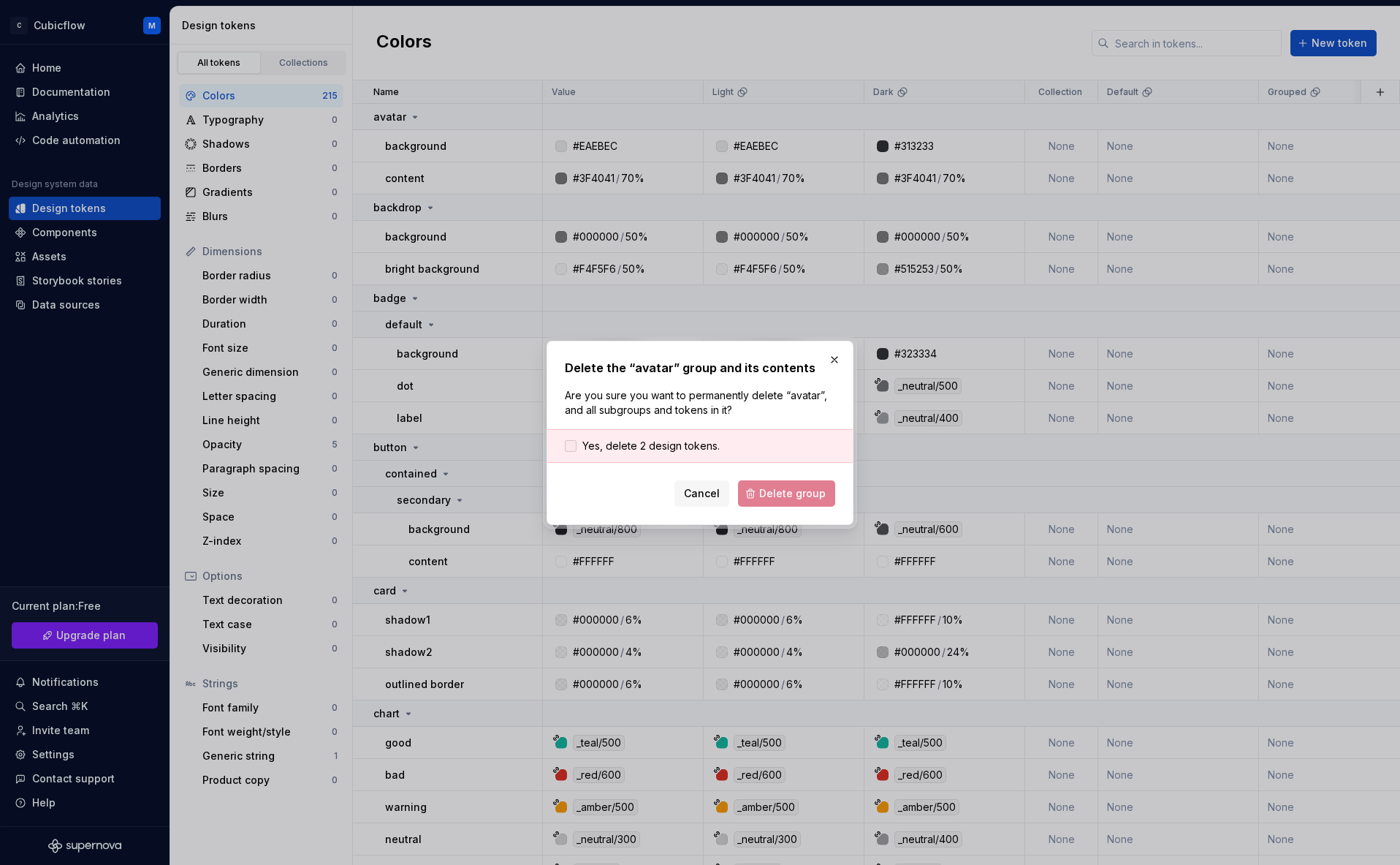
click at [675, 439] on div "Yes, delete 2 design tokens." at bounding box center [700, 446] width 305 height 33
click at [676, 442] on span "Yes, delete 2 design tokens." at bounding box center [650, 445] width 137 height 14
click at [786, 498] on span "Delete group" at bounding box center [793, 493] width 67 height 14
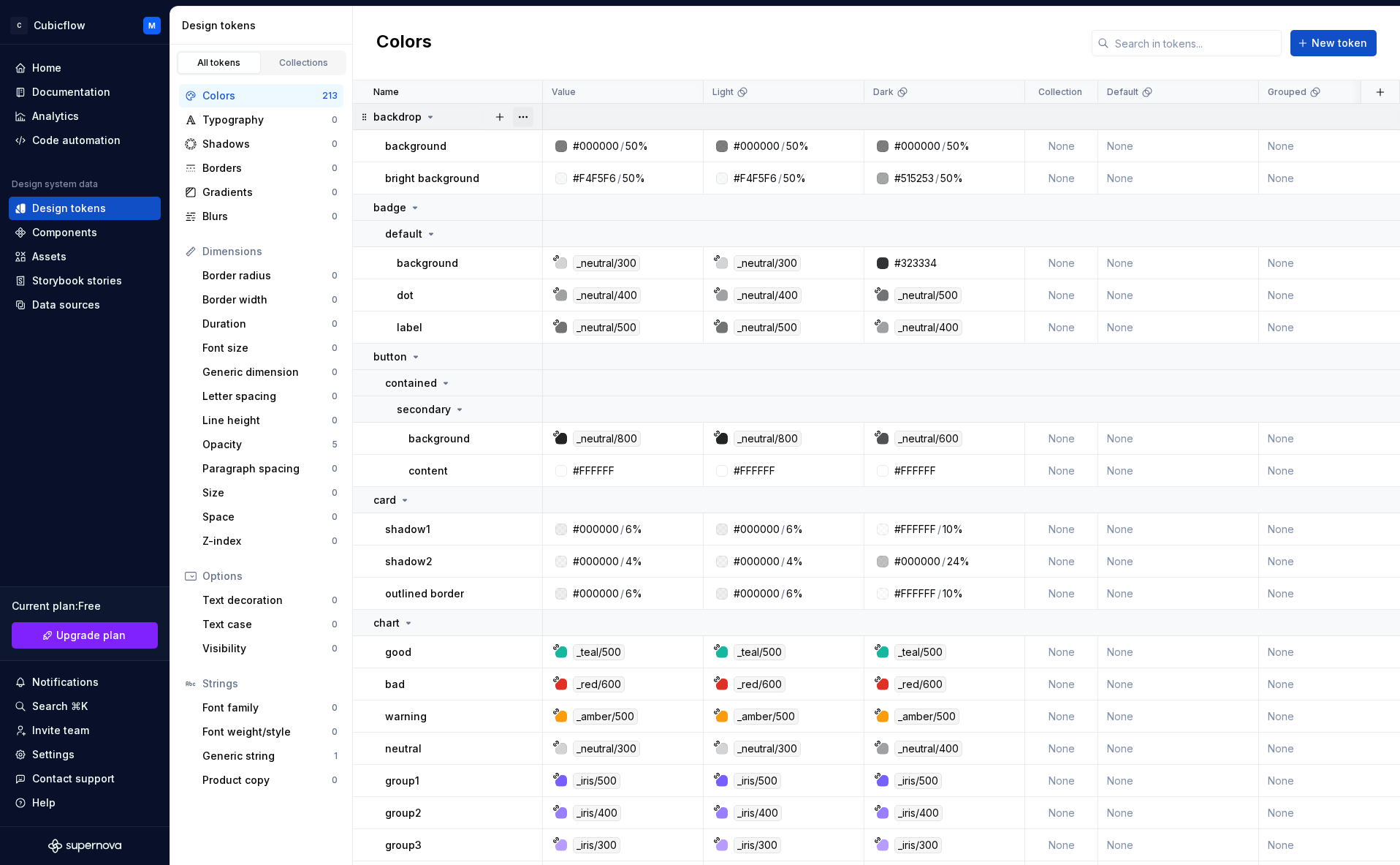
click at [519, 115] on button "button" at bounding box center [523, 117] width 20 height 20
click at [572, 291] on div "Delete group" at bounding box center [578, 282] width 124 height 23
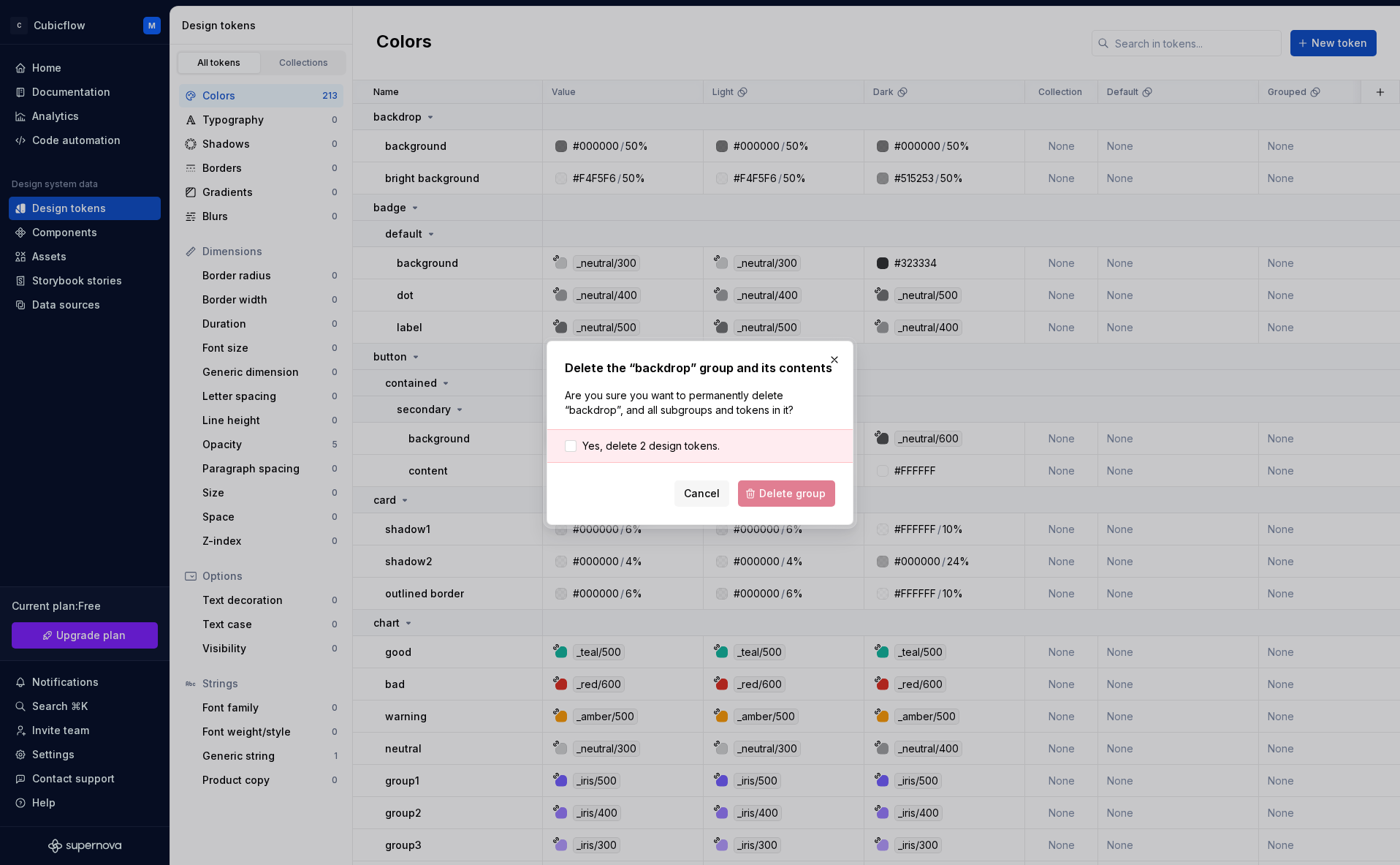
drag, startPoint x: 670, startPoint y: 444, endPoint x: 752, endPoint y: 479, distance: 89.2
click at [672, 445] on span "Yes, delete 2 design tokens." at bounding box center [650, 445] width 137 height 14
click at [752, 480] on button "Delete group" at bounding box center [787, 493] width 97 height 27
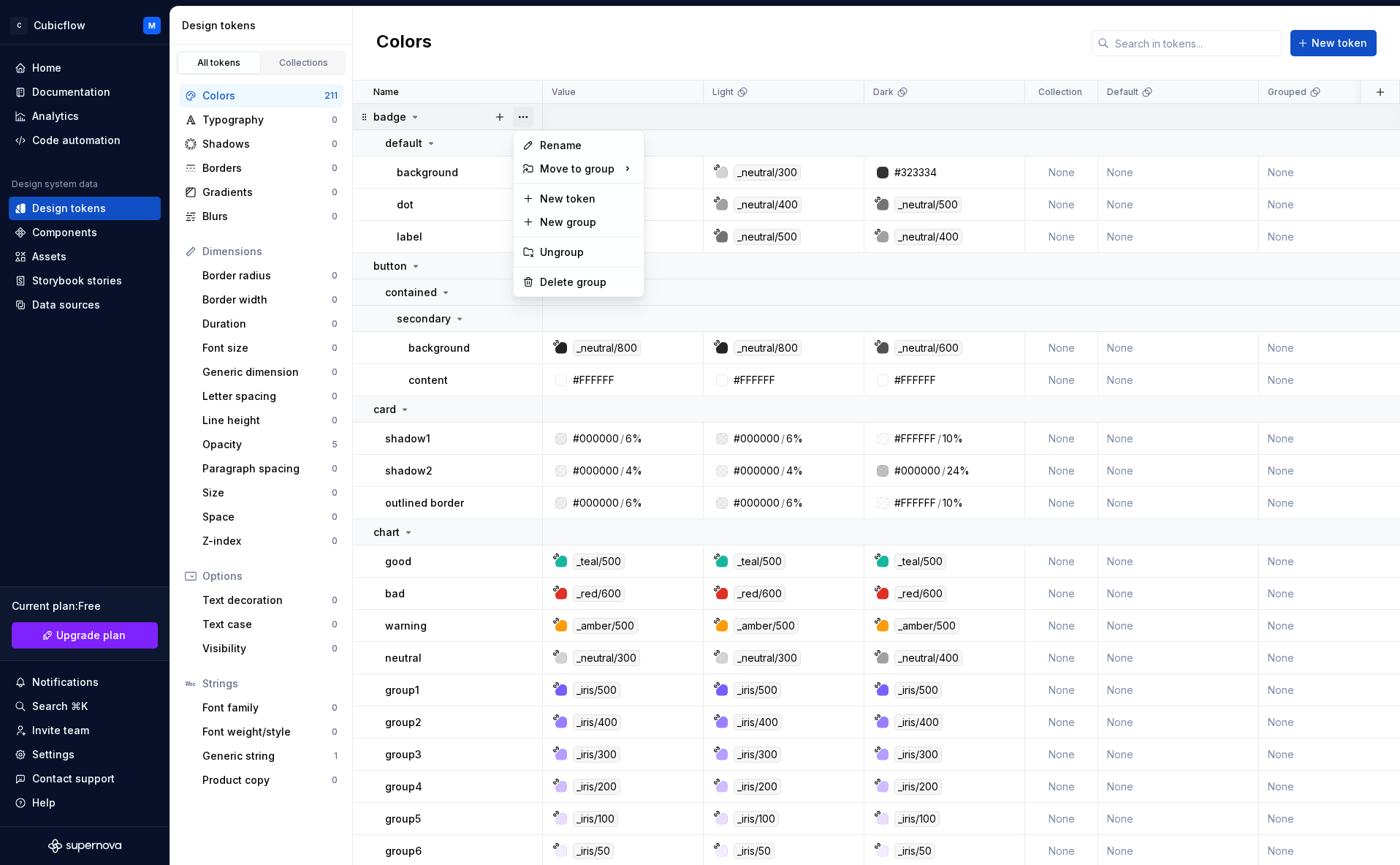
click at [526, 117] on button "button" at bounding box center [523, 117] width 20 height 20
click at [571, 271] on div "Delete group" at bounding box center [578, 282] width 124 height 23
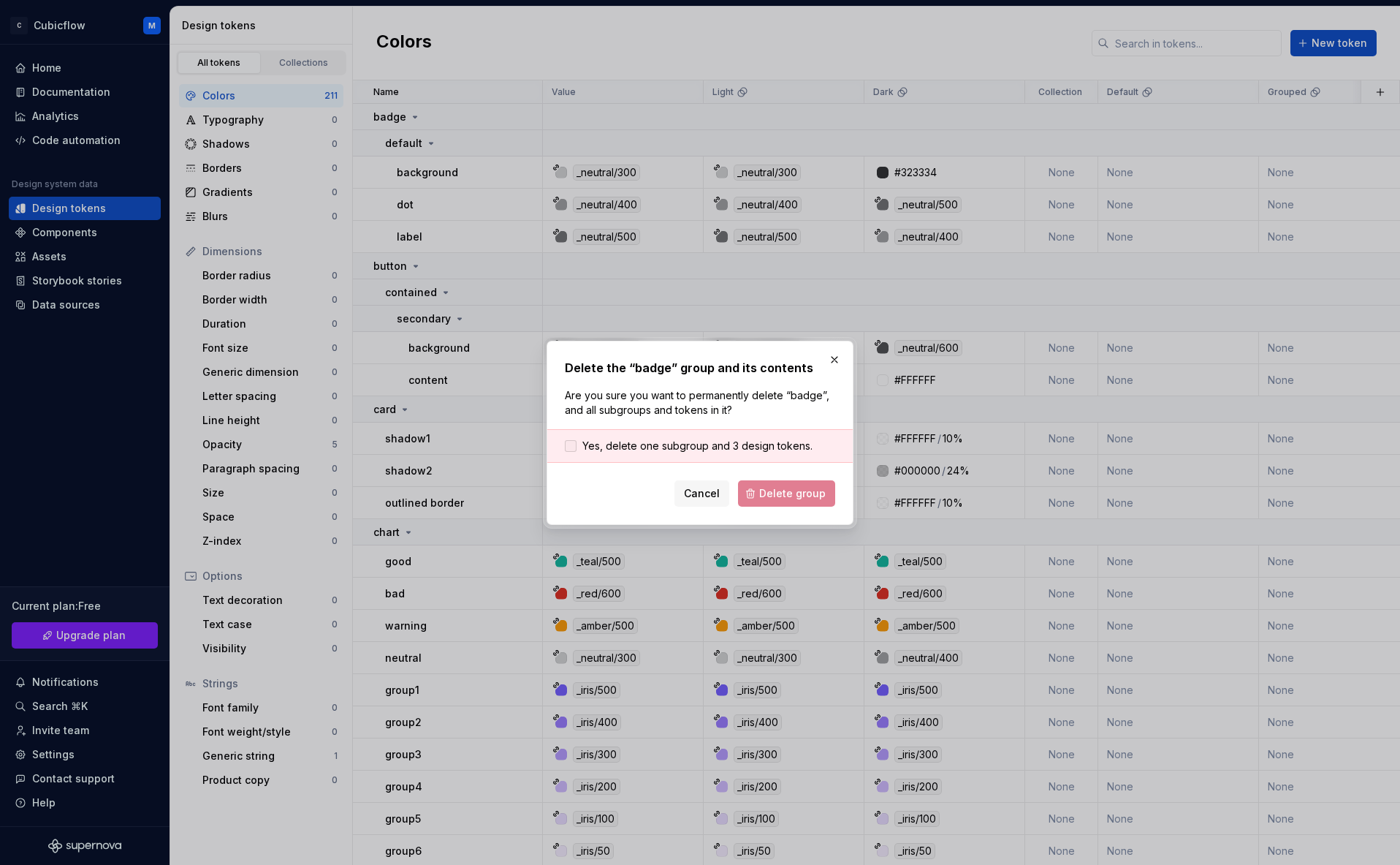
drag, startPoint x: 725, startPoint y: 441, endPoint x: 727, endPoint y: 451, distance: 10.2
click at [725, 441] on span "Yes, delete one subgroup and 3 design tokens." at bounding box center [697, 445] width 230 height 14
click at [759, 489] on button "Delete group" at bounding box center [787, 493] width 97 height 27
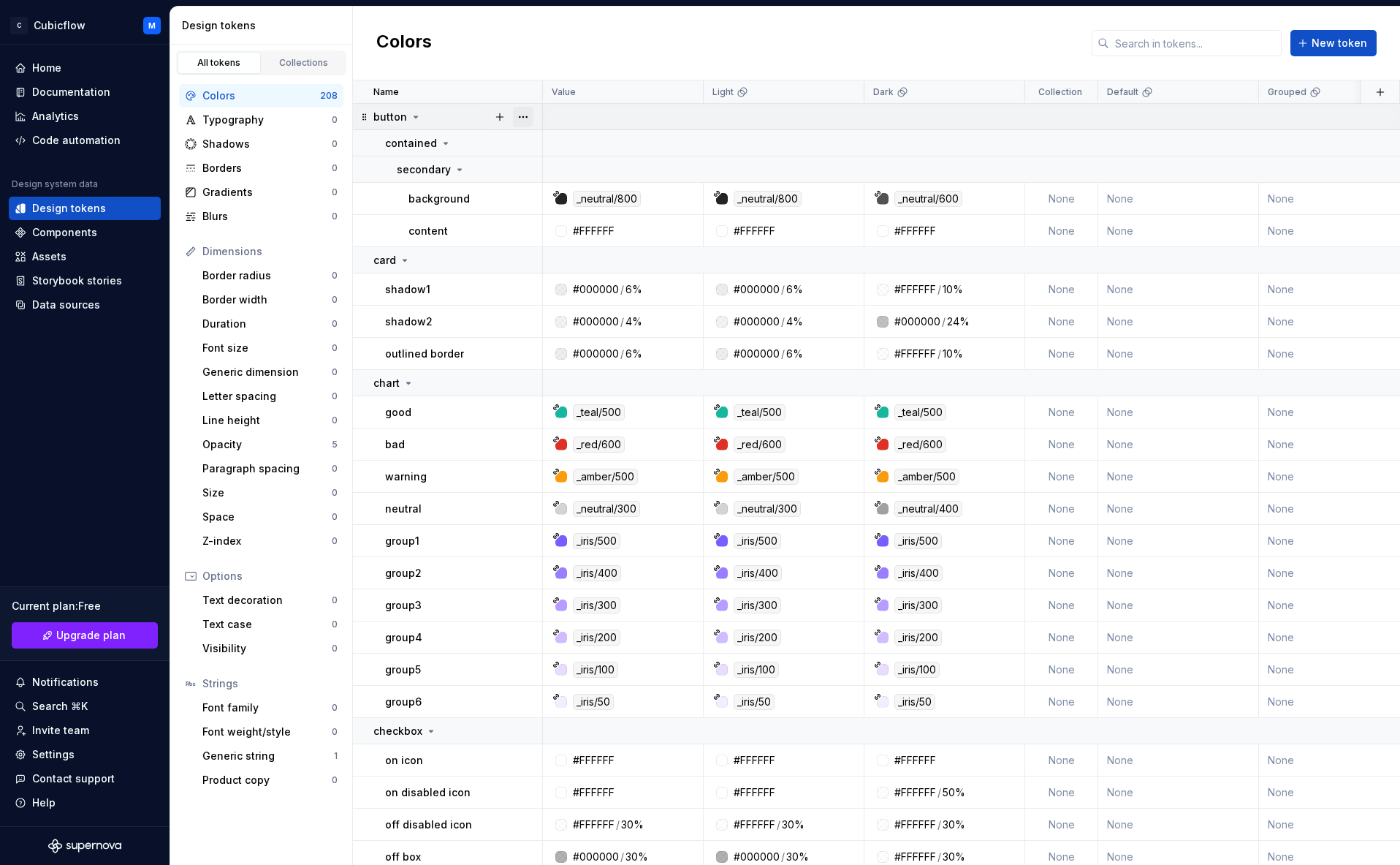
click at [520, 118] on button "button" at bounding box center [523, 117] width 20 height 20
click at [557, 283] on div "Delete group" at bounding box center [587, 282] width 95 height 14
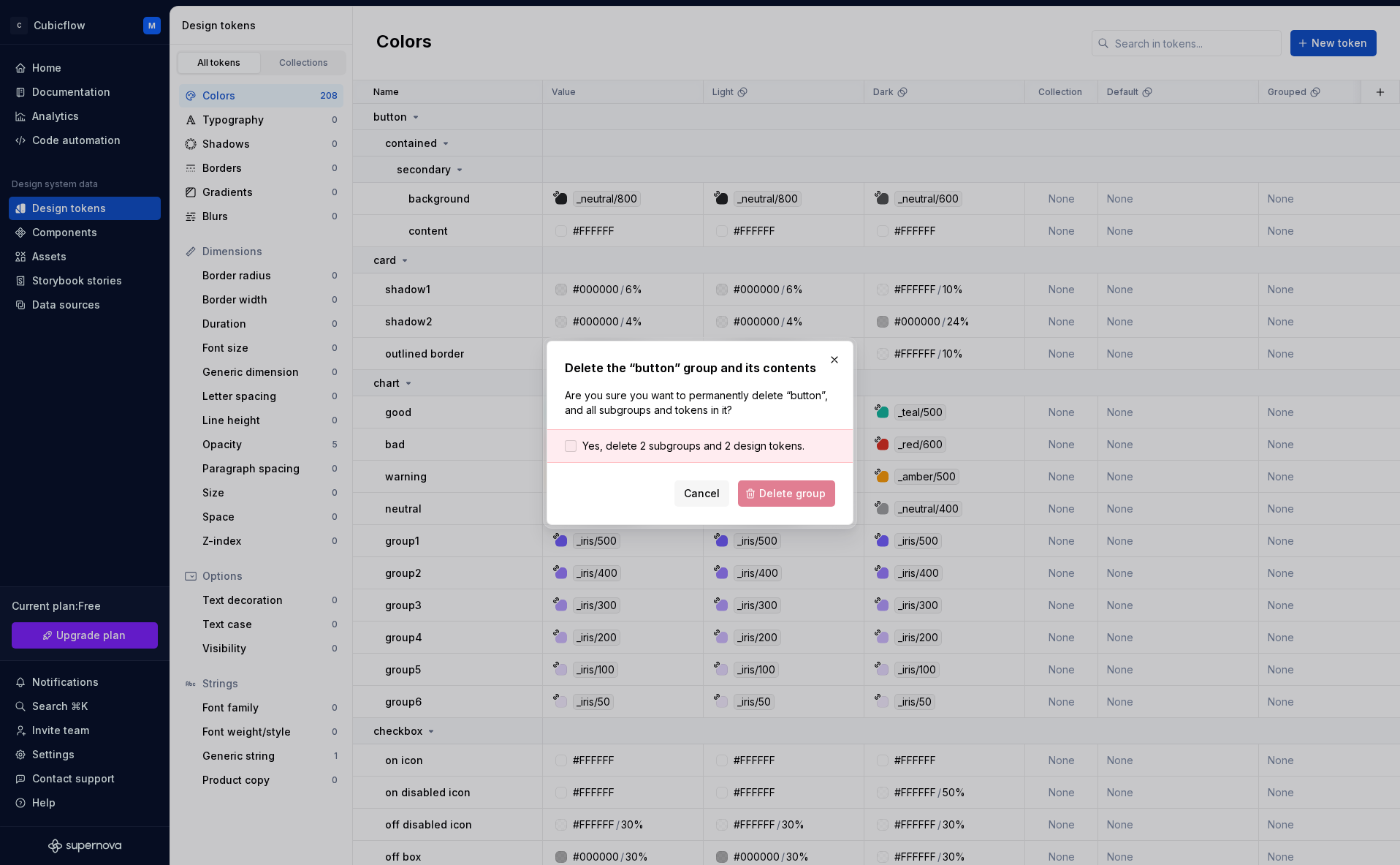
click at [631, 452] on span "Yes, delete 2 subgroups and 2 design tokens." at bounding box center [693, 445] width 222 height 14
click at [794, 504] on button "Delete group" at bounding box center [787, 493] width 97 height 27
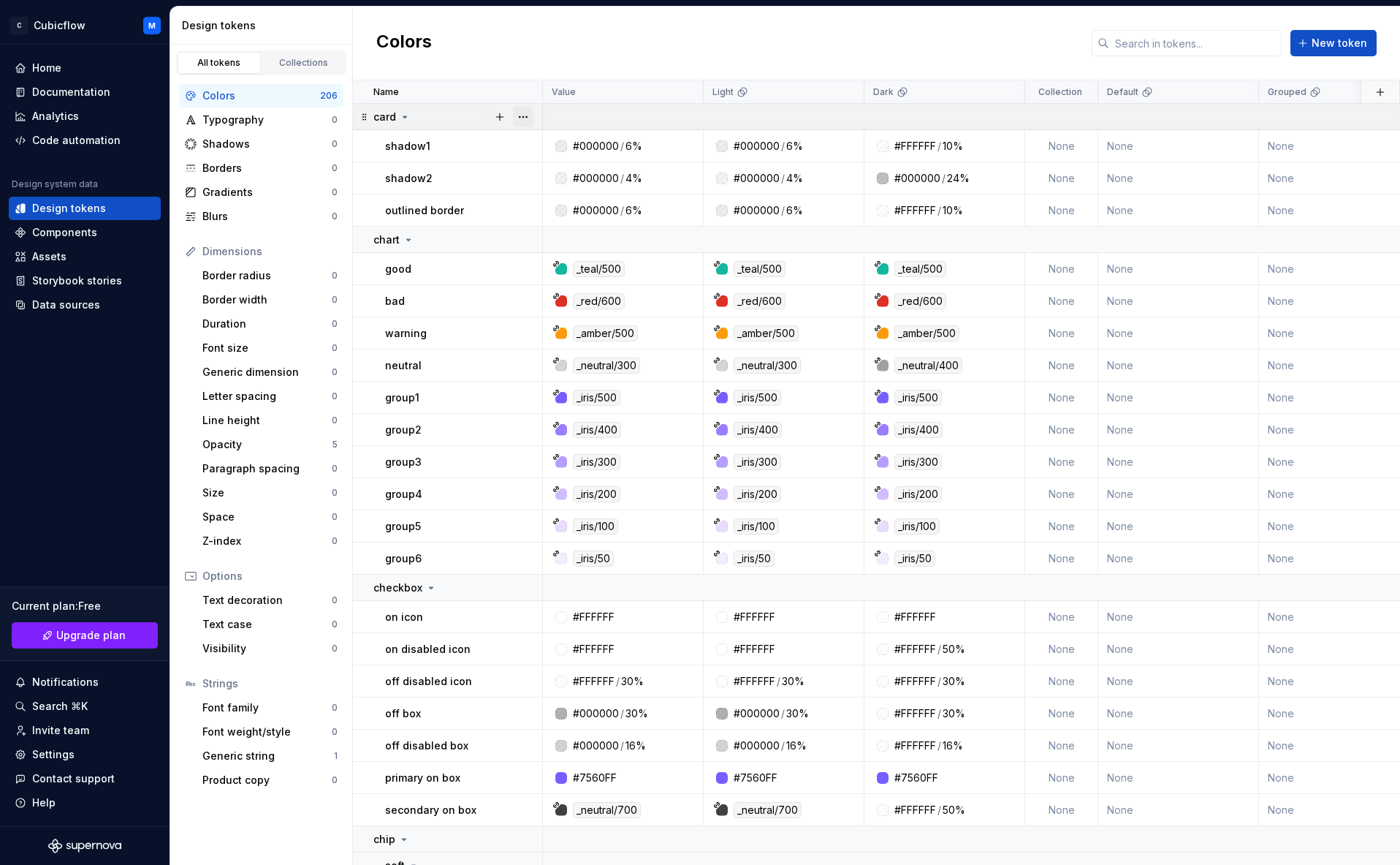
click at [519, 117] on button "button" at bounding box center [523, 117] width 20 height 20
click at [559, 286] on div "Delete group" at bounding box center [587, 282] width 95 height 14
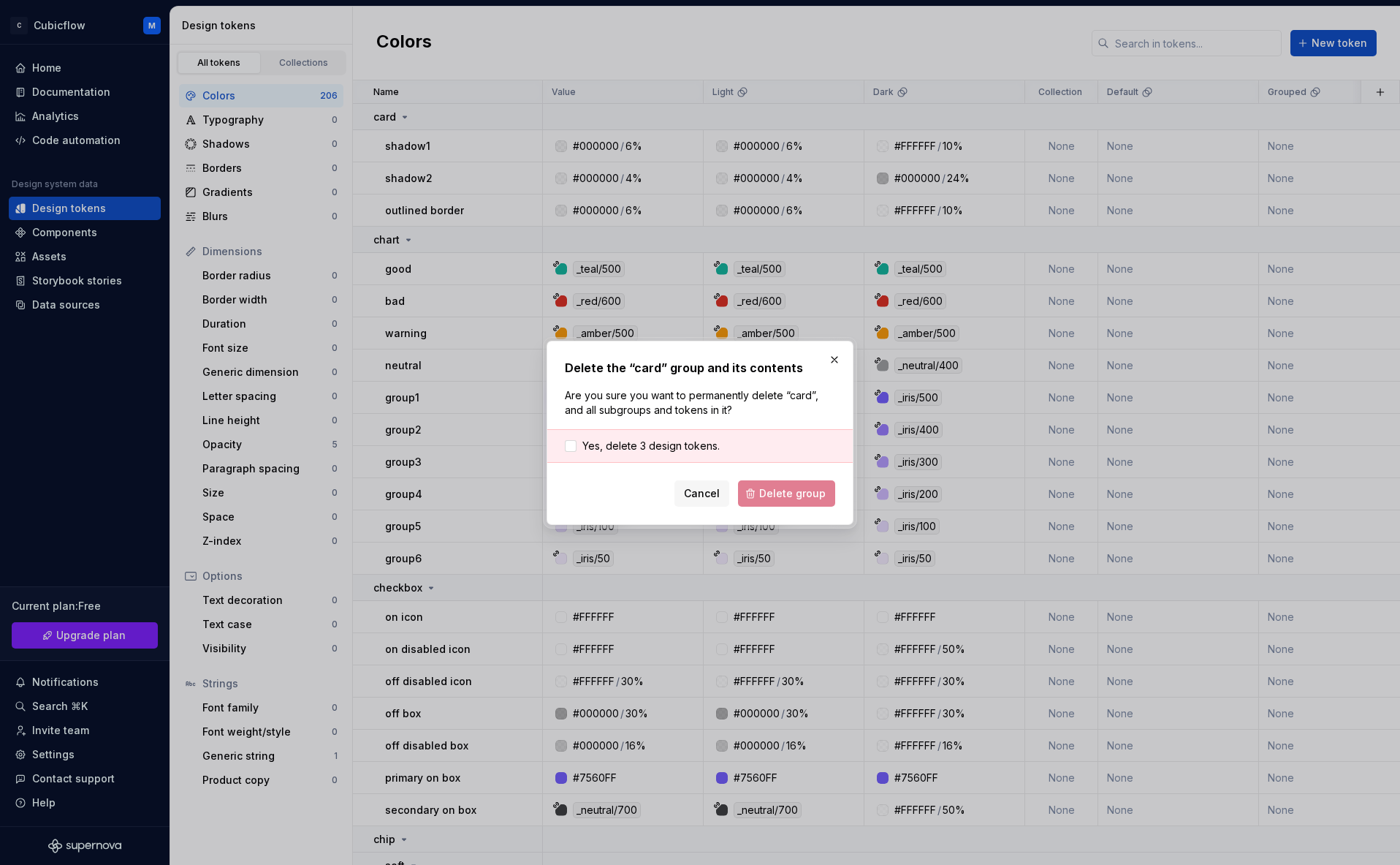
click at [640, 433] on div "Yes, delete 3 design tokens." at bounding box center [700, 446] width 305 height 33
click at [640, 434] on div "Yes, delete 3 design tokens." at bounding box center [700, 446] width 305 height 33
click at [644, 439] on span "Yes, delete 3 design tokens." at bounding box center [650, 445] width 137 height 14
click at [778, 480] on div "Cancel Delete group" at bounding box center [700, 493] width 270 height 27
click at [800, 488] on span "Delete group" at bounding box center [793, 493] width 67 height 14
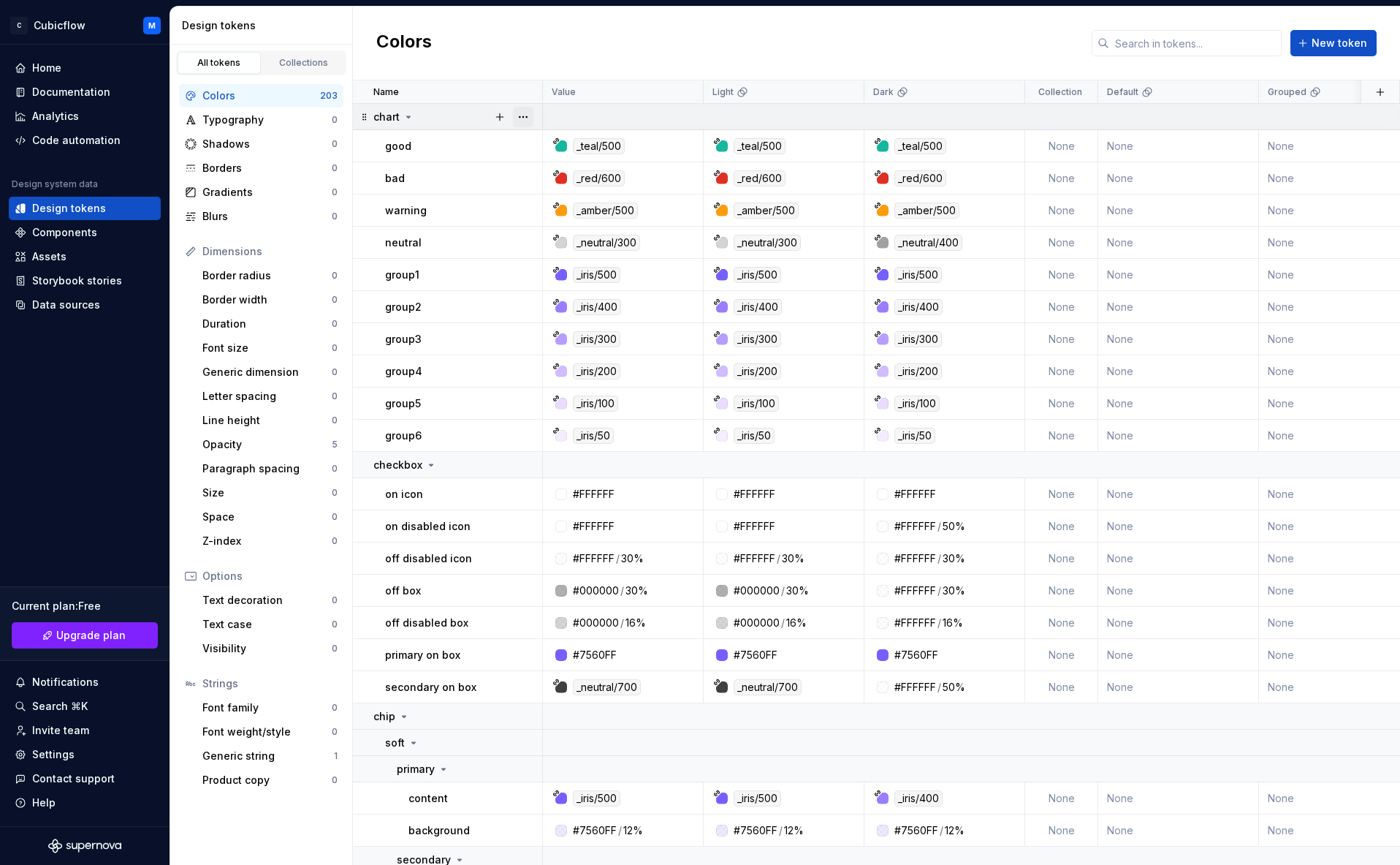
click at [525, 111] on button "button" at bounding box center [523, 117] width 20 height 20
click at [578, 273] on div "Delete group" at bounding box center [578, 282] width 124 height 23
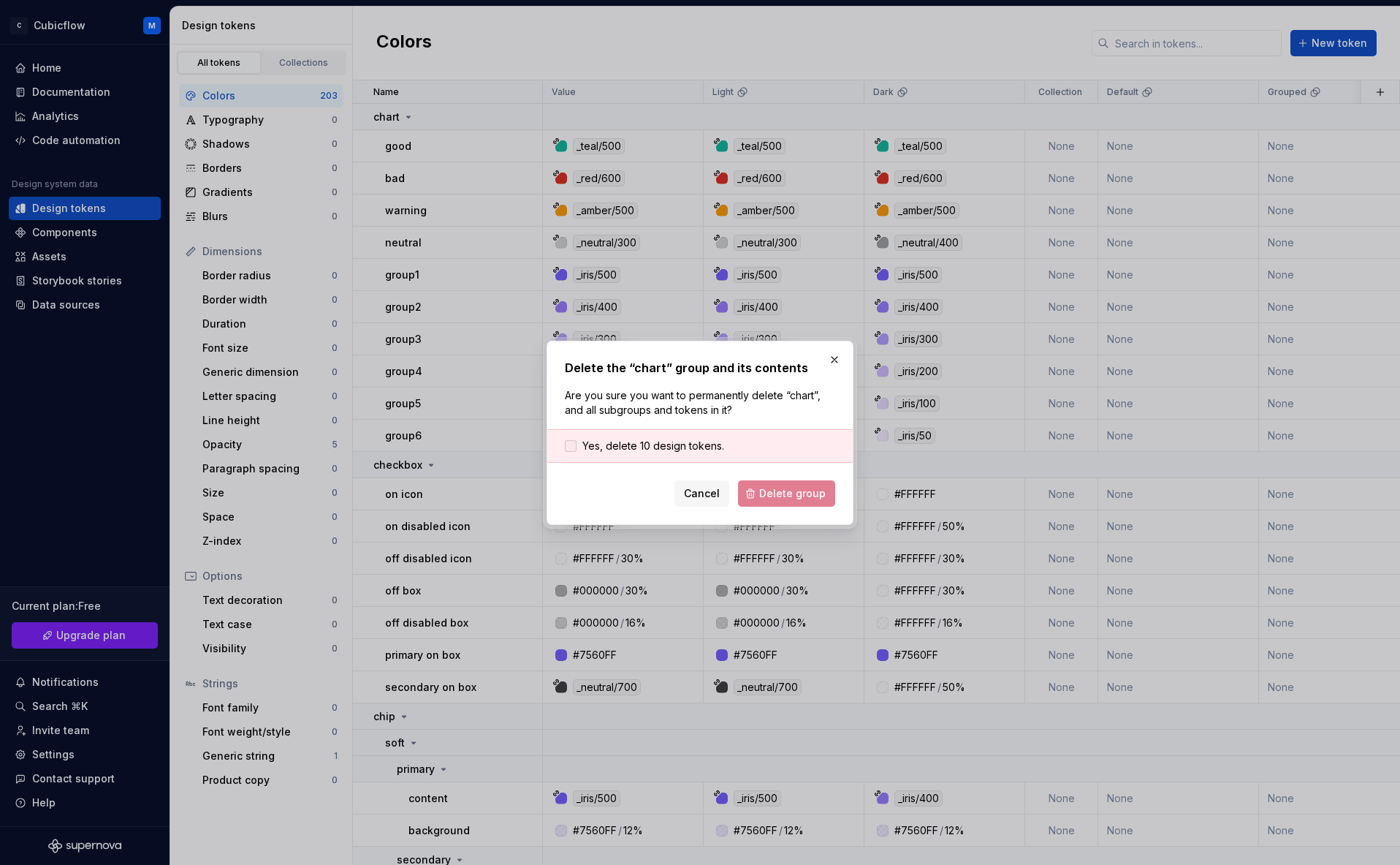
click at [646, 440] on span "Yes, delete 10 design tokens." at bounding box center [653, 445] width 142 height 14
drag, startPoint x: 794, startPoint y: 514, endPoint x: 805, endPoint y: 501, distance: 17.0
click at [798, 513] on div "Delete the “chart” group and its contents Are you sure you want to permanently …" at bounding box center [700, 433] width 307 height 184
click at [806, 500] on button "Delete group" at bounding box center [787, 493] width 97 height 27
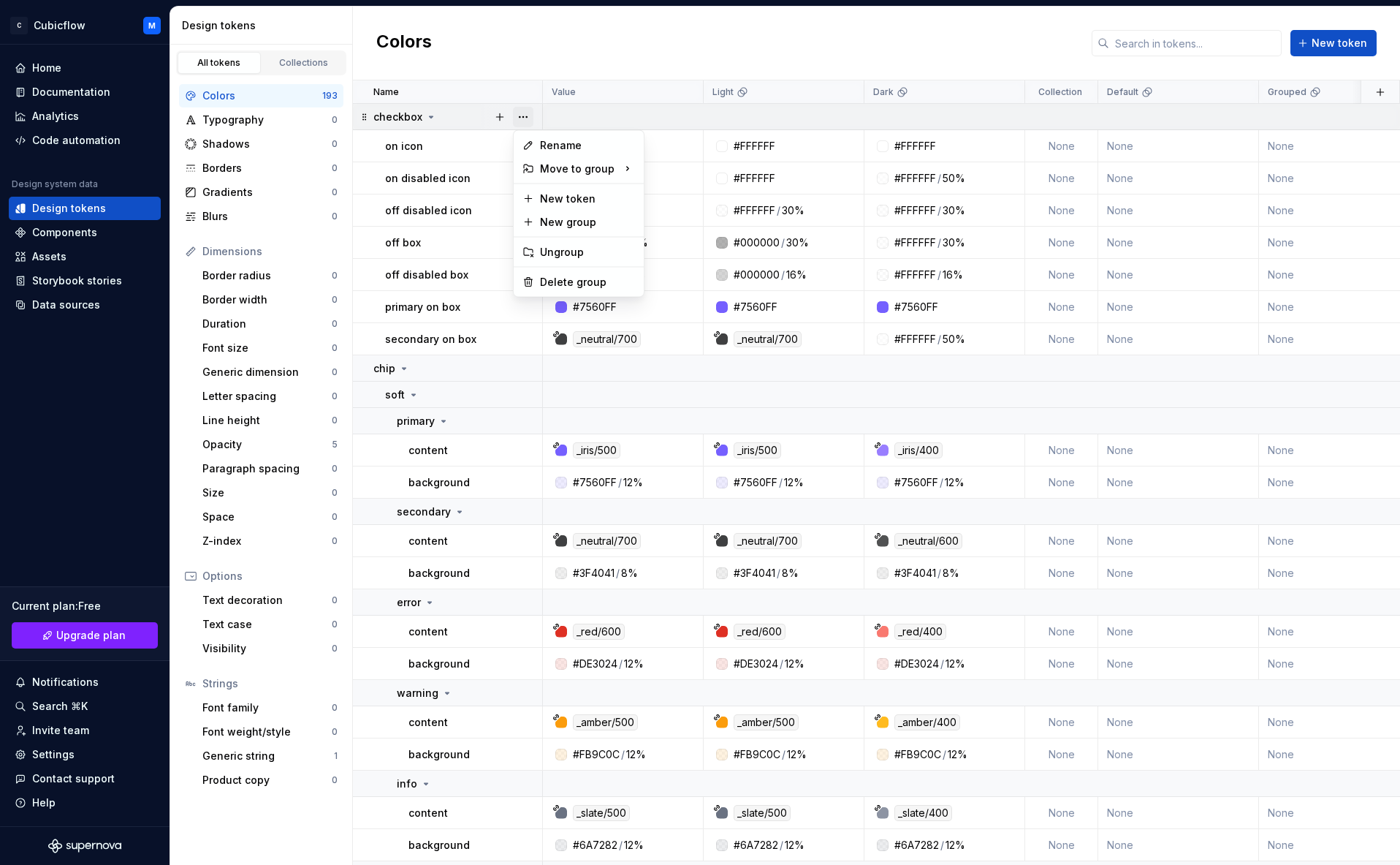
click at [524, 116] on button "button" at bounding box center [523, 117] width 20 height 20
click at [581, 283] on div "Delete group" at bounding box center [587, 282] width 95 height 14
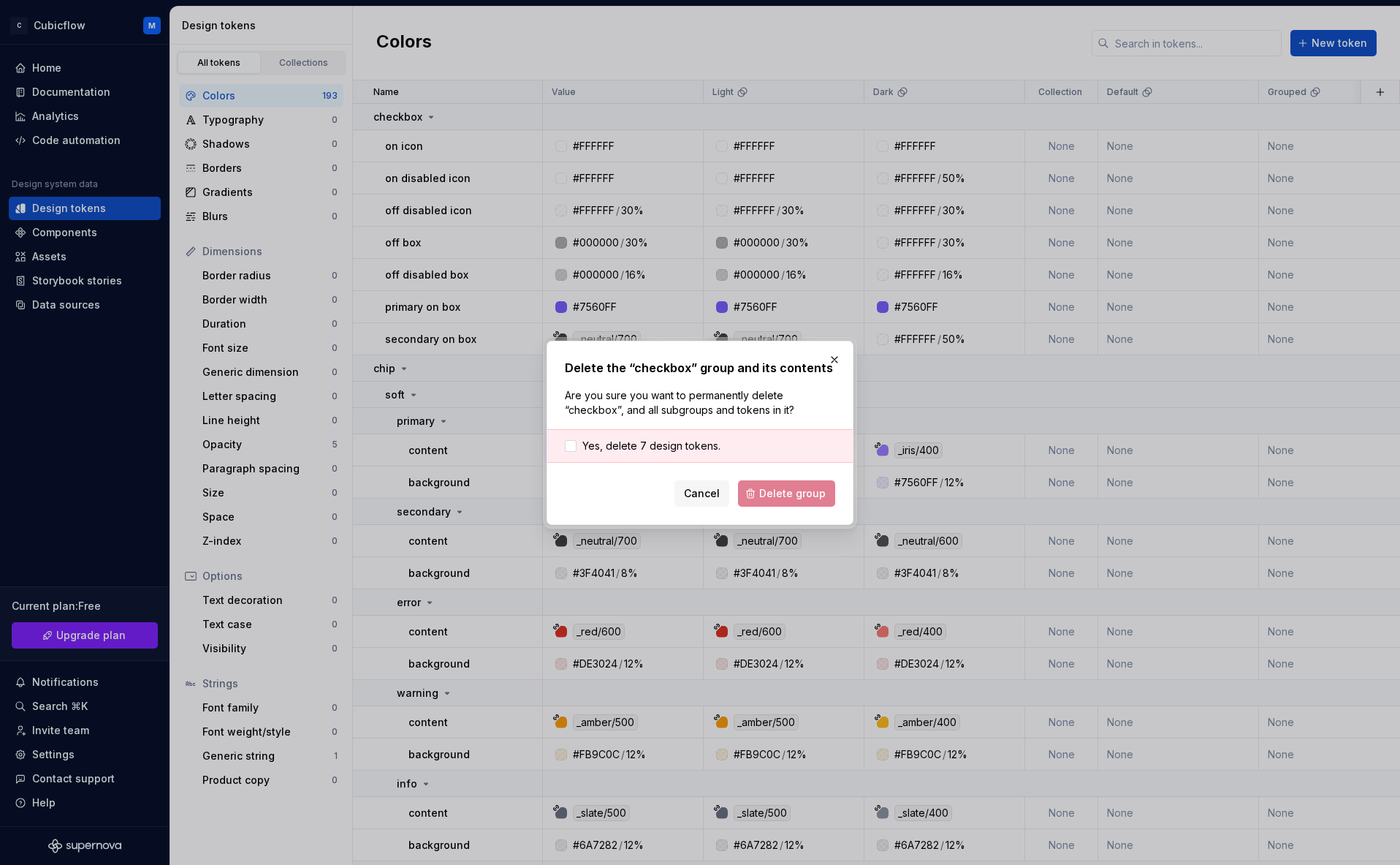
drag, startPoint x: 689, startPoint y: 443, endPoint x: 750, endPoint y: 478, distance: 70.3
click at [689, 443] on span "Yes, delete 7 design tokens." at bounding box center [651, 445] width 138 height 14
click at [779, 490] on span "Delete group" at bounding box center [793, 493] width 67 height 14
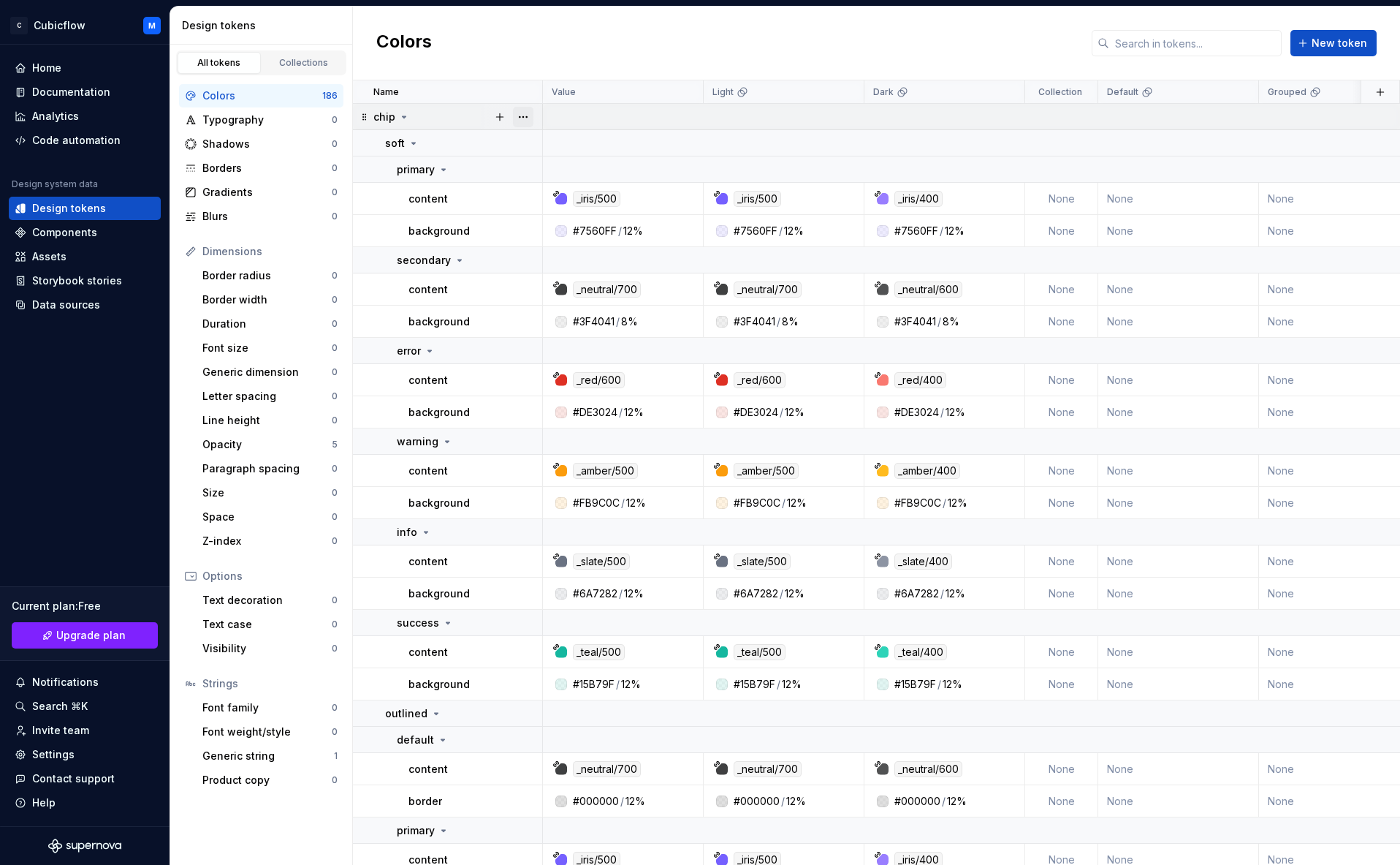
click at [525, 116] on button "button" at bounding box center [523, 117] width 20 height 20
click at [575, 274] on div "Delete group" at bounding box center [578, 282] width 124 height 23
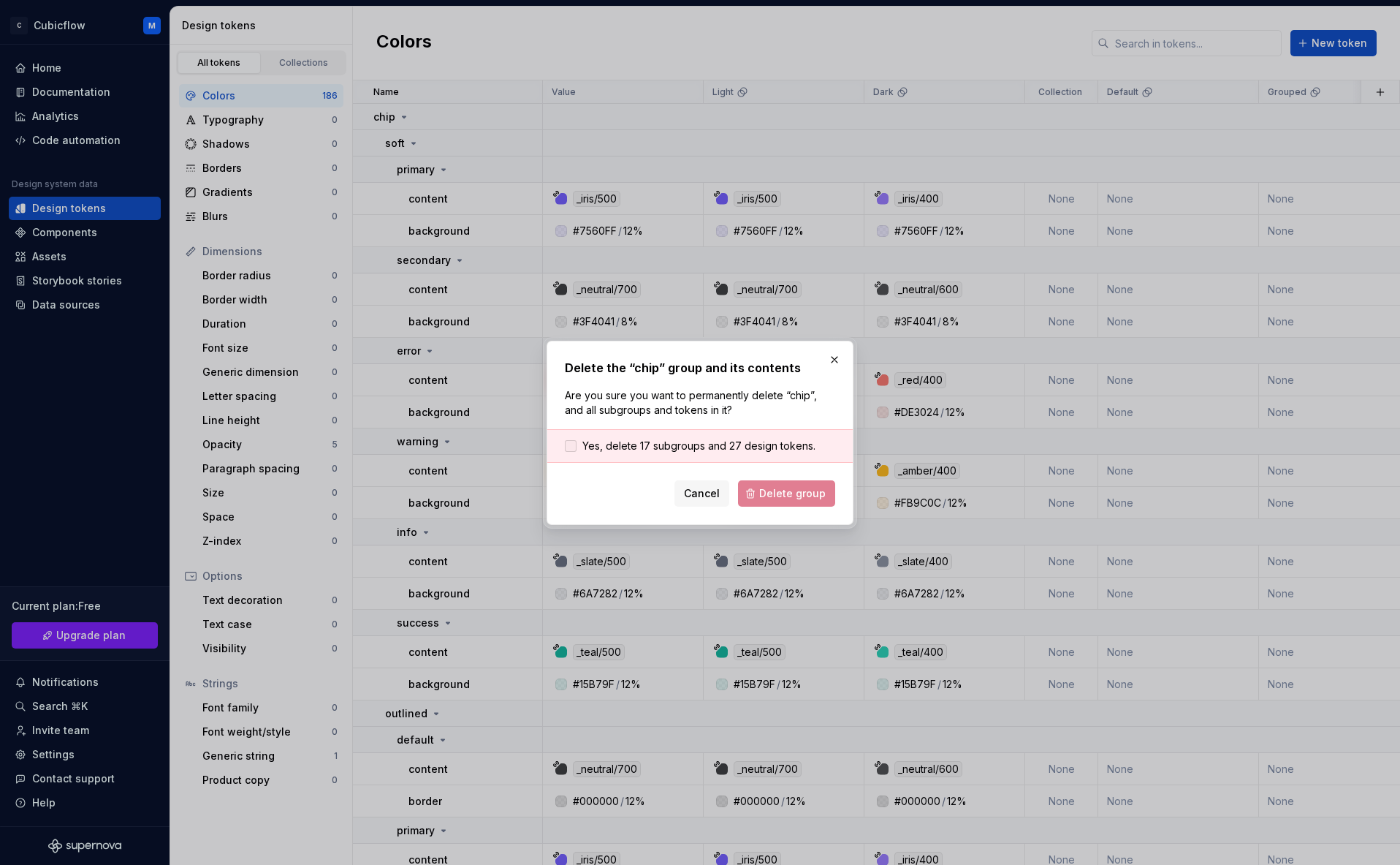
click at [657, 439] on span "Yes, delete 17 subgroups and 27 design tokens." at bounding box center [699, 445] width 233 height 14
click at [803, 493] on span "Delete group" at bounding box center [793, 493] width 67 height 14
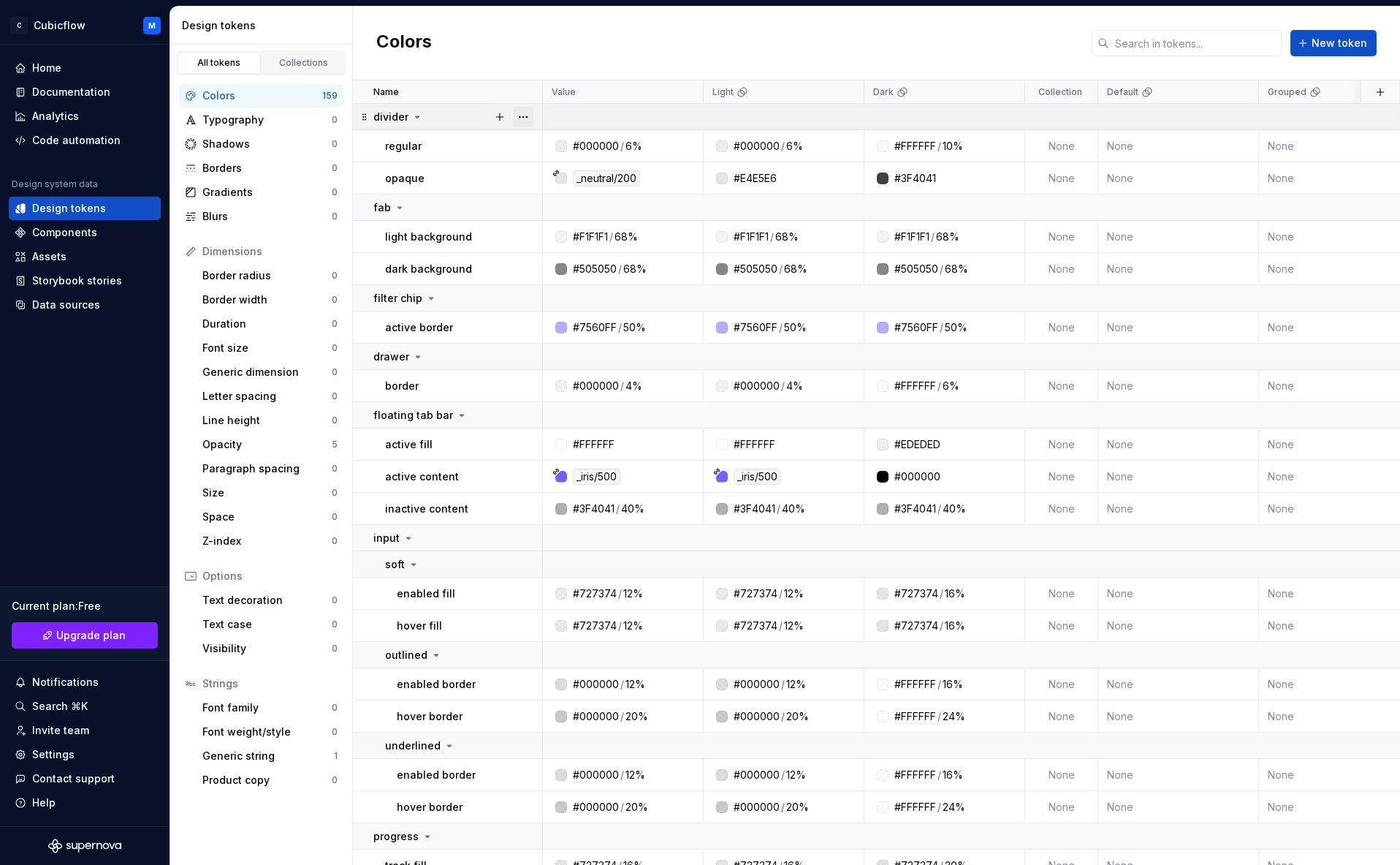
click at [525, 116] on button "button" at bounding box center [523, 117] width 20 height 20
click at [581, 283] on div "Delete group" at bounding box center [587, 282] width 95 height 14
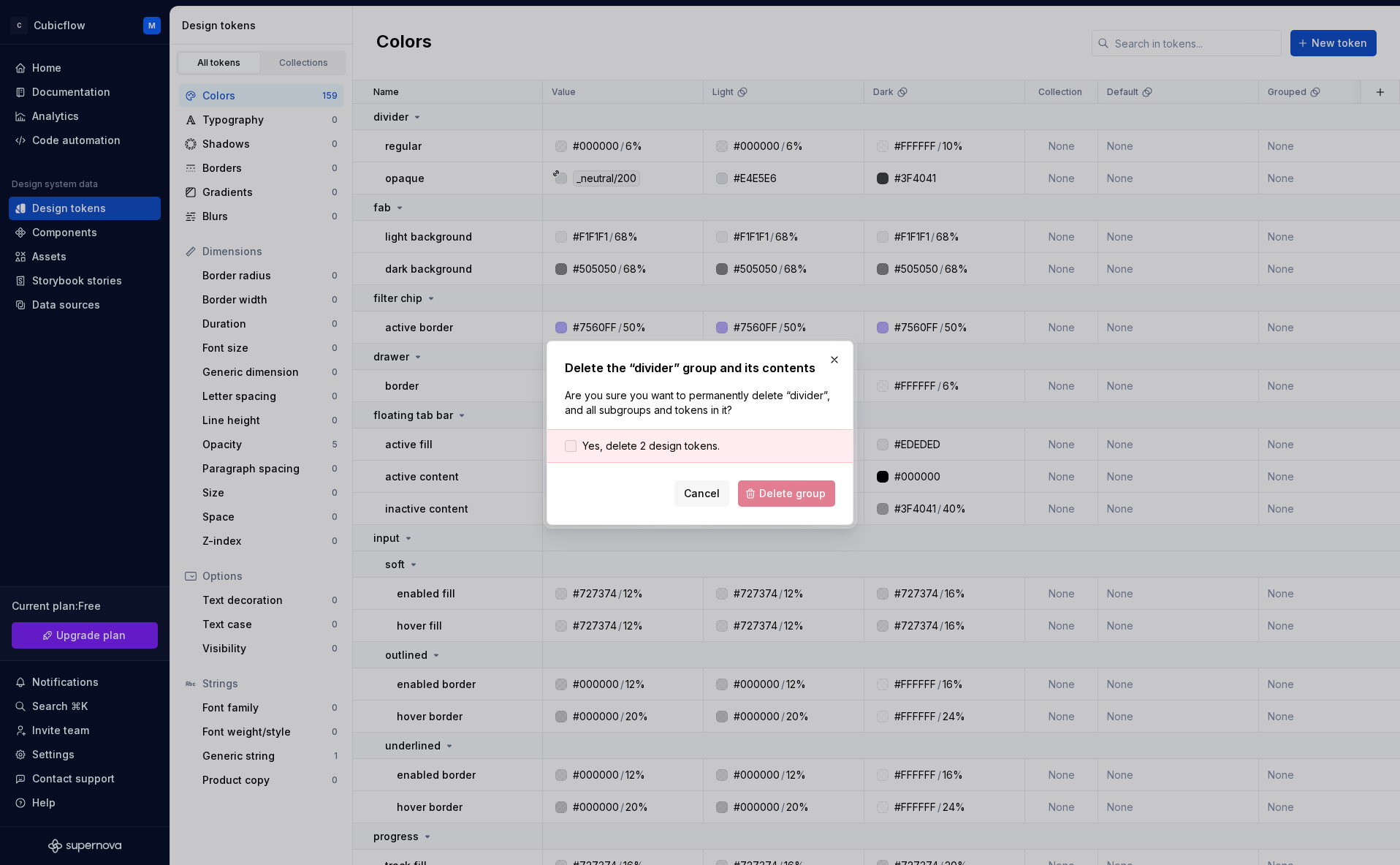
click at [666, 448] on span "Yes, delete 2 design tokens." at bounding box center [650, 445] width 137 height 14
click at [780, 494] on span "Delete group" at bounding box center [793, 493] width 67 height 14
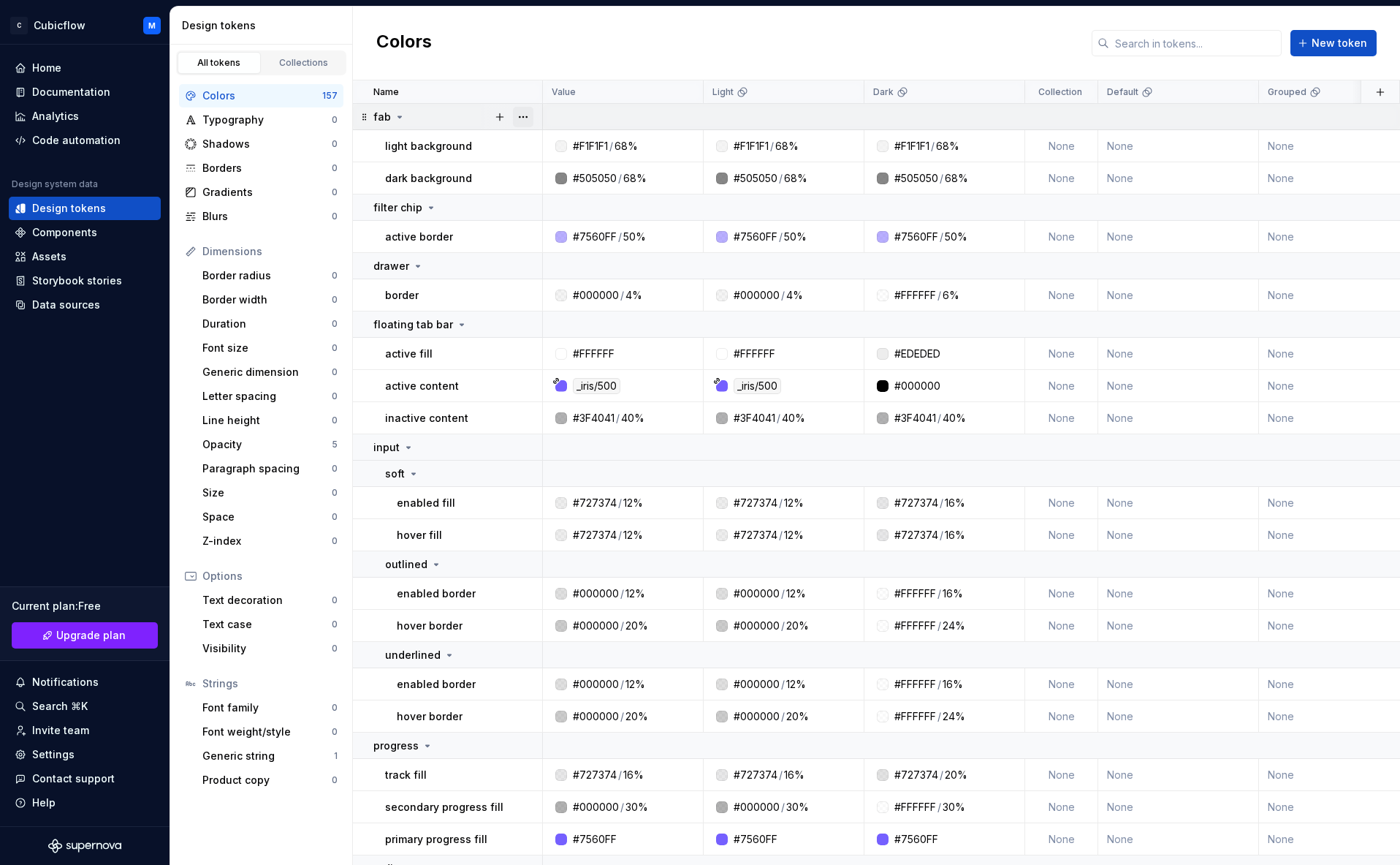
click at [527, 113] on button "button" at bounding box center [523, 117] width 20 height 20
click at [560, 283] on div "Delete group" at bounding box center [587, 282] width 95 height 14
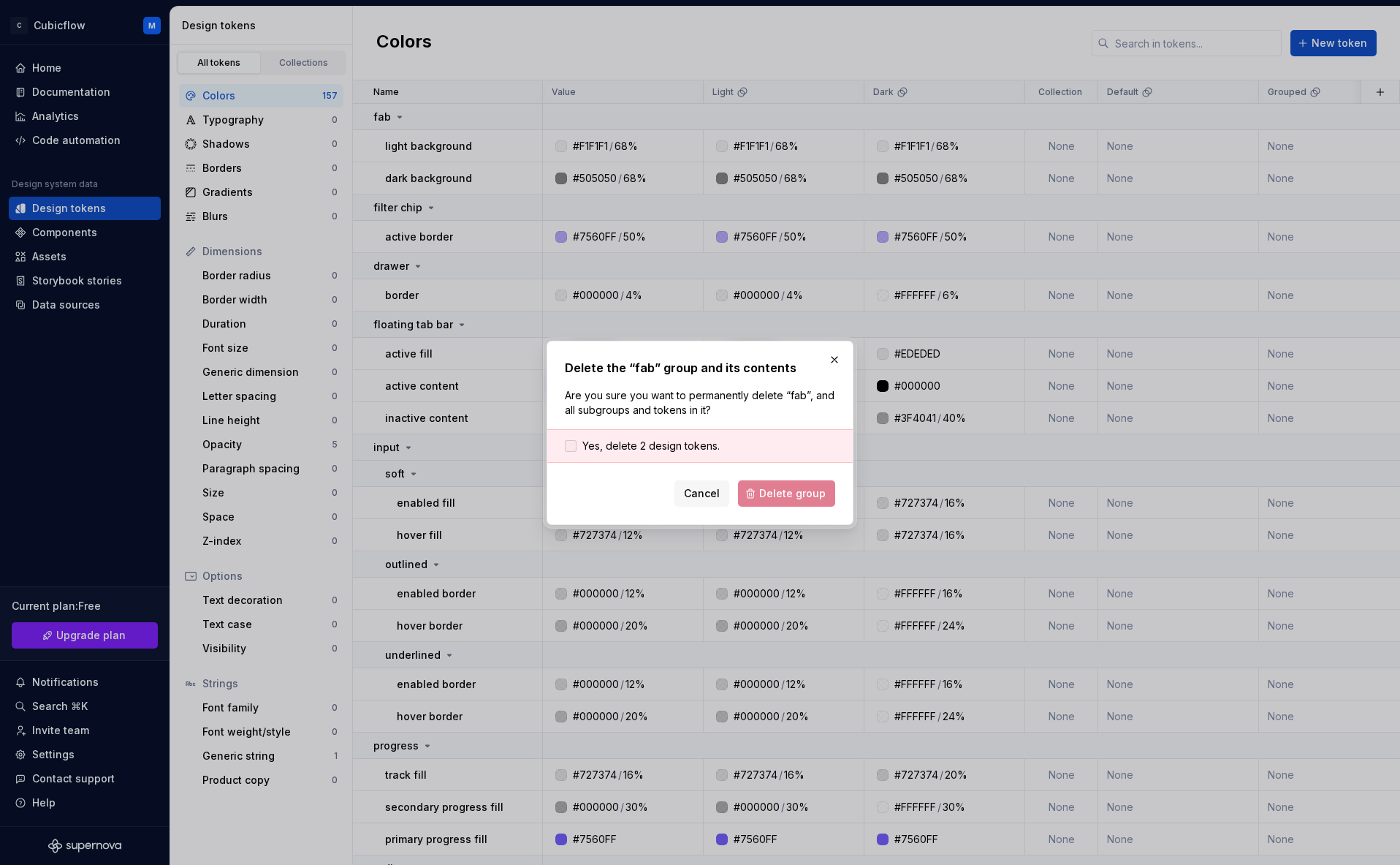
drag, startPoint x: 606, startPoint y: 432, endPoint x: 616, endPoint y: 447, distance: 18.0
click at [607, 433] on div "Yes, delete 2 design tokens." at bounding box center [700, 446] width 305 height 33
click at [618, 448] on span "Yes, delete 2 design tokens." at bounding box center [650, 445] width 137 height 14
click at [789, 471] on form "Yes, delete 2 design tokens. Cancel Delete group" at bounding box center [700, 468] width 270 height 77
click at [784, 482] on button "Delete group" at bounding box center [787, 493] width 97 height 27
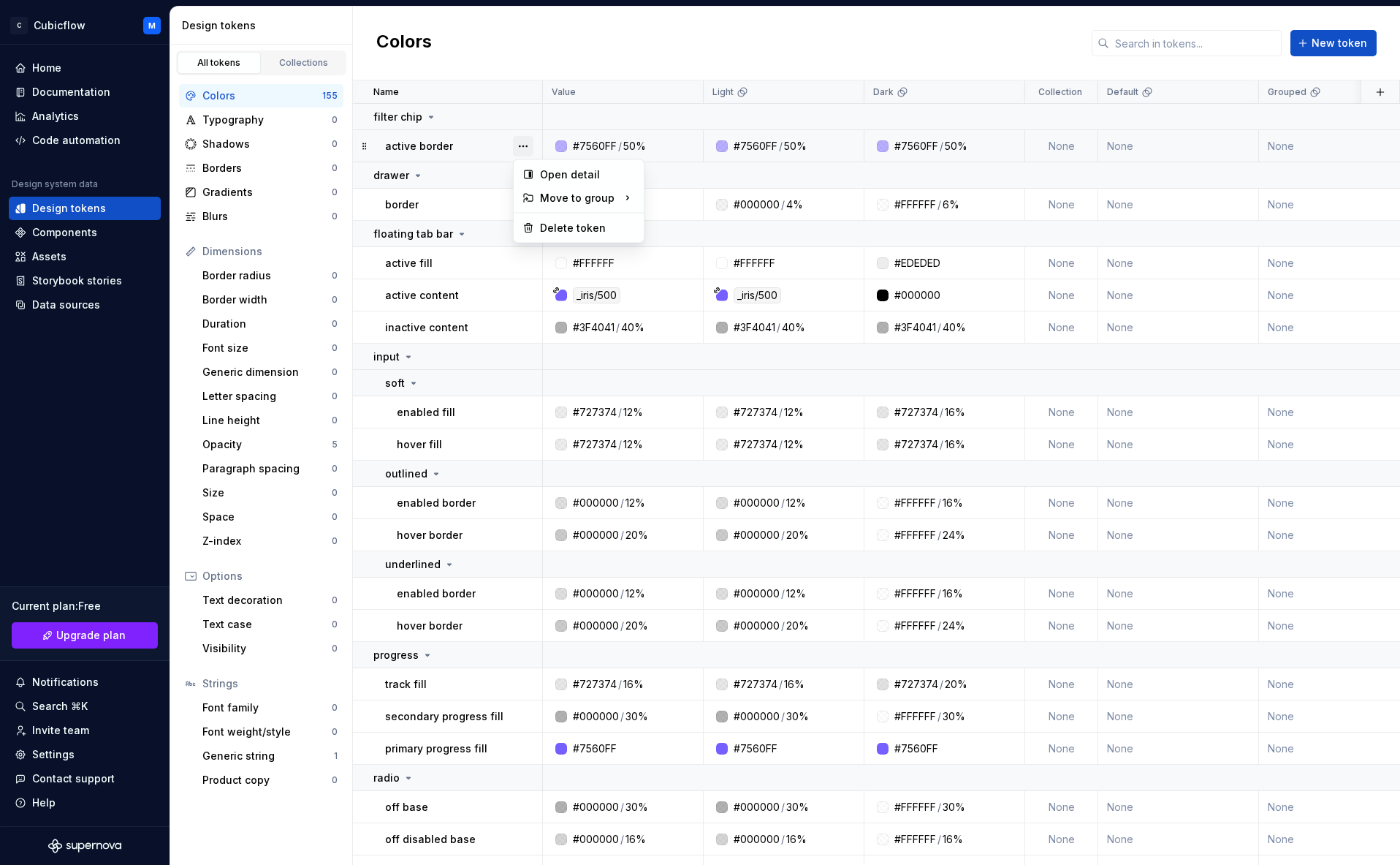
click at [522, 136] on span at bounding box center [523, 146] width 20 height 20
click at [597, 229] on div "Delete token" at bounding box center [587, 228] width 95 height 14
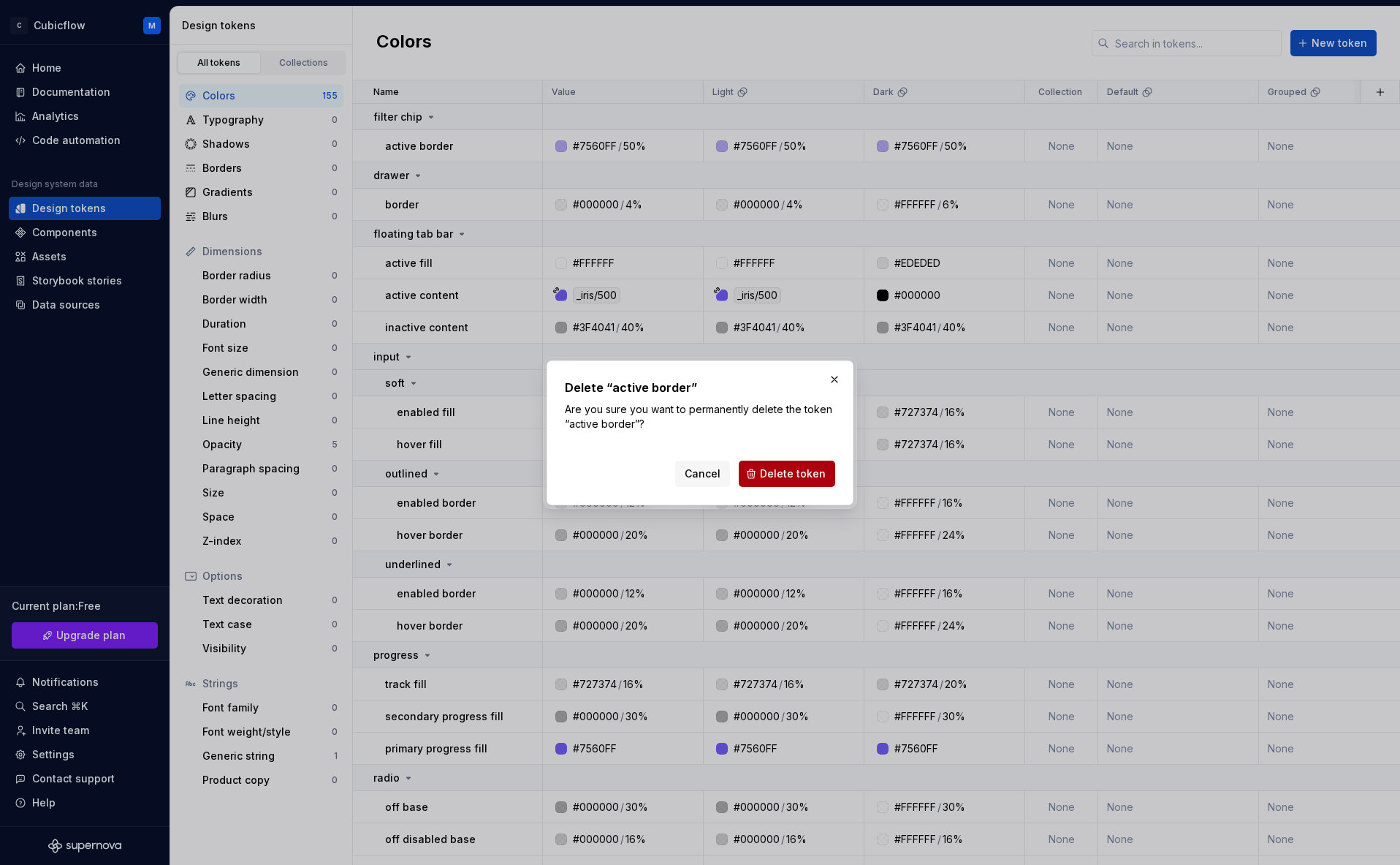
click at [781, 474] on span "Delete token" at bounding box center [793, 473] width 66 height 14
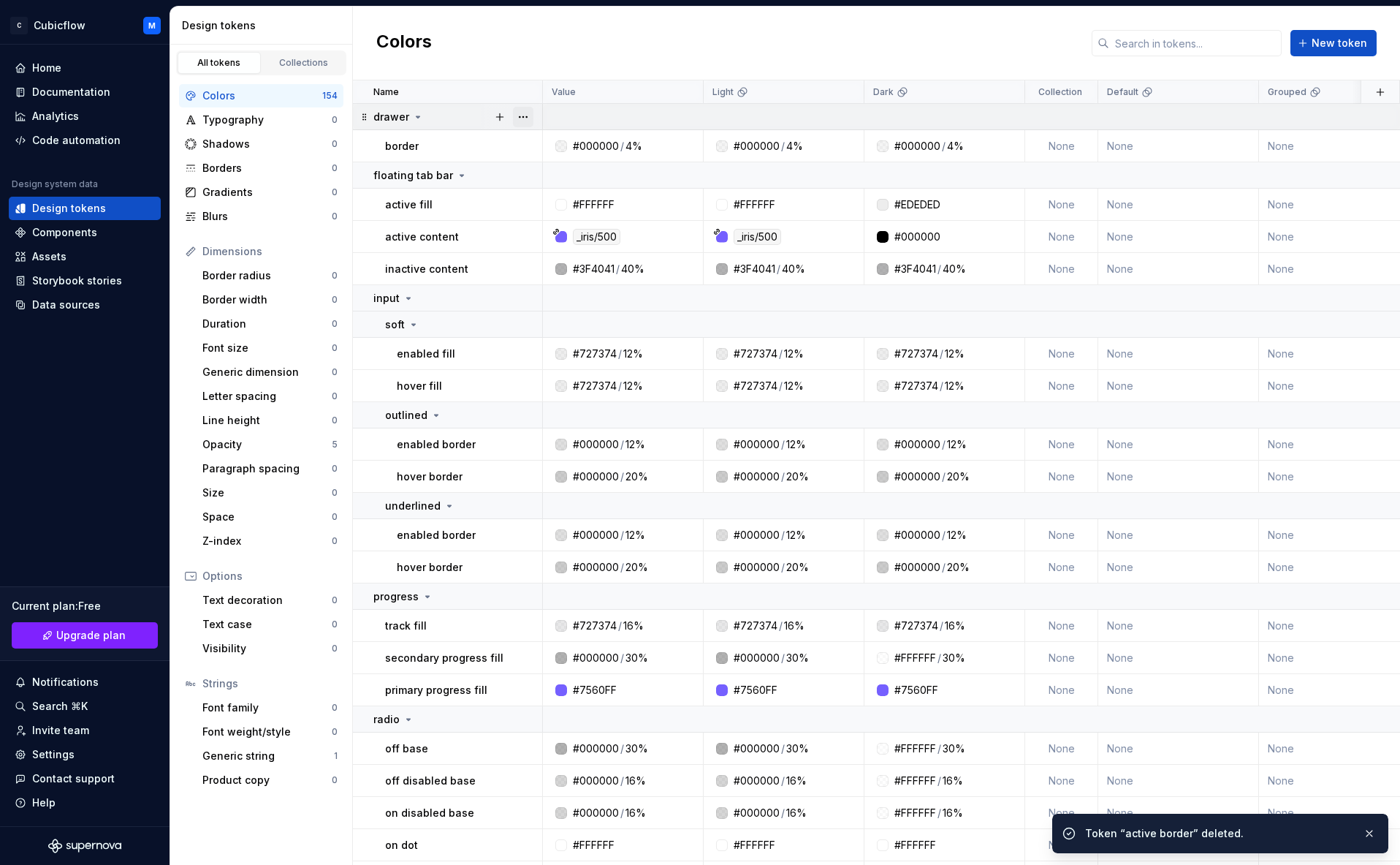
click at [528, 117] on button "button" at bounding box center [523, 117] width 20 height 20
click at [570, 286] on div "Delete group" at bounding box center [587, 282] width 95 height 14
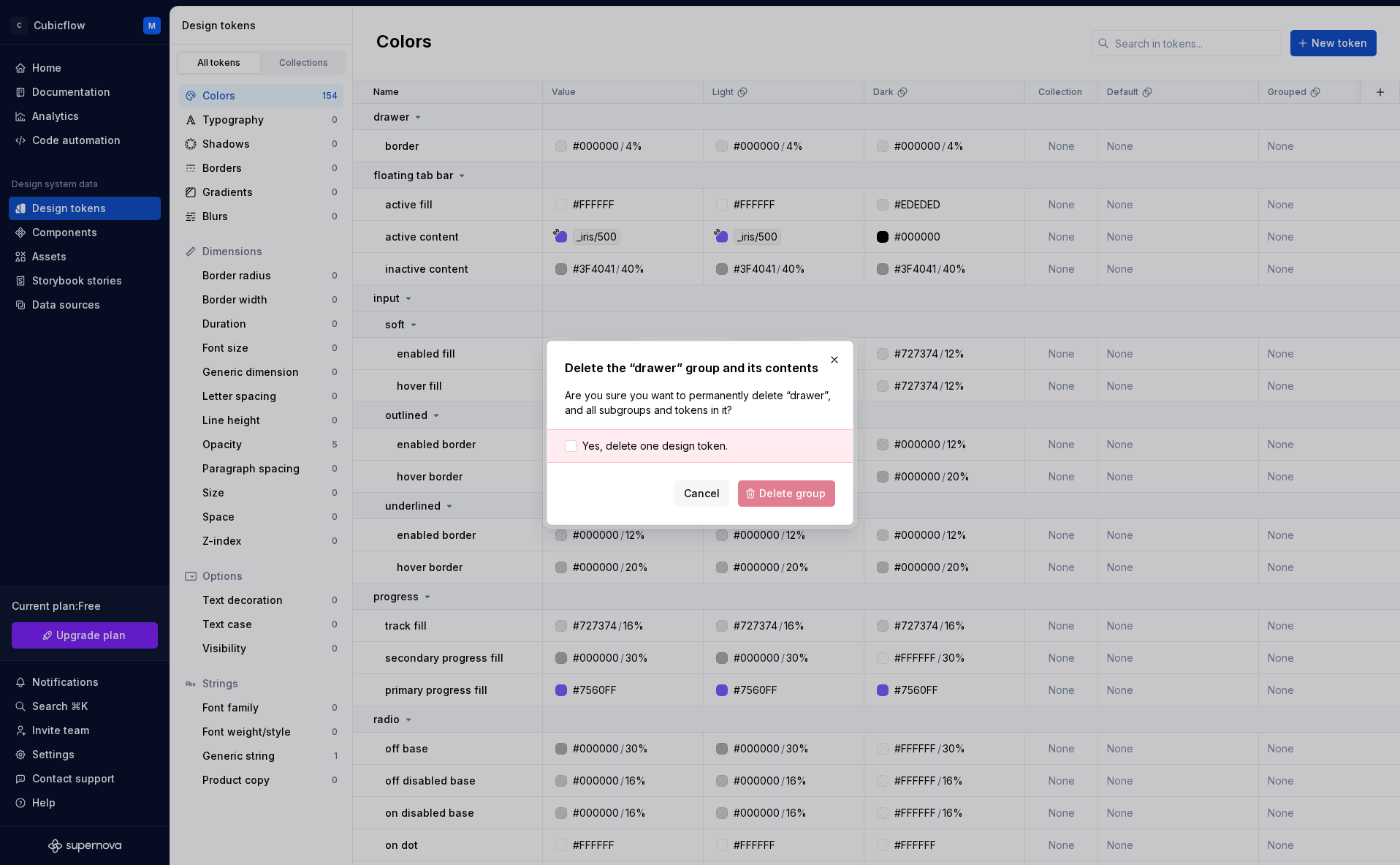
drag, startPoint x: 666, startPoint y: 439, endPoint x: 698, endPoint y: 457, distance: 36.7
click at [666, 439] on span "Yes, delete one design token." at bounding box center [655, 445] width 145 height 14
click at [783, 478] on form "Yes, delete one design token. Cancel Delete group" at bounding box center [700, 468] width 270 height 77
click at [782, 491] on span "Delete group" at bounding box center [793, 493] width 67 height 14
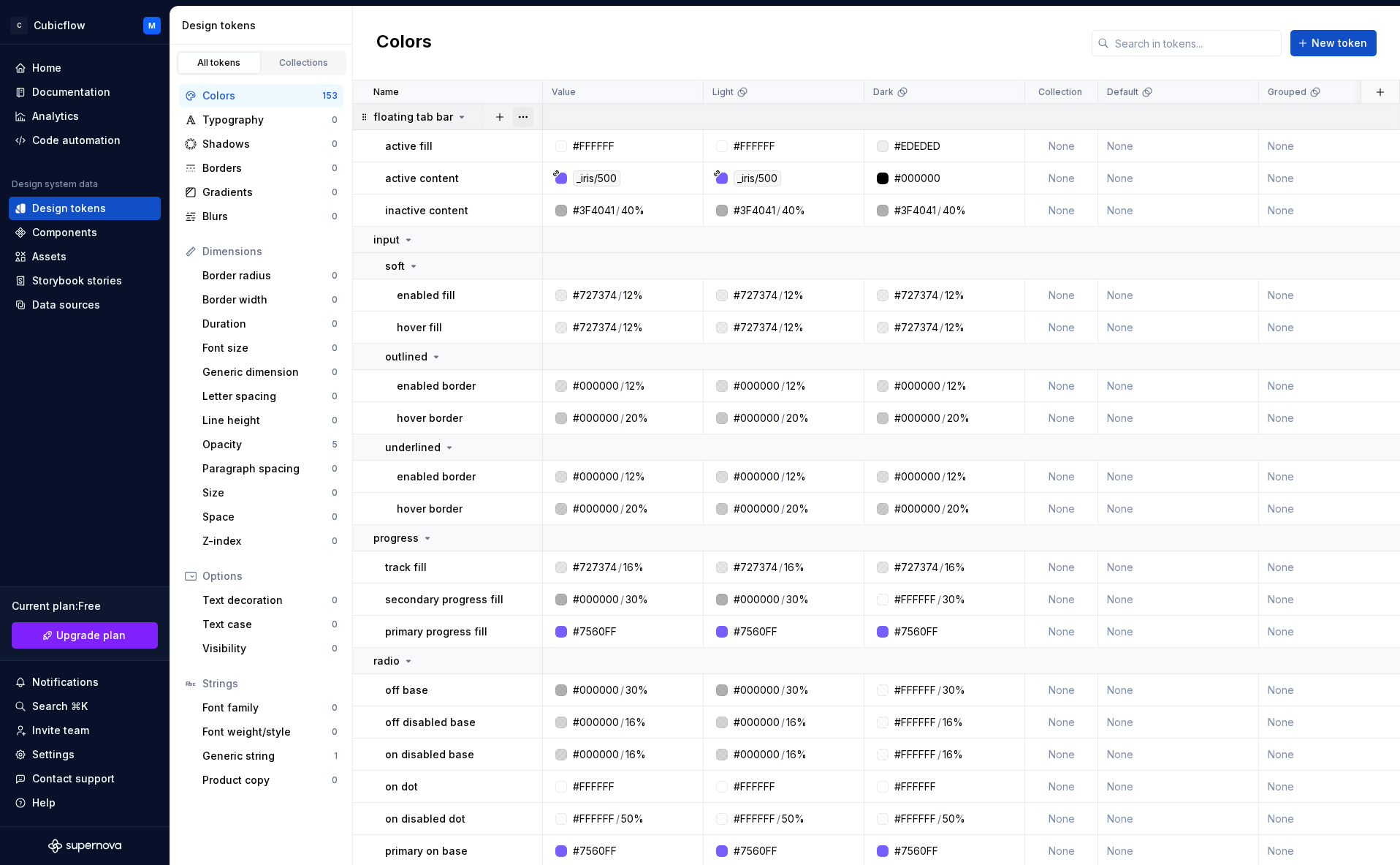
click at [522, 110] on button "button" at bounding box center [523, 117] width 20 height 20
click at [614, 283] on div "Delete group" at bounding box center [587, 282] width 95 height 14
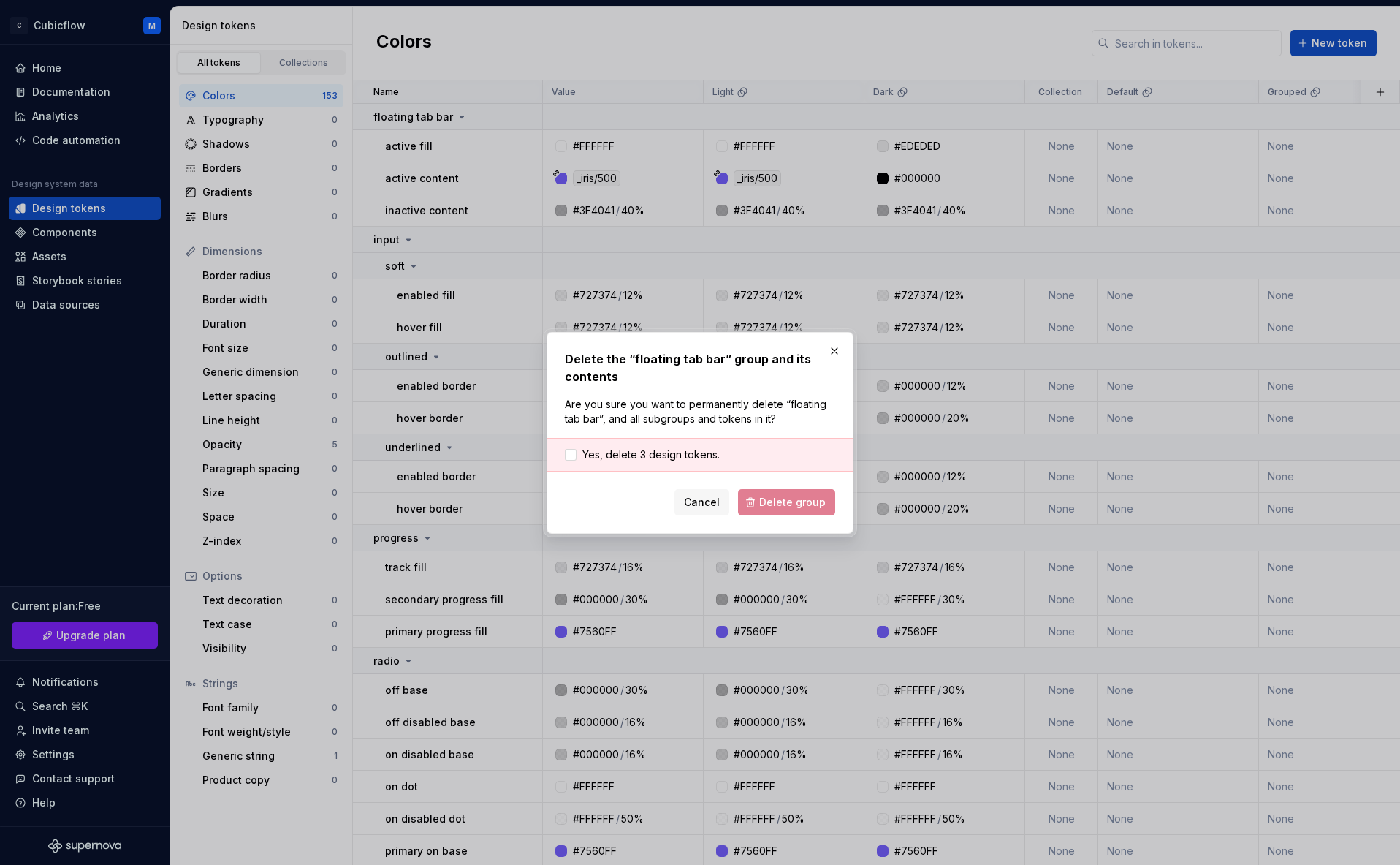
drag, startPoint x: 663, startPoint y: 453, endPoint x: 717, endPoint y: 482, distance: 61.3
click at [663, 453] on span "Yes, delete 3 design tokens." at bounding box center [650, 454] width 137 height 14
click at [799, 505] on span "Delete group" at bounding box center [793, 501] width 67 height 14
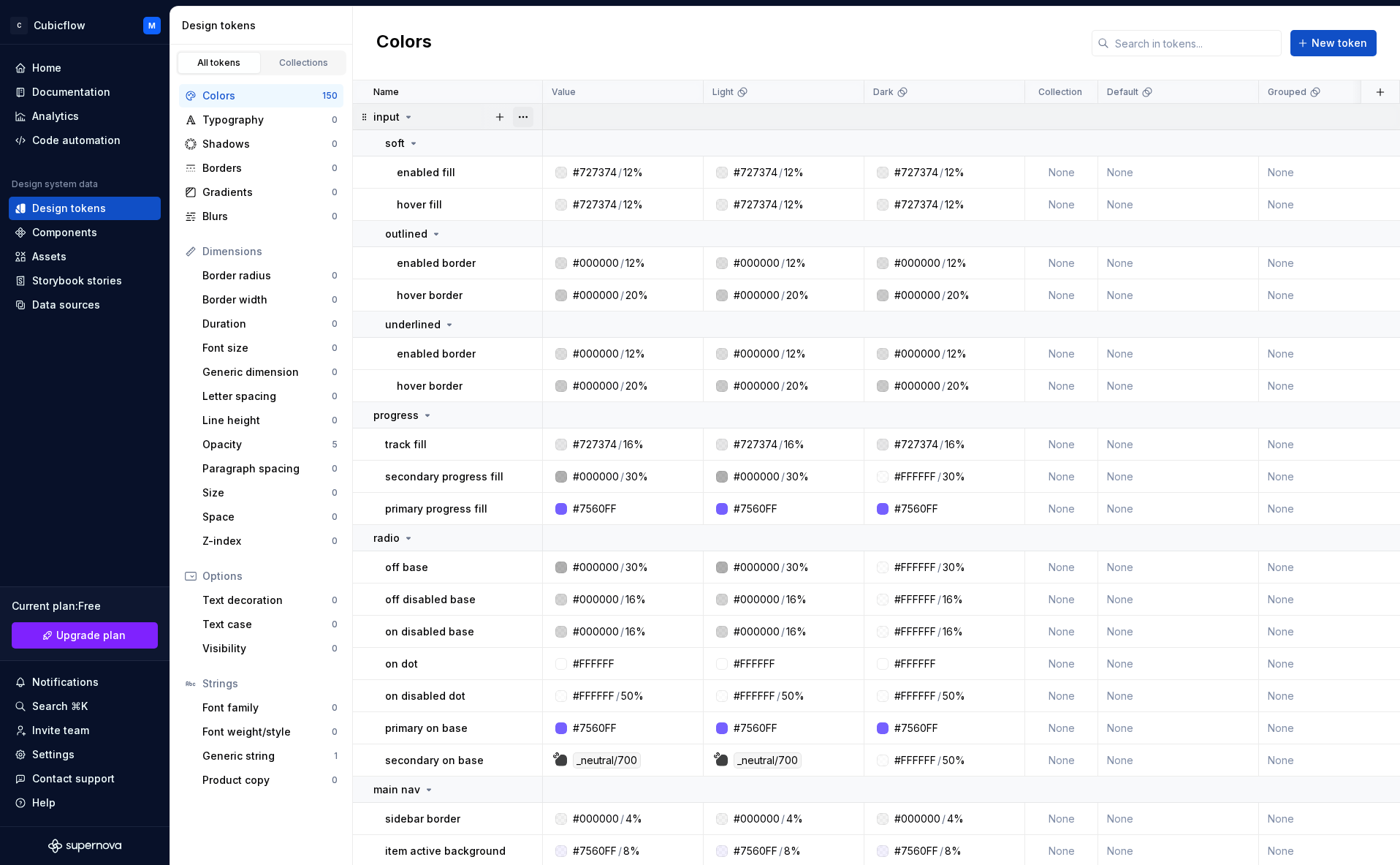
click at [524, 122] on button "button" at bounding box center [523, 117] width 20 height 20
click at [570, 276] on div "Delete group" at bounding box center [587, 282] width 95 height 14
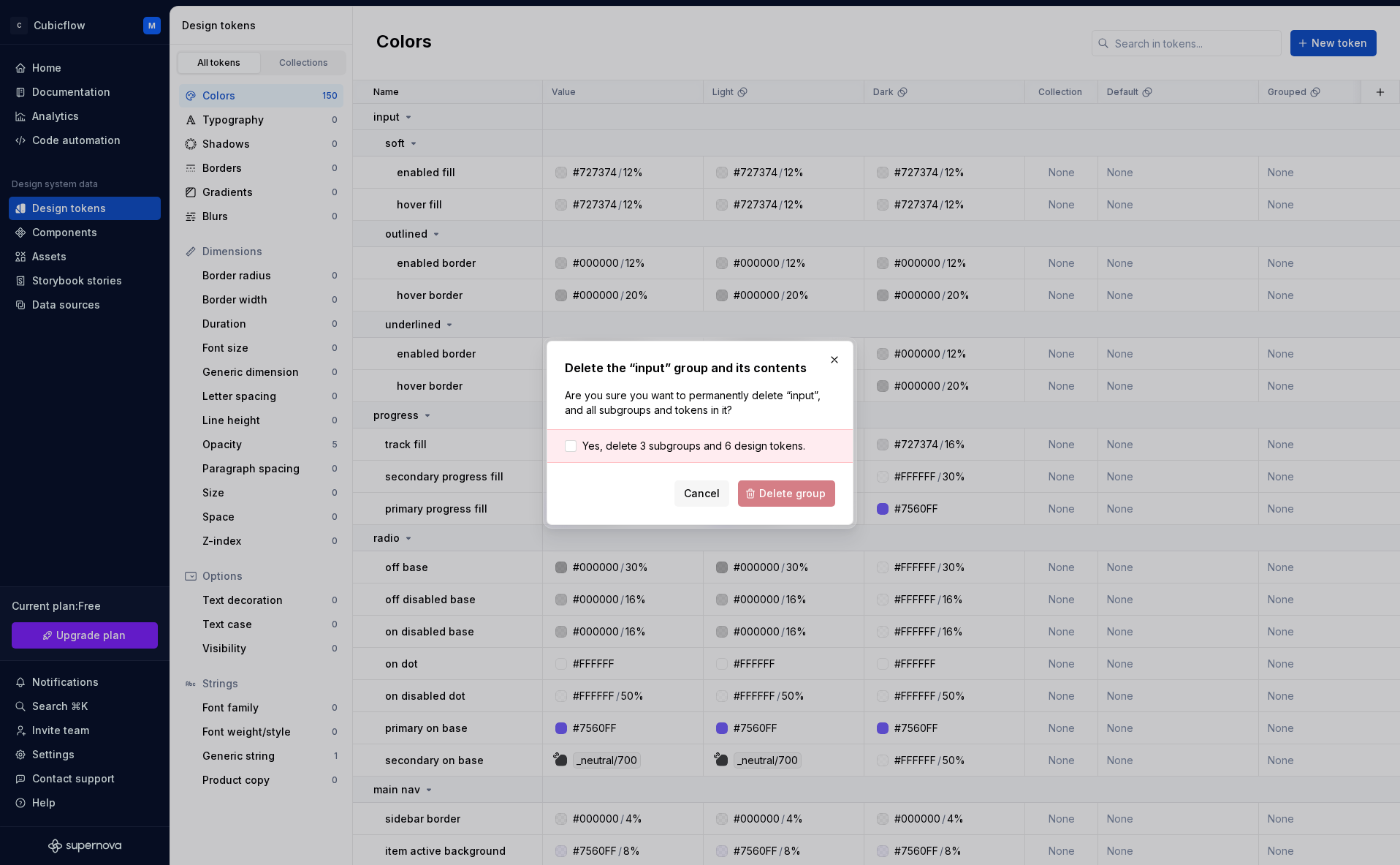
drag, startPoint x: 702, startPoint y: 442, endPoint x: 745, endPoint y: 491, distance: 65.2
click at [702, 445] on span "Yes, delete 3 subgroups and 6 design tokens." at bounding box center [694, 445] width 223 height 14
click at [765, 498] on span "Delete group" at bounding box center [793, 493] width 67 height 14
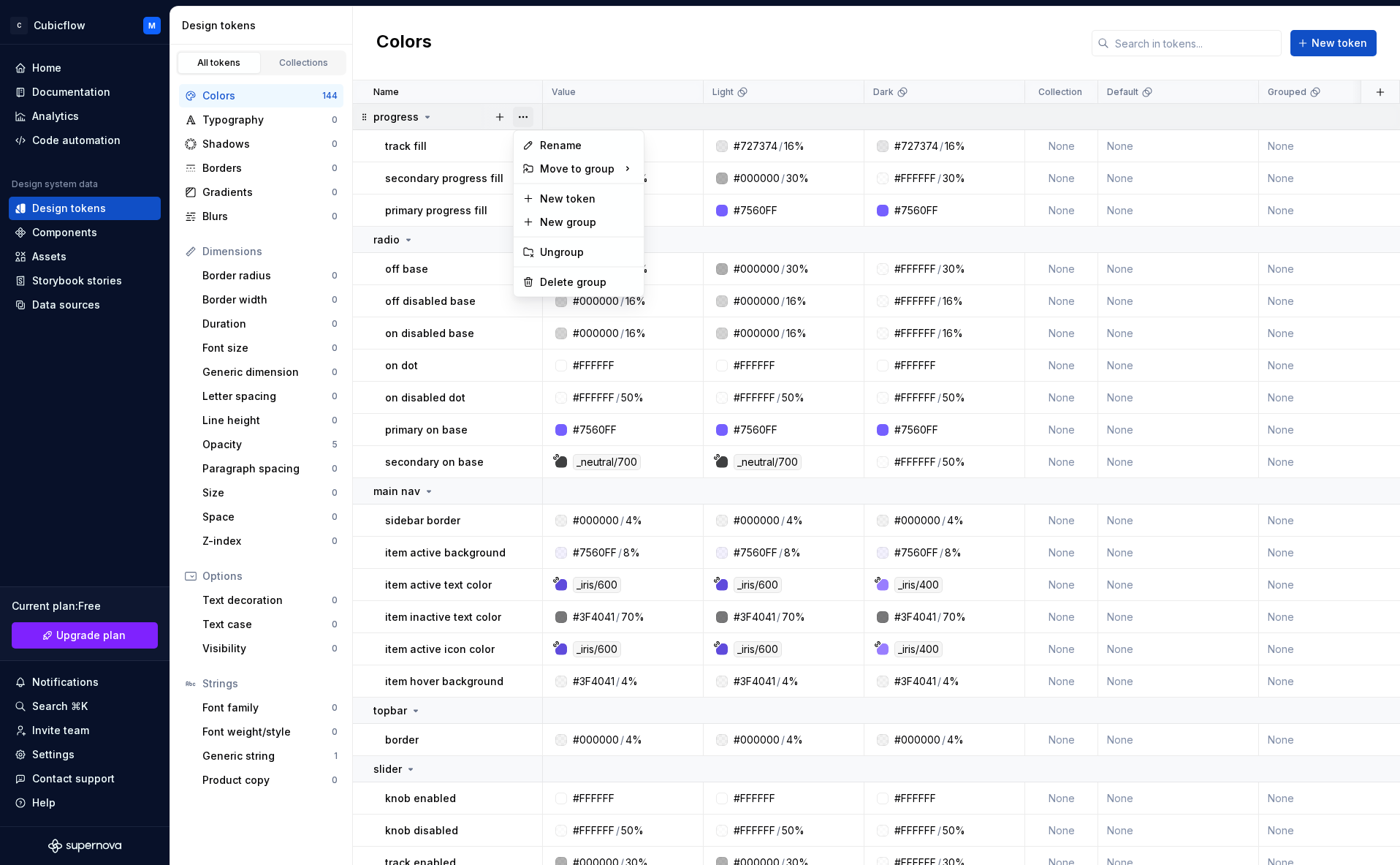
click at [524, 111] on button "button" at bounding box center [523, 117] width 20 height 20
click at [572, 282] on div "Delete group" at bounding box center [587, 282] width 95 height 14
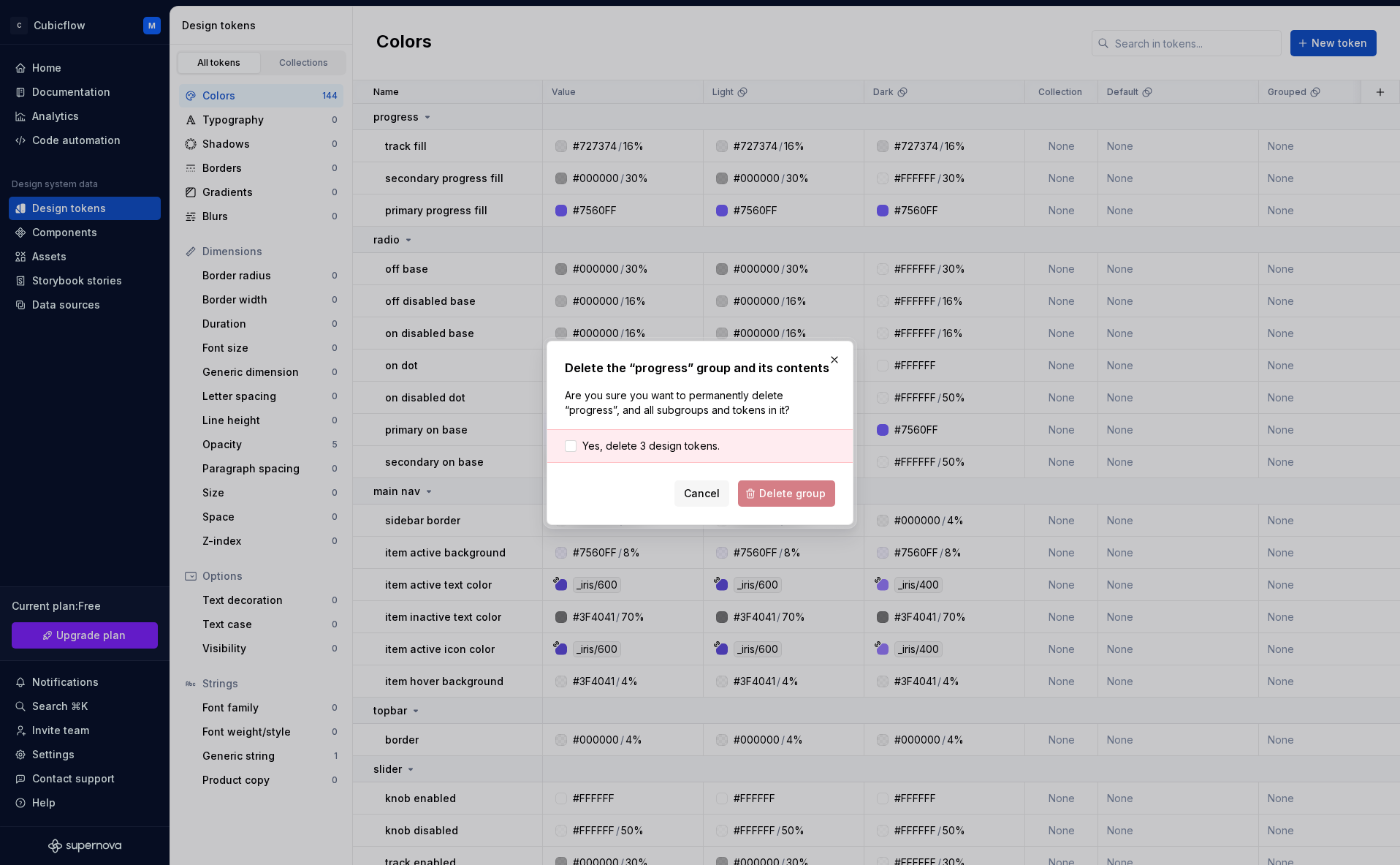
drag, startPoint x: 684, startPoint y: 442, endPoint x: 781, endPoint y: 495, distance: 110.5
click at [685, 442] on span "Yes, delete 3 design tokens." at bounding box center [650, 445] width 137 height 14
click at [785, 496] on span "Delete group" at bounding box center [793, 493] width 67 height 14
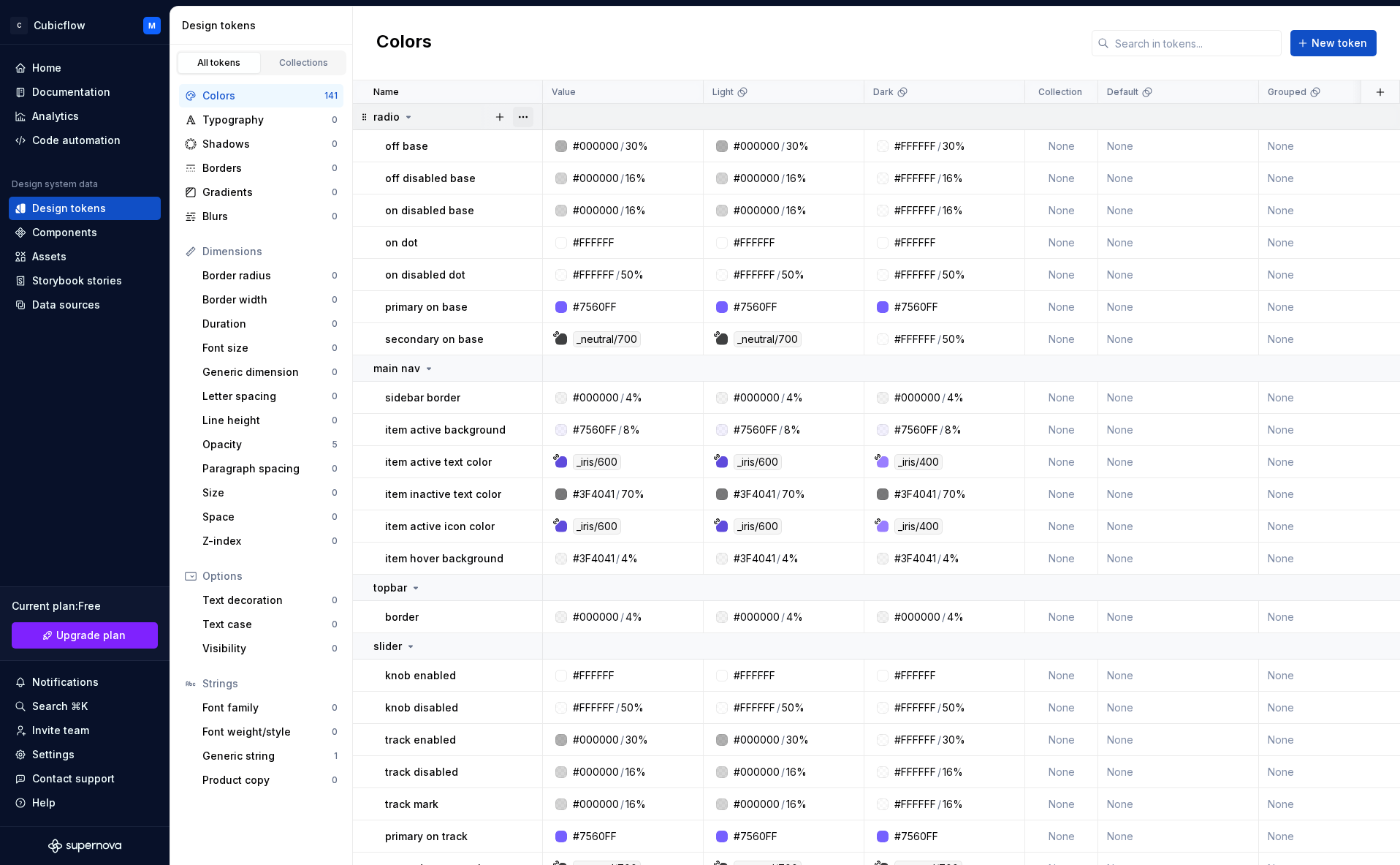
click at [518, 115] on button "button" at bounding box center [523, 117] width 20 height 20
click at [589, 290] on div "Delete group" at bounding box center [578, 282] width 124 height 23
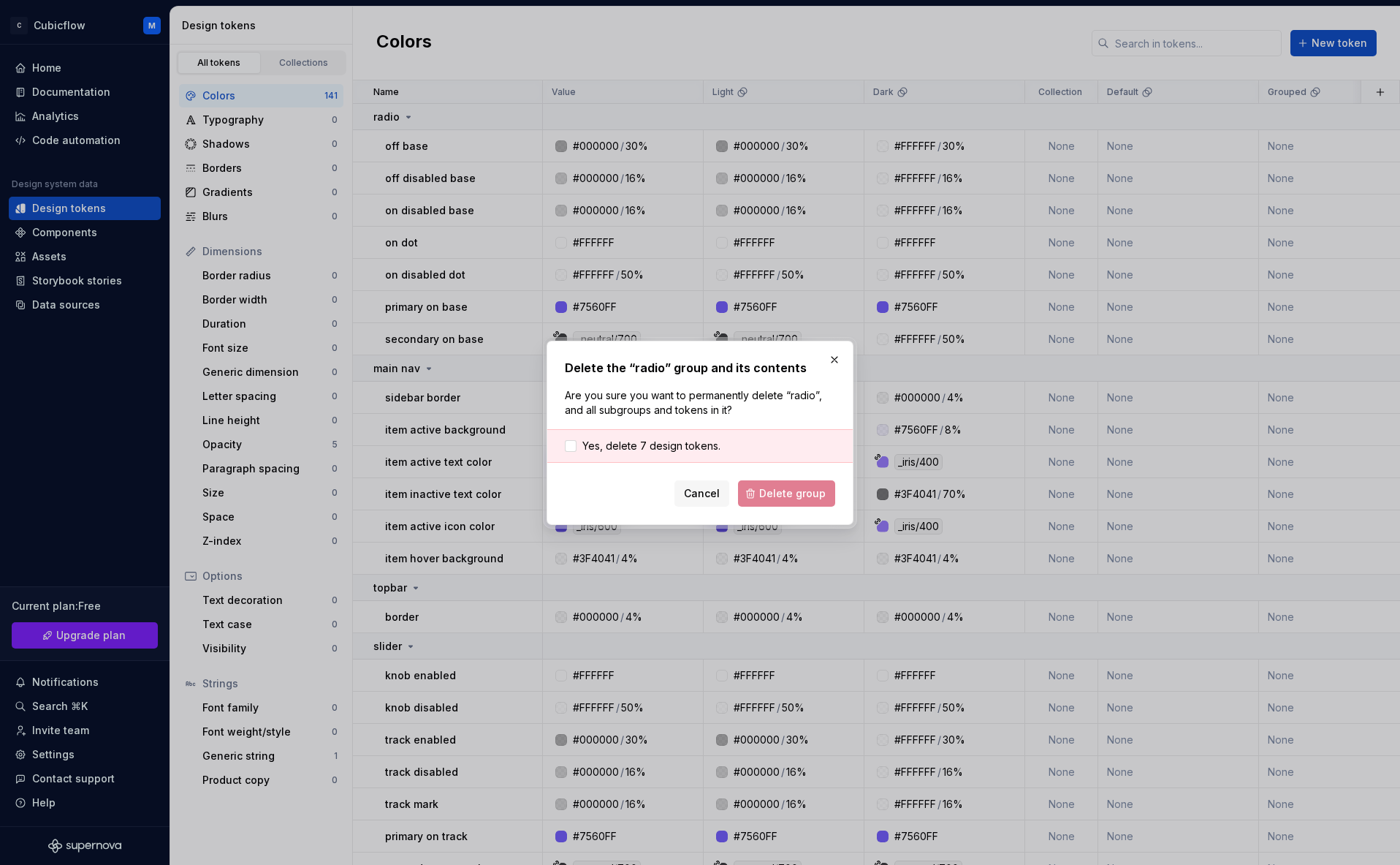
drag, startPoint x: 647, startPoint y: 449, endPoint x: 726, endPoint y: 473, distance: 82.6
click at [648, 449] on span "Yes, delete 7 design tokens." at bounding box center [651, 445] width 138 height 14
click at [765, 487] on span "Delete group" at bounding box center [793, 493] width 67 height 14
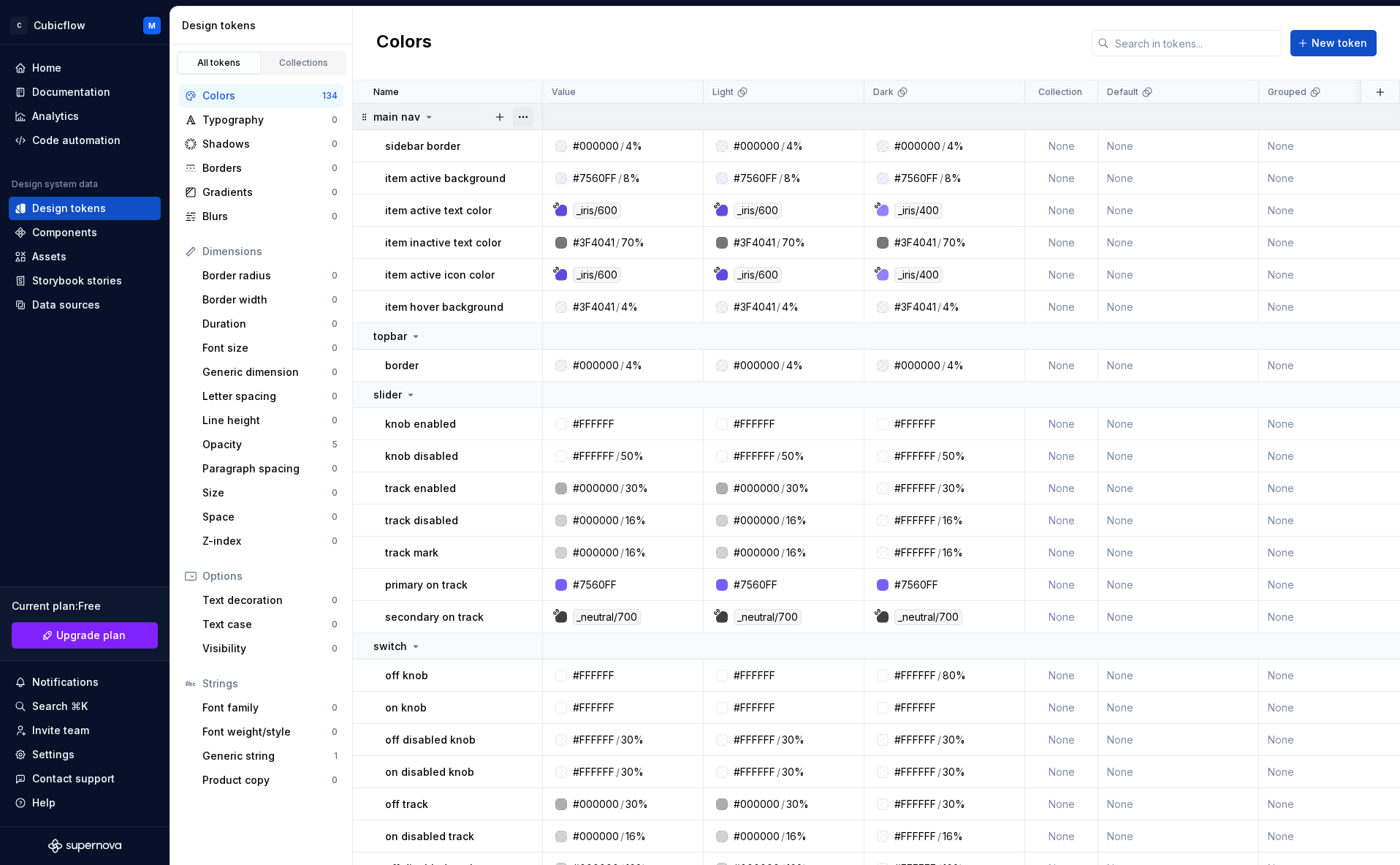
click at [529, 117] on button "button" at bounding box center [523, 117] width 20 height 20
click at [596, 283] on div "Delete group" at bounding box center [587, 282] width 95 height 14
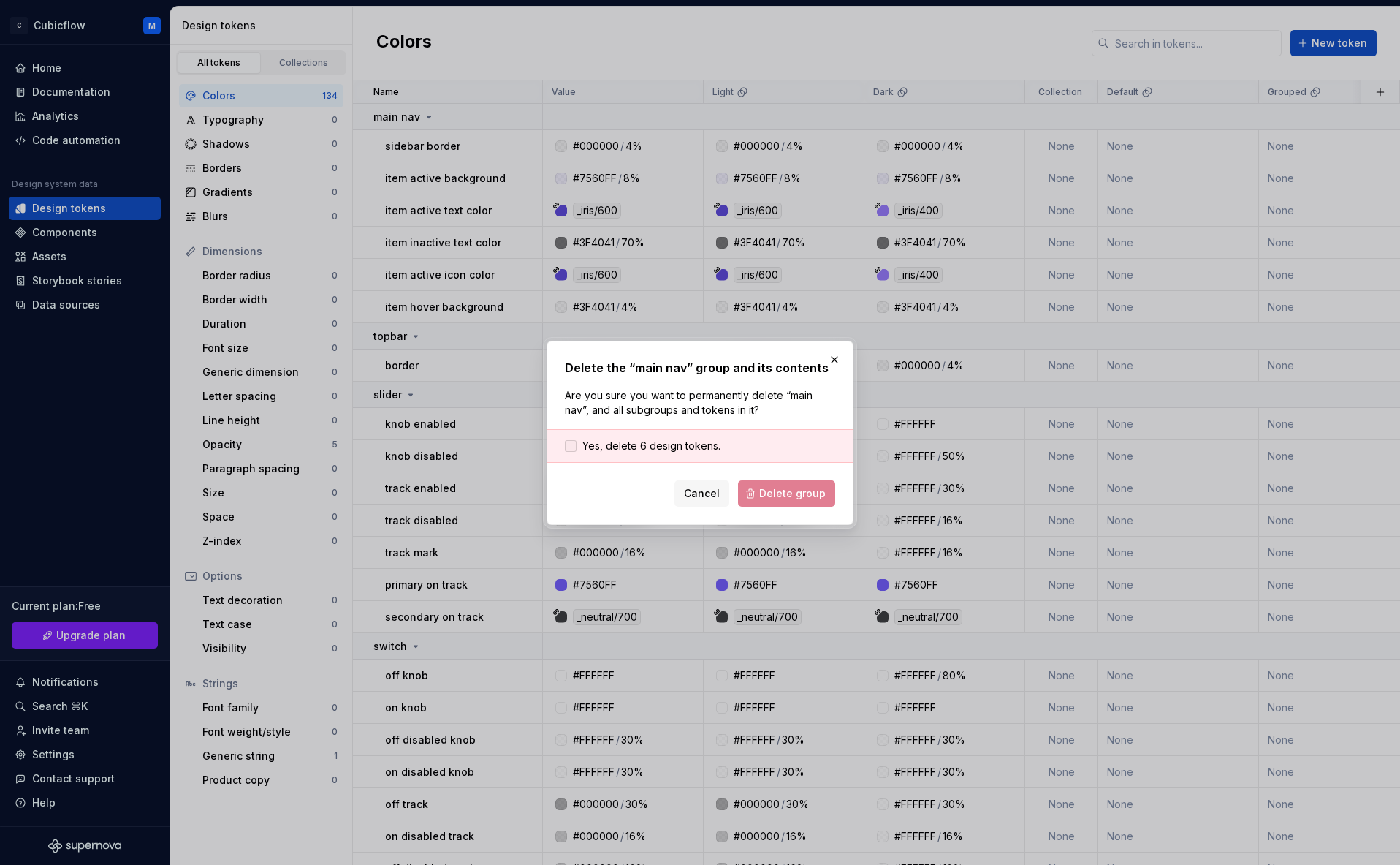
click at [682, 448] on span "Yes, delete 6 design tokens." at bounding box center [651, 445] width 138 height 14
click at [812, 511] on div "Delete the “main nav” group and its contents Are you sure you want to permanent…" at bounding box center [700, 433] width 307 height 184
click at [814, 504] on button "Delete group" at bounding box center [787, 493] width 97 height 27
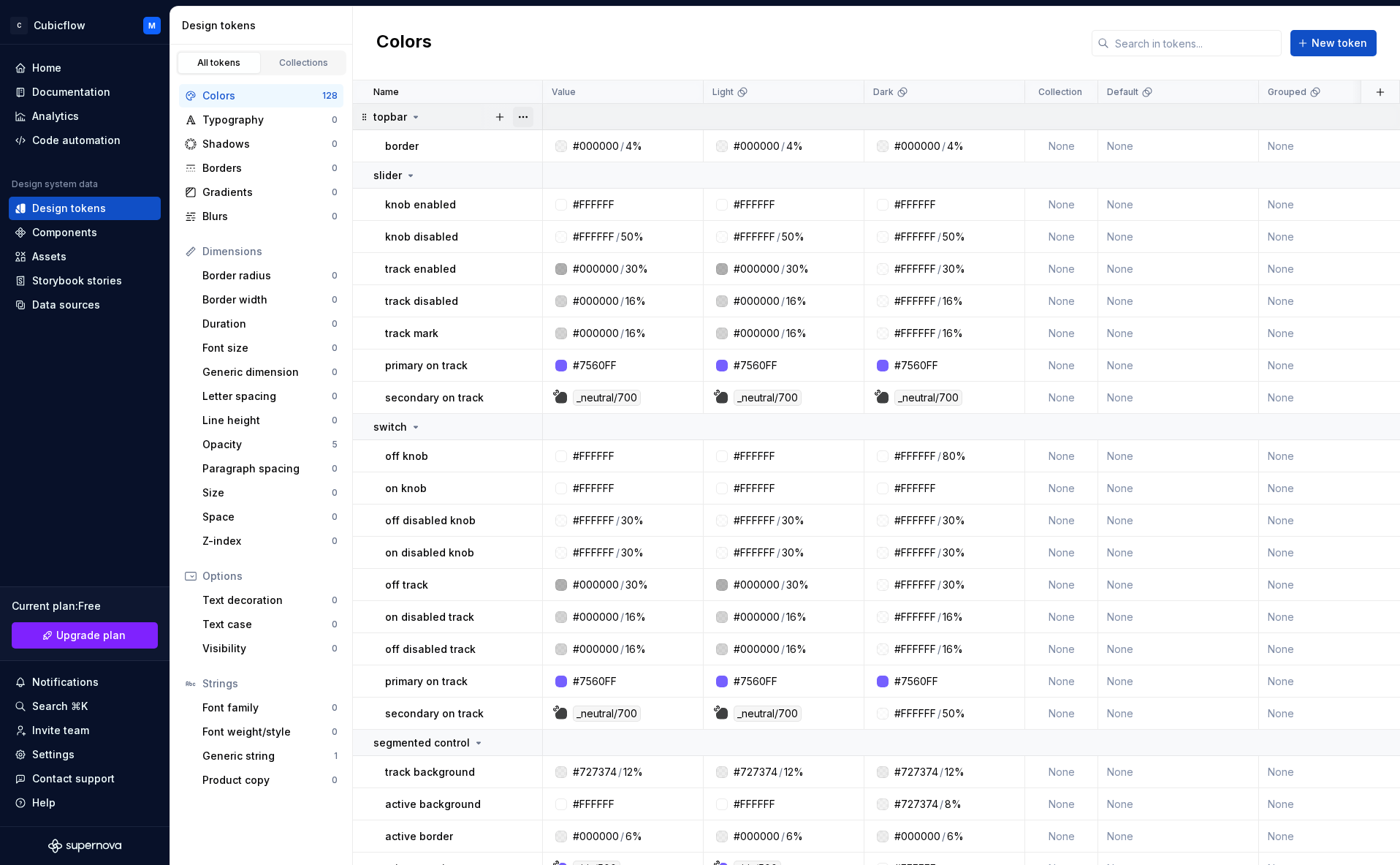
click at [525, 115] on button "button" at bounding box center [523, 117] width 20 height 20
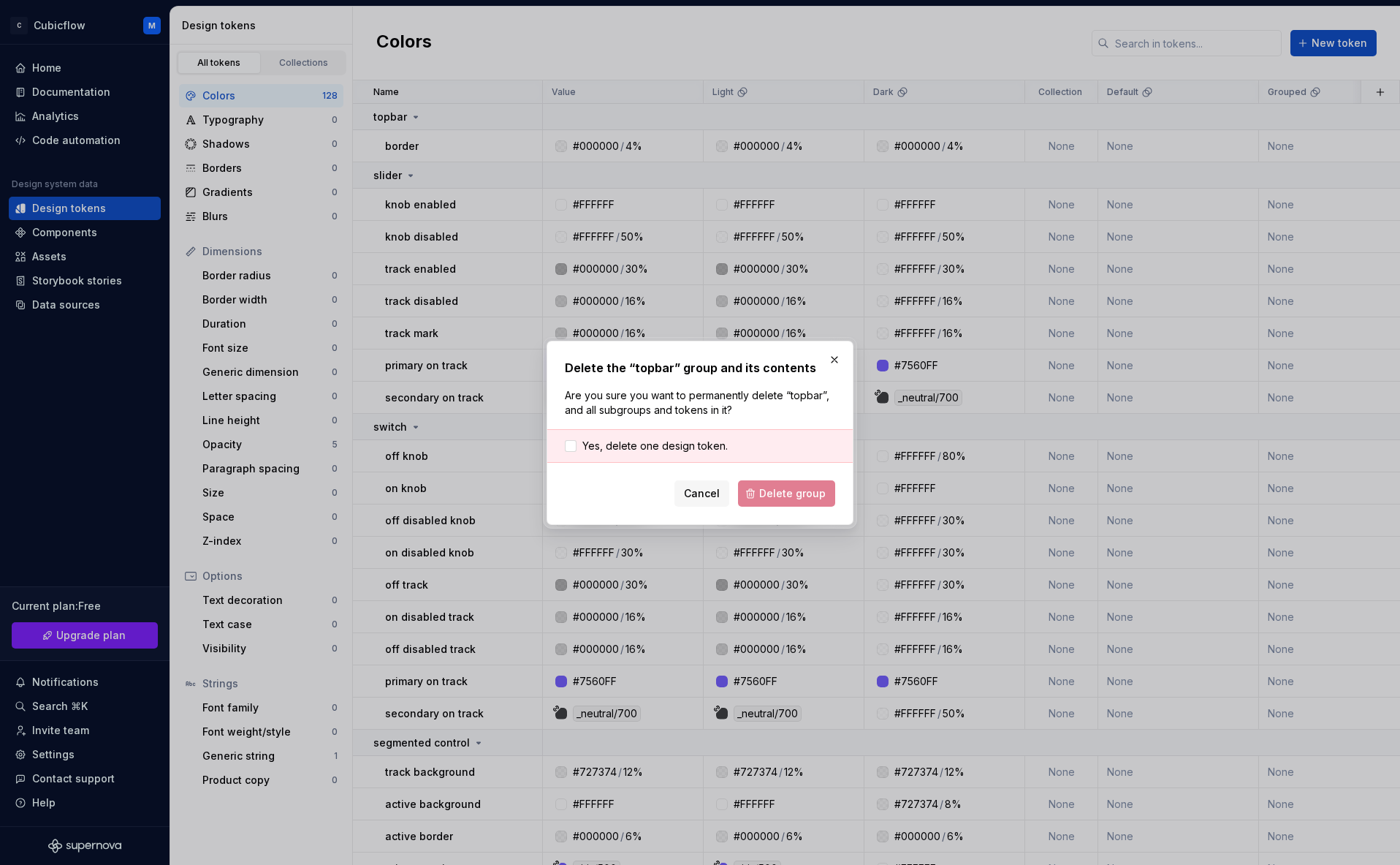
drag, startPoint x: 644, startPoint y: 439, endPoint x: 744, endPoint y: 476, distance: 106.6
click at [644, 439] on span "Yes, delete one design token." at bounding box center [655, 445] width 145 height 14
click at [772, 482] on button "Delete group" at bounding box center [787, 493] width 97 height 27
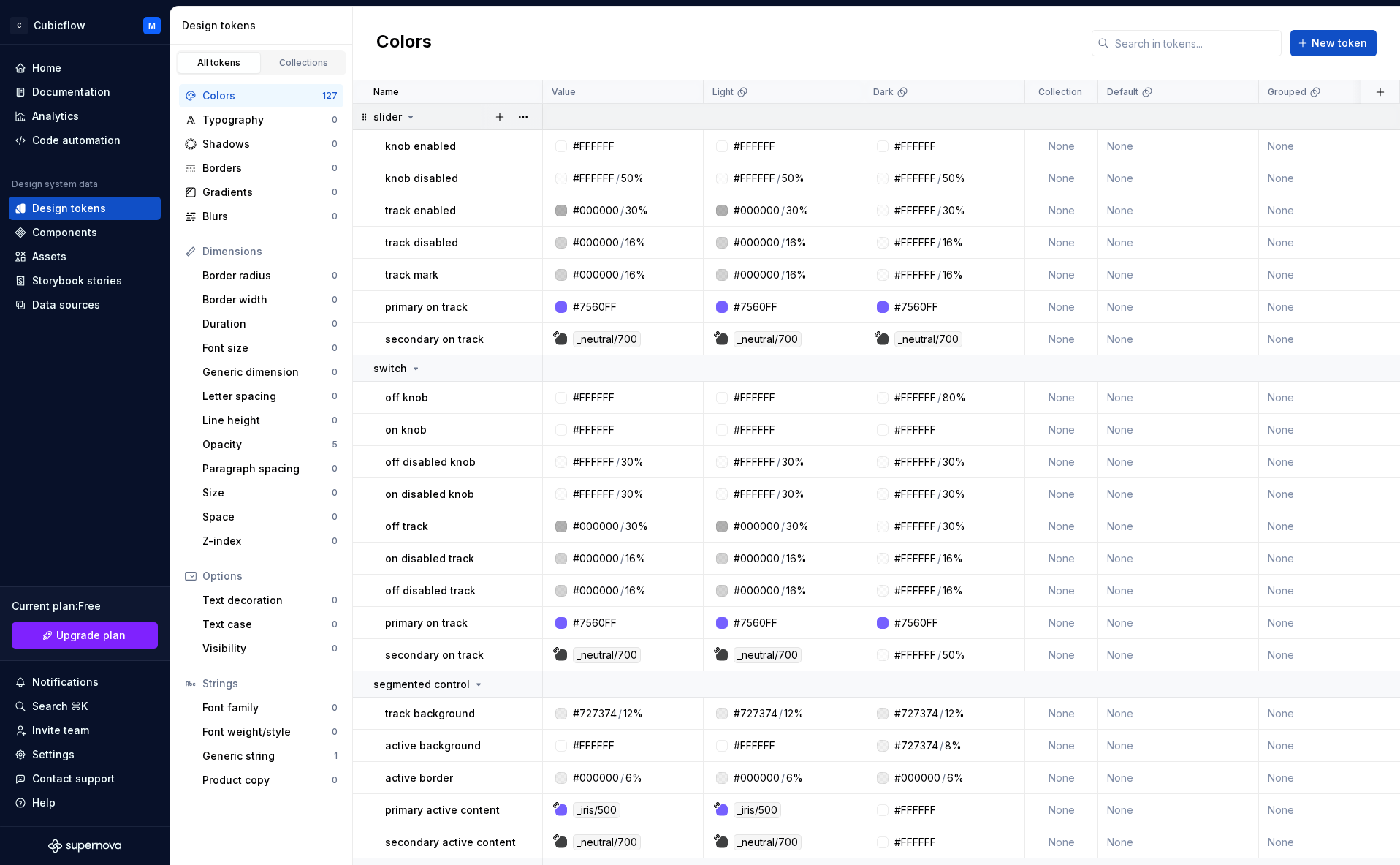
click at [527, 130] on td "slider" at bounding box center [447, 117] width 190 height 27
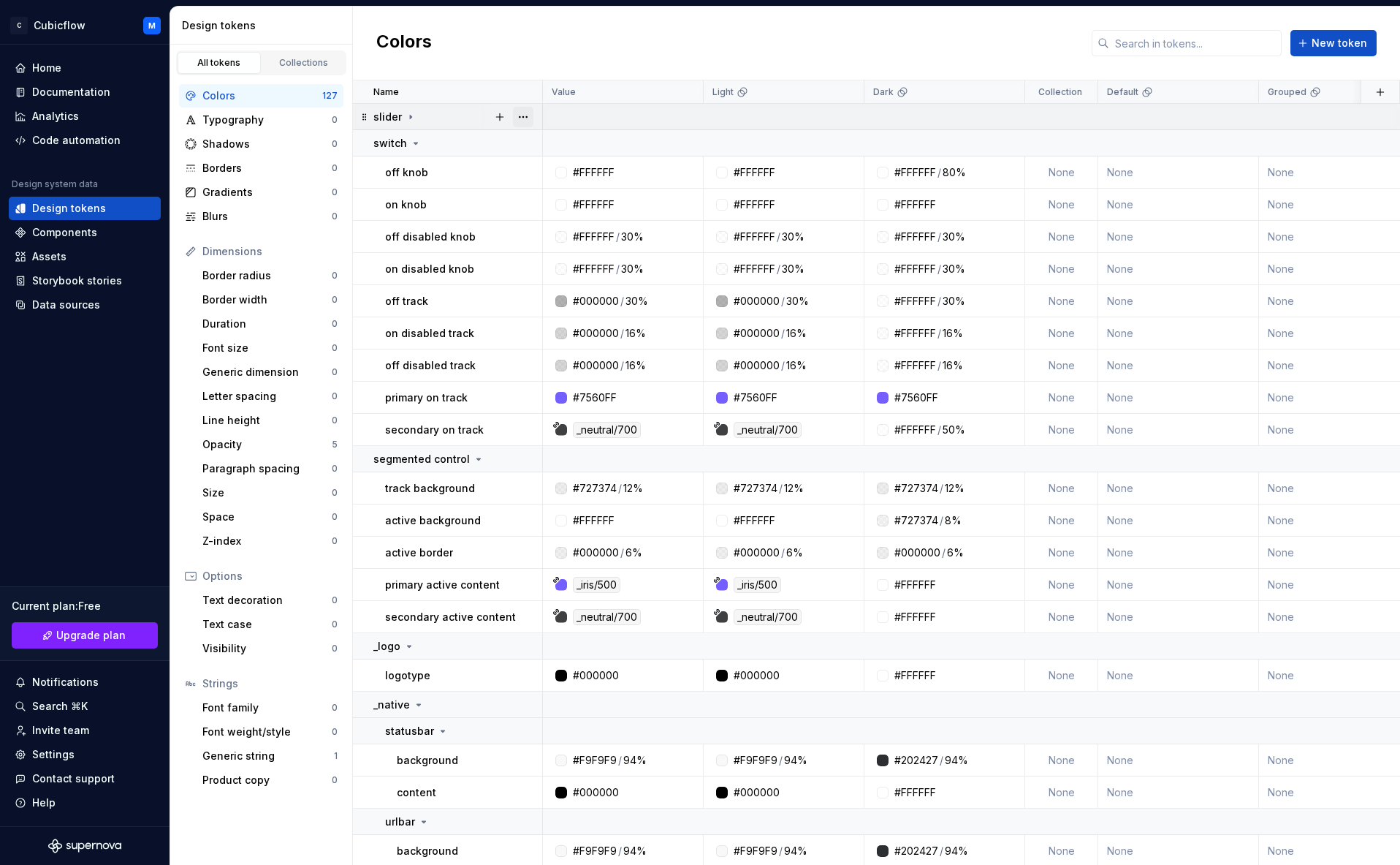
click at [527, 121] on button "button" at bounding box center [523, 117] width 20 height 20
click at [572, 291] on div "Delete group" at bounding box center [578, 282] width 124 height 23
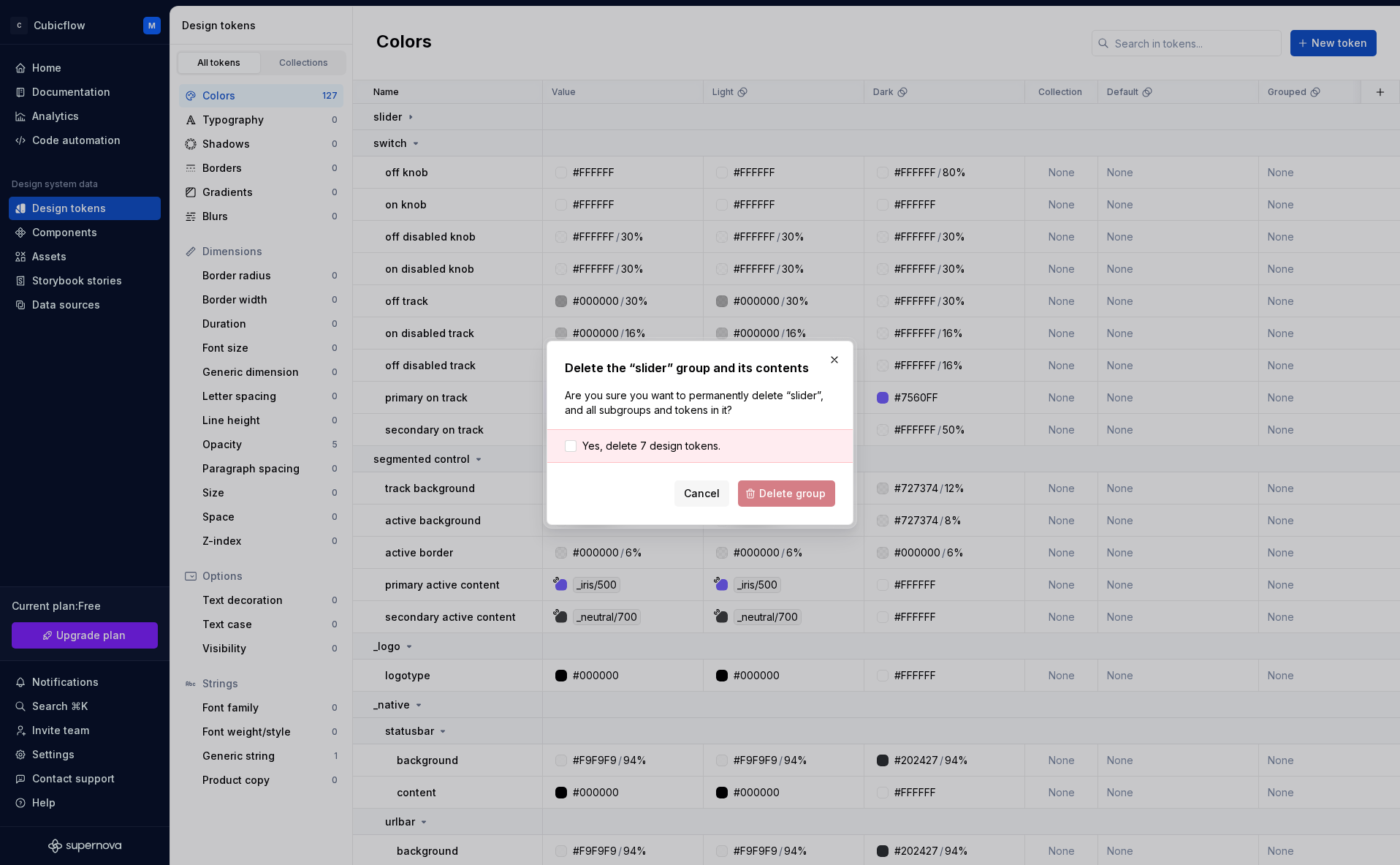
drag, startPoint x: 667, startPoint y: 449, endPoint x: 758, endPoint y: 484, distance: 97.5
click at [669, 449] on span "Yes, delete 7 design tokens." at bounding box center [651, 445] width 138 height 14
click at [783, 490] on span "Delete group" at bounding box center [793, 493] width 67 height 14
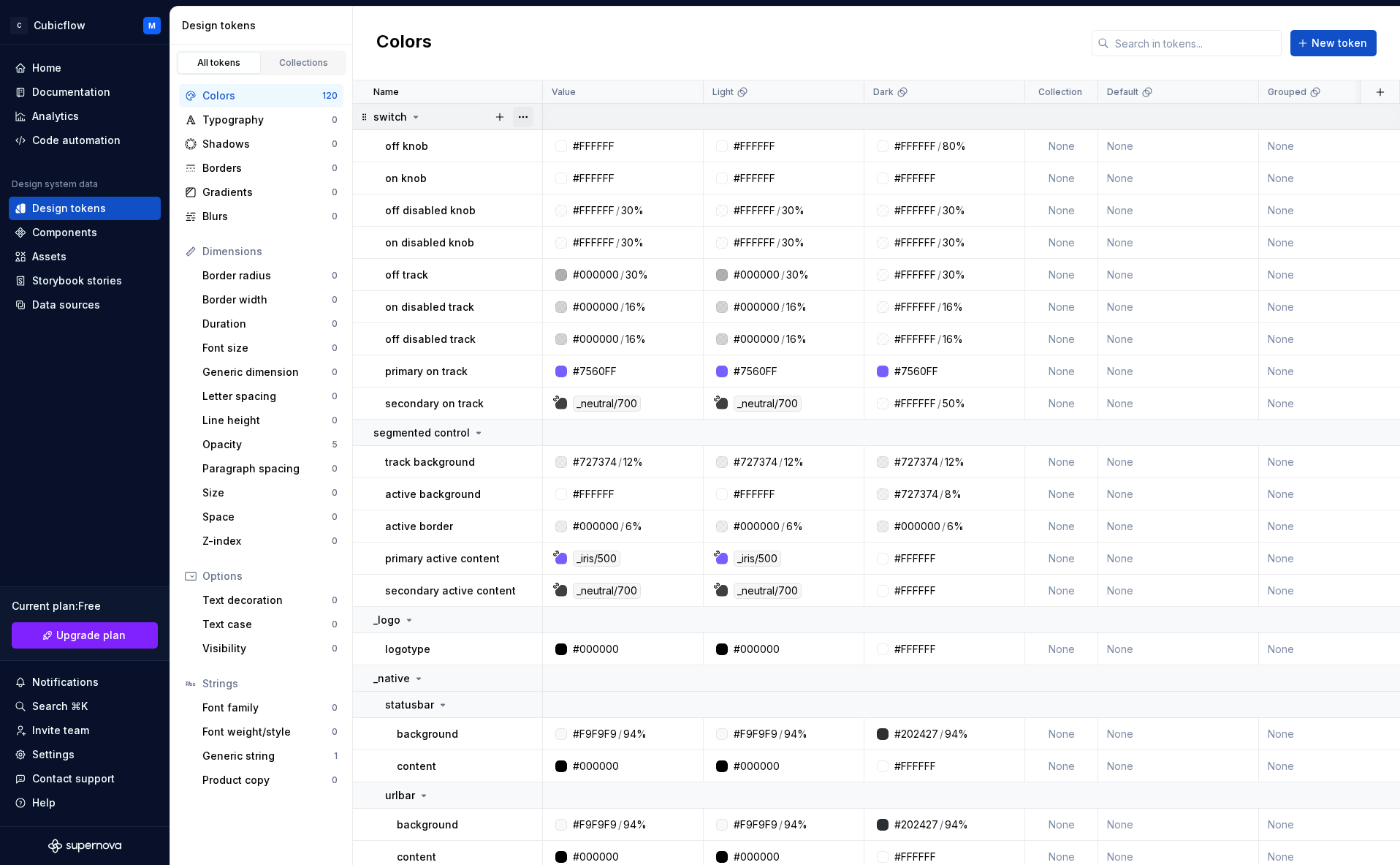
click at [515, 116] on button "button" at bounding box center [523, 117] width 20 height 20
click at [583, 275] on div "Delete group" at bounding box center [587, 282] width 95 height 14
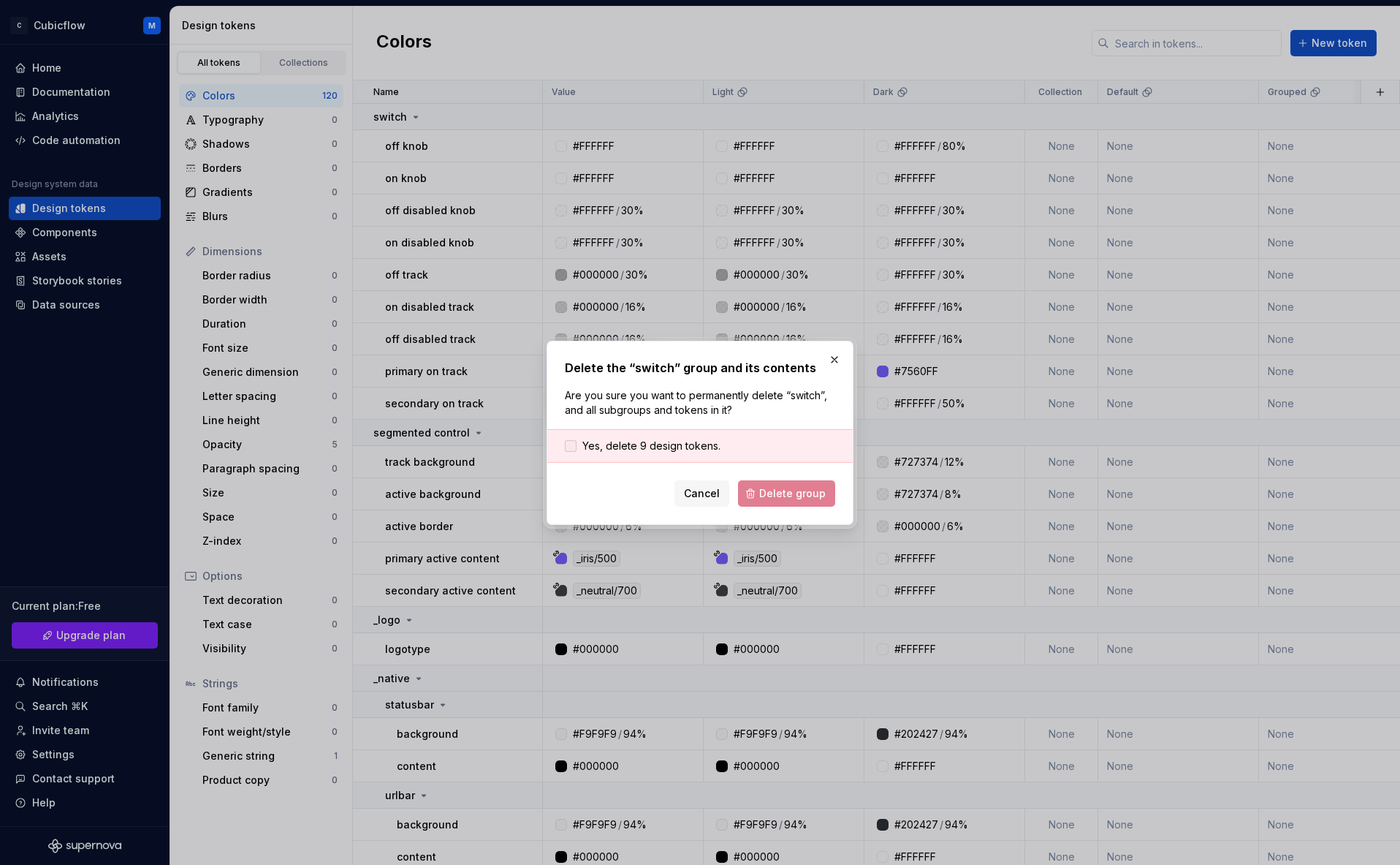
click at [675, 436] on div "Yes, delete 9 design tokens." at bounding box center [700, 446] width 305 height 33
click at [681, 442] on span "Yes, delete 9 design tokens." at bounding box center [651, 445] width 138 height 14
click at [756, 482] on button "Delete group" at bounding box center [787, 493] width 97 height 27
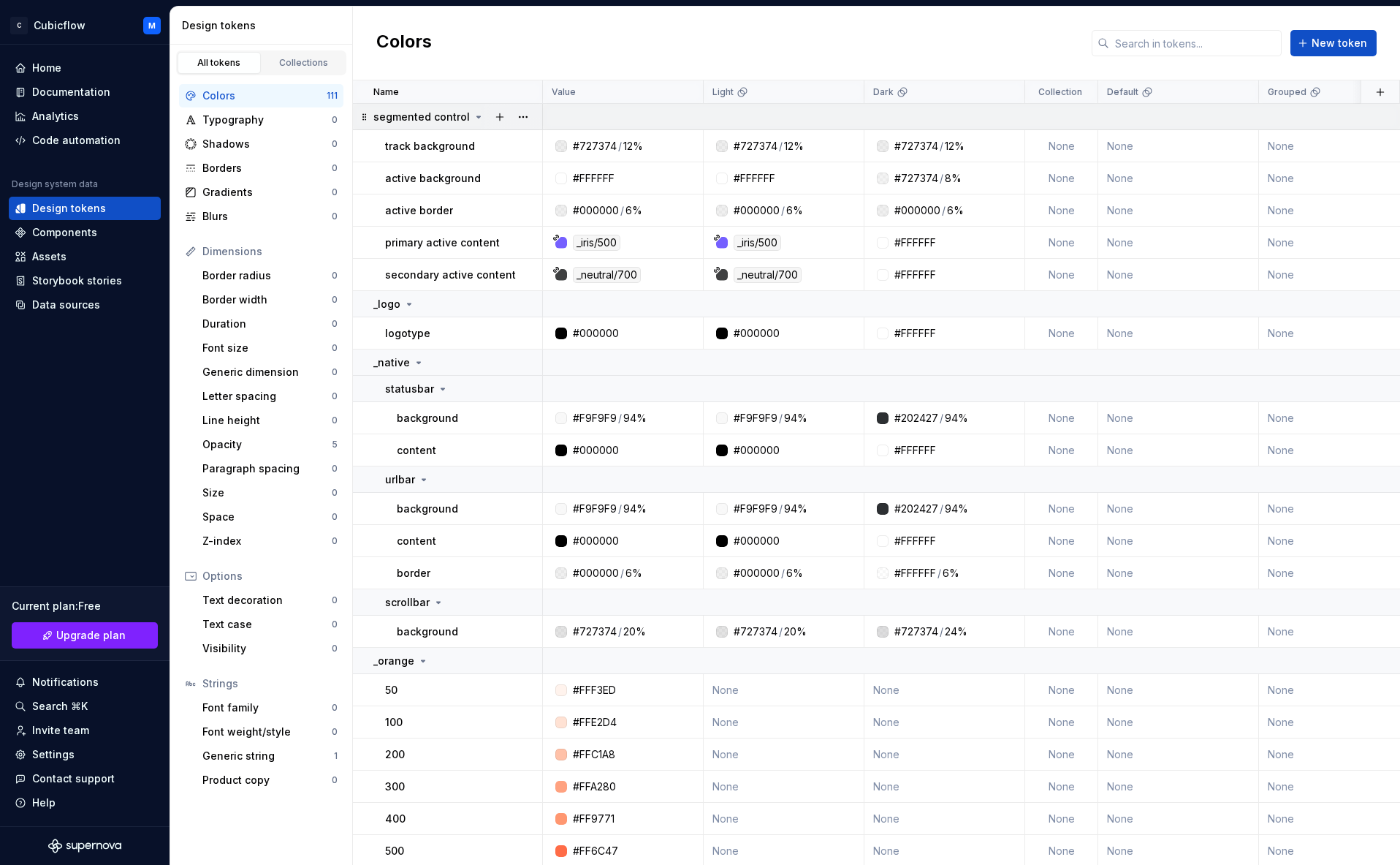
click at [532, 116] on button "button" at bounding box center [523, 117] width 20 height 20
click at [571, 281] on div "Delete group" at bounding box center [587, 282] width 95 height 14
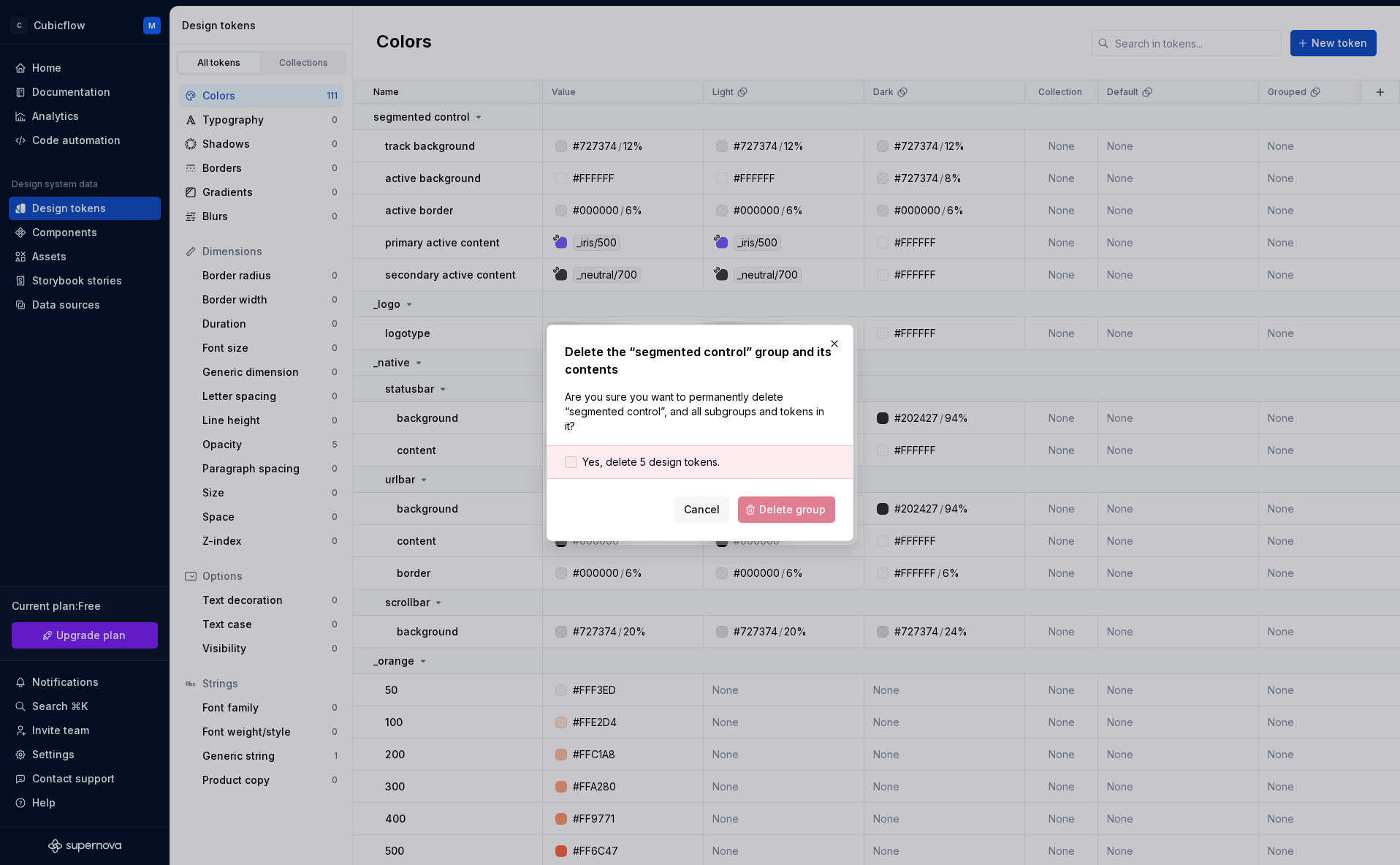
click at [650, 470] on div "Yes, delete 5 design tokens." at bounding box center [700, 462] width 305 height 33
click at [661, 463] on span "Yes, delete 5 design tokens." at bounding box center [650, 461] width 137 height 14
click at [795, 517] on button "Delete group" at bounding box center [787, 509] width 97 height 27
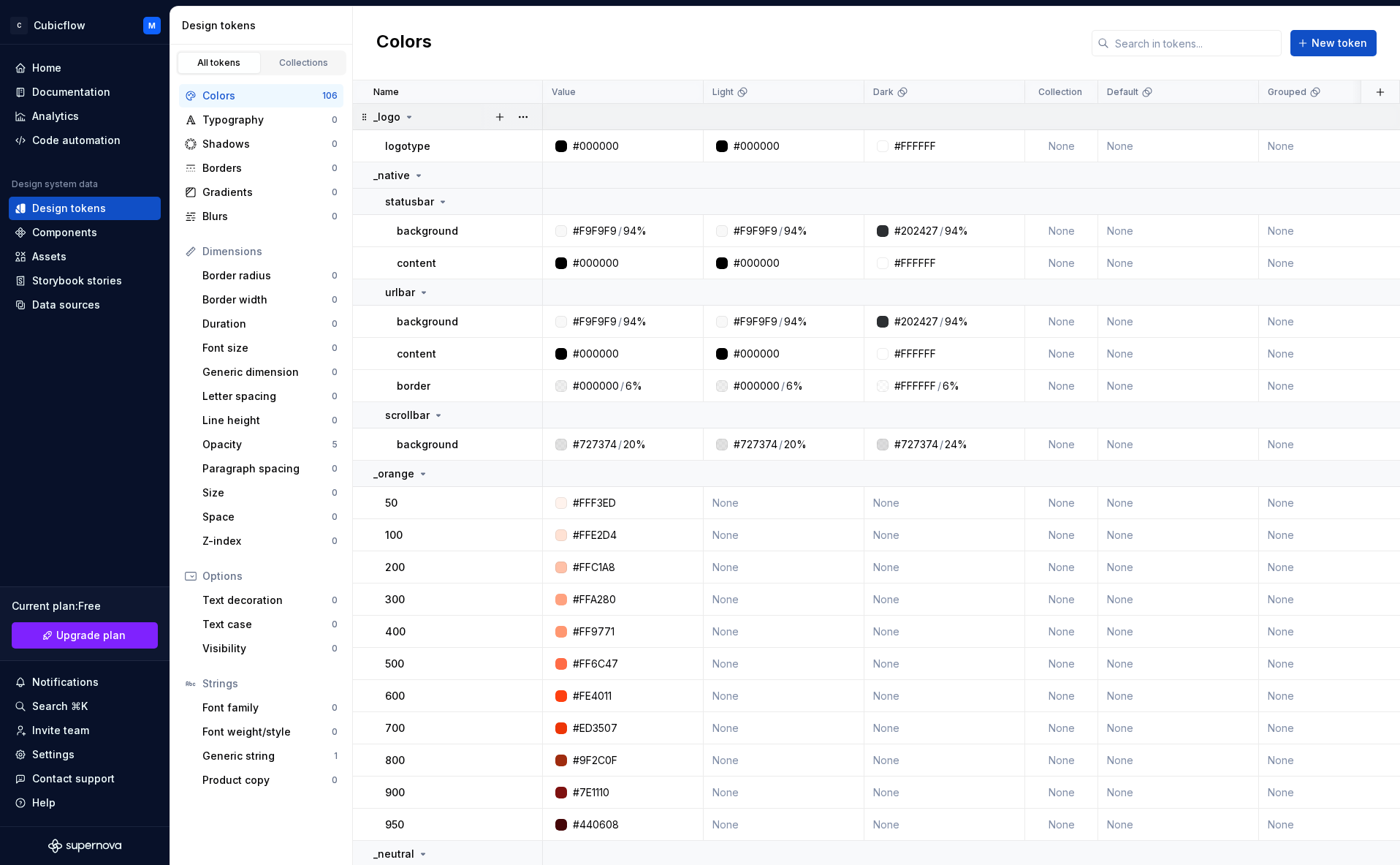
click at [534, 121] on div at bounding box center [511, 117] width 61 height 26
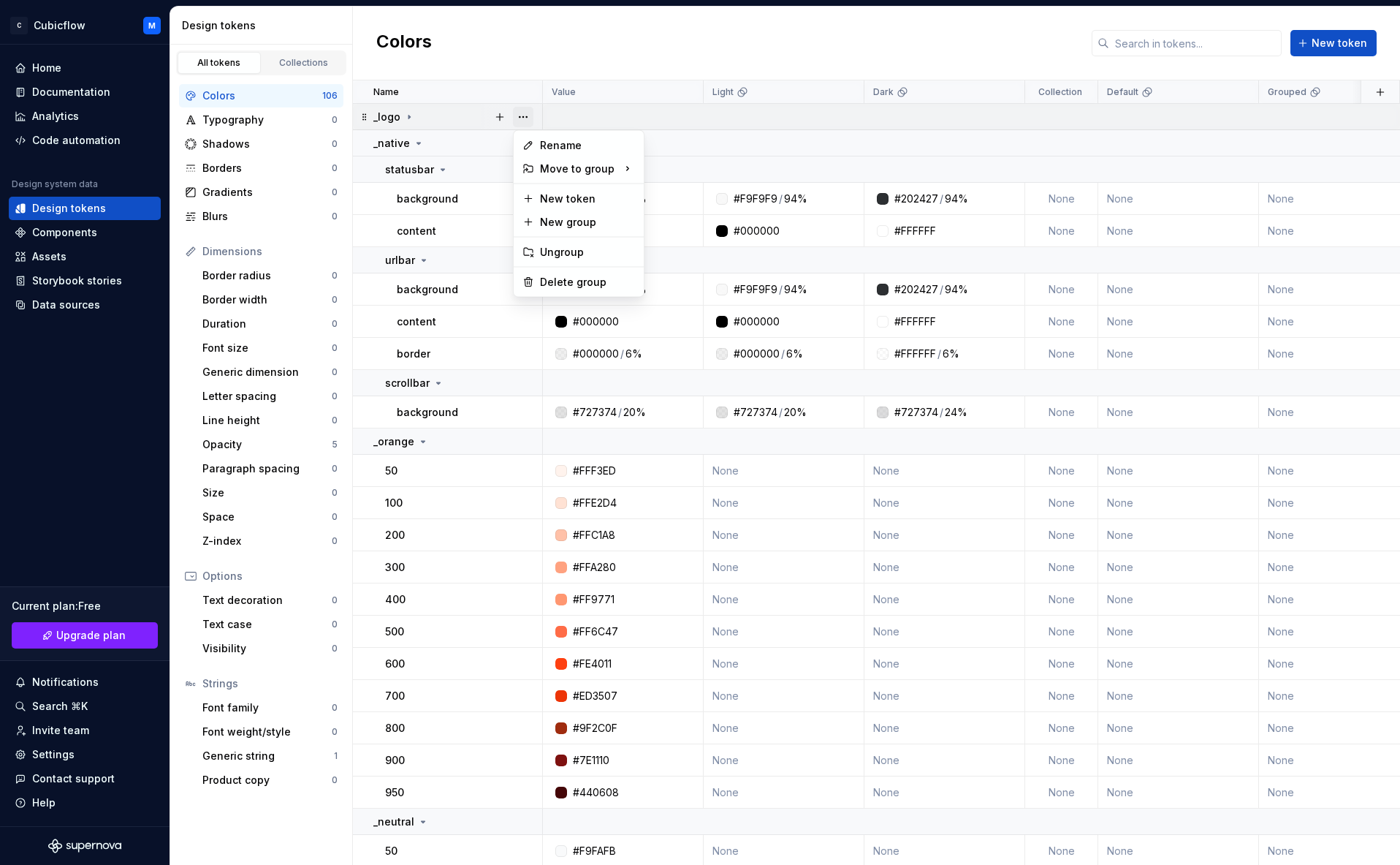
click at [522, 118] on button "button" at bounding box center [523, 117] width 20 height 20
click at [578, 281] on div "Delete group" at bounding box center [587, 282] width 95 height 14
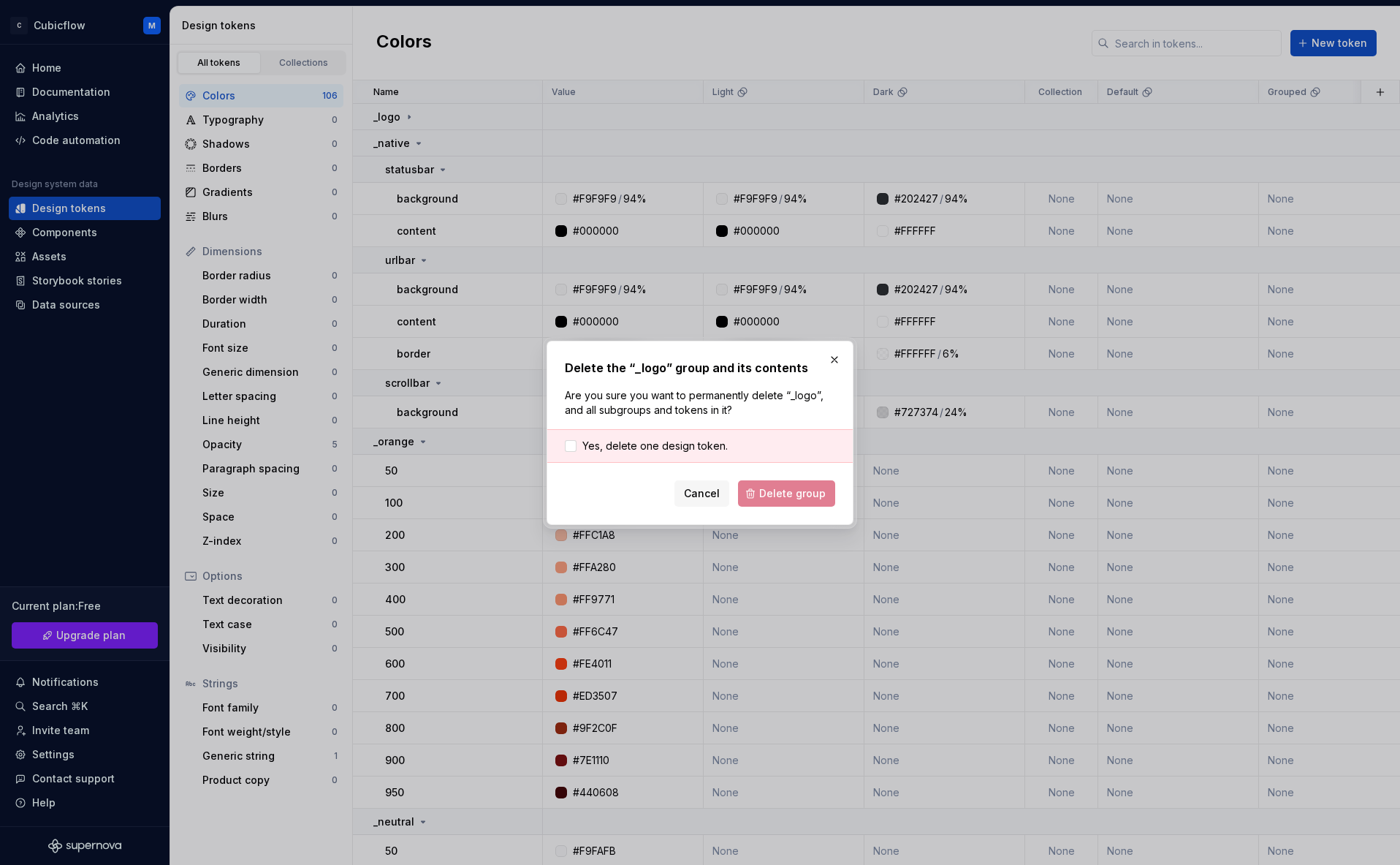
drag, startPoint x: 681, startPoint y: 444, endPoint x: 734, endPoint y: 470, distance: 59.0
click at [682, 444] on span "Yes, delete one design token." at bounding box center [655, 445] width 145 height 14
click at [799, 498] on span "Delete group" at bounding box center [793, 493] width 67 height 14
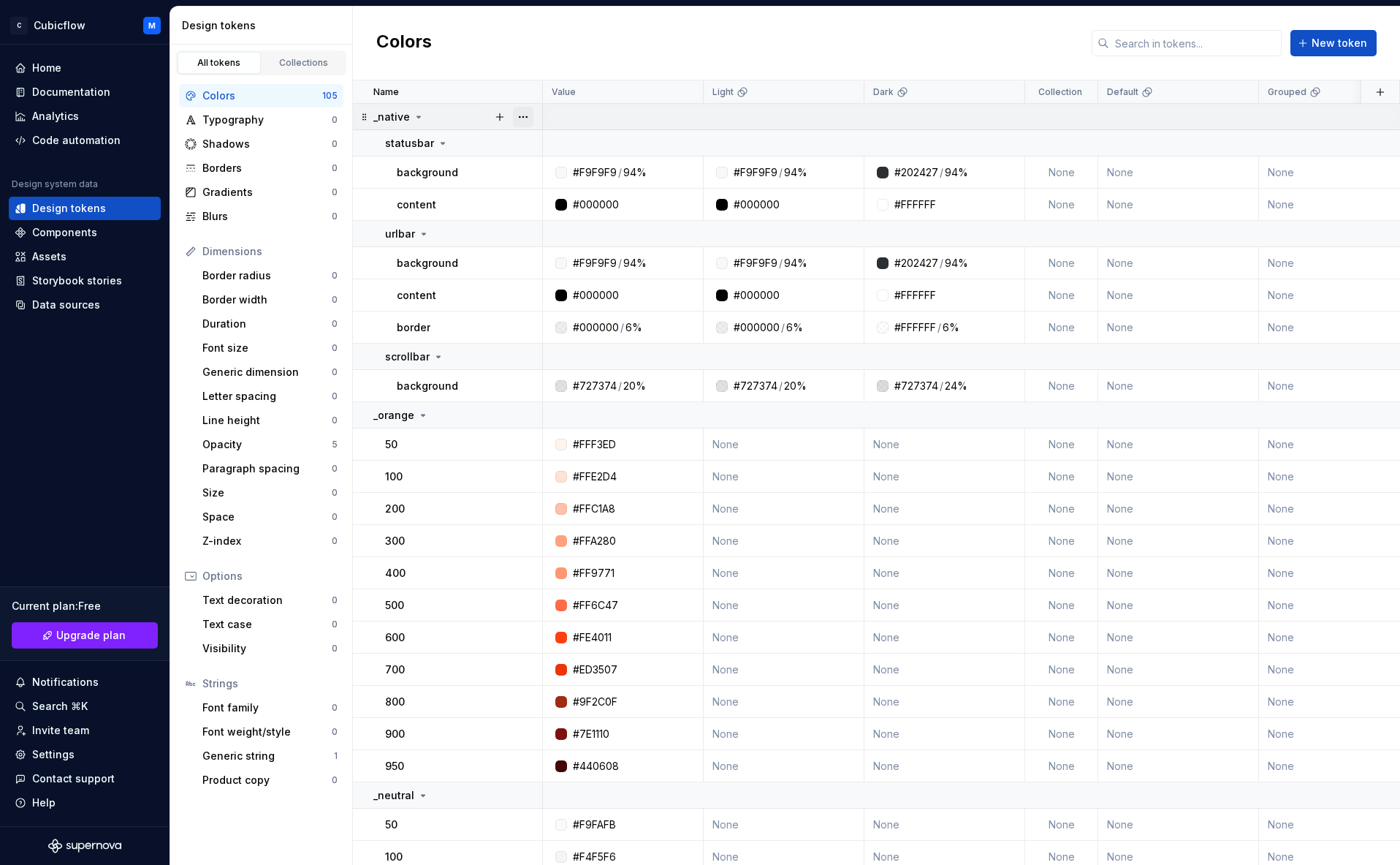
click at [529, 115] on button "button" at bounding box center [523, 117] width 20 height 20
click at [582, 276] on div "Delete group" at bounding box center [587, 282] width 95 height 14
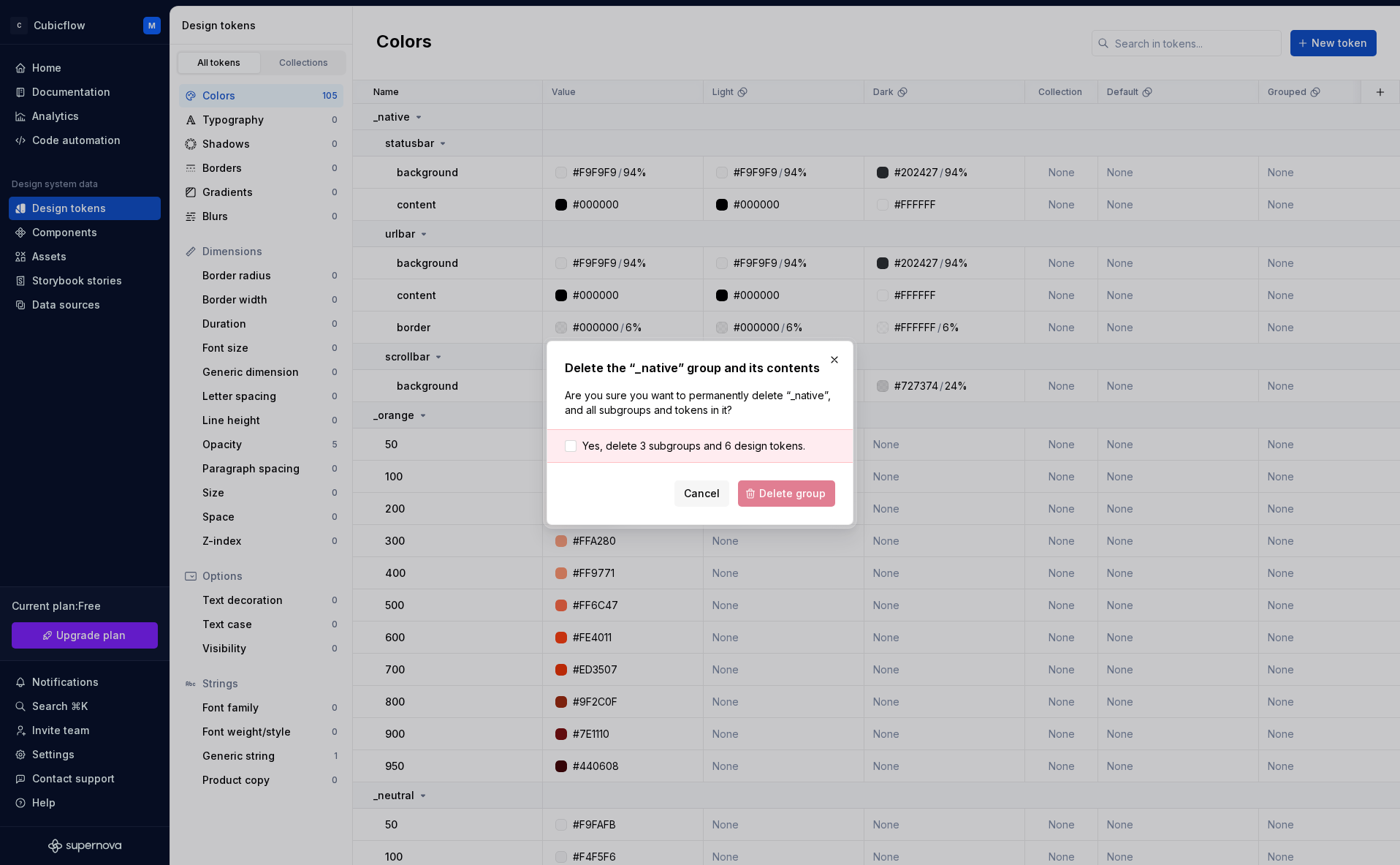
click at [697, 436] on div "Yes, delete 3 subgroups and 6 design tokens." at bounding box center [700, 446] width 305 height 33
click at [697, 445] on span "Yes, delete 3 subgroups and 6 design tokens." at bounding box center [694, 445] width 223 height 14
click at [793, 490] on span "Delete group" at bounding box center [793, 493] width 67 height 14
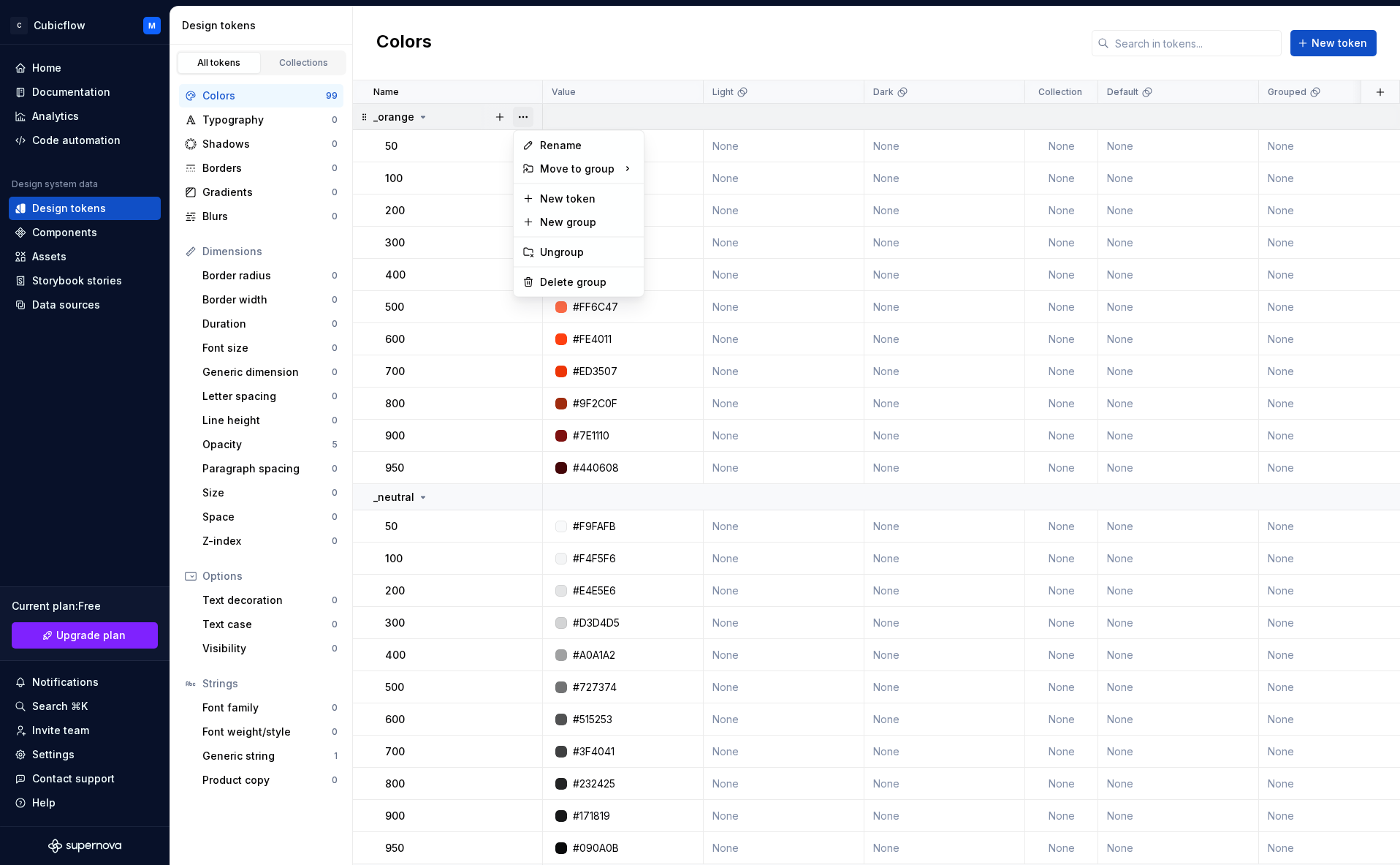
click at [529, 117] on button "button" at bounding box center [523, 117] width 20 height 20
click at [594, 287] on div "Delete group" at bounding box center [578, 282] width 124 height 23
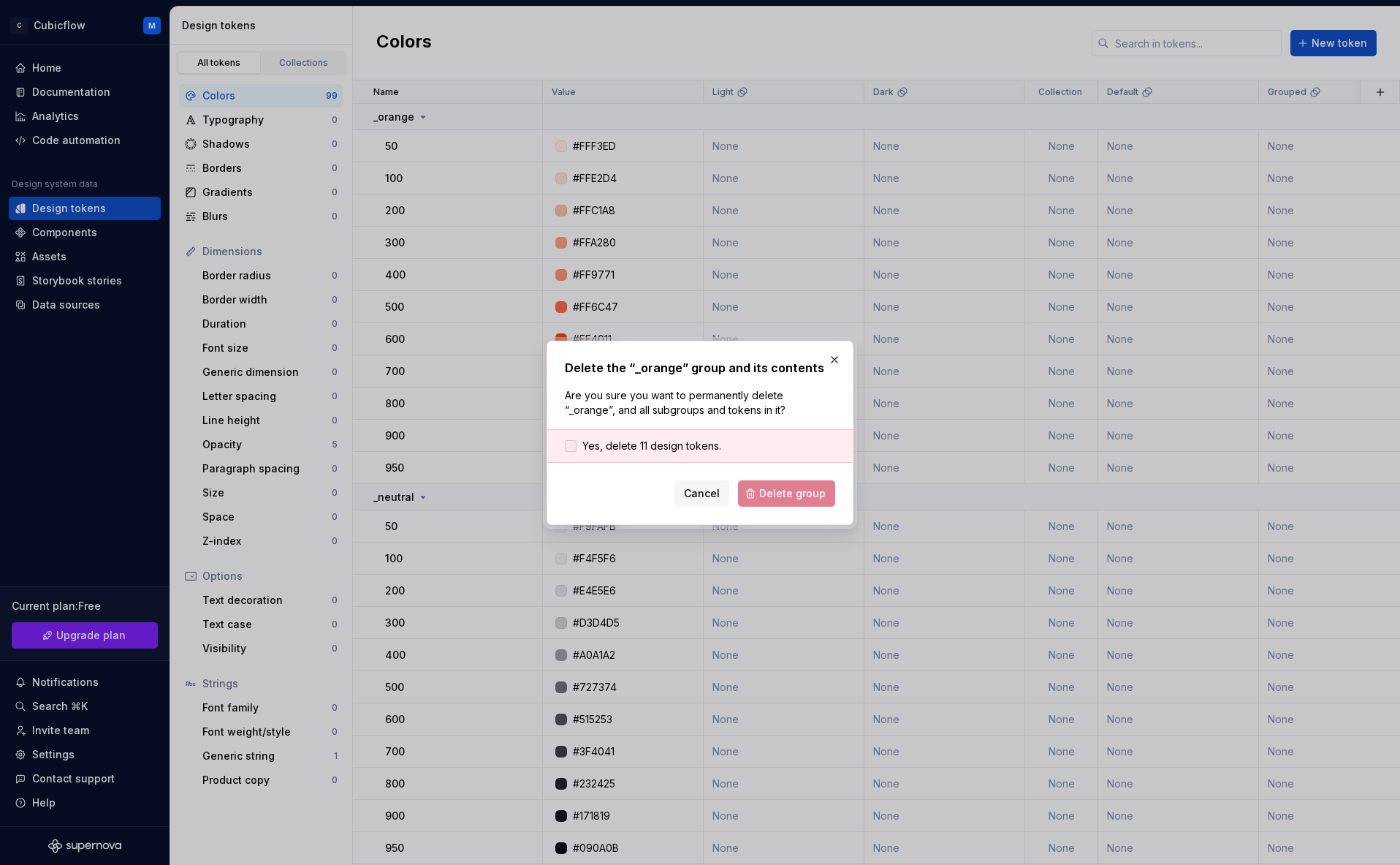
click at [695, 446] on span "Yes, delete 11 design tokens." at bounding box center [651, 445] width 139 height 14
click at [775, 491] on span "Delete group" at bounding box center [793, 493] width 67 height 14
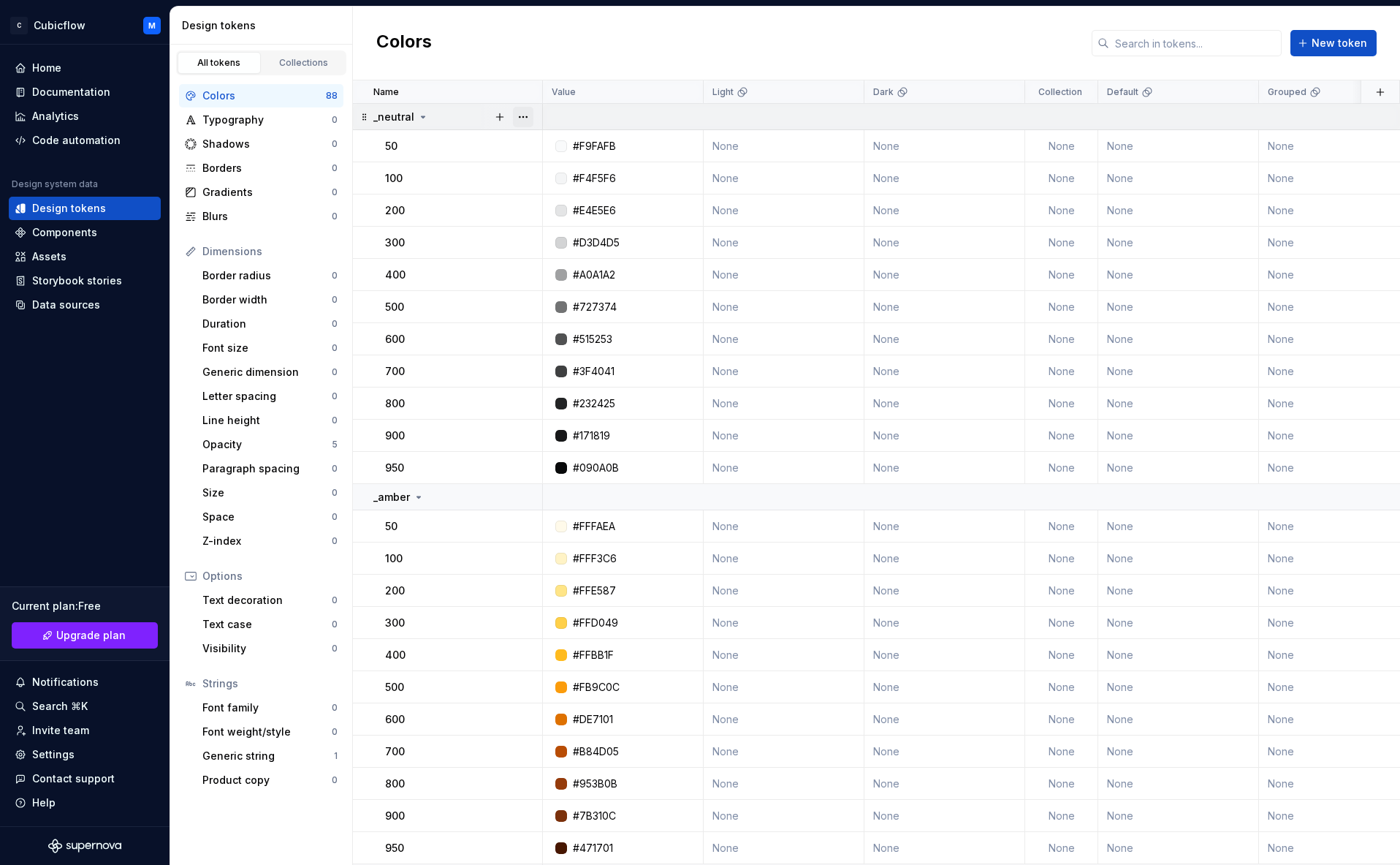
click at [527, 119] on button "button" at bounding box center [523, 117] width 20 height 20
click at [577, 280] on div "Delete group" at bounding box center [587, 282] width 95 height 14
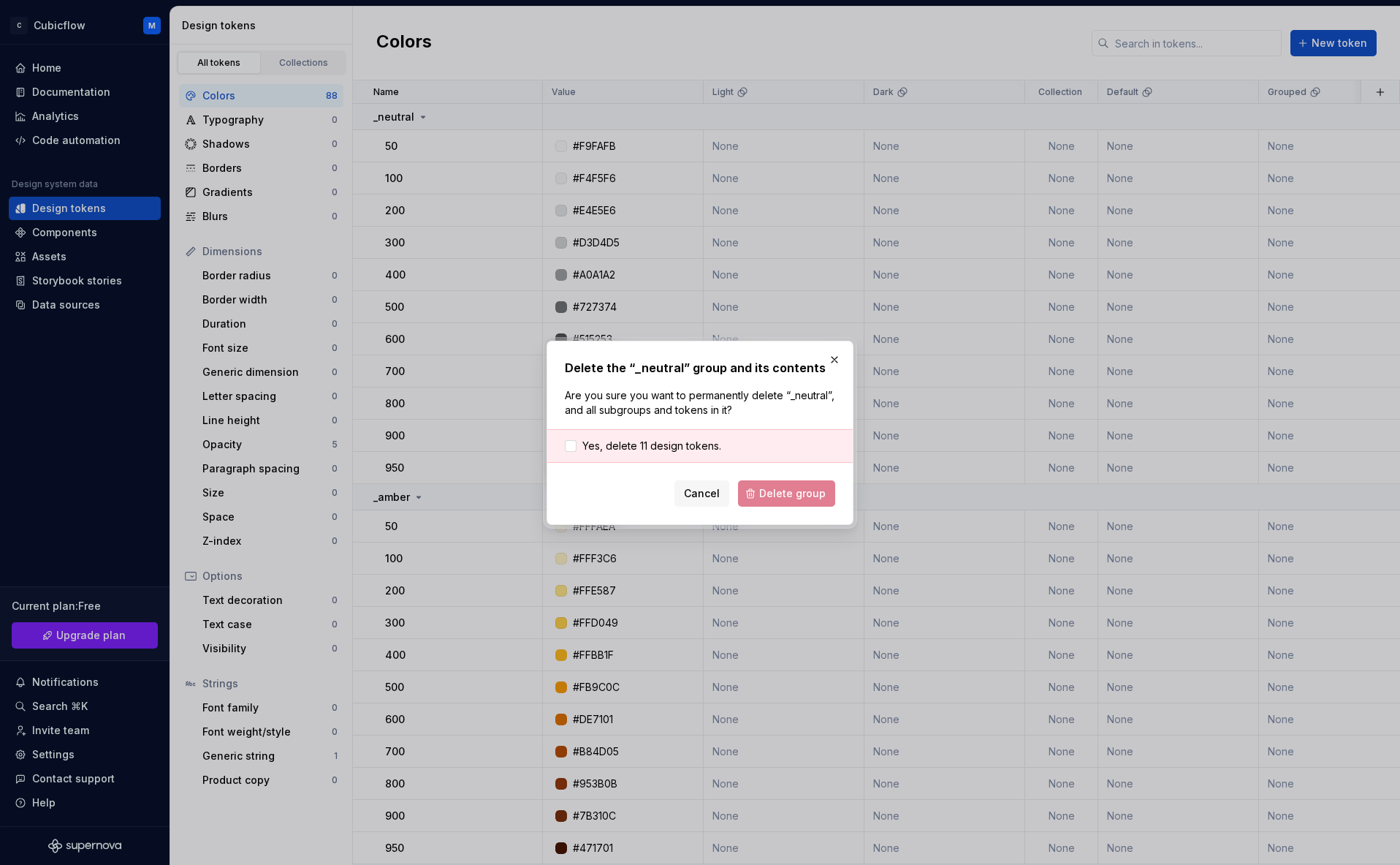
click at [638, 434] on div "Yes, delete 11 design tokens." at bounding box center [700, 446] width 305 height 33
drag, startPoint x: 641, startPoint y: 443, endPoint x: 741, endPoint y: 473, distance: 104.4
click at [642, 443] on span "Yes, delete 11 design tokens." at bounding box center [651, 445] width 139 height 14
click at [798, 495] on span "Delete group" at bounding box center [793, 493] width 67 height 14
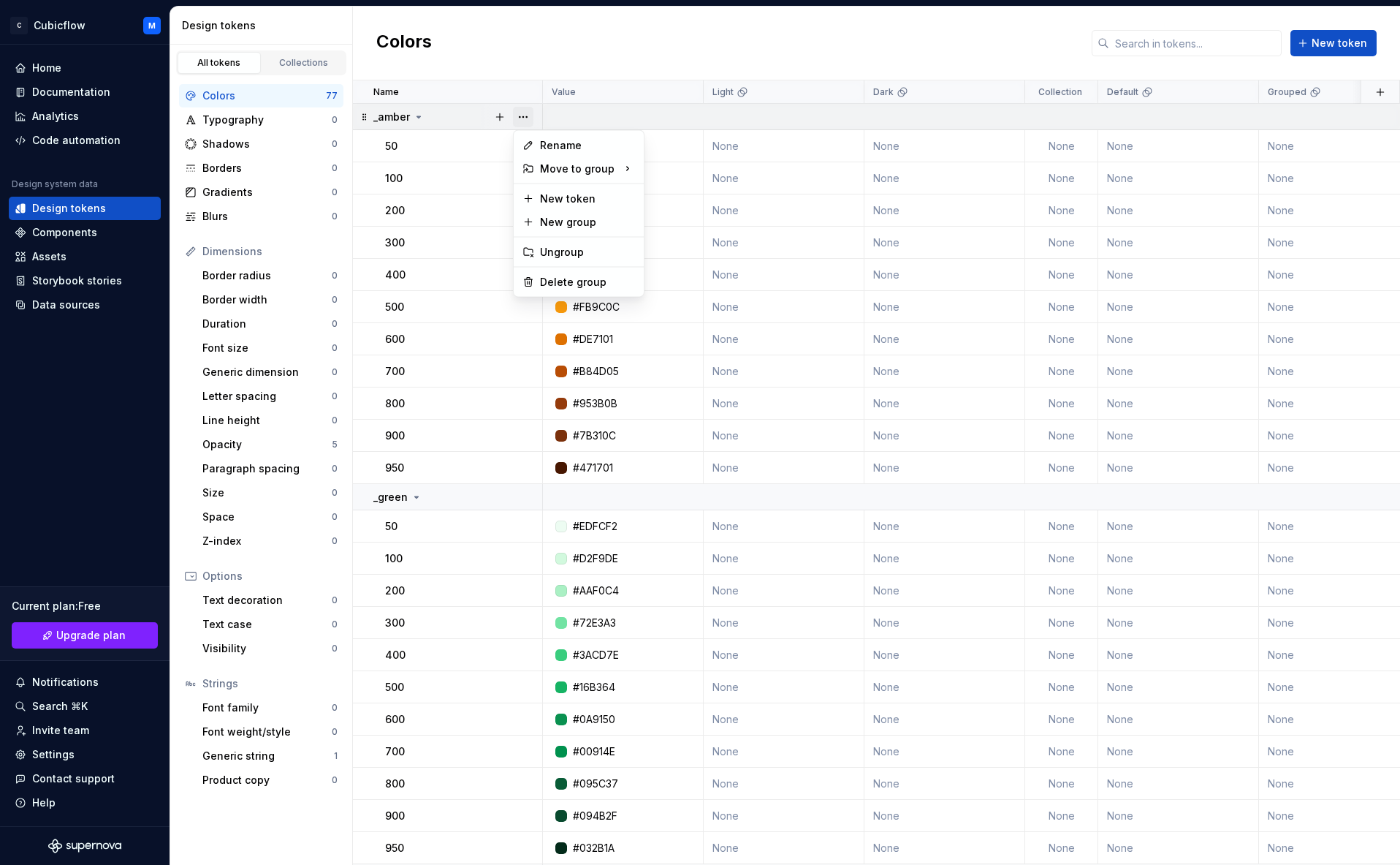
click at [523, 114] on button "button" at bounding box center [523, 117] width 20 height 20
click at [557, 277] on div "Delete group" at bounding box center [587, 282] width 95 height 14
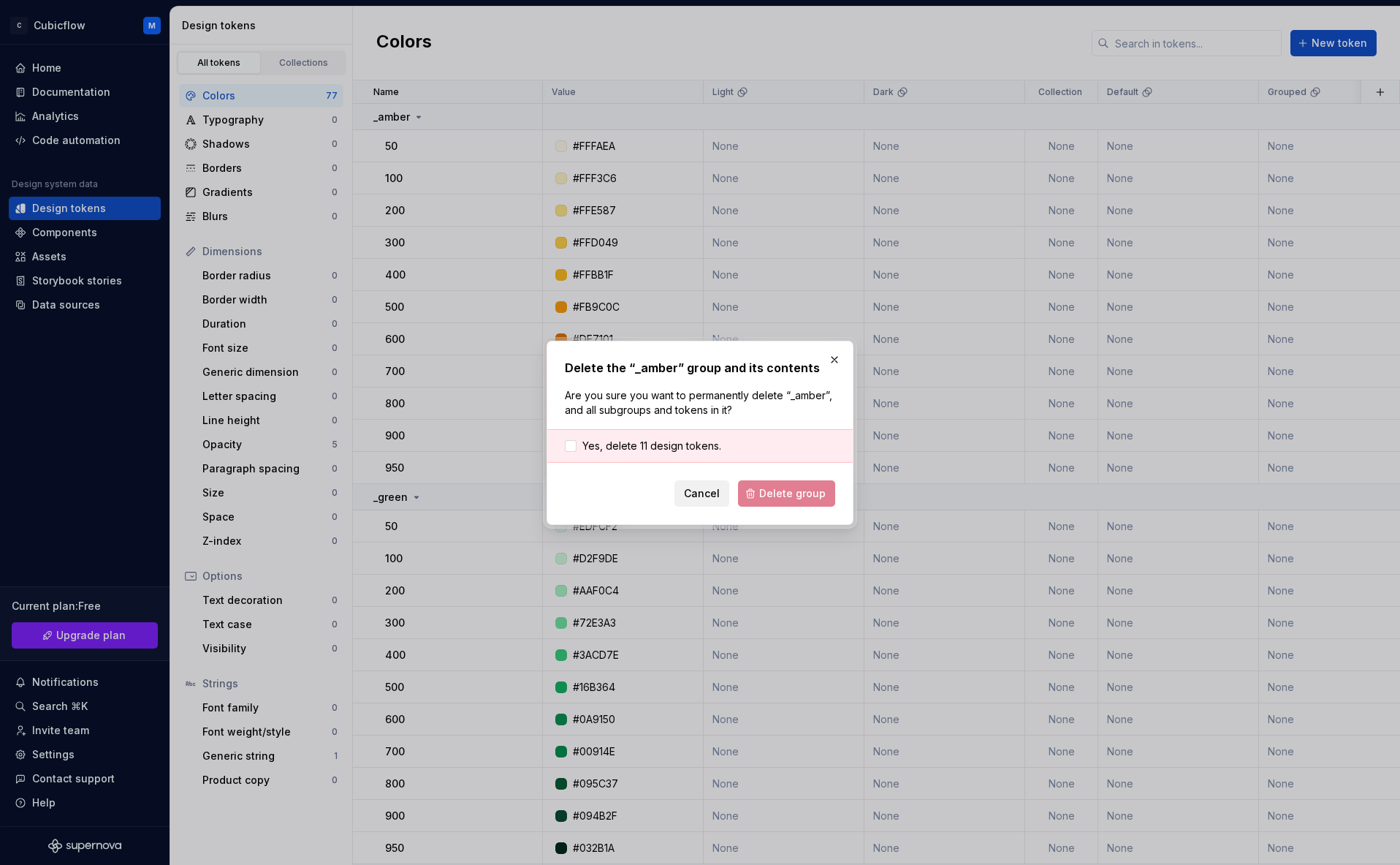
drag, startPoint x: 659, startPoint y: 447, endPoint x: 731, endPoint y: 490, distance: 83.9
click at [659, 447] on span "Yes, delete 11 design tokens." at bounding box center [651, 445] width 139 height 14
click at [790, 503] on button "Delete group" at bounding box center [787, 493] width 97 height 27
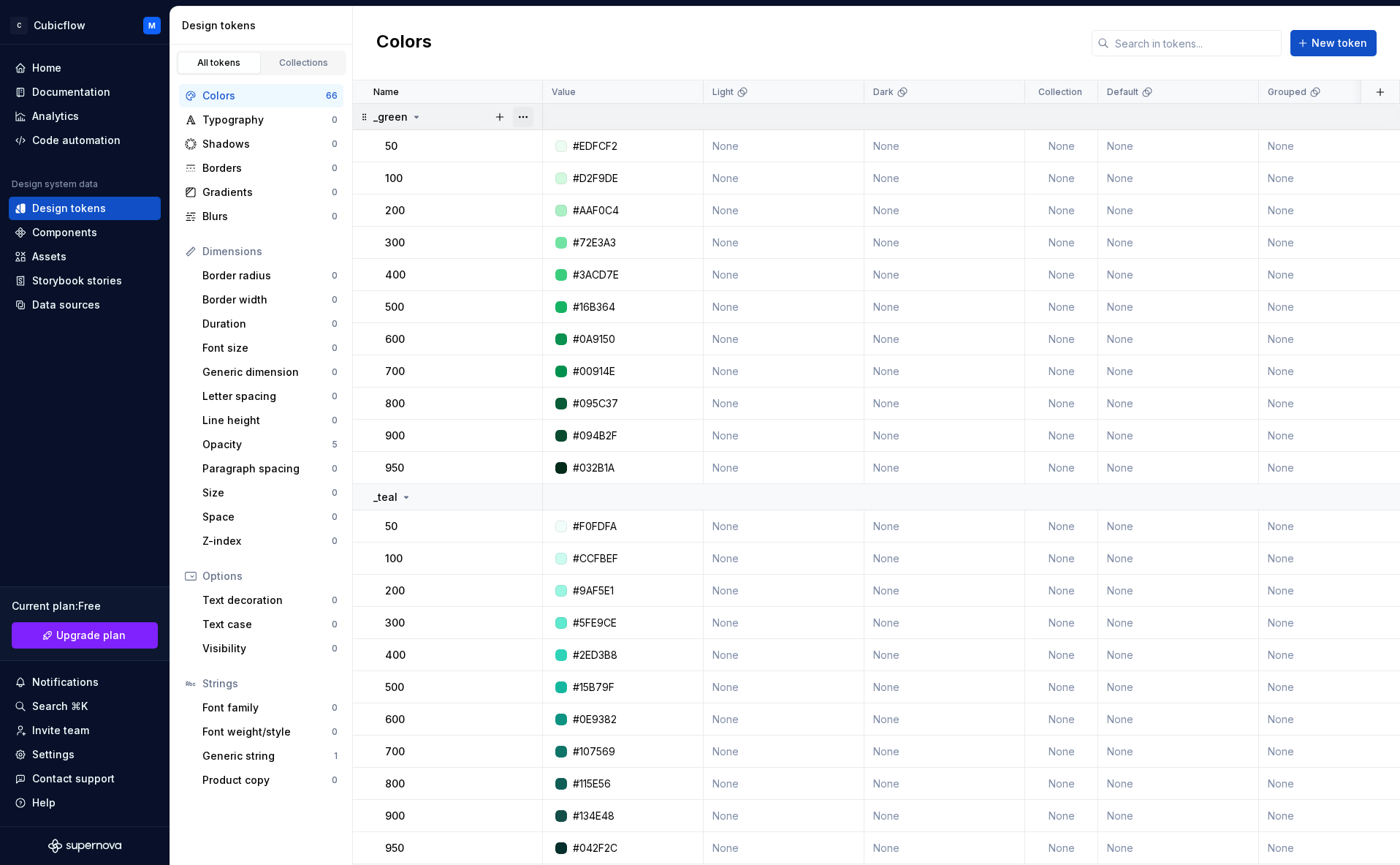
click at [520, 111] on button "button" at bounding box center [523, 117] width 20 height 20
click at [552, 267] on div "Rename Move to group New token New group Ungroup Delete group" at bounding box center [579, 214] width 132 height 167
click at [549, 275] on div "Delete group" at bounding box center [587, 282] width 95 height 14
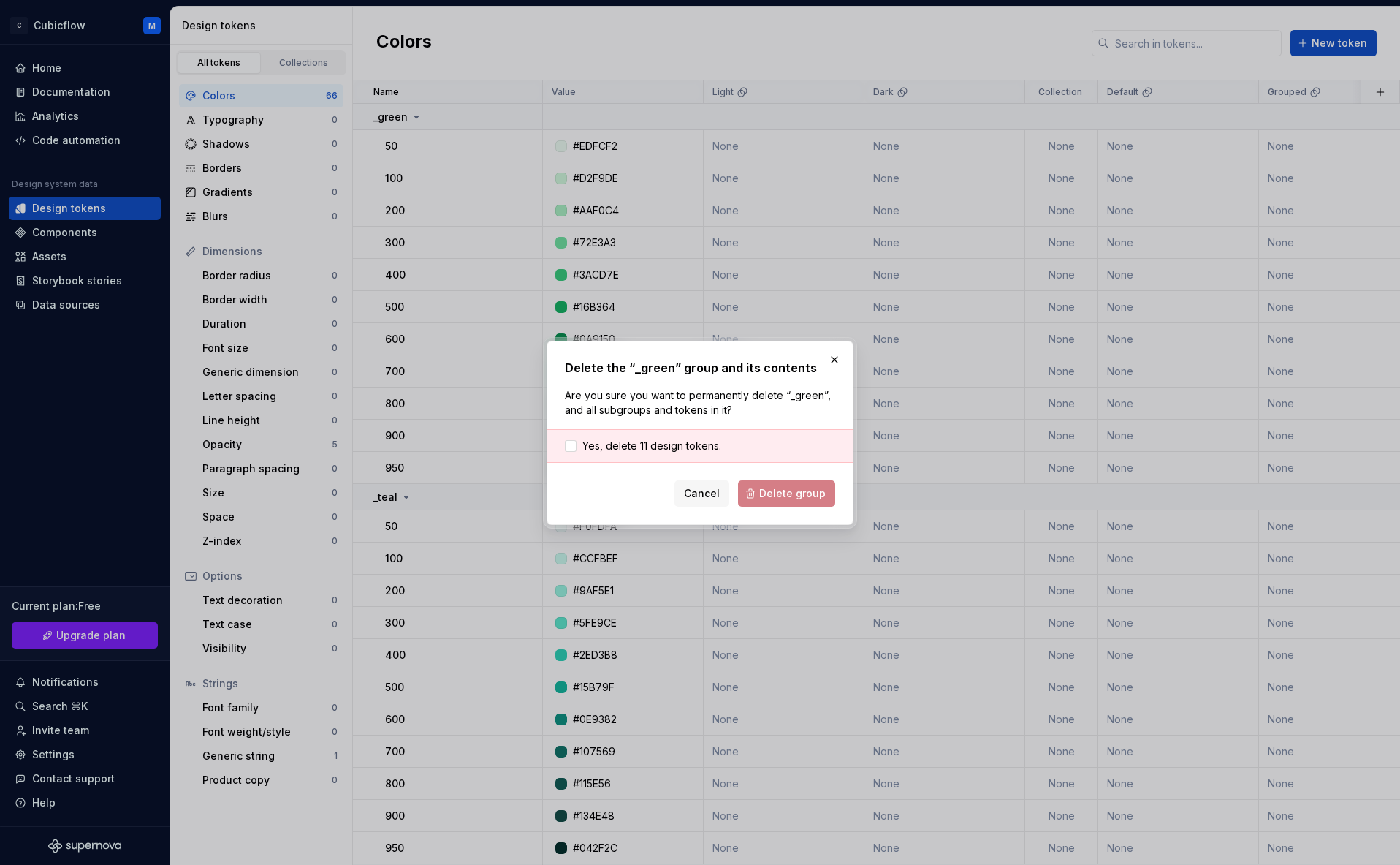
drag, startPoint x: 625, startPoint y: 445, endPoint x: 769, endPoint y: 485, distance: 149.5
click at [627, 445] on span "Yes, delete 11 design tokens." at bounding box center [651, 445] width 139 height 14
click at [803, 494] on span "Delete group" at bounding box center [793, 493] width 67 height 14
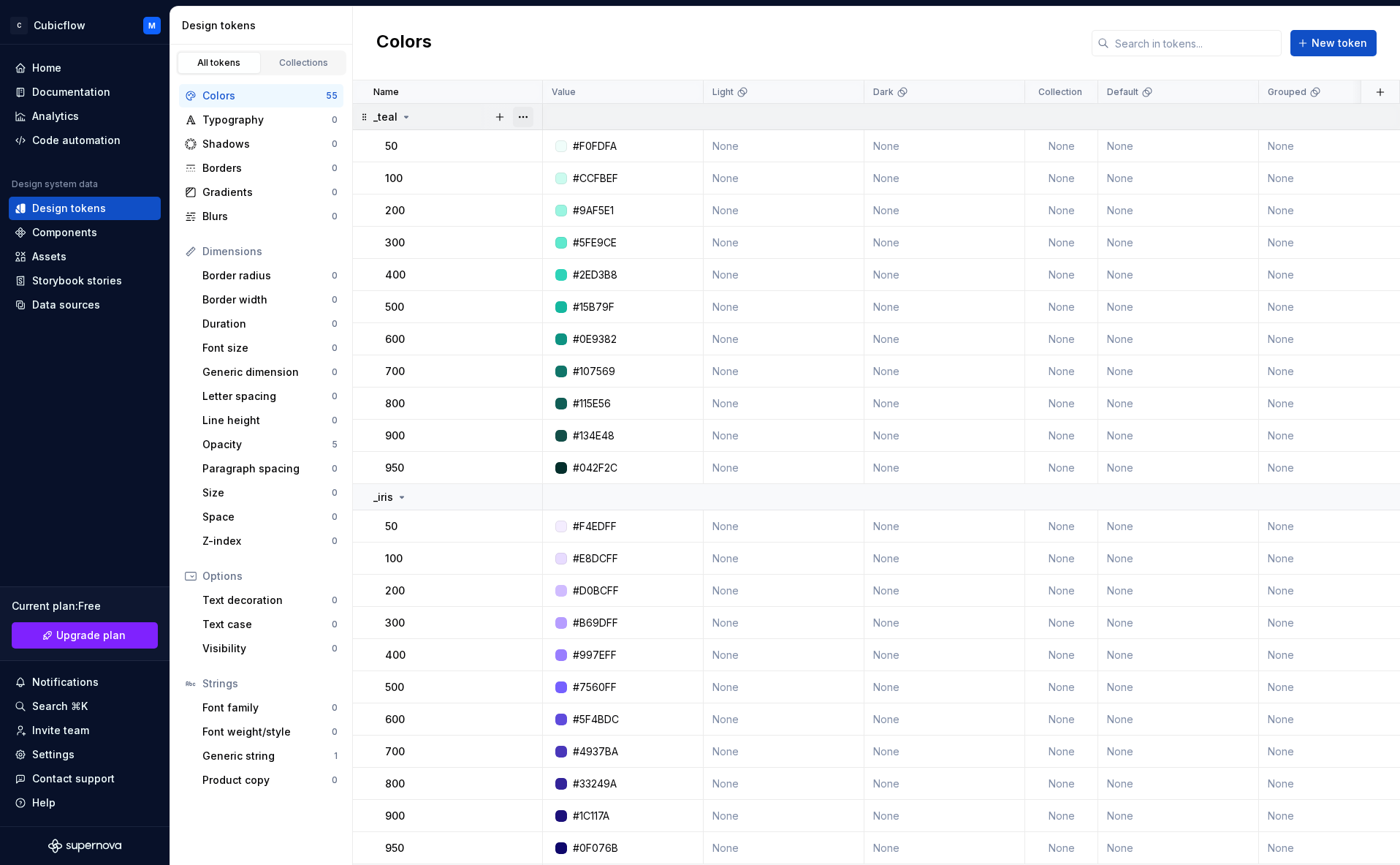
click at [520, 113] on button "button" at bounding box center [523, 117] width 20 height 20
click at [561, 272] on div "Delete group" at bounding box center [578, 282] width 124 height 23
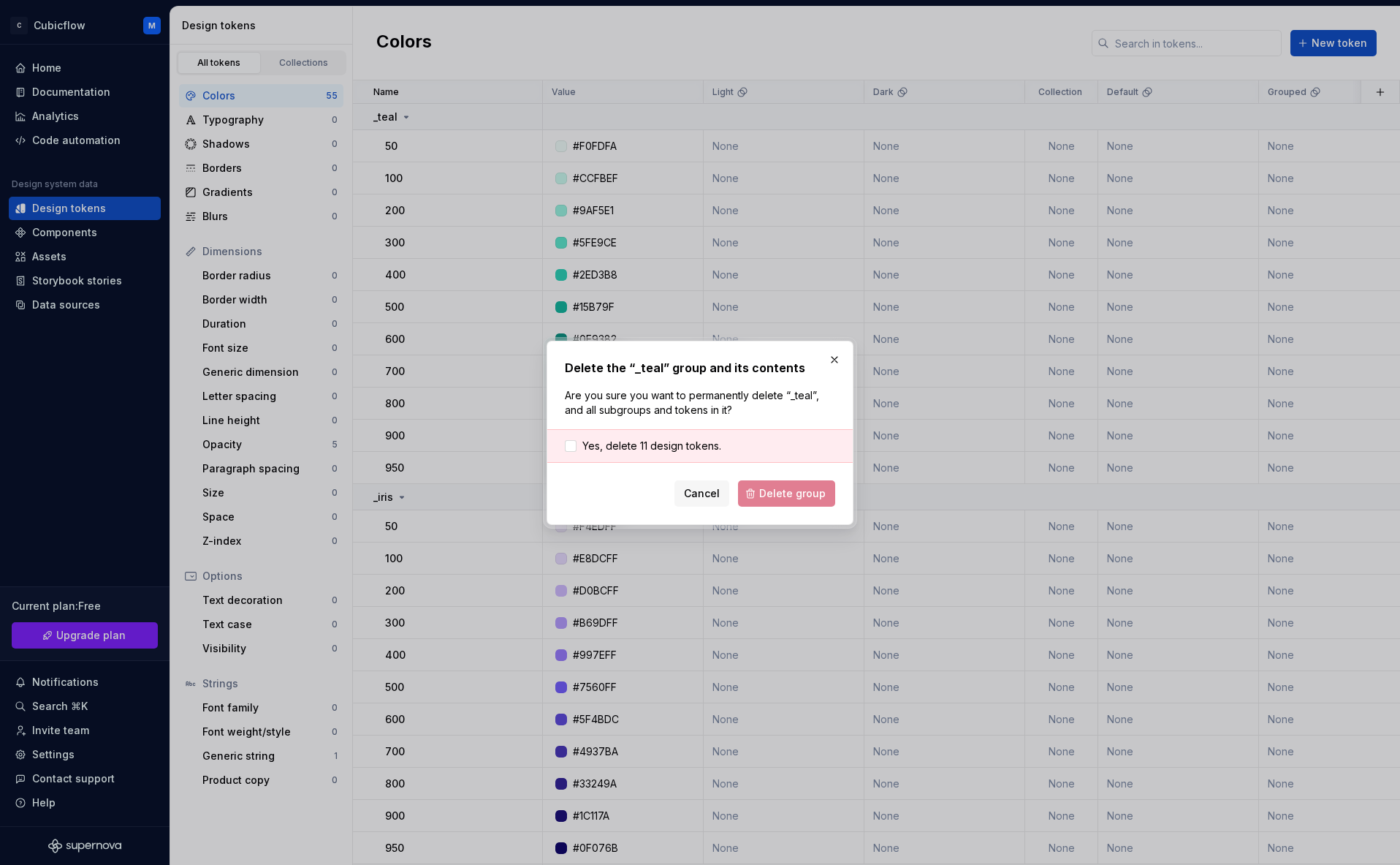
drag, startPoint x: 616, startPoint y: 438, endPoint x: 700, endPoint y: 461, distance: 87.1
click at [617, 439] on span "Yes, delete 11 design tokens." at bounding box center [651, 445] width 139 height 14
click at [763, 476] on form "Yes, delete 11 design tokens. Cancel Delete group" at bounding box center [700, 468] width 270 height 77
click at [765, 486] on span "Delete group" at bounding box center [793, 493] width 67 height 14
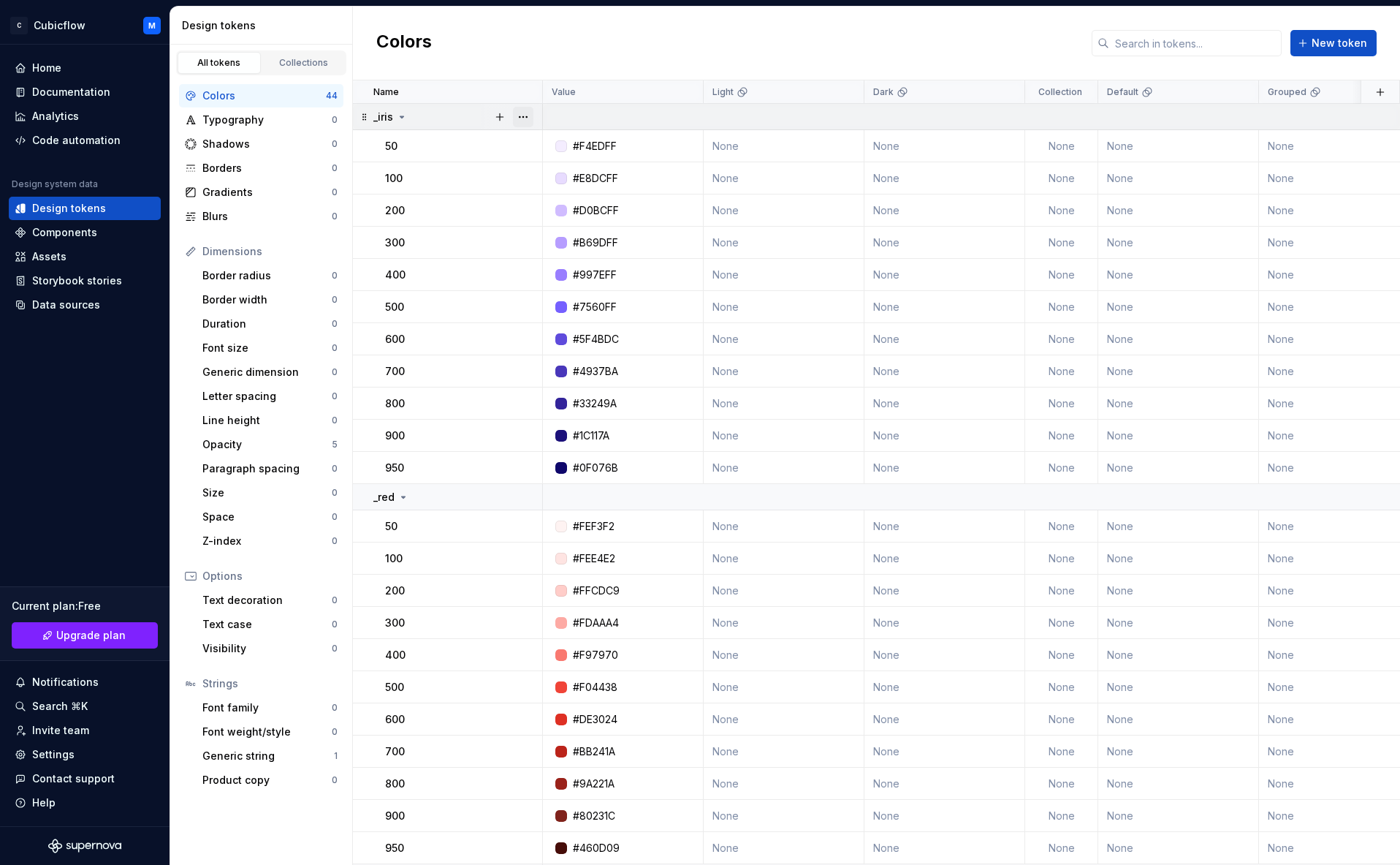
click at [533, 113] on button "button" at bounding box center [523, 117] width 20 height 20
click at [560, 267] on div at bounding box center [579, 267] width 130 height 1
click at [561, 273] on div "Delete group" at bounding box center [578, 282] width 124 height 23
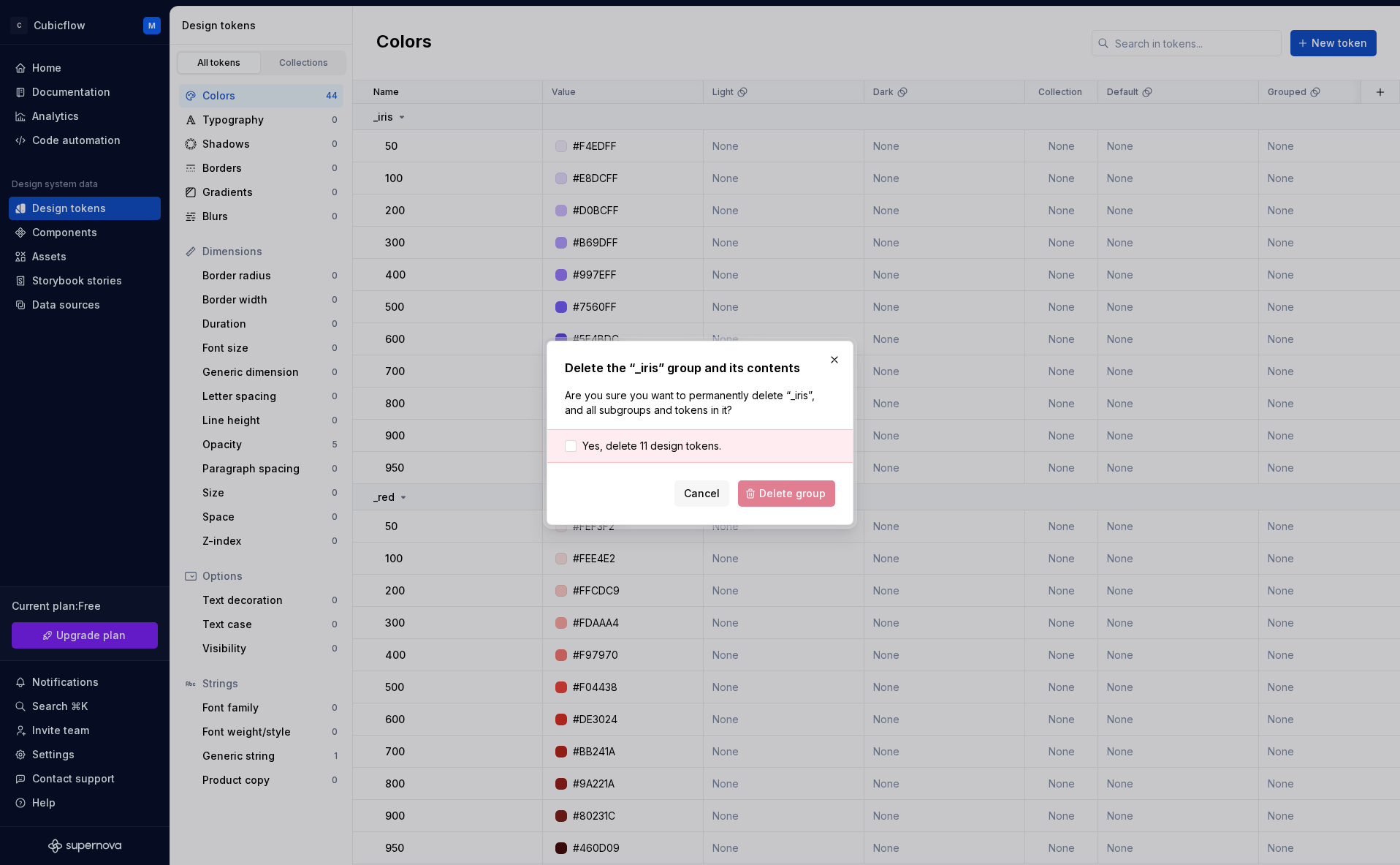
drag, startPoint x: 671, startPoint y: 445, endPoint x: 749, endPoint y: 478, distance: 84.7
click at [674, 445] on span "Yes, delete 11 design tokens." at bounding box center [651, 445] width 139 height 14
drag, startPoint x: 767, startPoint y: 478, endPoint x: 768, endPoint y: 491, distance: 13.0
click at [767, 479] on form "Yes, delete 11 design tokens. Cancel Delete group" at bounding box center [700, 468] width 270 height 77
click at [769, 490] on span "Delete group" at bounding box center [793, 493] width 67 height 14
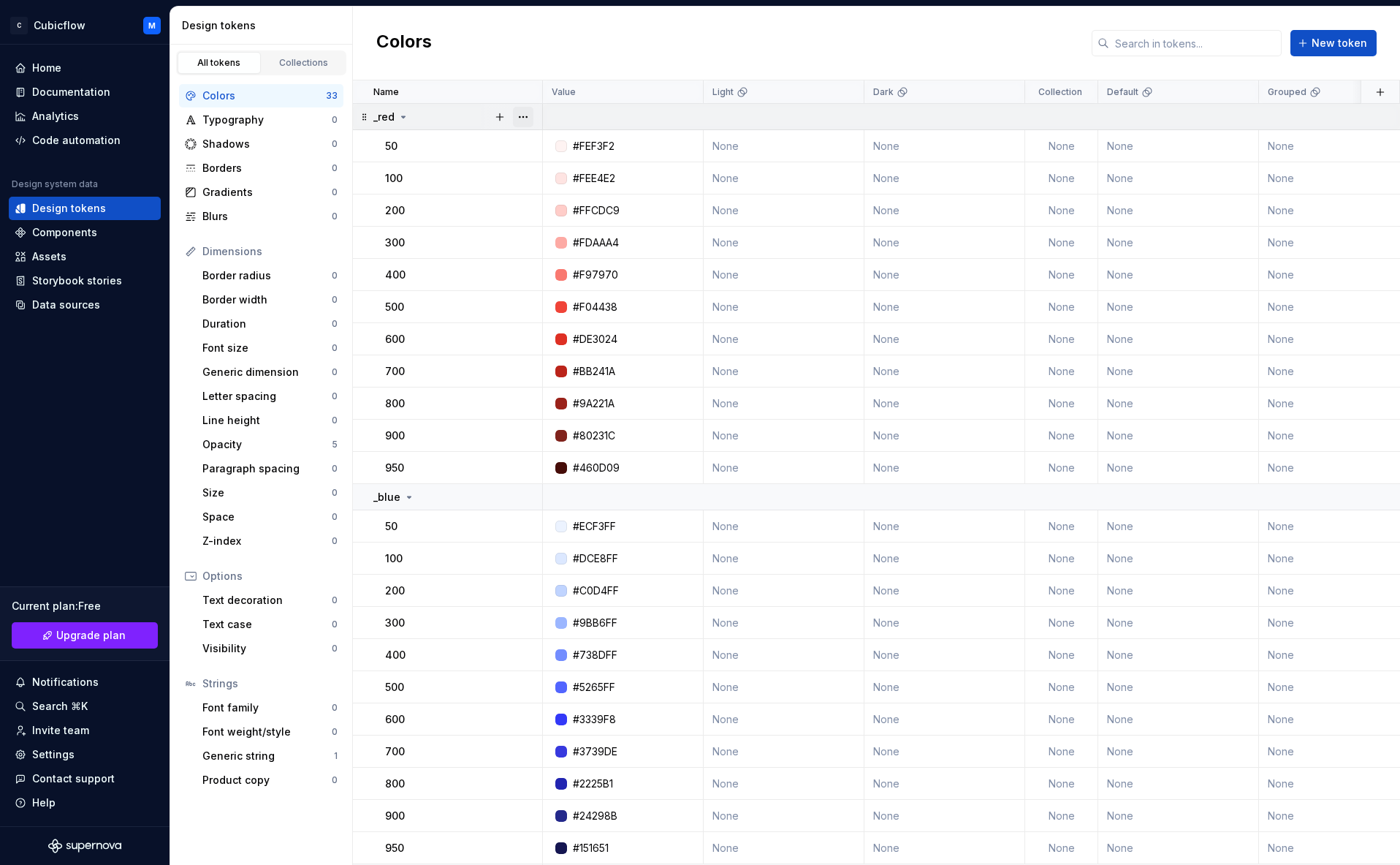
click at [528, 113] on button "button" at bounding box center [523, 117] width 20 height 20
click at [564, 270] on div "Delete group" at bounding box center [578, 282] width 124 height 23
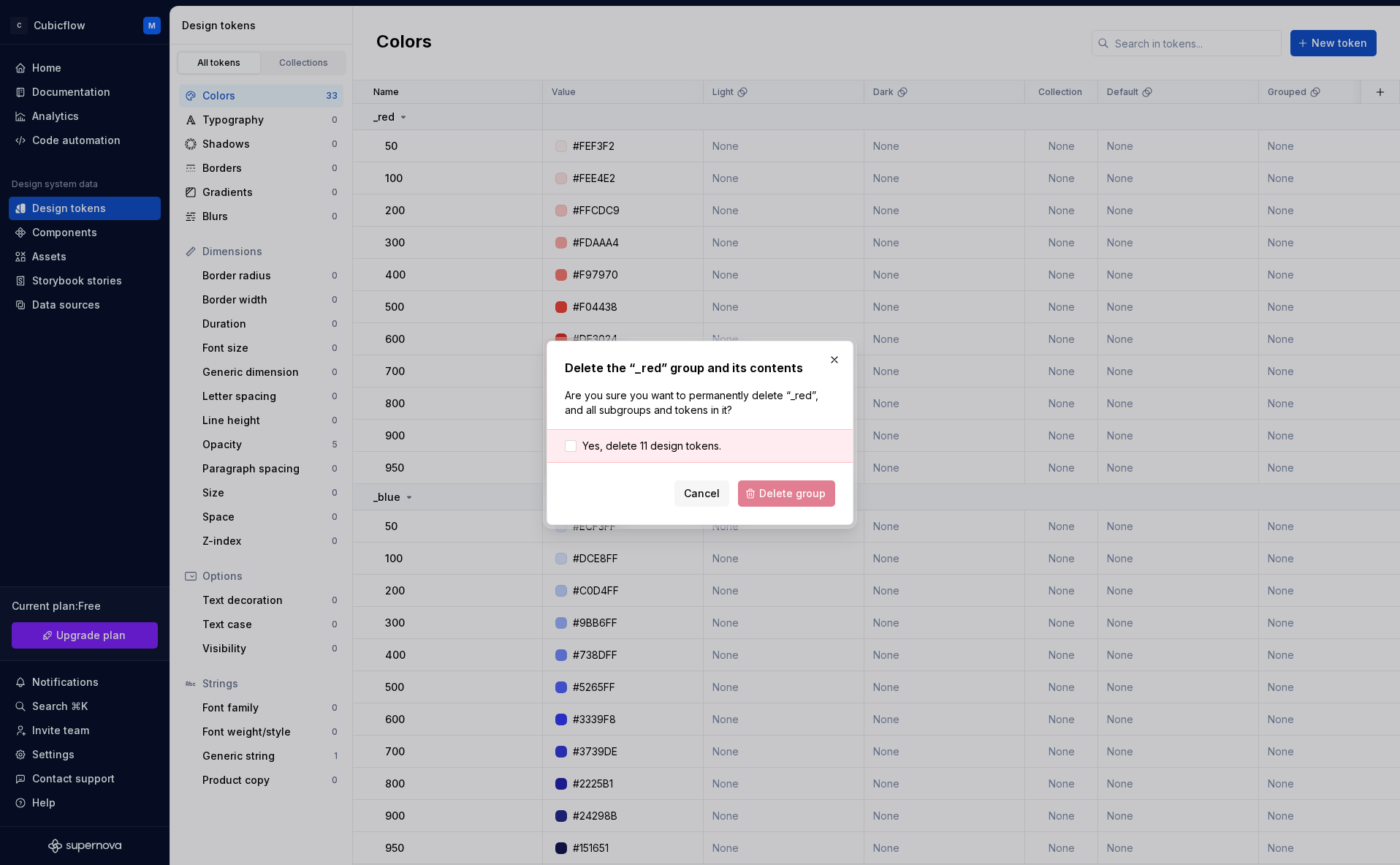
click at [671, 457] on div "Yes, delete 11 design tokens." at bounding box center [700, 446] width 305 height 33
click at [684, 445] on span "Yes, delete 11 design tokens." at bounding box center [651, 445] width 139 height 14
click at [790, 504] on button "Delete group" at bounding box center [787, 493] width 97 height 27
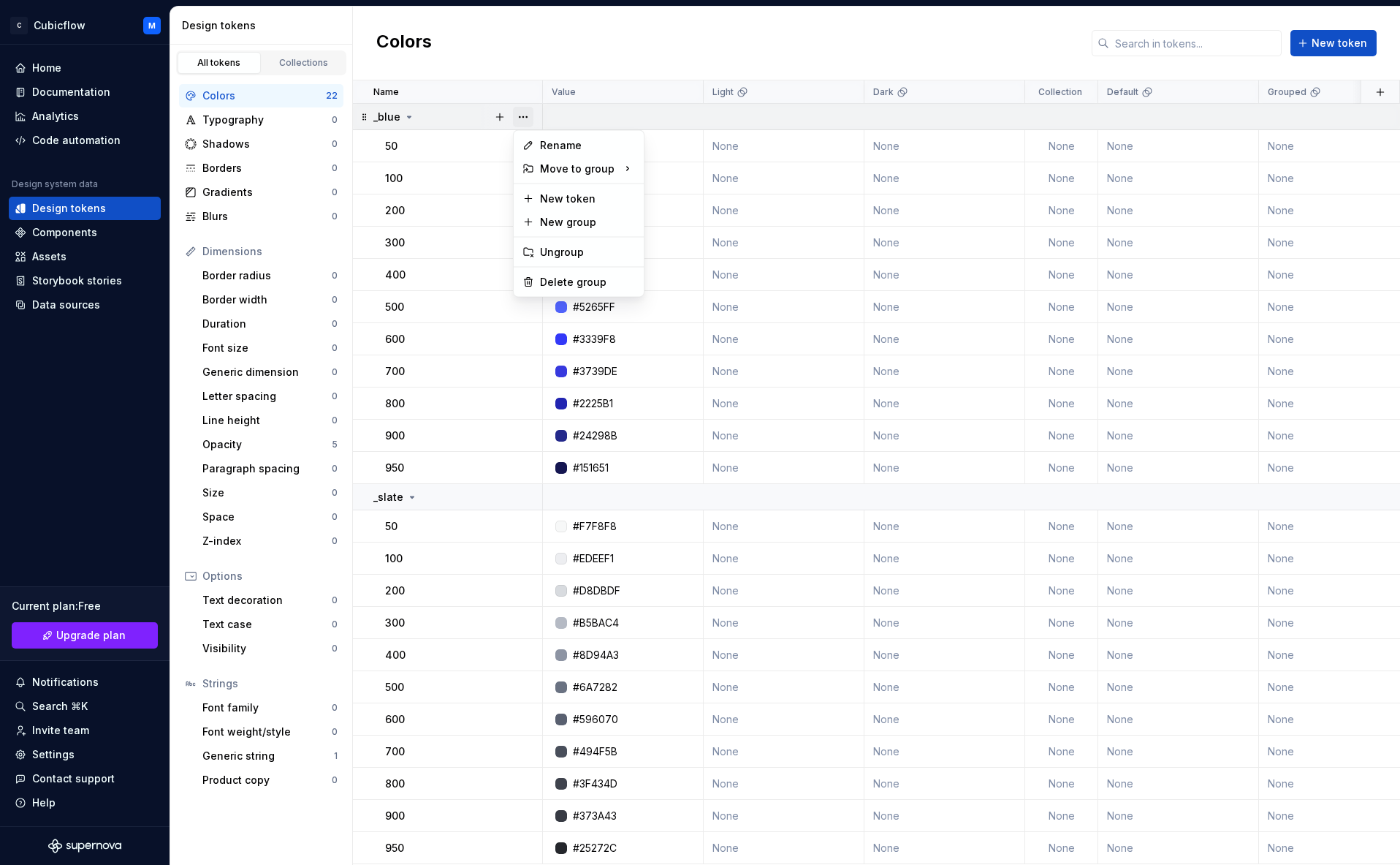
click at [526, 114] on button "button" at bounding box center [523, 117] width 20 height 20
click at [571, 276] on div "Delete group" at bounding box center [587, 282] width 95 height 14
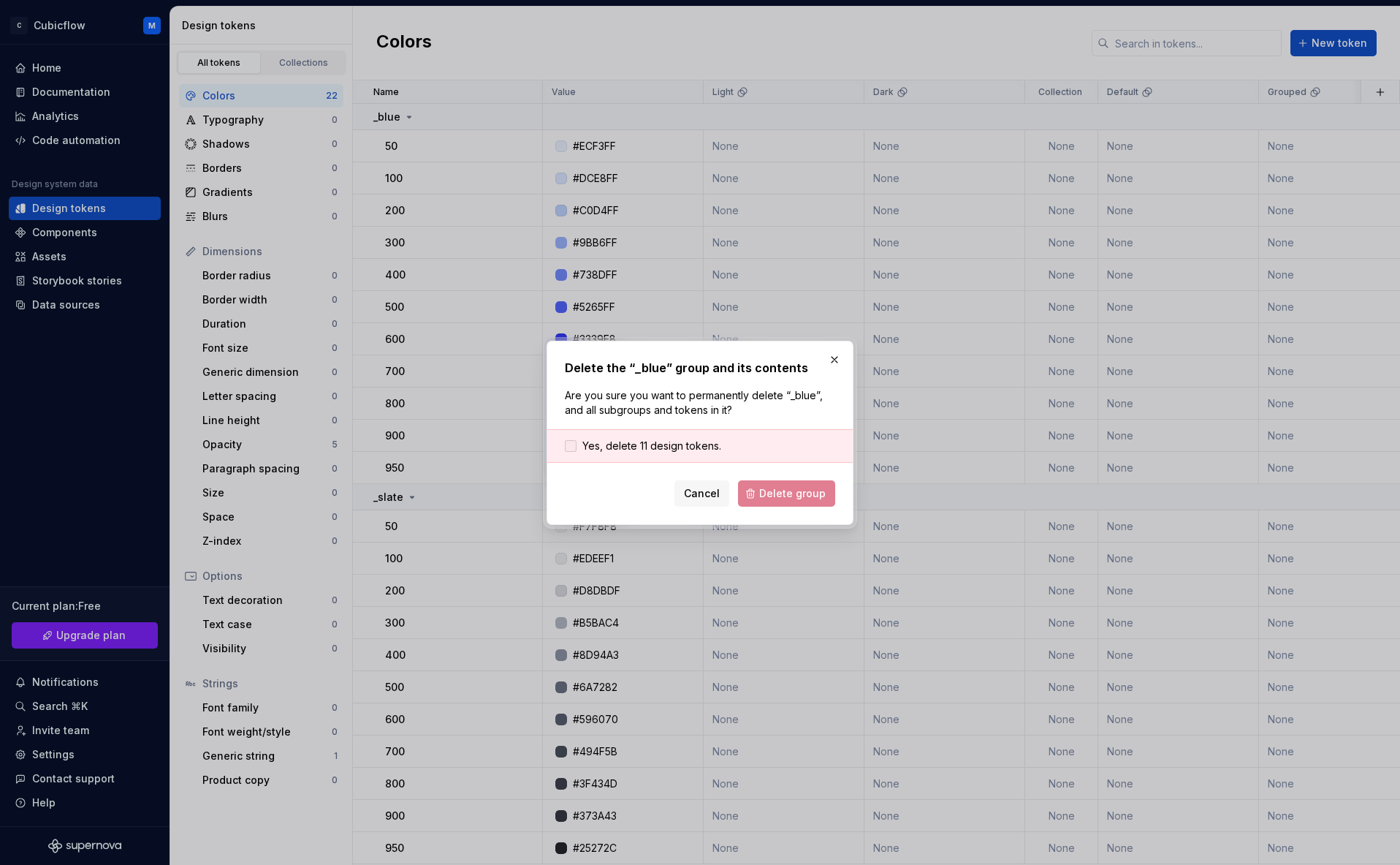
drag, startPoint x: 672, startPoint y: 424, endPoint x: 675, endPoint y: 445, distance: 21.2
click at [672, 426] on div "Delete the “_blue” group and its contents Are you sure you want to permanently …" at bounding box center [700, 433] width 270 height 148
drag, startPoint x: 675, startPoint y: 445, endPoint x: 738, endPoint y: 464, distance: 65.8
click at [677, 445] on span "Yes, delete 11 design tokens." at bounding box center [651, 445] width 139 height 14
click at [798, 495] on span "Delete group" at bounding box center [793, 493] width 67 height 14
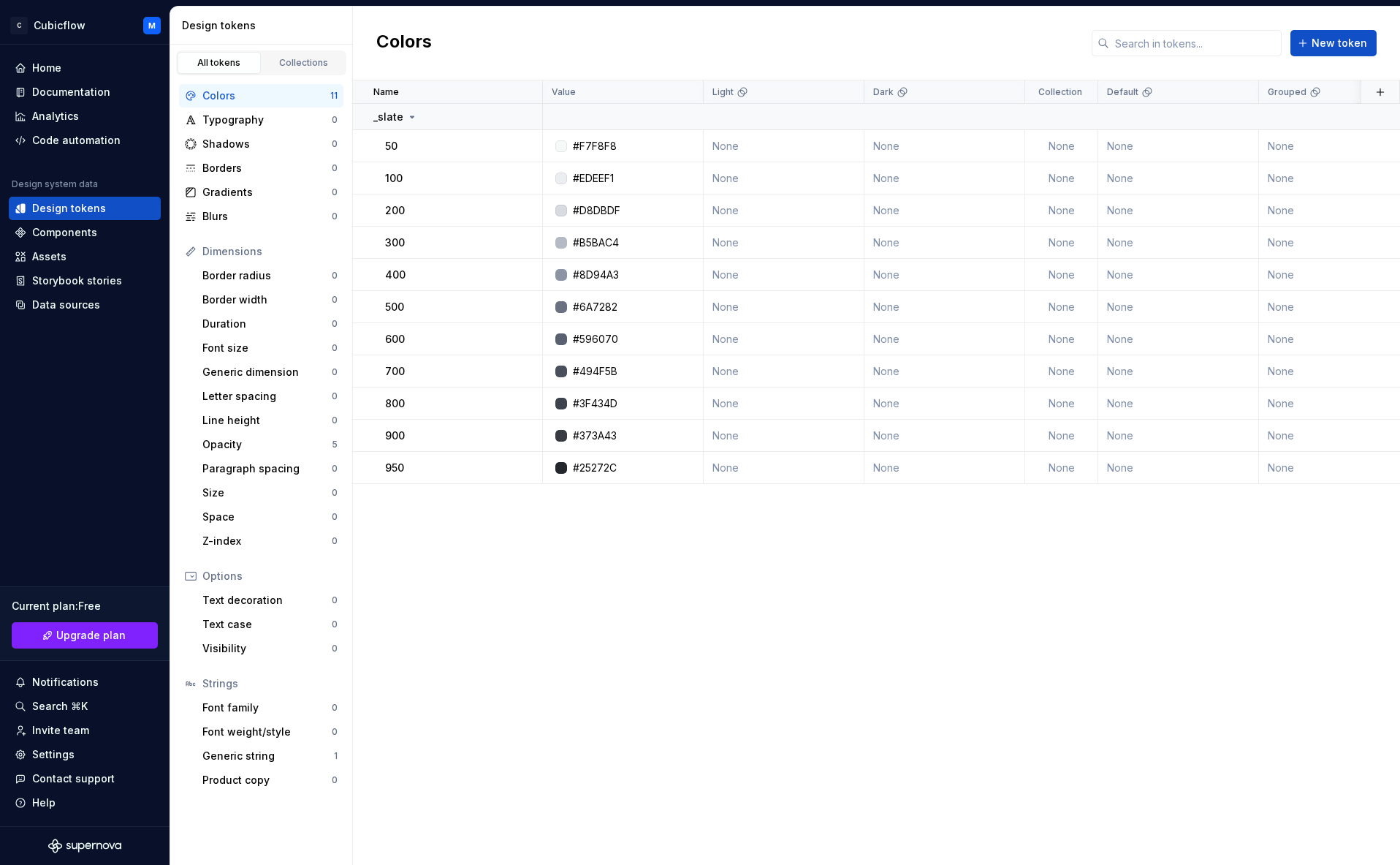
click at [521, 117] on div at bounding box center [511, 117] width 61 height 26
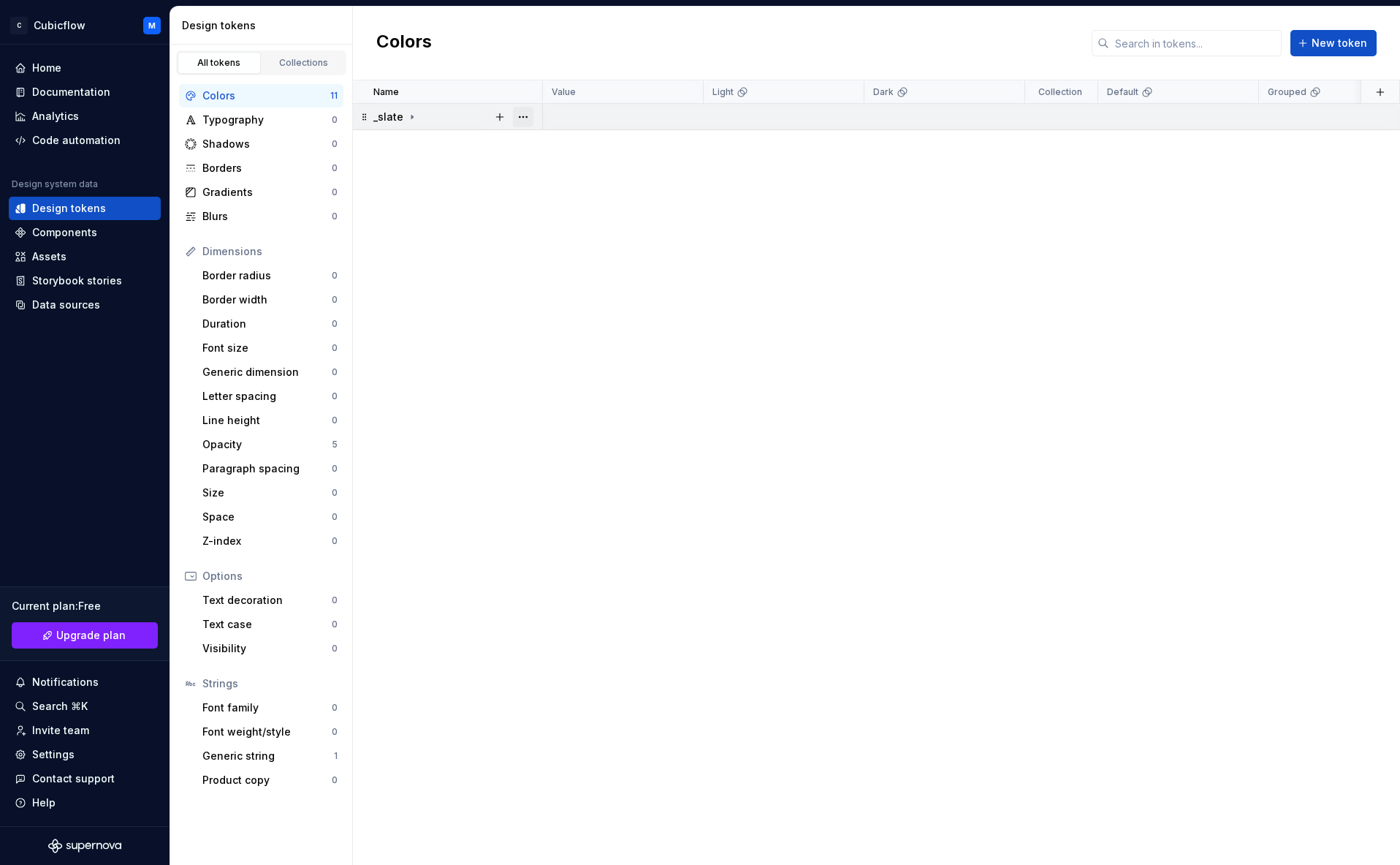
click at [524, 119] on button "button" at bounding box center [523, 117] width 20 height 20
click at [566, 287] on div "Delete group" at bounding box center [587, 282] width 95 height 14
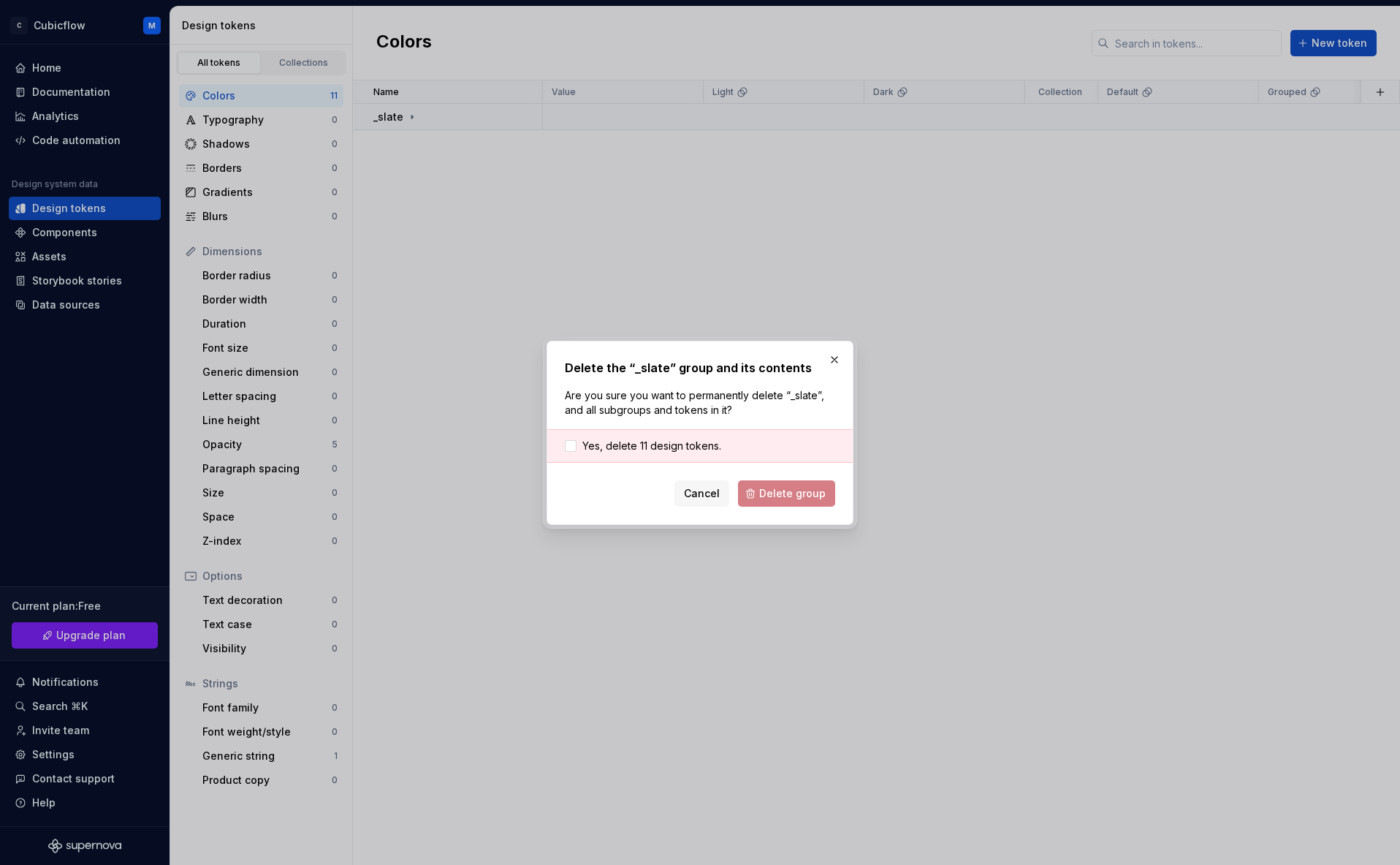
drag, startPoint x: 658, startPoint y: 446, endPoint x: 756, endPoint y: 493, distance: 108.7
click at [659, 446] on span "Yes, delete 11 design tokens." at bounding box center [651, 445] width 139 height 14
click at [798, 508] on div "Delete the “_slate” group and its contents Are you sure you want to permanently…" at bounding box center [700, 433] width 307 height 184
click at [797, 504] on button "Delete group" at bounding box center [787, 493] width 97 height 27
